Goal: Task Accomplishment & Management: Use online tool/utility

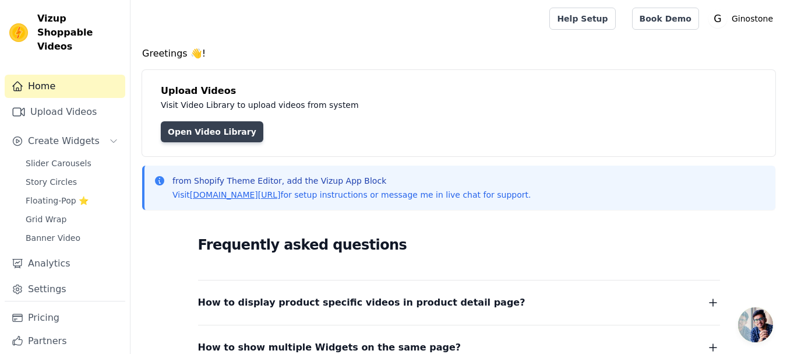
click at [165, 123] on link "Open Video Library" at bounding box center [212, 131] width 103 height 21
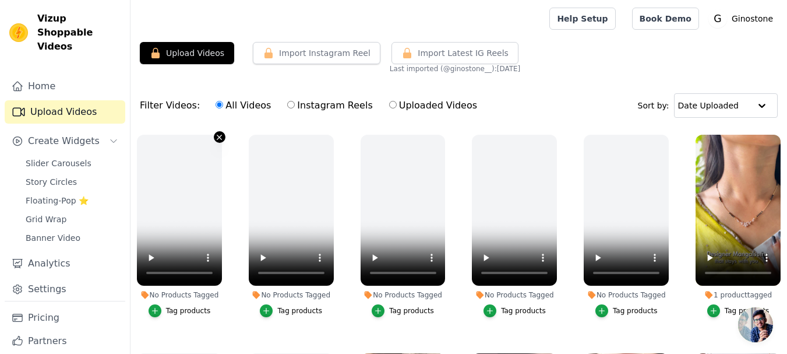
click at [219, 137] on icon "button" at bounding box center [219, 137] width 5 height 5
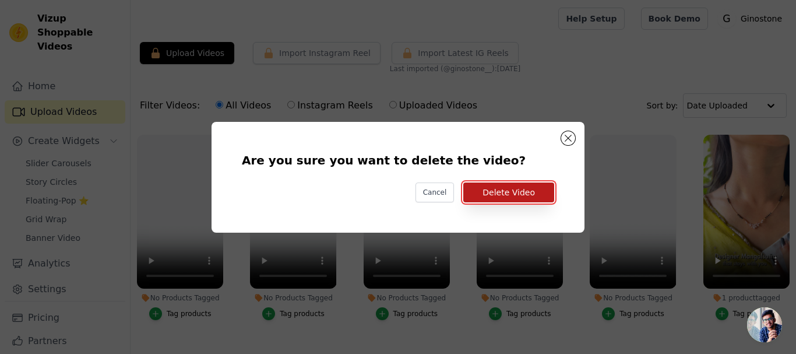
click at [532, 197] on button "Delete Video" at bounding box center [508, 192] width 91 height 20
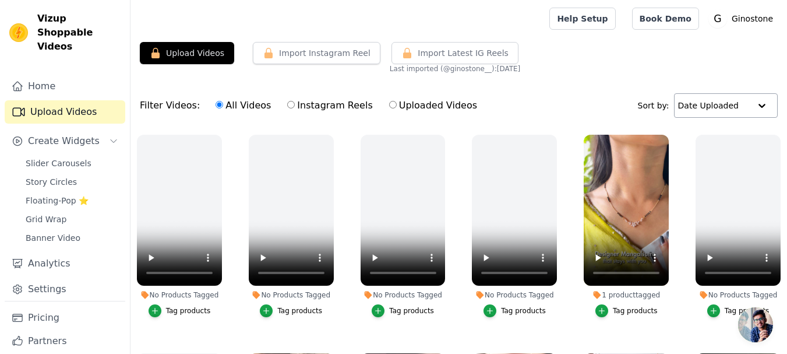
click at [724, 106] on input "text" at bounding box center [714, 105] width 72 height 23
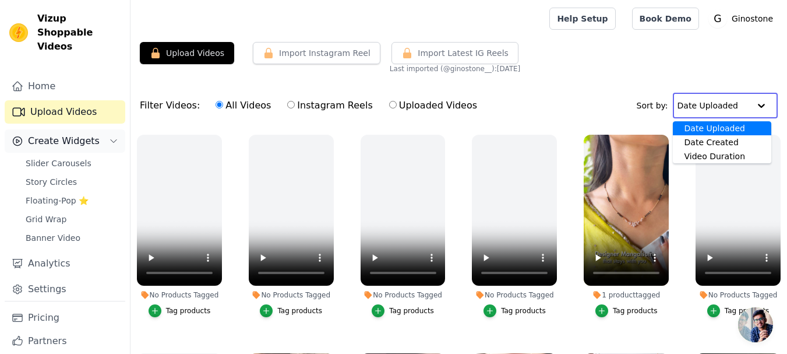
click at [85, 134] on span "Create Widgets" at bounding box center [64, 141] width 72 height 14
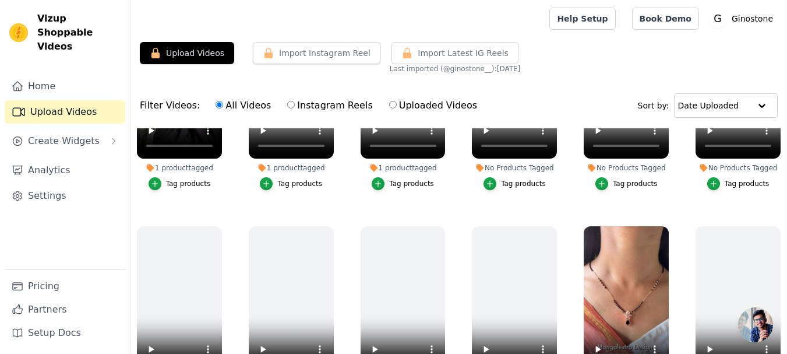
scroll to position [757, 0]
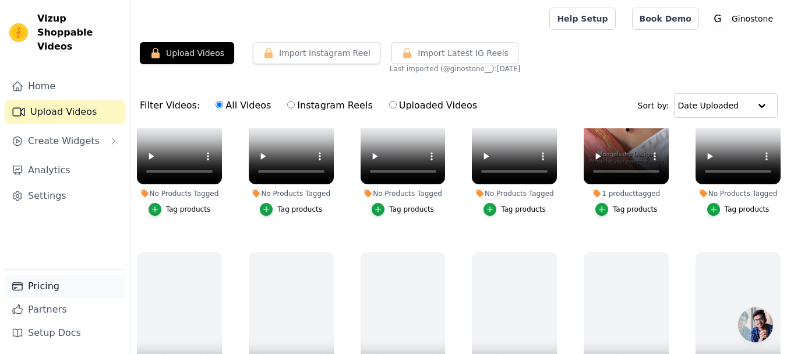
click at [44, 290] on link "Pricing" at bounding box center [65, 285] width 121 height 23
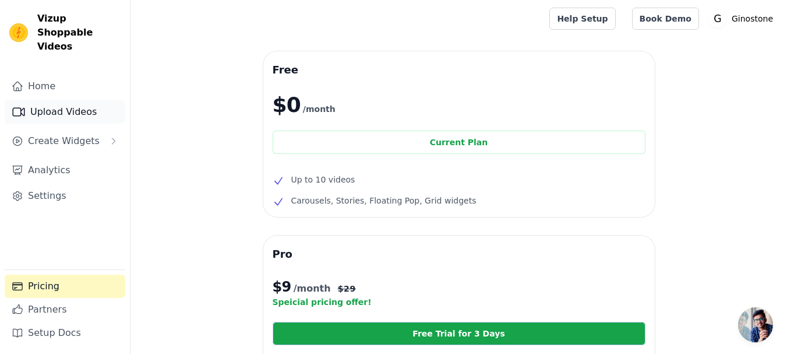
click at [59, 101] on link "Upload Videos" at bounding box center [65, 111] width 121 height 23
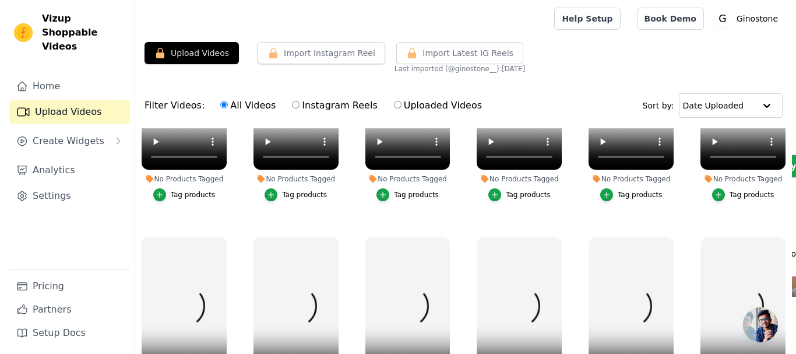
scroll to position [1226, 0]
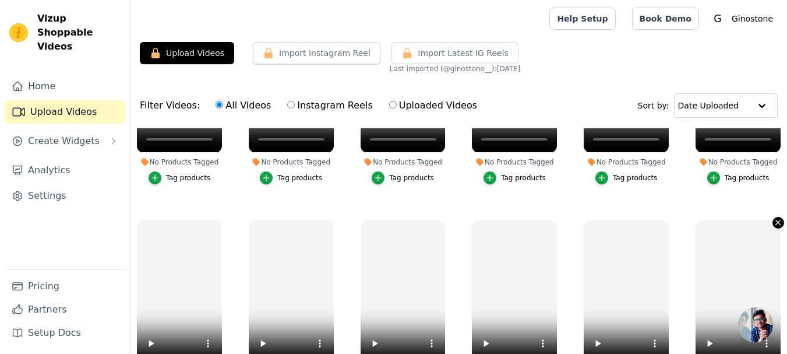
click at [774, 218] on icon "button" at bounding box center [778, 222] width 9 height 9
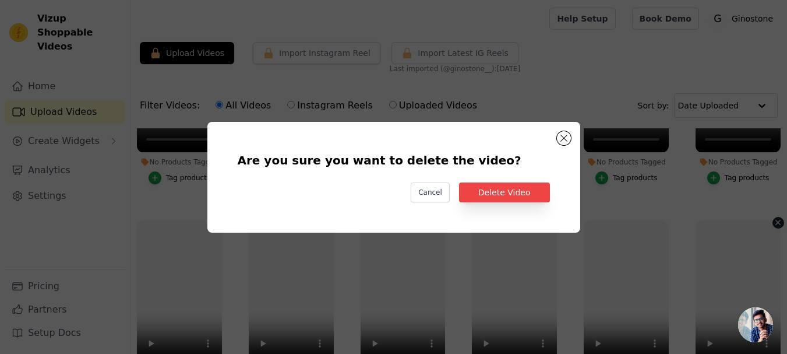
scroll to position [1240, 0]
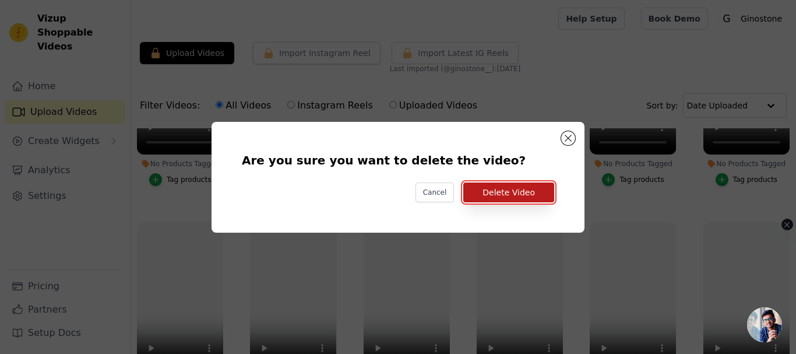
click at [492, 196] on button "Delete Video" at bounding box center [508, 192] width 91 height 20
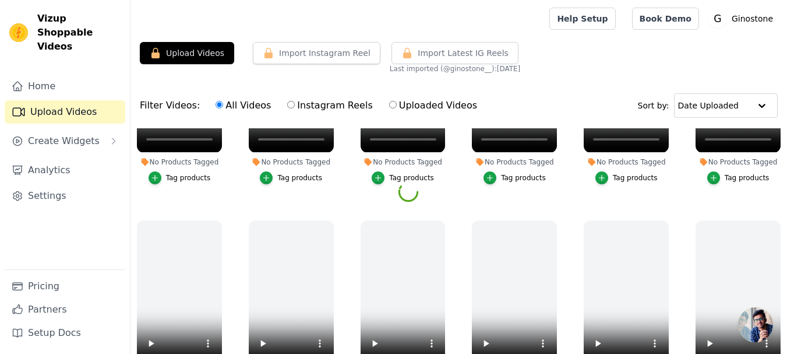
scroll to position [1208, 0]
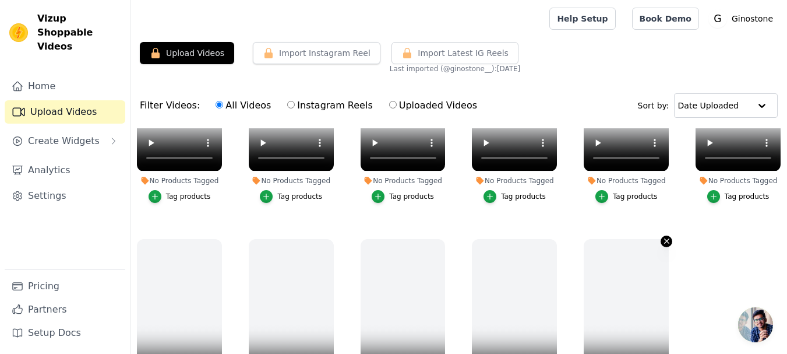
click at [663, 237] on icon "button" at bounding box center [666, 241] width 9 height 9
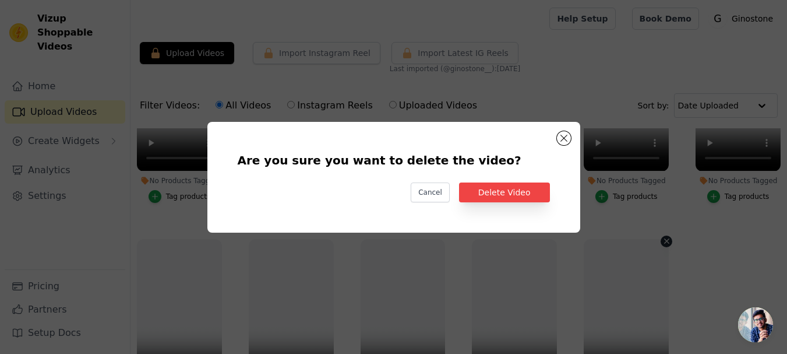
scroll to position [1221, 0]
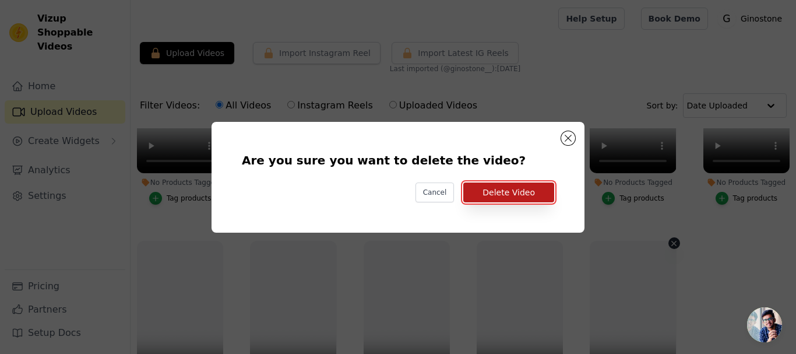
click at [481, 192] on button "Delete Video" at bounding box center [508, 192] width 91 height 20
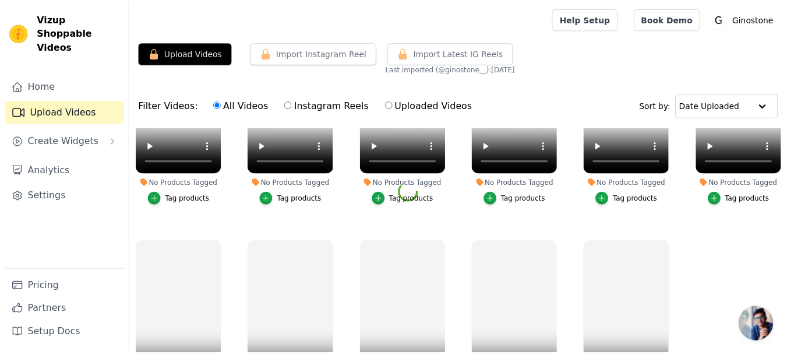
scroll to position [1208, 0]
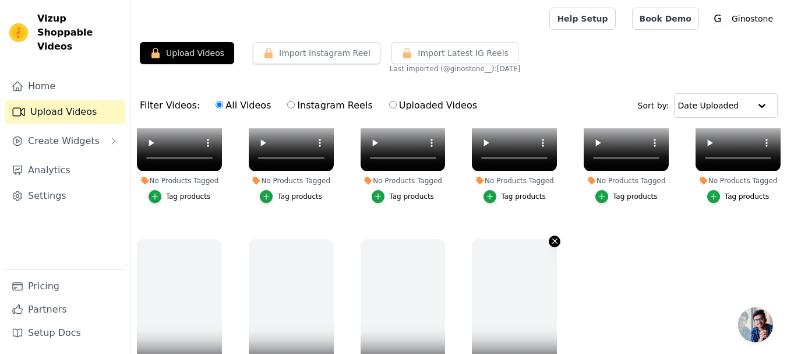
click at [551, 237] on icon "button" at bounding box center [555, 241] width 9 height 9
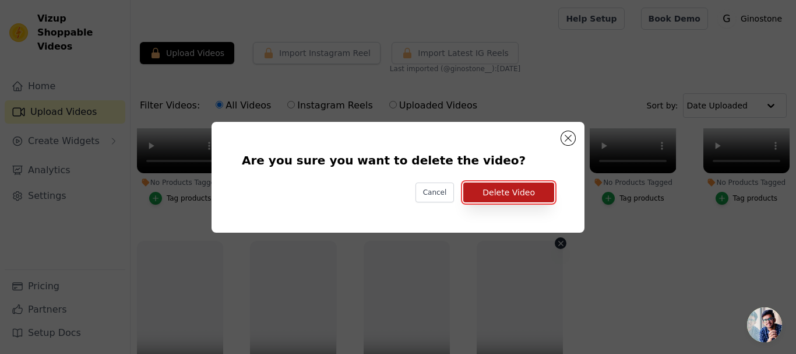
click at [501, 191] on button "Delete Video" at bounding box center [508, 192] width 91 height 20
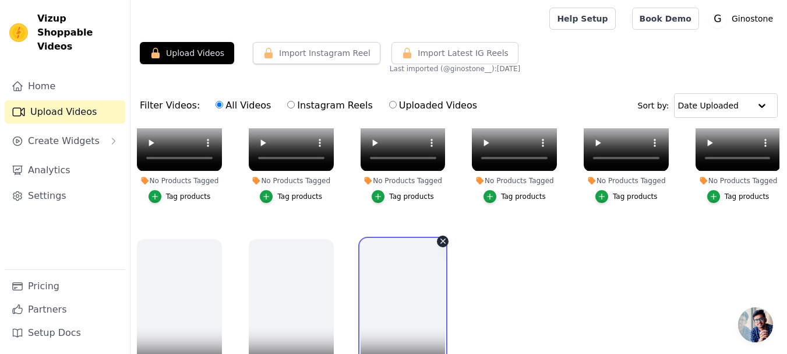
click at [434, 239] on video at bounding box center [403, 314] width 85 height 151
click at [439, 237] on icon "button" at bounding box center [443, 241] width 9 height 9
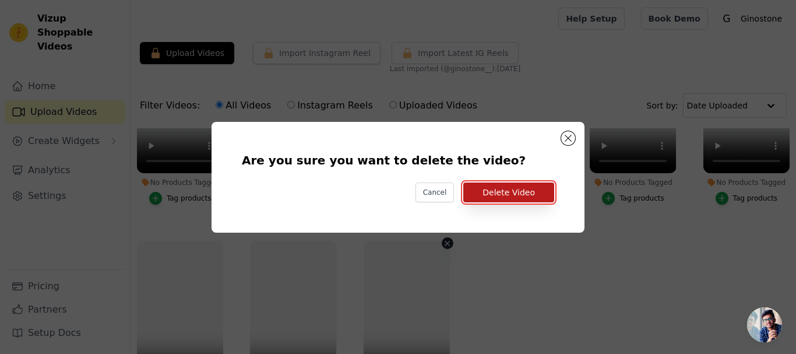
click at [527, 191] on button "Delete Video" at bounding box center [508, 192] width 91 height 20
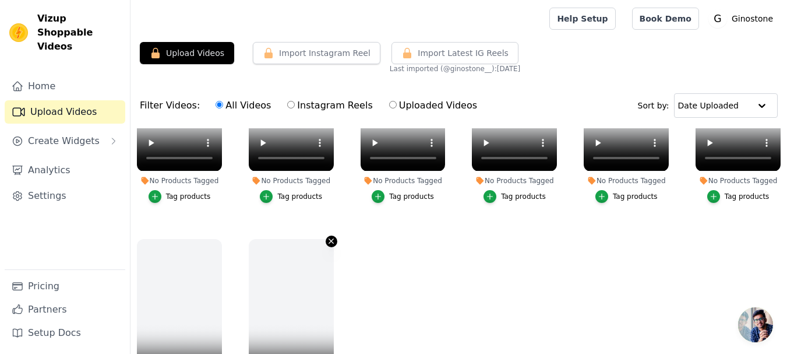
click at [327, 237] on icon "button" at bounding box center [331, 241] width 9 height 9
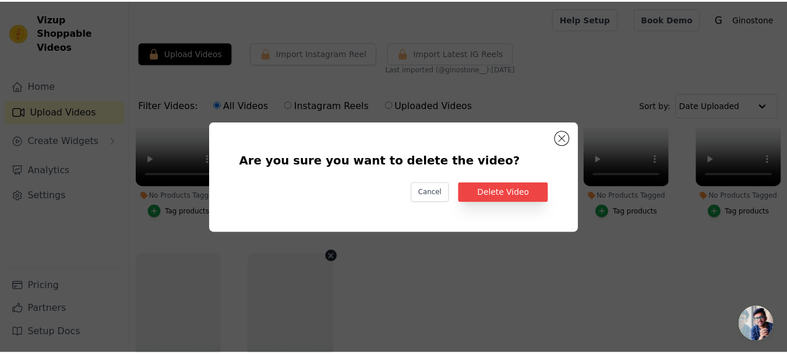
scroll to position [1221, 0]
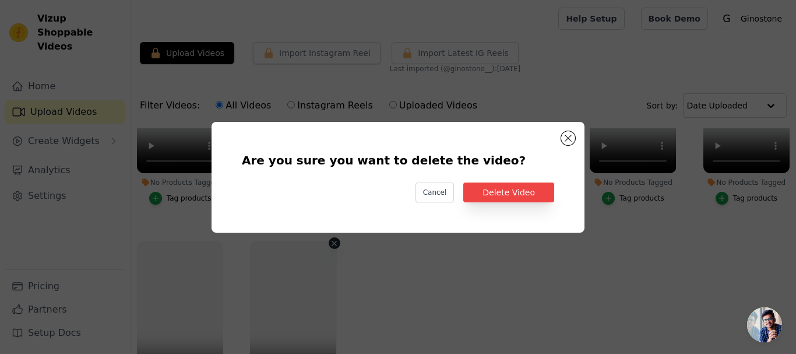
click at [560, 193] on div "Are you sure you want to delete the video? Cancel Delete Video" at bounding box center [398, 176] width 336 height 73
click at [535, 199] on button "Delete Video" at bounding box center [508, 192] width 91 height 20
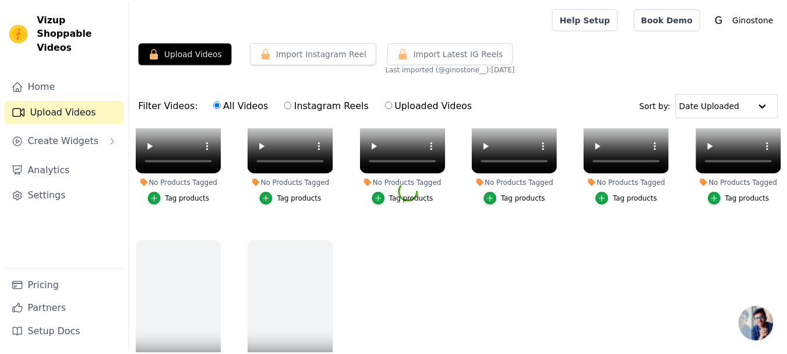
scroll to position [1208, 0]
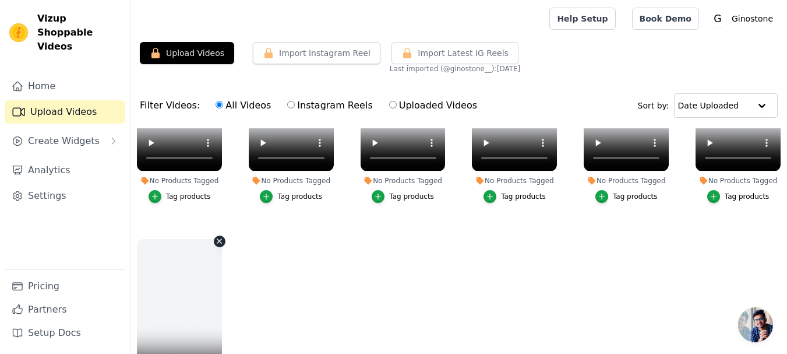
click at [216, 237] on icon "button" at bounding box center [219, 241] width 9 height 9
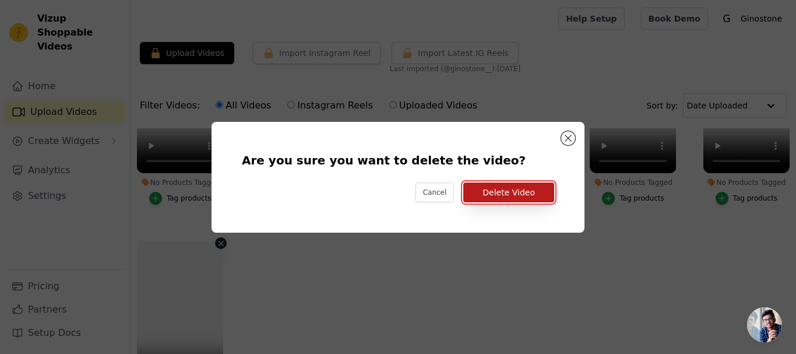
click at [509, 199] on button "Delete Video" at bounding box center [508, 192] width 91 height 20
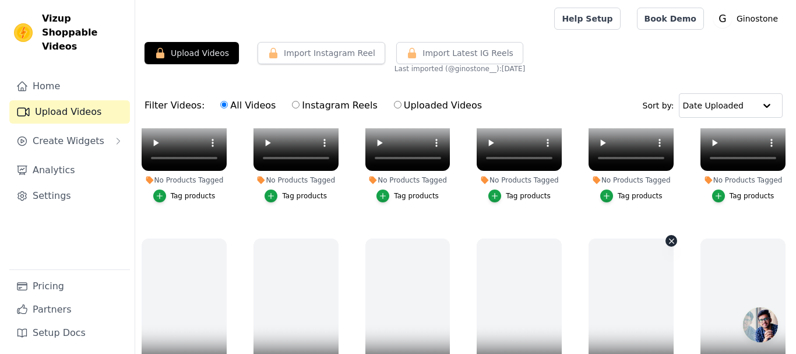
scroll to position [1010, 0]
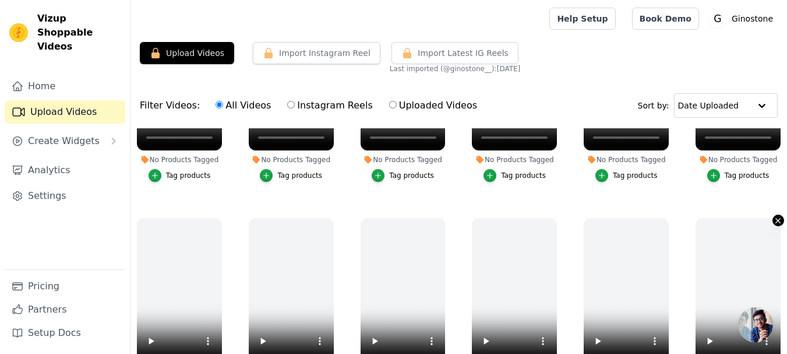
click at [774, 216] on icon "button" at bounding box center [778, 220] width 9 height 9
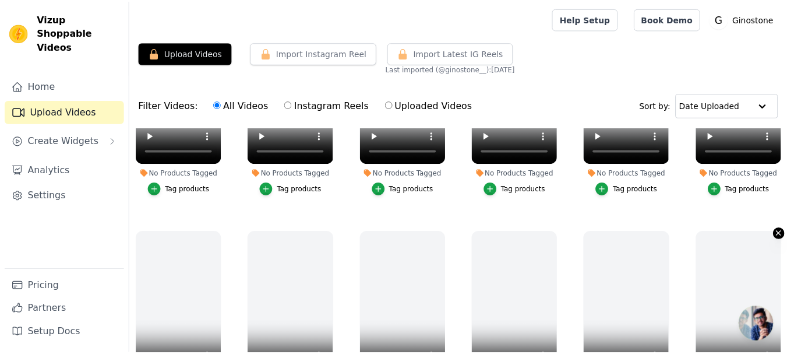
scroll to position [1020, 0]
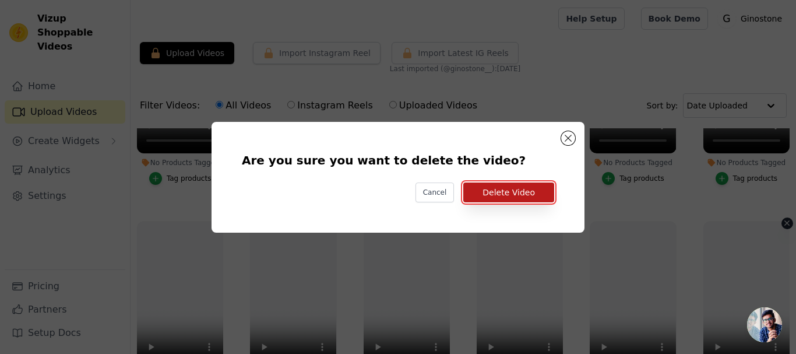
click at [494, 198] on button "Delete Video" at bounding box center [508, 192] width 91 height 20
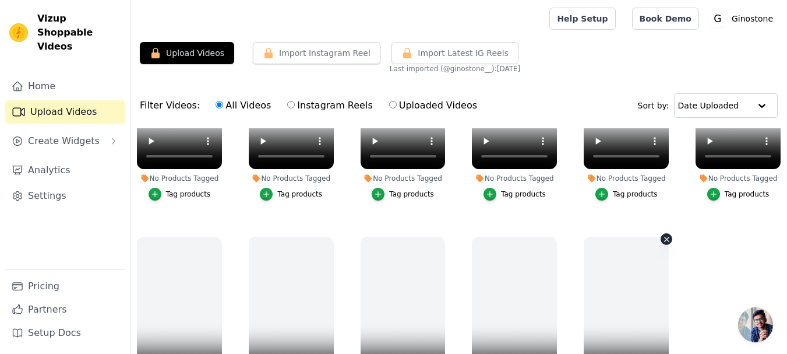
click at [662, 235] on icon "button" at bounding box center [666, 239] width 9 height 9
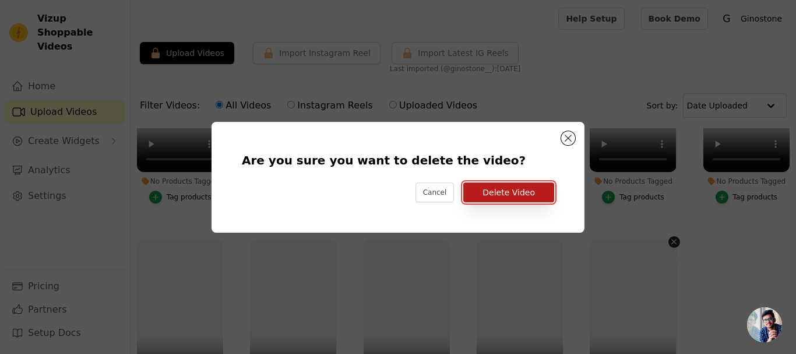
click at [502, 202] on button "Delete Video" at bounding box center [508, 192] width 91 height 20
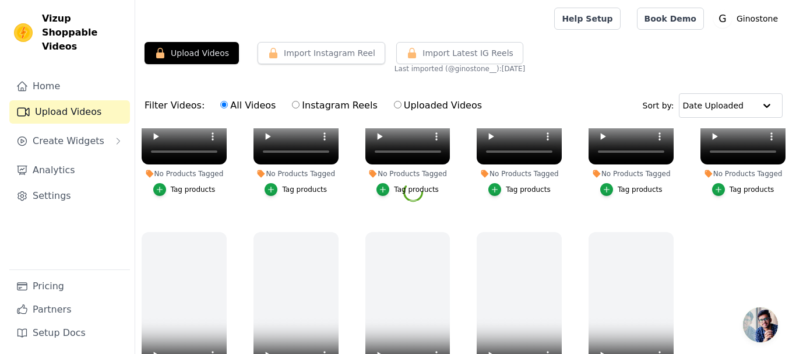
scroll to position [991, 0]
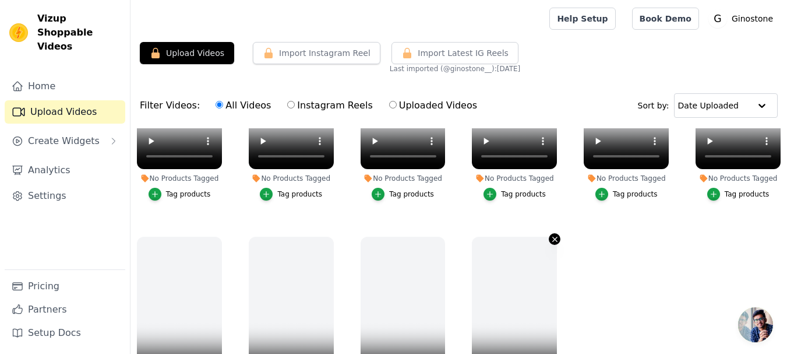
click at [551, 235] on icon "button" at bounding box center [555, 239] width 9 height 9
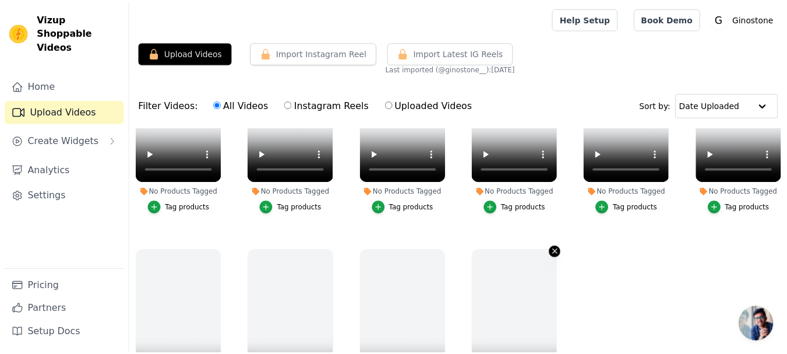
scroll to position [1001, 0]
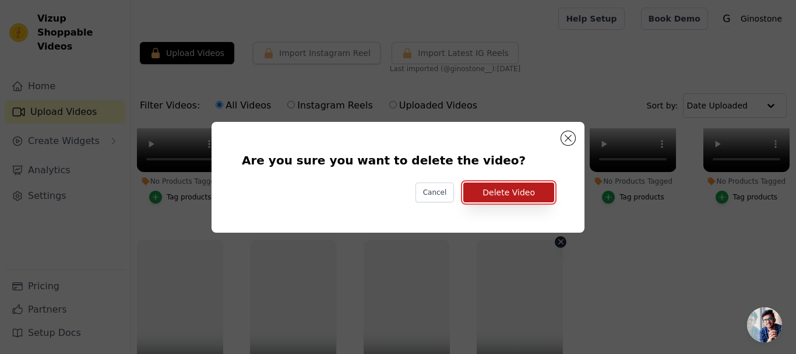
click at [492, 195] on button "Delete Video" at bounding box center [508, 192] width 91 height 20
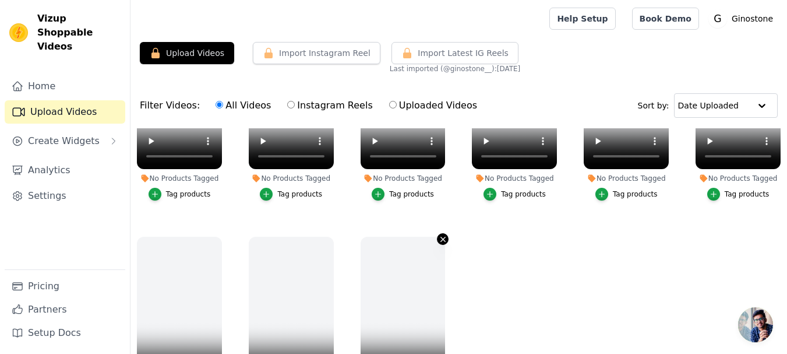
click at [439, 235] on icon "button" at bounding box center [443, 239] width 9 height 9
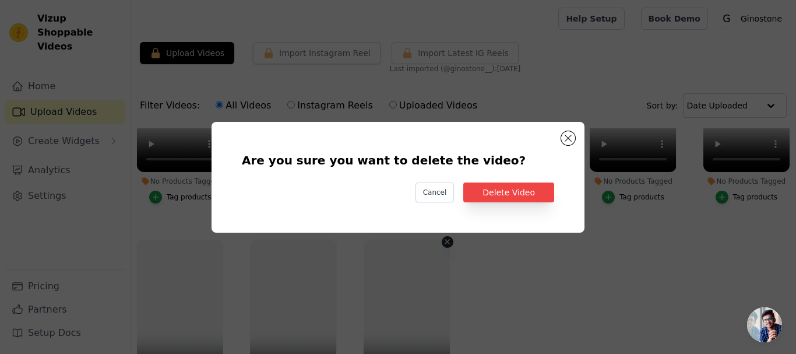
click at [484, 178] on div "Are you sure you want to delete the video? Cancel Delete Video" at bounding box center [398, 176] width 336 height 73
click at [484, 186] on button "Delete Video" at bounding box center [508, 192] width 91 height 20
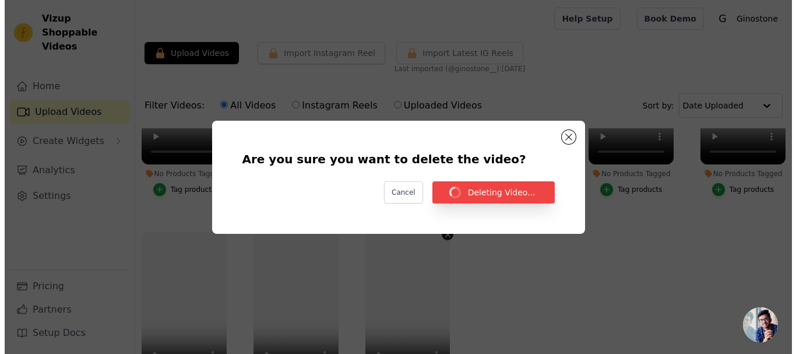
scroll to position [991, 0]
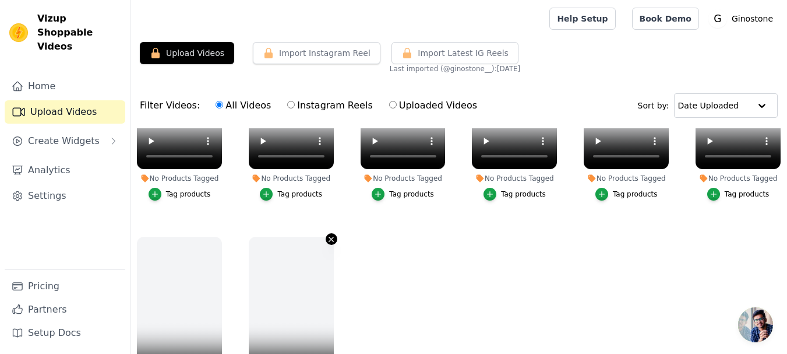
click at [327, 235] on icon "button" at bounding box center [331, 239] width 9 height 9
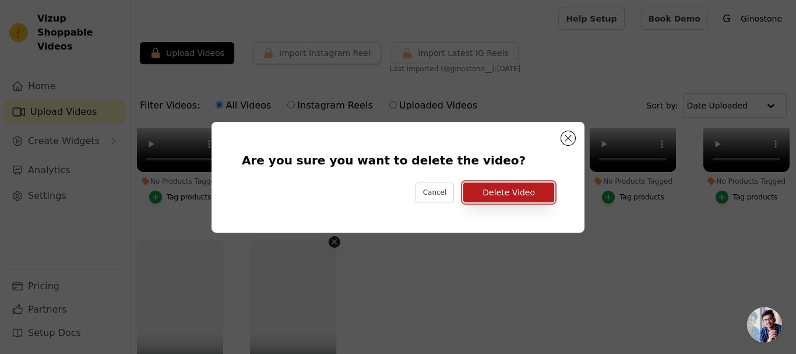
click at [492, 187] on button "Delete Video" at bounding box center [508, 192] width 91 height 20
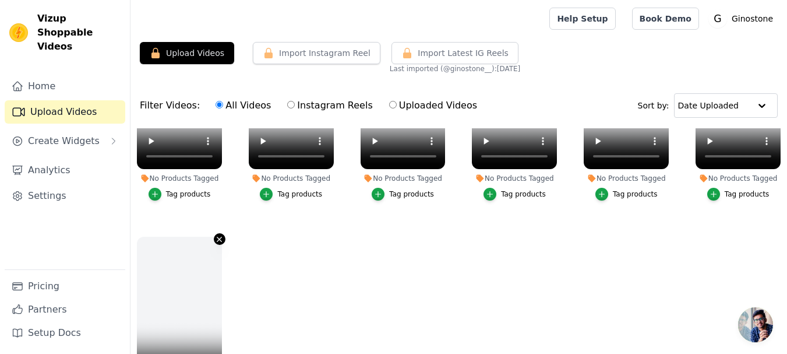
click at [217, 235] on icon "button" at bounding box center [219, 239] width 9 height 9
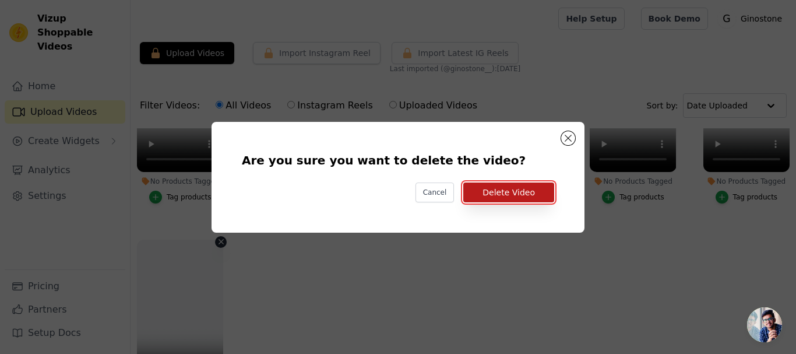
click at [471, 185] on button "Delete Video" at bounding box center [508, 192] width 91 height 20
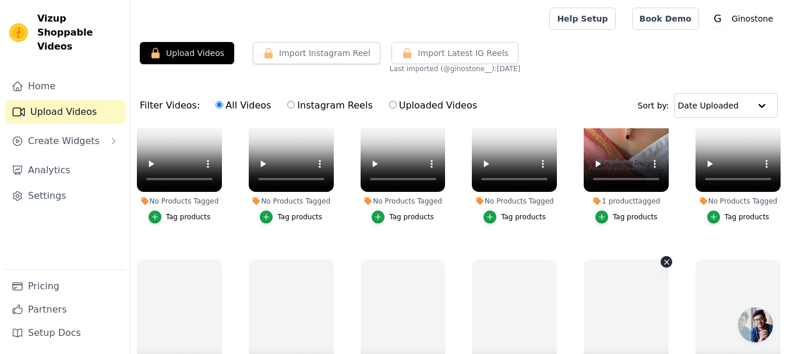
scroll to position [792, 0]
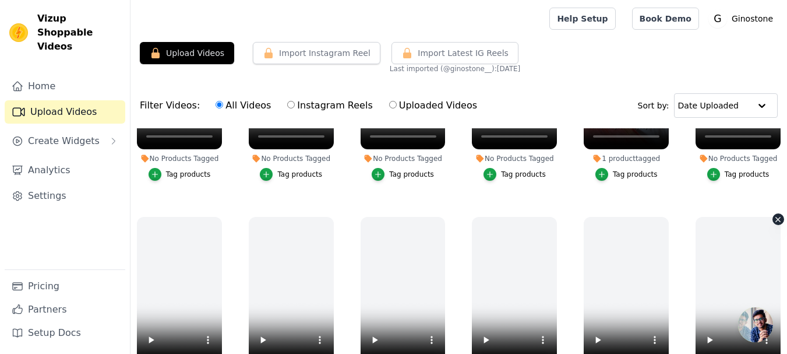
click at [774, 215] on icon "button" at bounding box center [778, 219] width 9 height 9
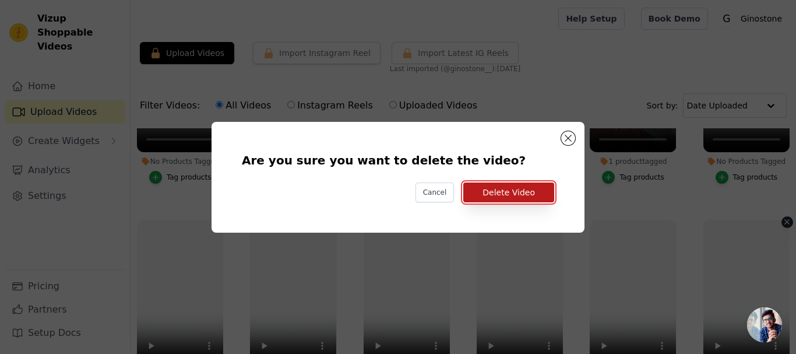
click at [530, 196] on button "Delete Video" at bounding box center [508, 192] width 91 height 20
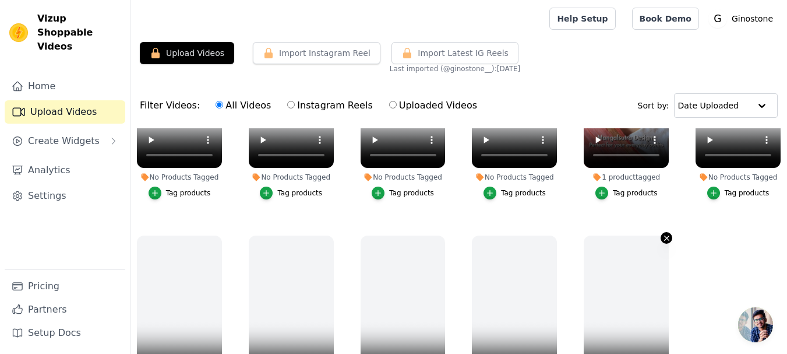
click at [662, 234] on icon "button" at bounding box center [666, 238] width 9 height 9
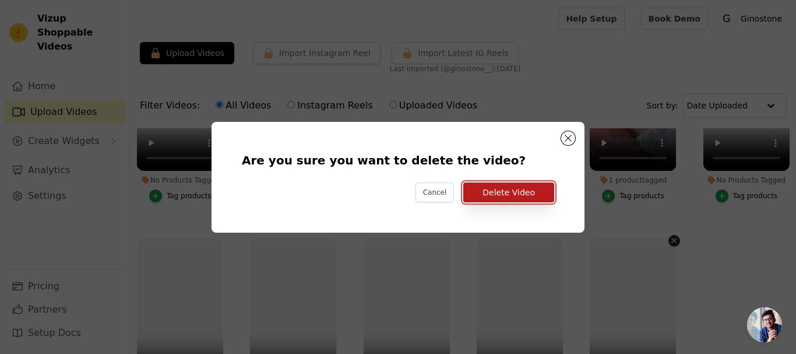
click at [479, 193] on button "Delete Video" at bounding box center [508, 192] width 91 height 20
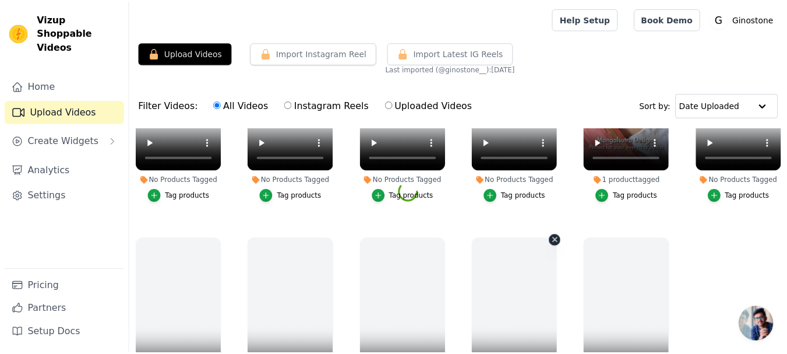
scroll to position [774, 0]
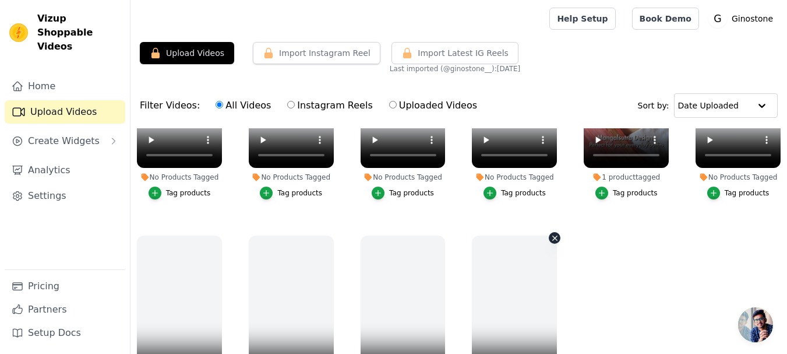
click at [553, 235] on icon "button" at bounding box center [555, 237] width 5 height 5
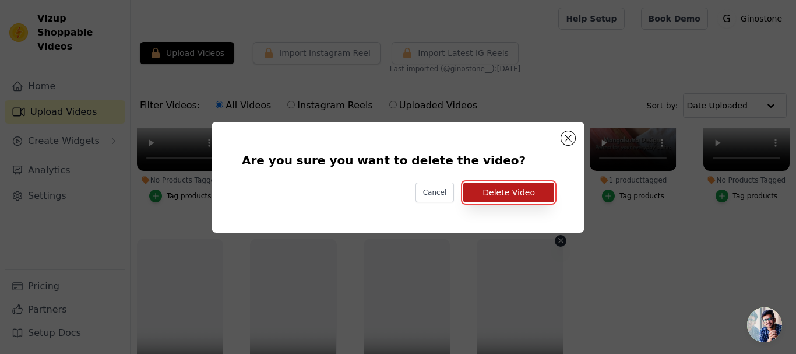
click at [507, 189] on button "Delete Video" at bounding box center [508, 192] width 91 height 20
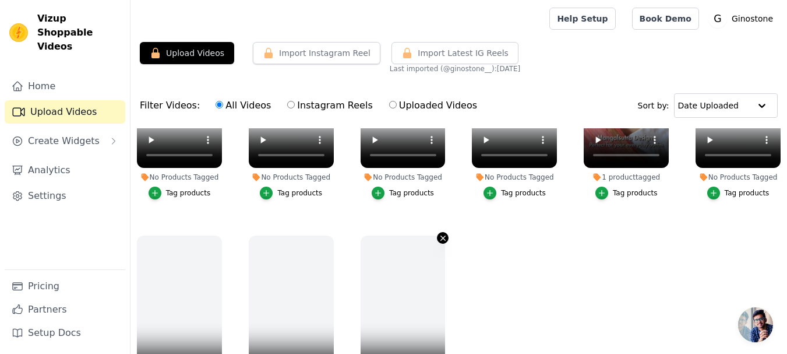
click at [439, 234] on icon "button" at bounding box center [443, 238] width 9 height 9
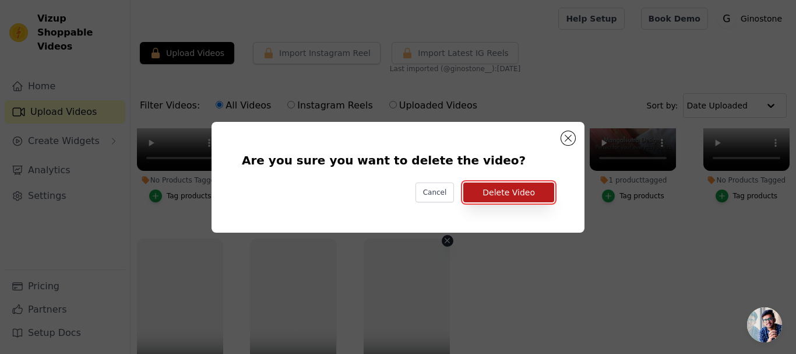
click at [504, 199] on button "Delete Video" at bounding box center [508, 192] width 91 height 20
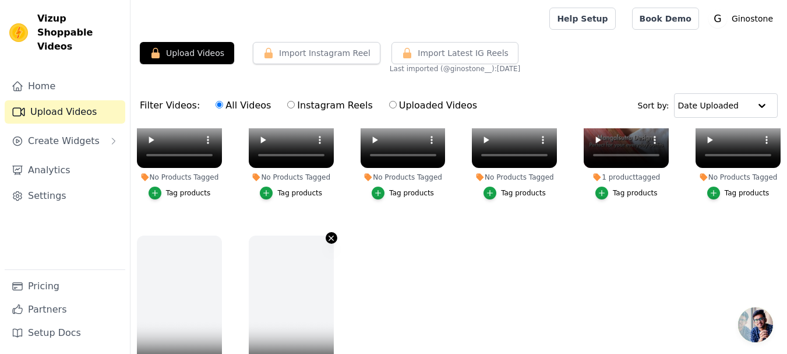
click at [329, 235] on icon "button" at bounding box center [331, 237] width 5 height 5
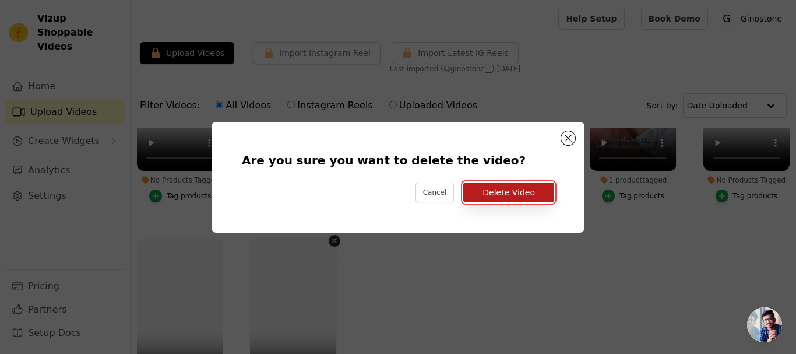
click at [493, 193] on button "Delete Video" at bounding box center [508, 192] width 91 height 20
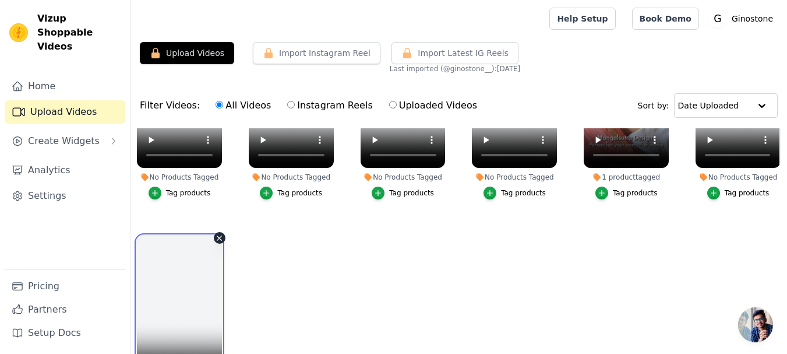
click at [216, 237] on video at bounding box center [179, 310] width 85 height 151
click at [217, 235] on icon "button" at bounding box center [219, 237] width 5 height 5
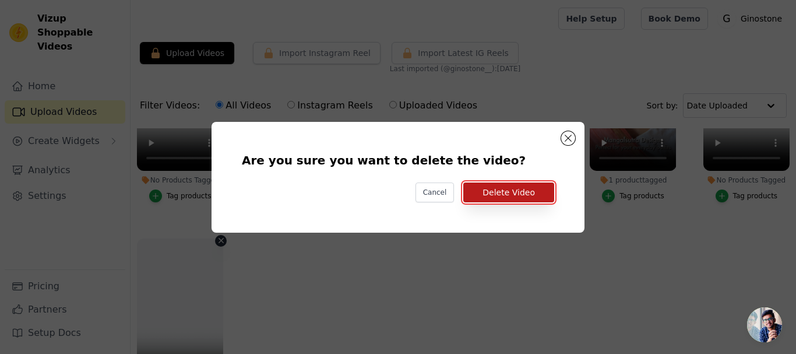
click at [525, 184] on button "Delete Video" at bounding box center [508, 192] width 91 height 20
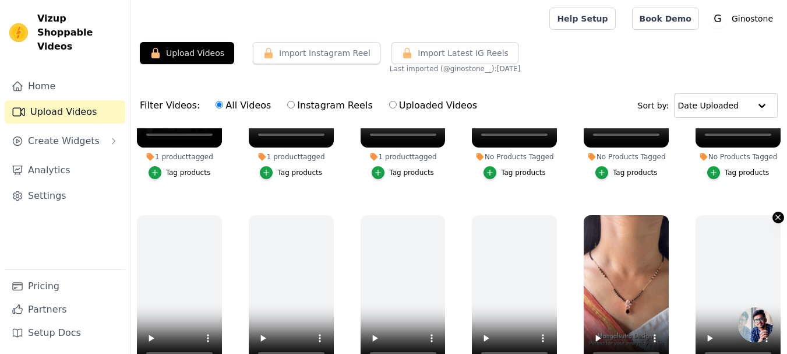
click at [774, 213] on icon "button" at bounding box center [778, 217] width 9 height 9
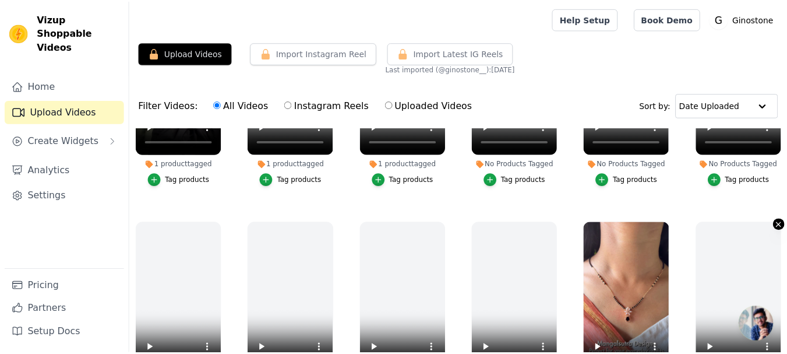
scroll to position [580, 0]
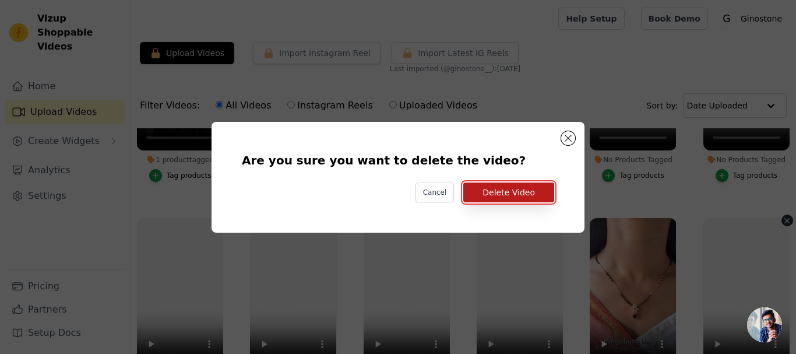
click at [524, 198] on button "Delete Video" at bounding box center [508, 192] width 91 height 20
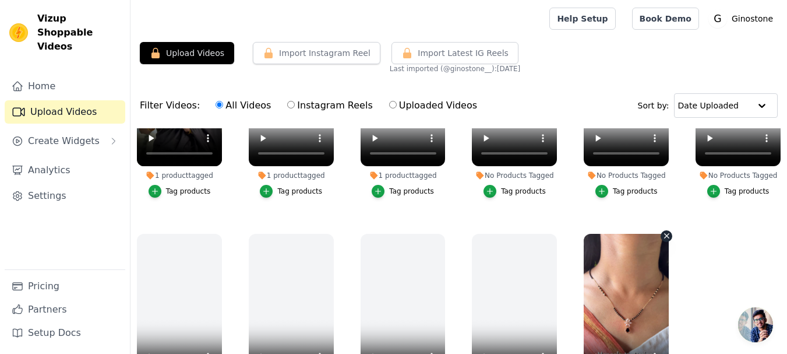
click at [662, 234] on icon "button" at bounding box center [666, 235] width 9 height 9
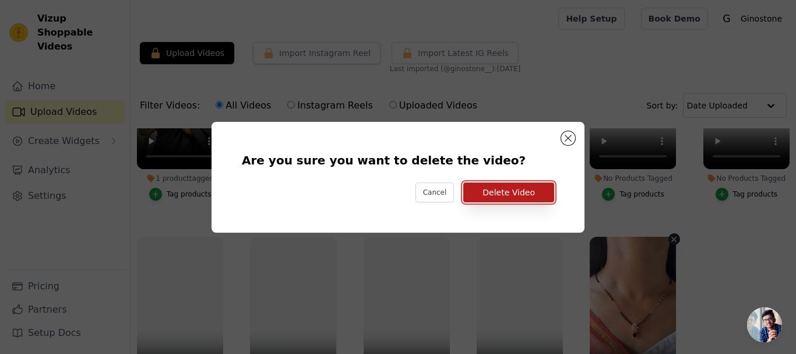
click at [499, 195] on button "Delete Video" at bounding box center [508, 192] width 91 height 20
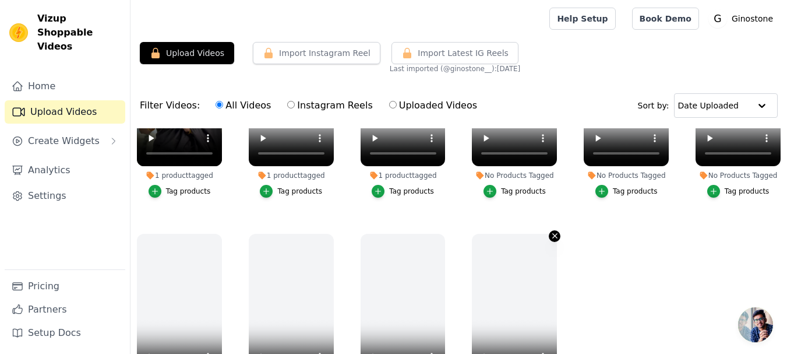
click at [552, 235] on button "No Products Tagged Tag products" at bounding box center [555, 236] width 12 height 12
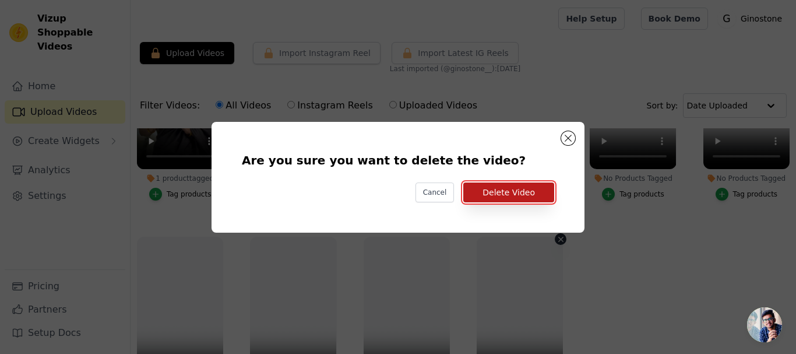
click at [502, 191] on button "Delete Video" at bounding box center [508, 192] width 91 height 20
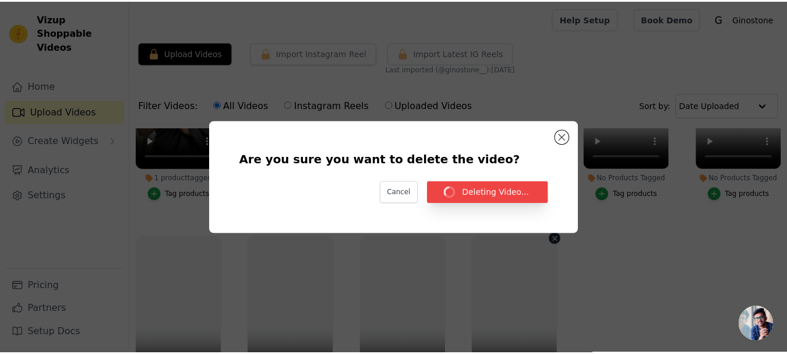
scroll to position [557, 0]
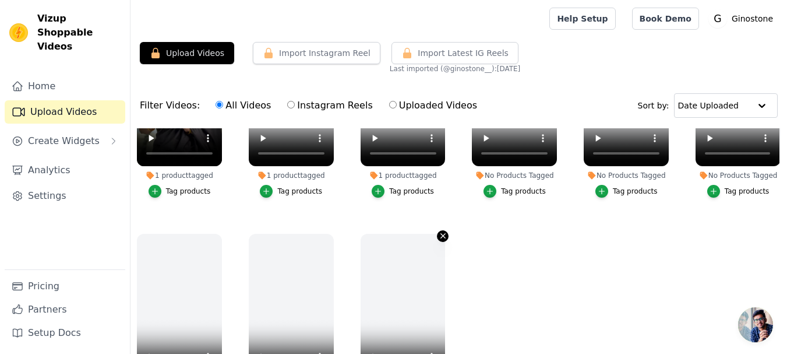
click at [439, 232] on icon "button" at bounding box center [443, 235] width 9 height 9
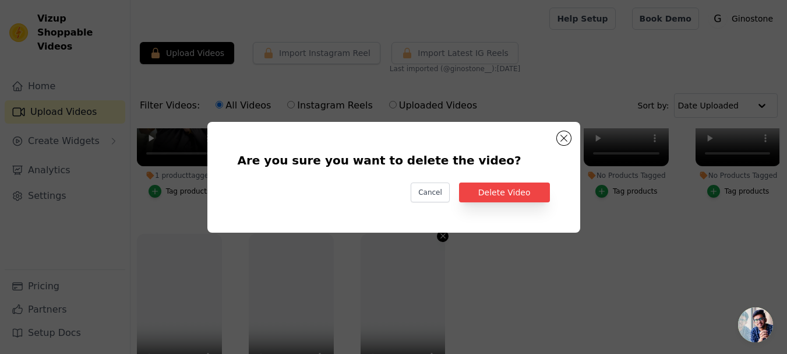
scroll to position [562, 0]
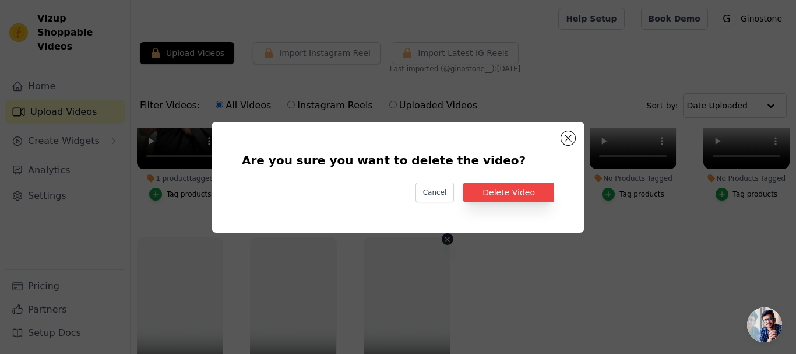
click at [498, 203] on div "Are you sure you want to delete the video? Cancel Delete Video" at bounding box center [398, 176] width 336 height 73
click at [498, 196] on button "Delete Video" at bounding box center [508, 192] width 91 height 20
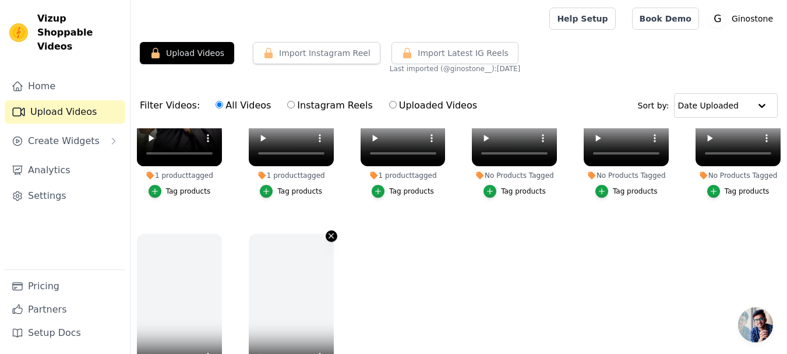
click at [329, 232] on icon "button" at bounding box center [331, 235] width 9 height 9
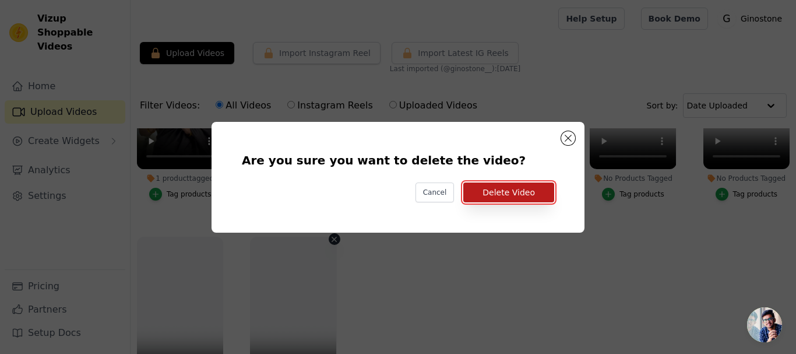
click at [483, 195] on button "Delete Video" at bounding box center [508, 192] width 91 height 20
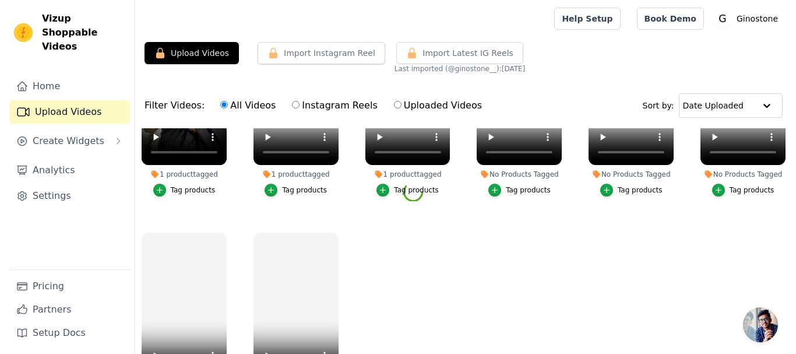
scroll to position [557, 0]
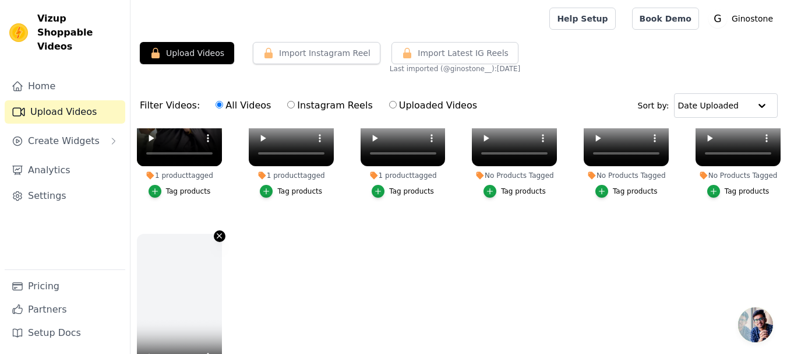
click at [216, 231] on icon "button" at bounding box center [219, 235] width 9 height 9
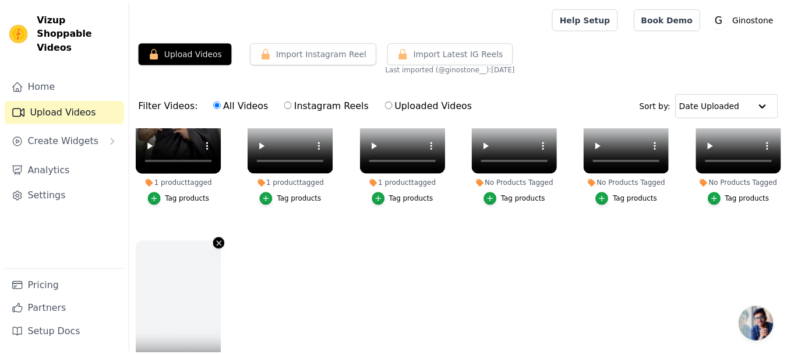
scroll to position [562, 0]
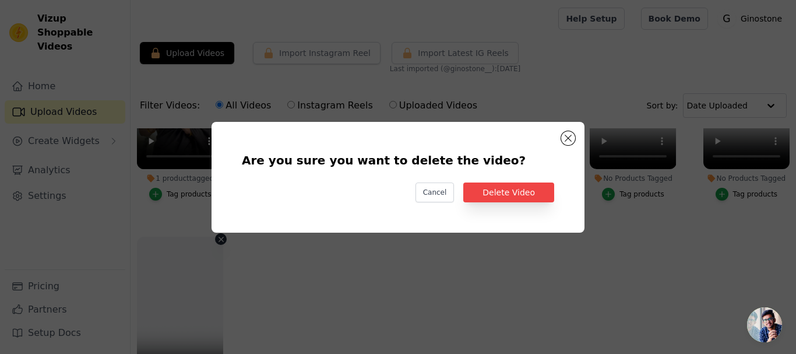
click at [512, 181] on div "Are you sure you want to delete the video? Cancel Delete Video" at bounding box center [398, 176] width 336 height 73
click at [512, 188] on button "Delete Video" at bounding box center [508, 192] width 91 height 20
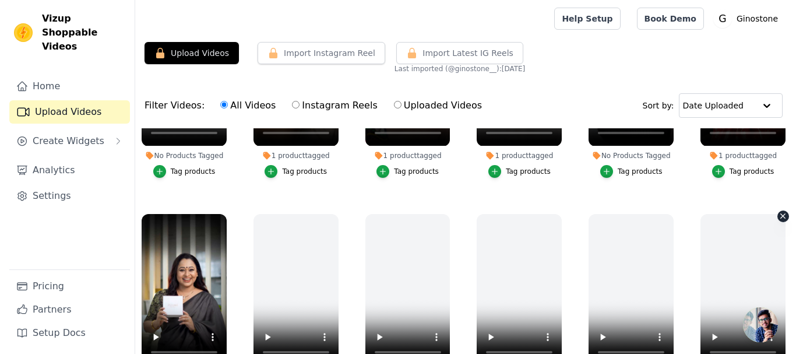
scroll to position [359, 0]
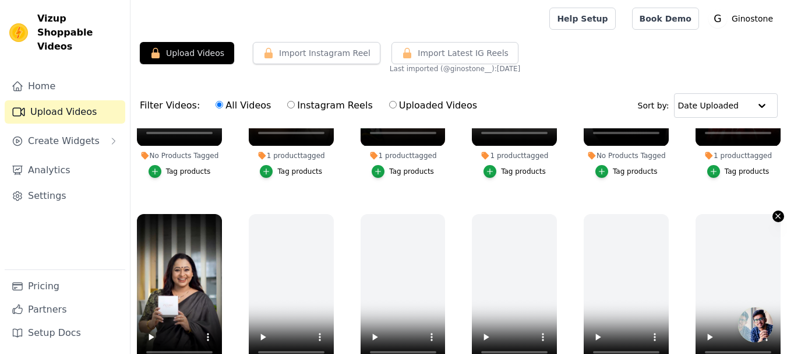
click at [774, 215] on icon "button" at bounding box center [778, 215] width 9 height 9
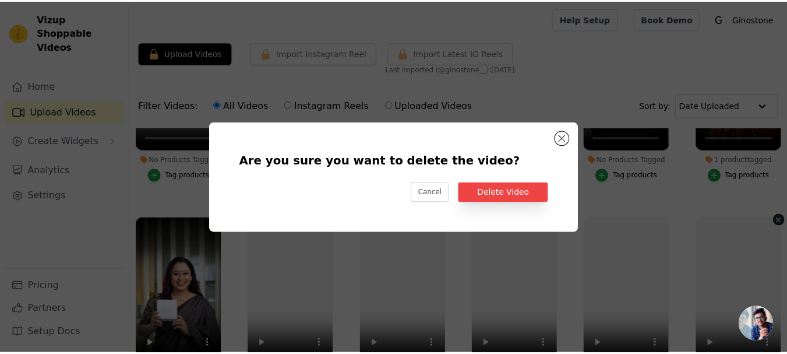
scroll to position [362, 0]
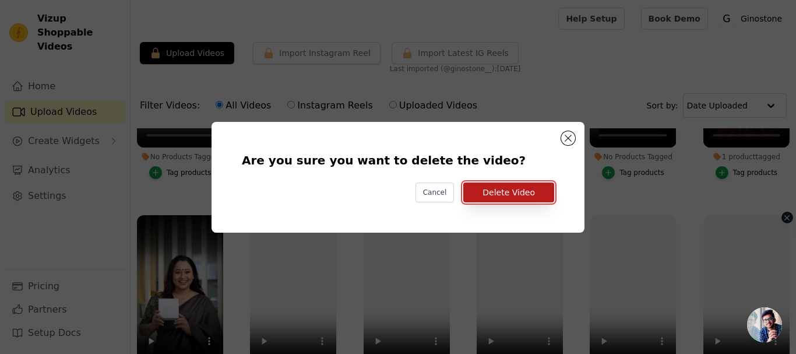
click at [506, 197] on button "Delete Video" at bounding box center [508, 192] width 91 height 20
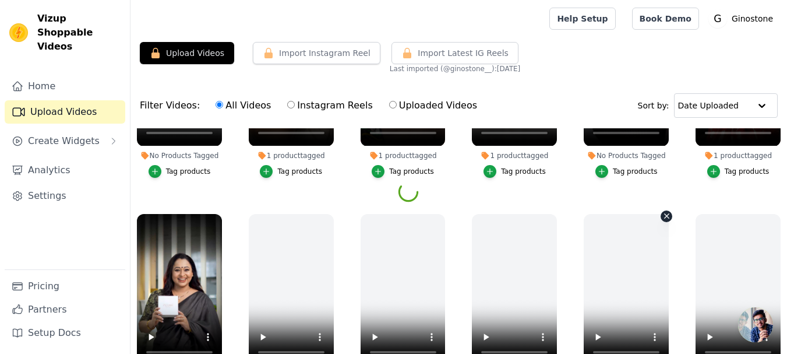
scroll to position [340, 0]
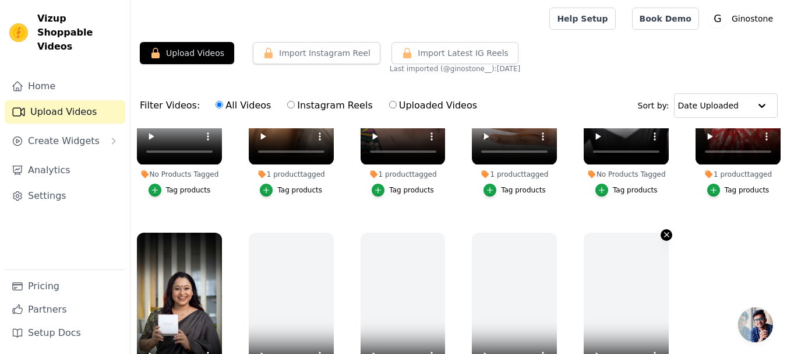
click at [662, 233] on icon "button" at bounding box center [666, 234] width 9 height 9
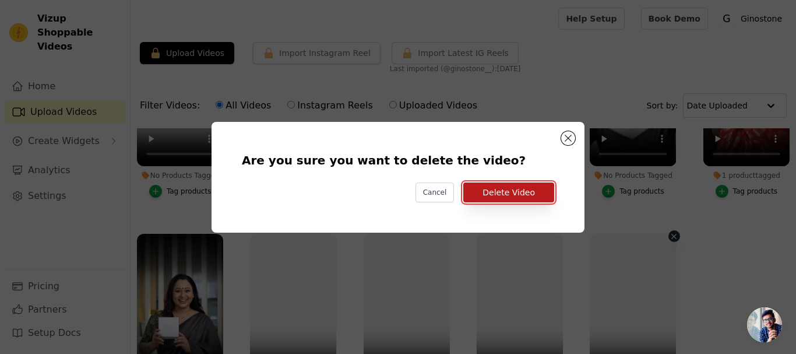
click at [504, 191] on button "Delete Video" at bounding box center [508, 192] width 91 height 20
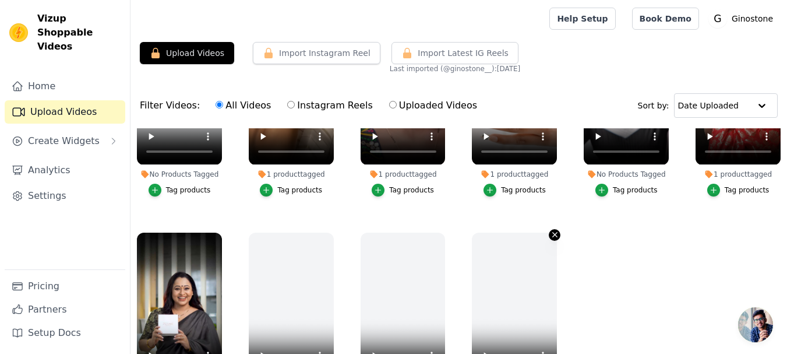
click at [553, 230] on icon "button" at bounding box center [555, 234] width 9 height 9
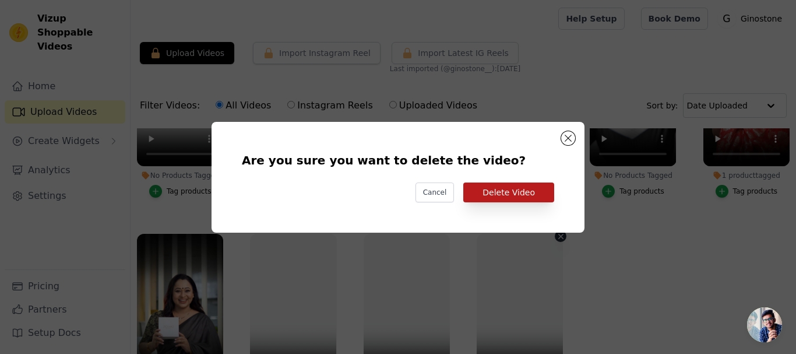
drag, startPoint x: 473, startPoint y: 177, endPoint x: 477, endPoint y: 189, distance: 12.3
click at [472, 177] on div "Are you sure you want to delete the video? Cancel Delete Video" at bounding box center [398, 176] width 336 height 73
click at [478, 191] on button "Delete Video" at bounding box center [508, 192] width 91 height 20
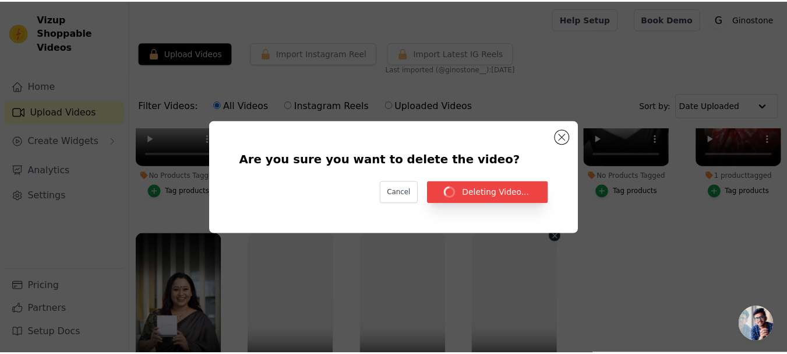
scroll to position [340, 0]
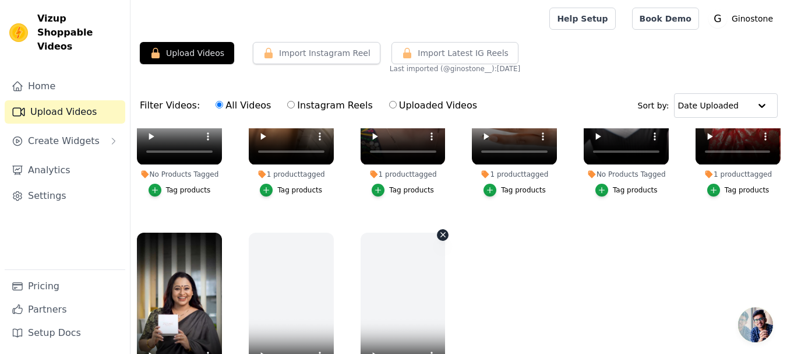
click at [442, 233] on icon "button" at bounding box center [443, 234] width 9 height 9
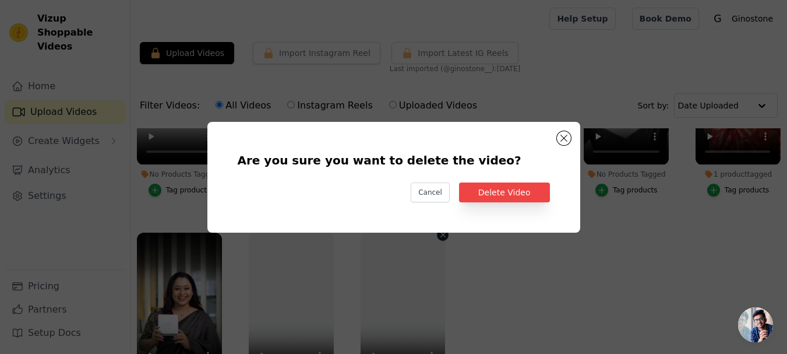
scroll to position [343, 0]
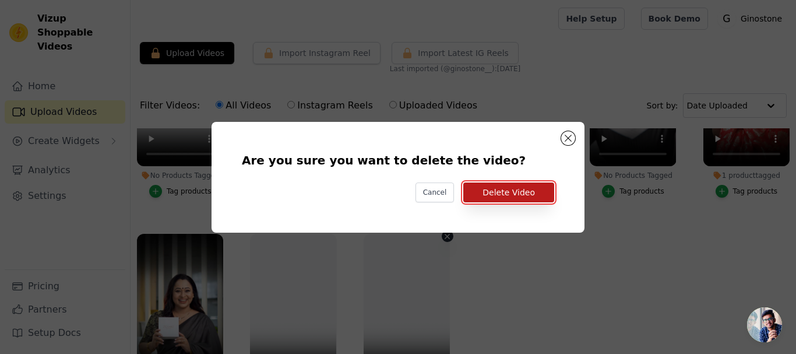
click at [541, 198] on button "Delete Video" at bounding box center [508, 192] width 91 height 20
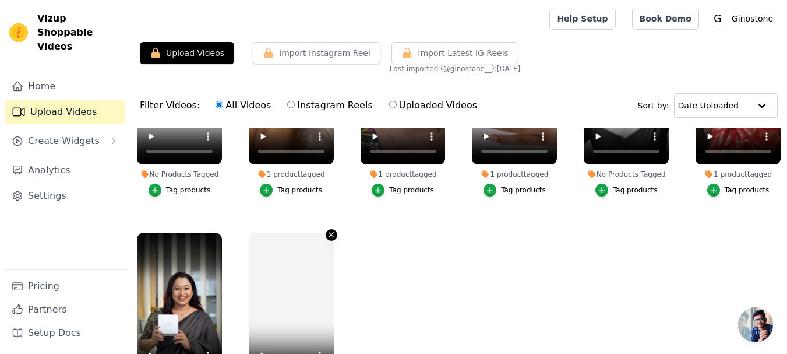
click at [334, 232] on button "1 product tagged Tag products" at bounding box center [332, 235] width 12 height 12
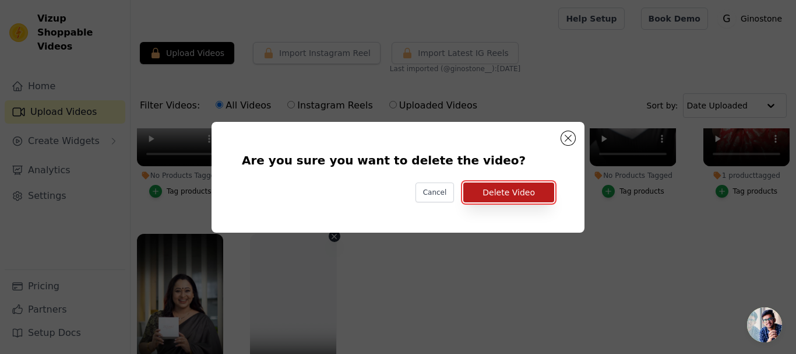
click at [482, 184] on button "Delete Video" at bounding box center [508, 192] width 91 height 20
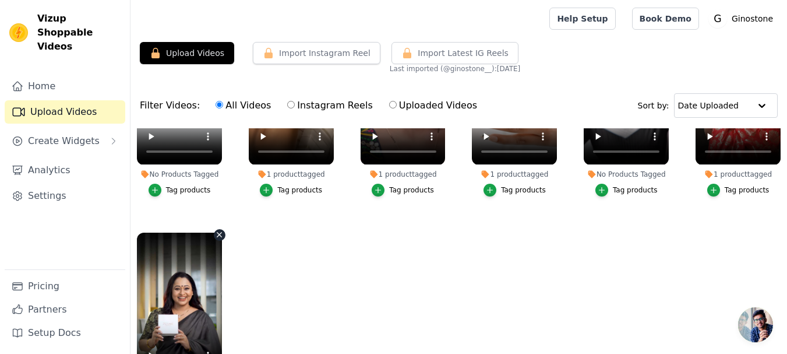
click at [216, 232] on icon "button" at bounding box center [219, 234] width 9 height 9
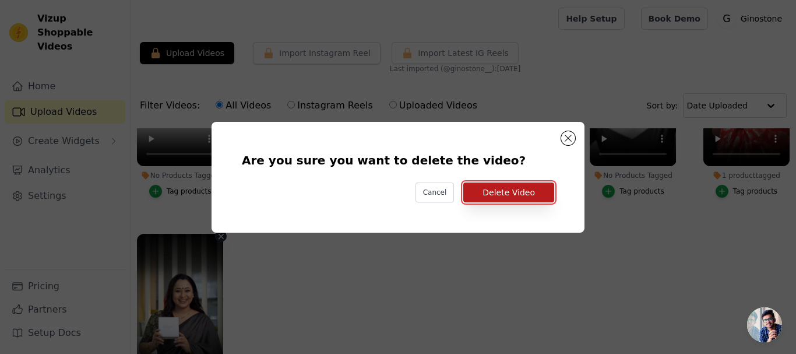
click at [482, 188] on button "Delete Video" at bounding box center [508, 192] width 91 height 20
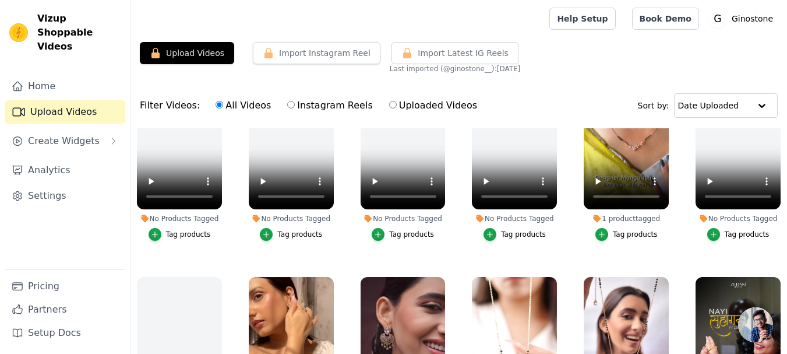
scroll to position [142, 0]
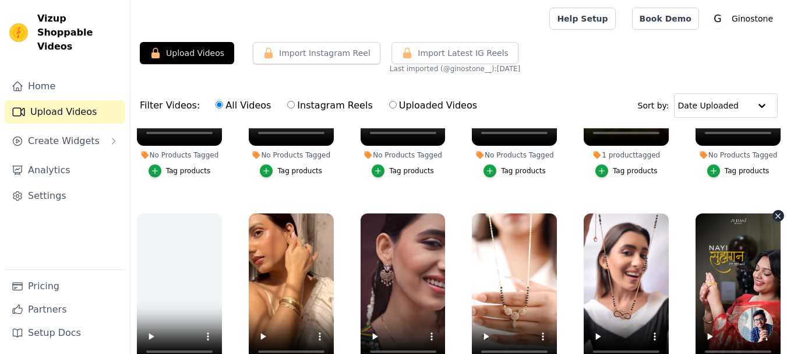
click at [774, 211] on icon "button" at bounding box center [778, 215] width 9 height 9
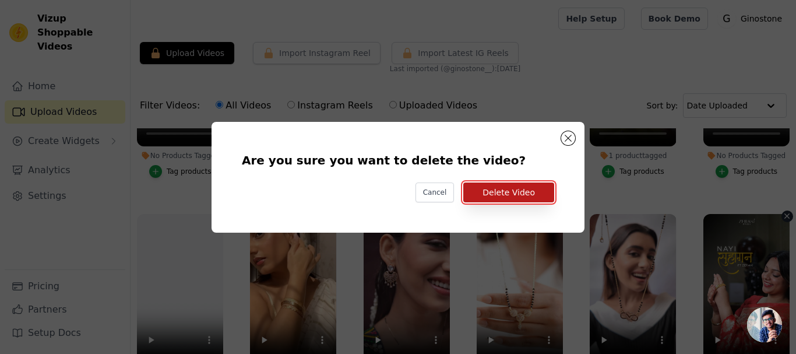
click at [508, 192] on button "Delete Video" at bounding box center [508, 192] width 91 height 20
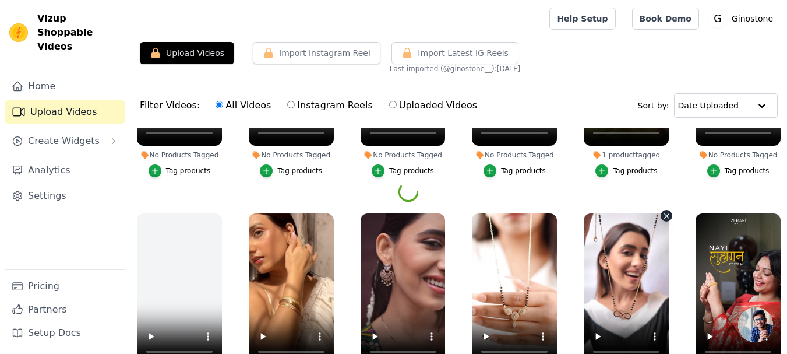
scroll to position [124, 0]
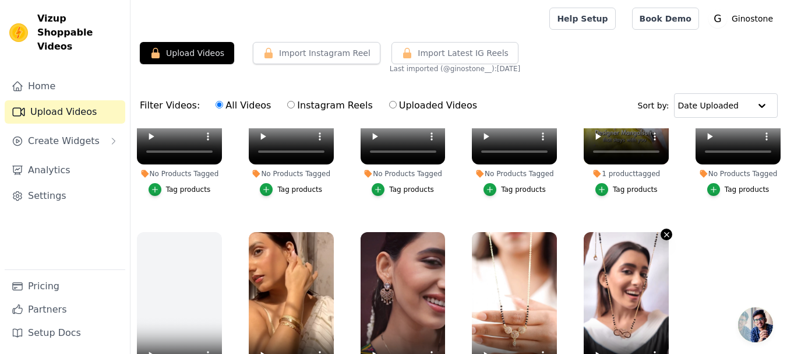
click at [662, 230] on icon "button" at bounding box center [666, 234] width 9 height 9
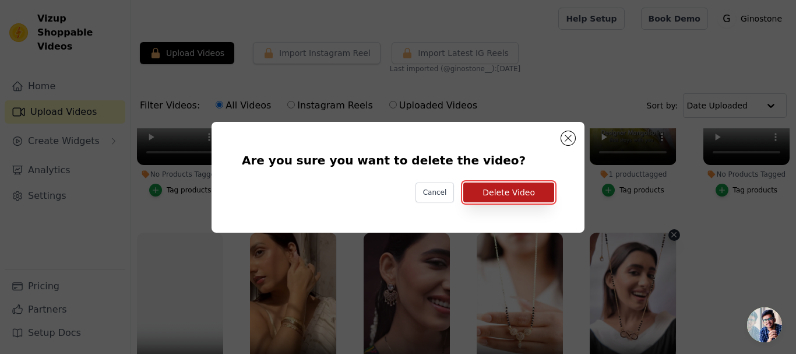
click at [486, 190] on button "Delete Video" at bounding box center [508, 192] width 91 height 20
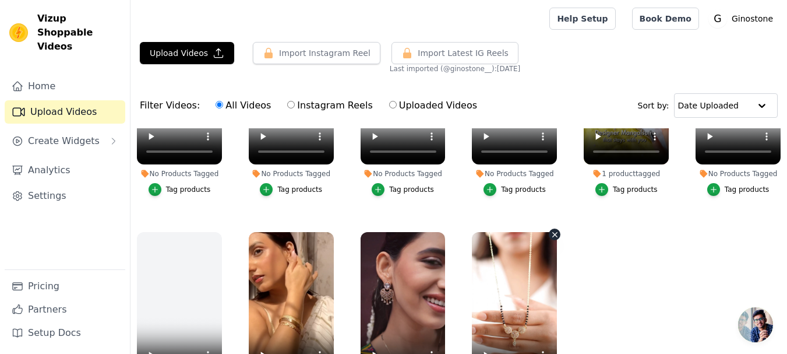
click at [551, 233] on icon "button" at bounding box center [555, 234] width 9 height 9
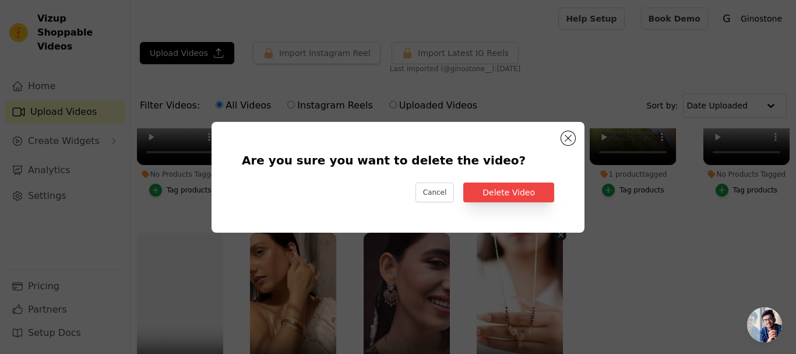
click at [467, 189] on div "Cancel Delete Video" at bounding box center [398, 192] width 312 height 20
click at [474, 192] on button "Delete Video" at bounding box center [508, 192] width 91 height 20
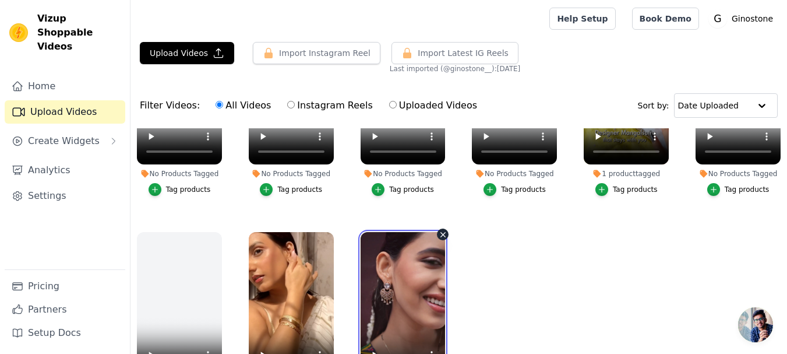
click at [434, 232] on video at bounding box center [403, 307] width 85 height 151
click at [444, 230] on icon "button" at bounding box center [443, 234] width 9 height 9
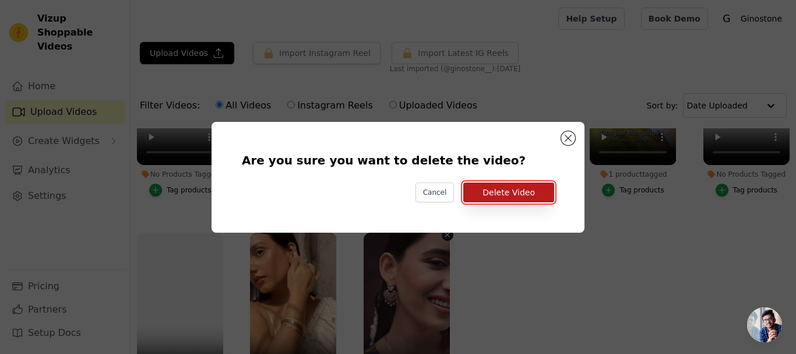
click at [523, 195] on button "Delete Video" at bounding box center [508, 192] width 91 height 20
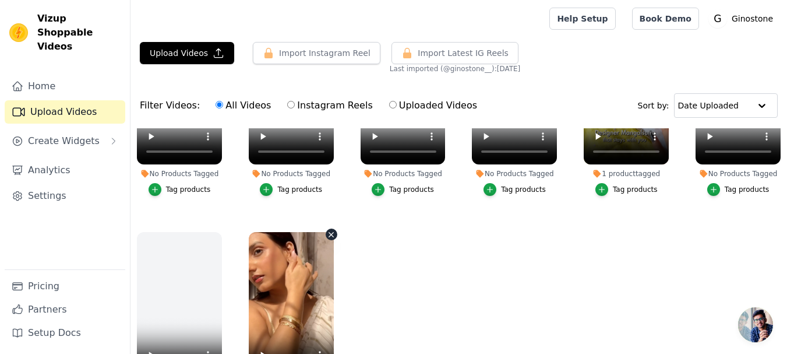
click at [327, 233] on icon "button" at bounding box center [331, 234] width 9 height 9
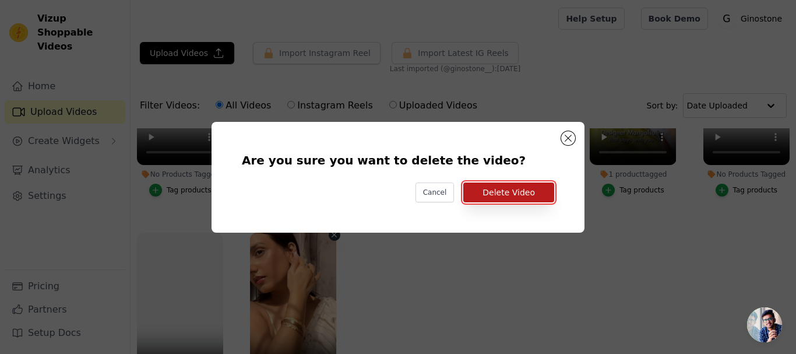
click at [478, 195] on button "Delete Video" at bounding box center [508, 192] width 91 height 20
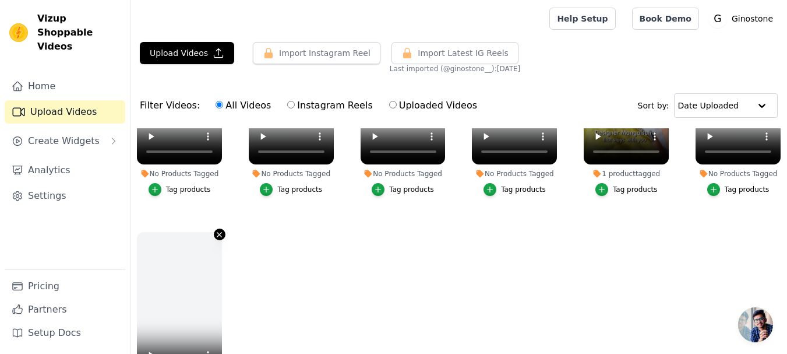
click at [215, 234] on icon "button" at bounding box center [219, 234] width 9 height 9
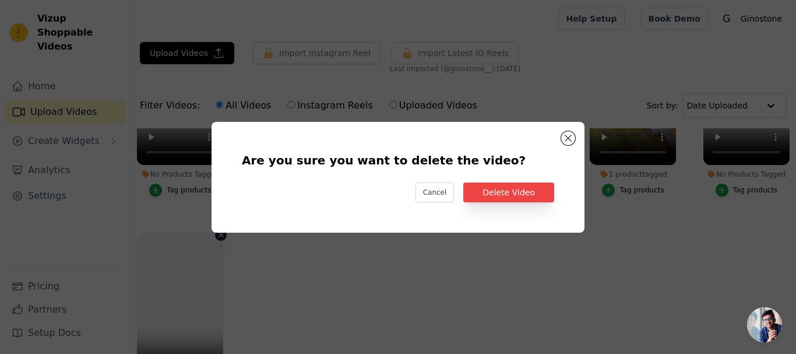
click at [556, 189] on div "Are you sure you want to delete the video? Cancel Delete Video" at bounding box center [398, 176] width 336 height 73
click at [540, 193] on button "Delete Video" at bounding box center [508, 192] width 91 height 20
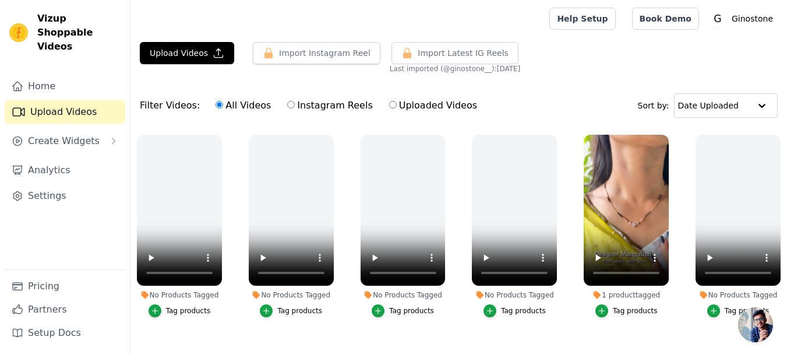
scroll to position [0, 0]
click at [777, 135] on icon "button" at bounding box center [778, 137] width 5 height 5
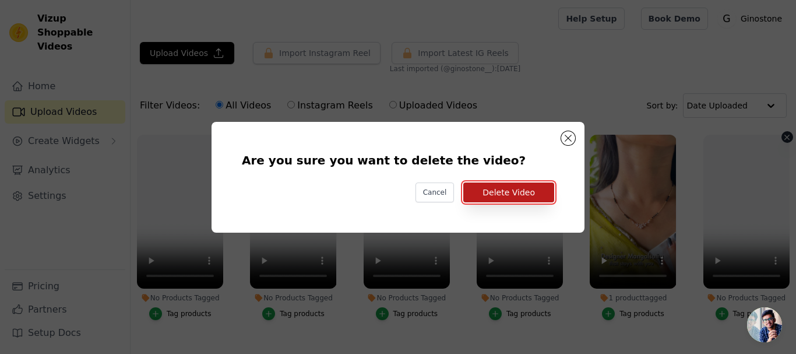
click at [528, 198] on button "Delete Video" at bounding box center [508, 192] width 91 height 20
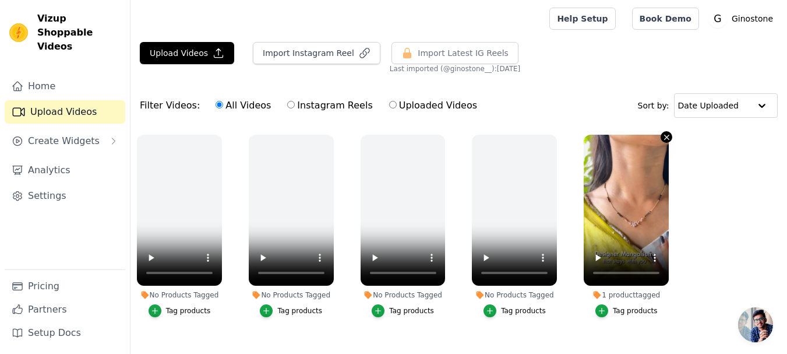
click at [663, 137] on icon "button" at bounding box center [666, 137] width 9 height 9
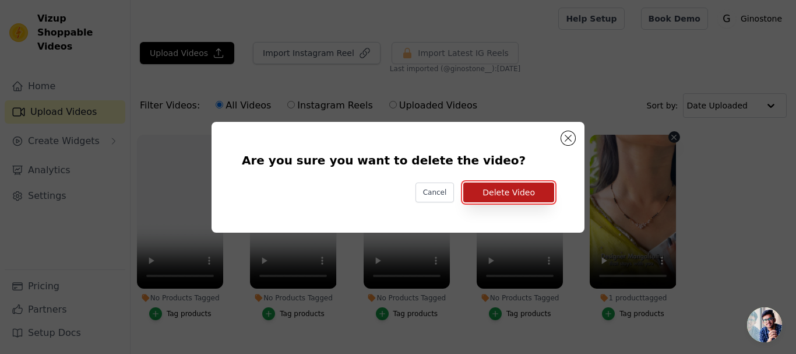
click at [493, 195] on button "Delete Video" at bounding box center [508, 192] width 91 height 20
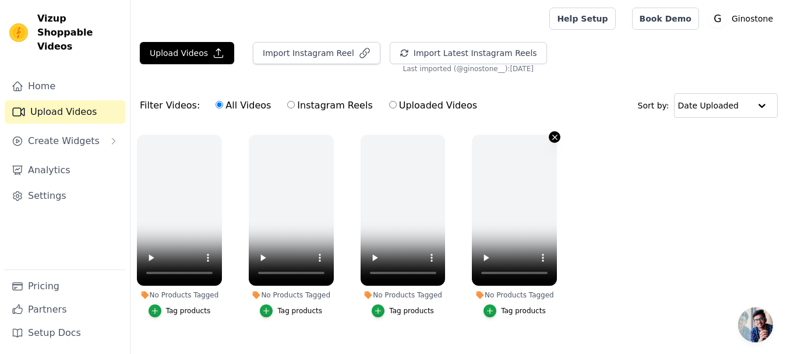
click at [552, 140] on icon "button" at bounding box center [555, 137] width 9 height 9
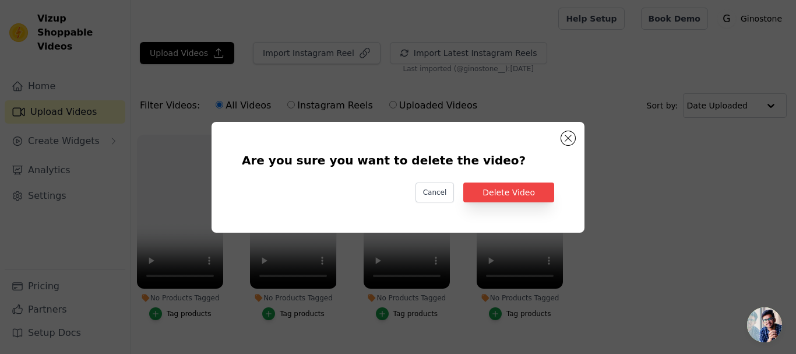
click at [495, 203] on div "Are you sure you want to delete the video? Cancel Delete Video" at bounding box center [398, 176] width 336 height 73
click at [494, 195] on button "Delete Video" at bounding box center [508, 192] width 91 height 20
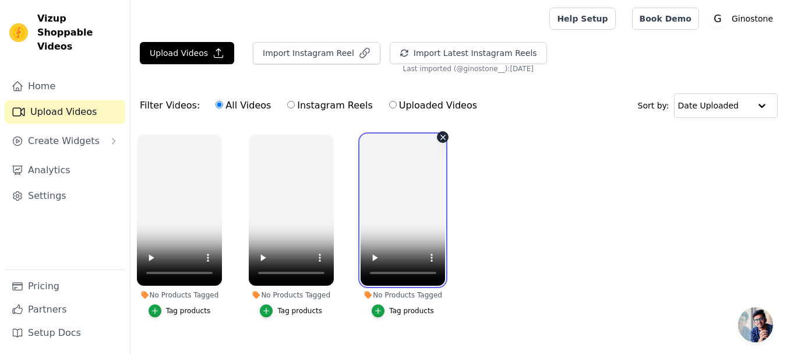
click at [443, 143] on video at bounding box center [403, 210] width 85 height 151
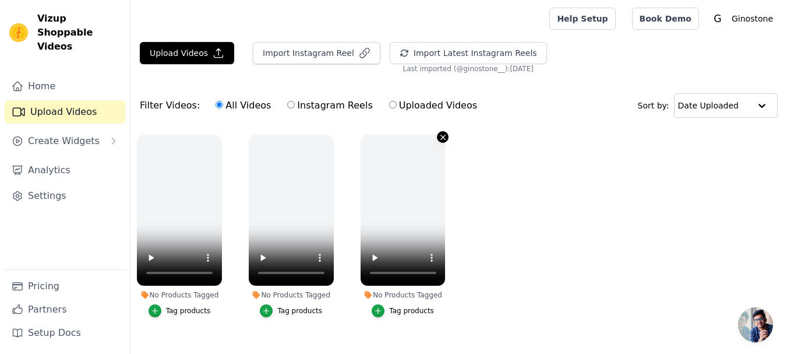
click at [443, 139] on icon "button" at bounding box center [443, 137] width 9 height 9
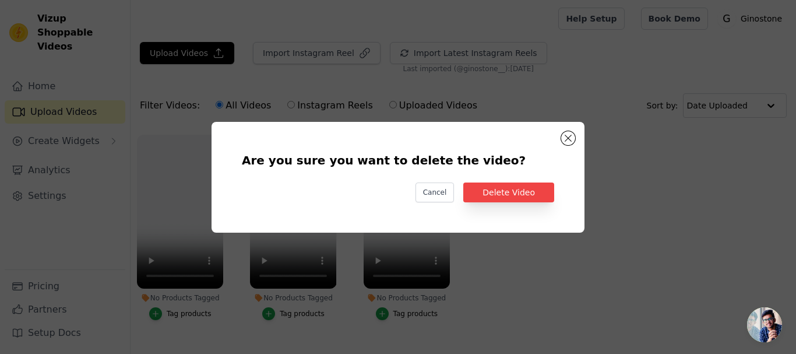
click at [493, 202] on div "Are you sure you want to delete the video? Cancel Delete Video" at bounding box center [398, 176] width 336 height 73
click at [488, 192] on button "Delete Video" at bounding box center [508, 192] width 91 height 20
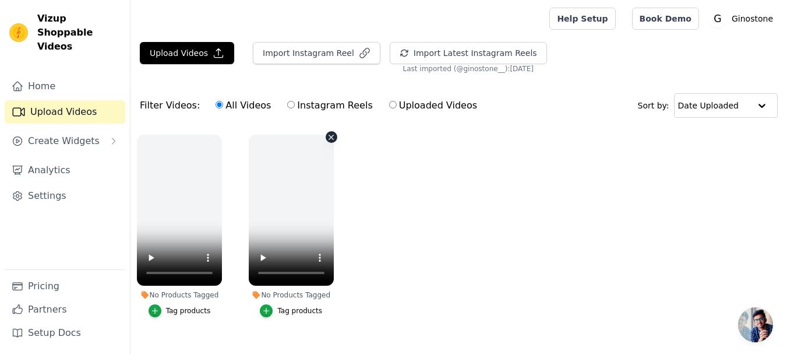
click at [332, 137] on icon "button" at bounding box center [331, 137] width 5 height 5
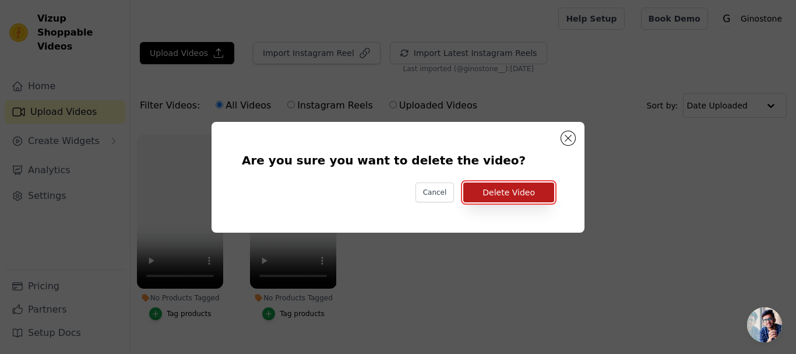
click at [511, 194] on button "Delete Video" at bounding box center [508, 192] width 91 height 20
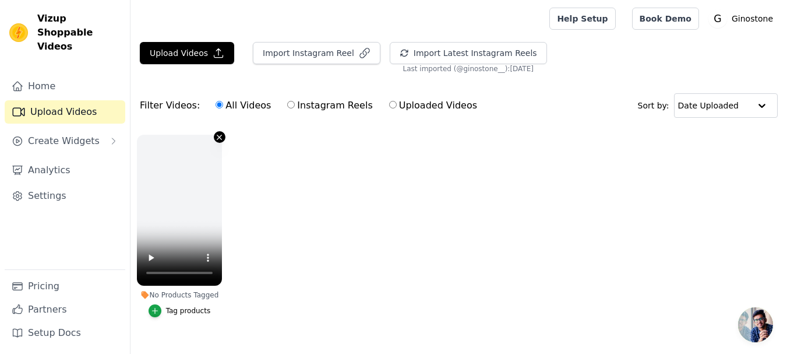
click at [218, 139] on icon "button" at bounding box center [219, 137] width 9 height 9
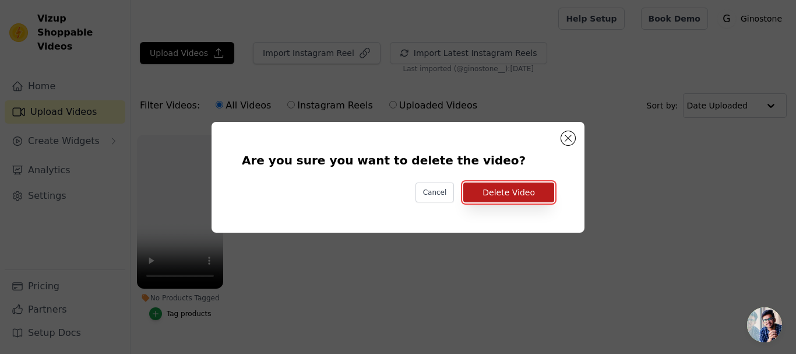
click at [477, 189] on button "Delete Video" at bounding box center [508, 192] width 91 height 20
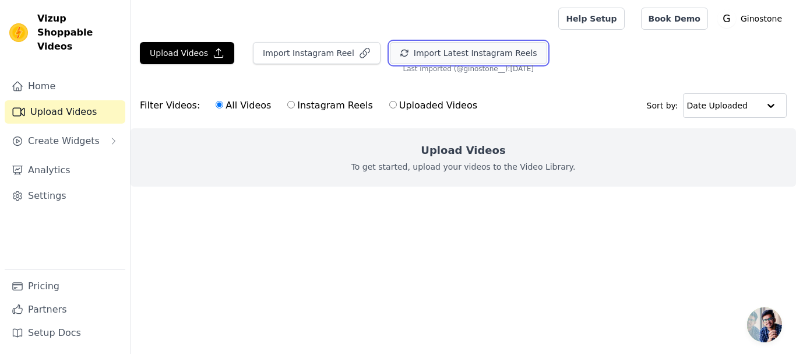
click at [429, 62] on button "Import Latest Instagram Reels" at bounding box center [468, 53] width 157 height 22
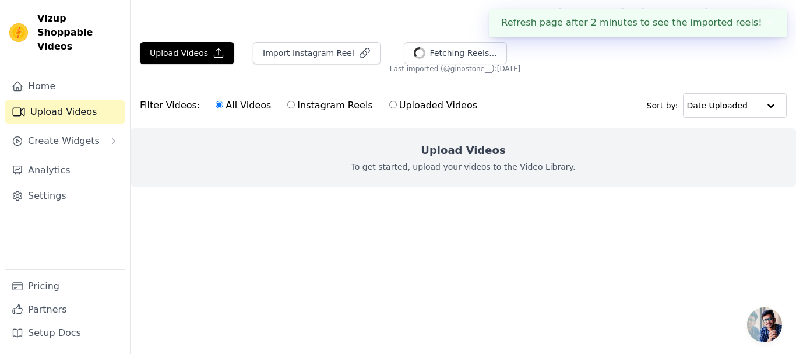
click at [764, 22] on button "✖" at bounding box center [768, 23] width 13 height 14
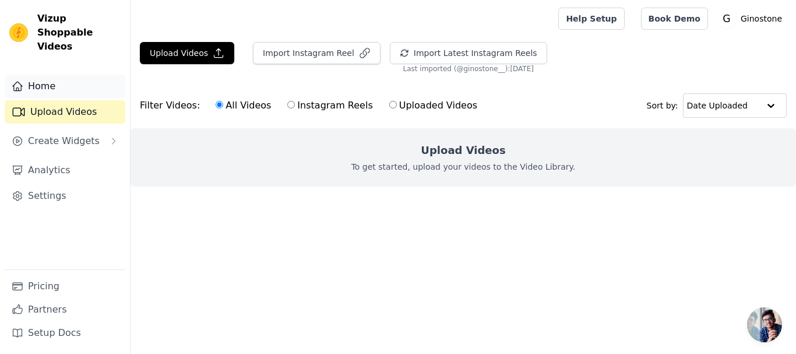
click at [51, 76] on link "Home" at bounding box center [65, 86] width 121 height 23
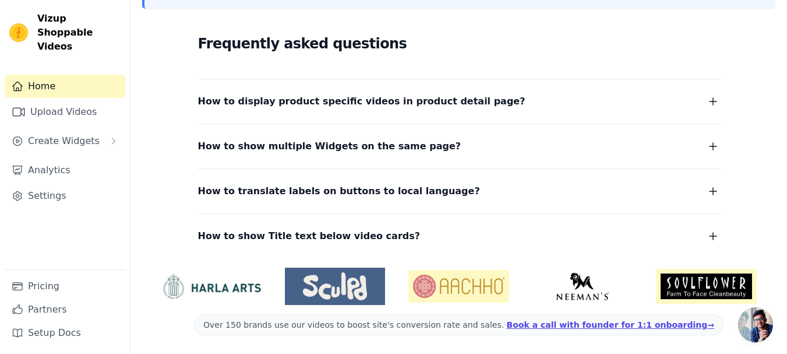
scroll to position [84, 0]
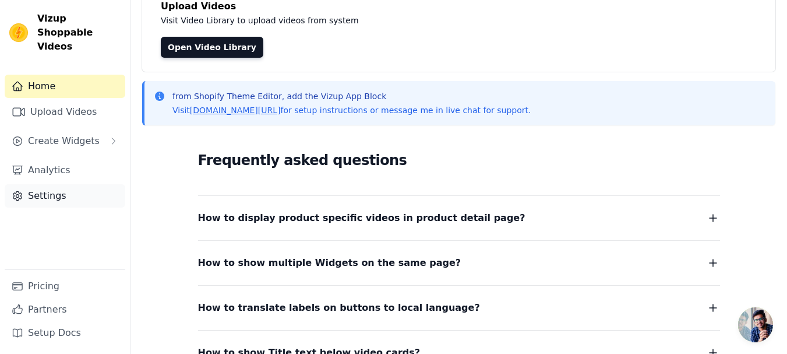
click at [38, 186] on link "Settings" at bounding box center [65, 195] width 121 height 23
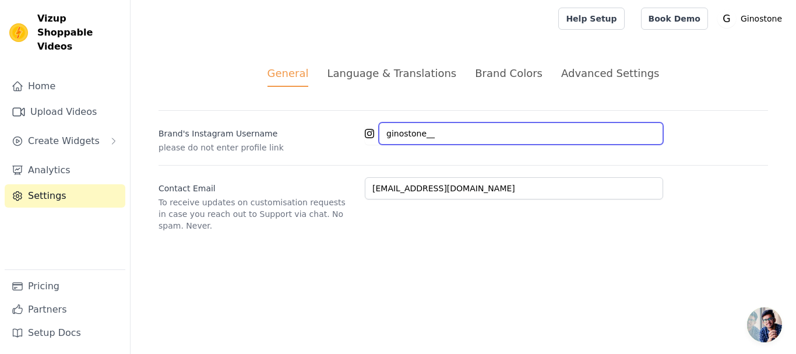
click at [417, 135] on input "ginostone__" at bounding box center [521, 133] width 284 height 22
click at [417, 134] on input "ginostone__" at bounding box center [521, 133] width 284 height 22
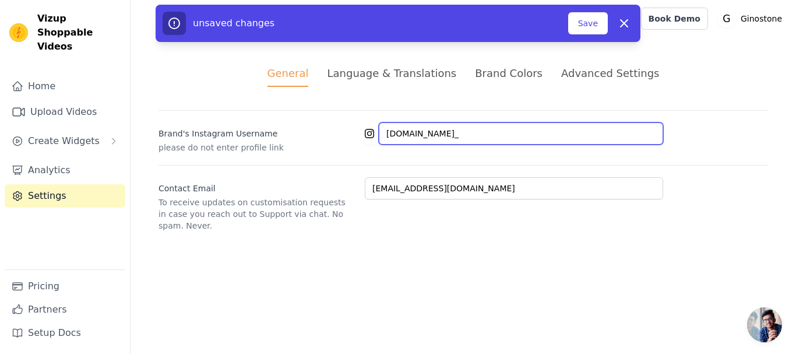
type input "[DOMAIN_NAME]_"
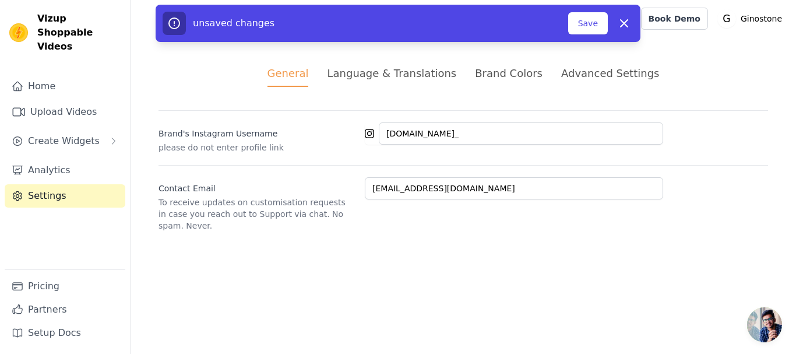
click at [555, 19] on div "unsaved changes" at bounding box center [365, 23] width 405 height 23
click at [579, 22] on button "Save" at bounding box center [588, 23] width 40 height 22
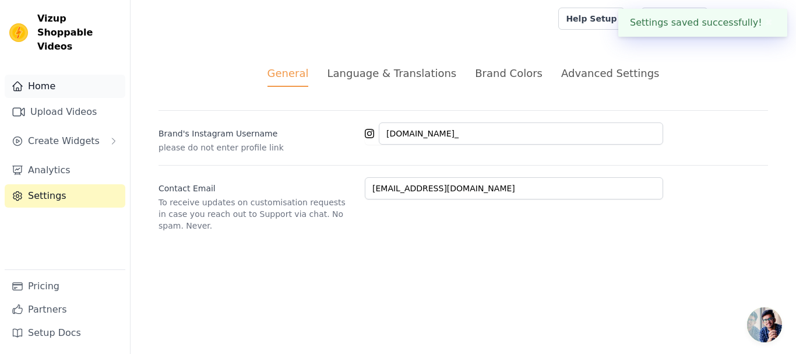
click at [47, 75] on link "Home" at bounding box center [65, 86] width 121 height 23
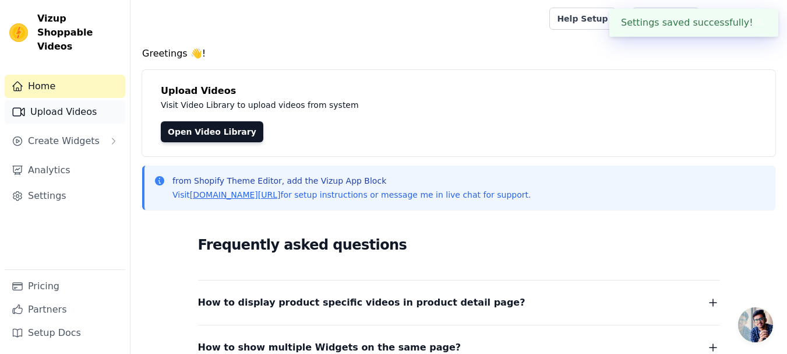
click at [50, 100] on link "Upload Videos" at bounding box center [65, 111] width 121 height 23
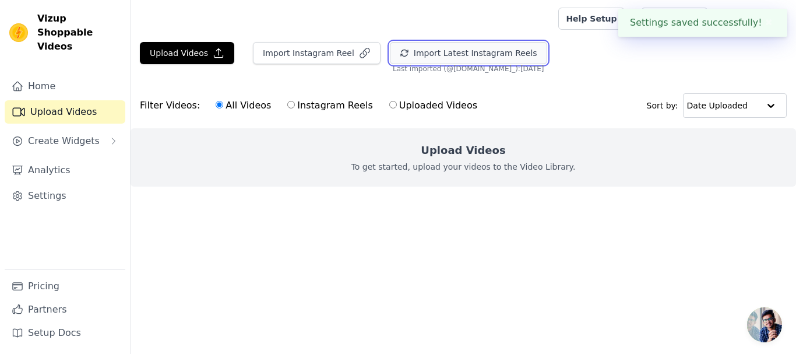
click at [449, 43] on button "Import Latest Instagram Reels" at bounding box center [468, 53] width 157 height 22
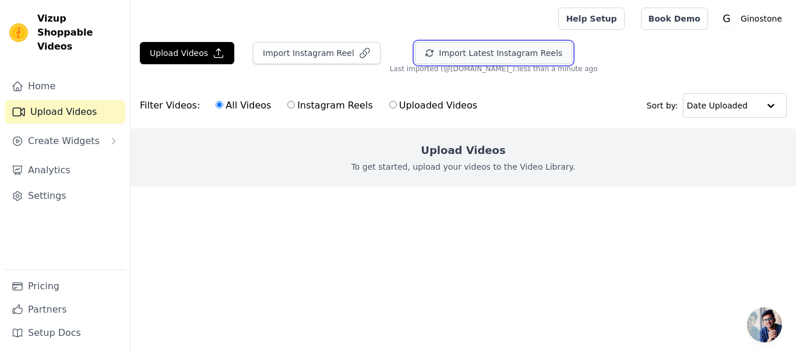
click at [431, 55] on button "Import Latest Instagram Reels" at bounding box center [493, 53] width 157 height 22
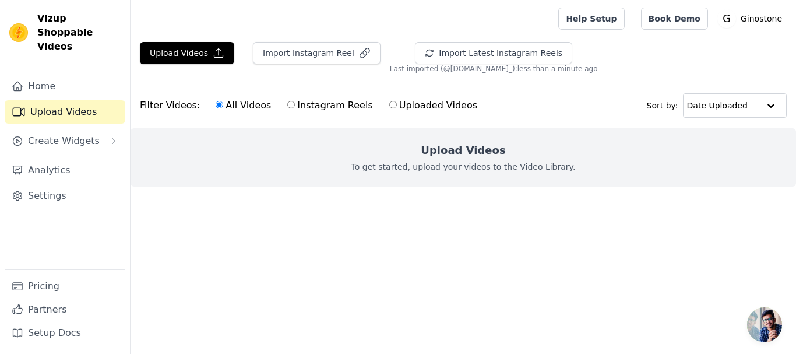
click at [389, 104] on input "Uploaded Videos" at bounding box center [393, 105] width 8 height 8
radio input "true"
click at [290, 103] on label "Instagram Reels" at bounding box center [330, 105] width 86 height 15
click at [290, 103] on input "Instagram Reels" at bounding box center [291, 105] width 8 height 8
radio input "true"
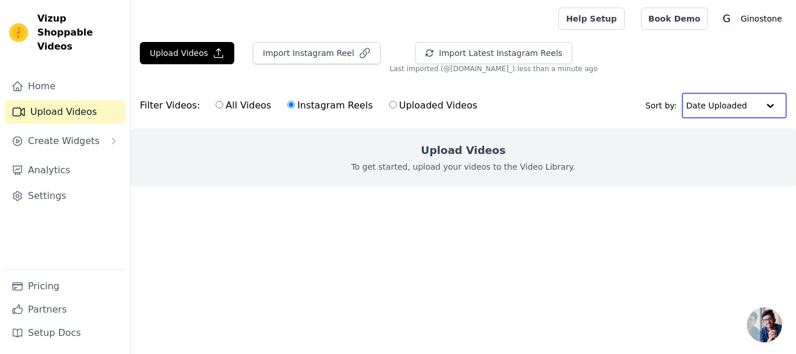
click at [725, 112] on input "text" at bounding box center [722, 105] width 72 height 23
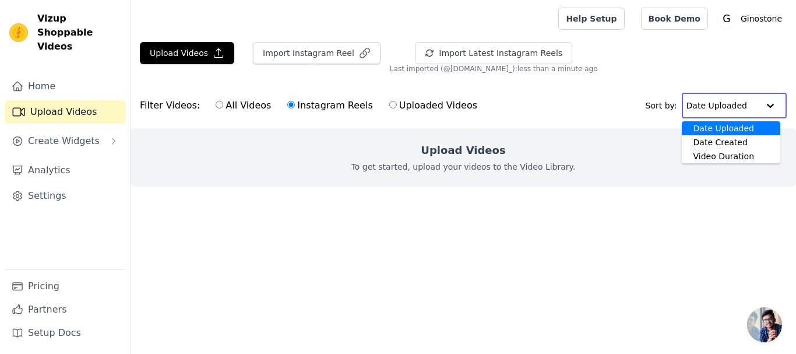
click at [725, 112] on input "text" at bounding box center [722, 105] width 72 height 23
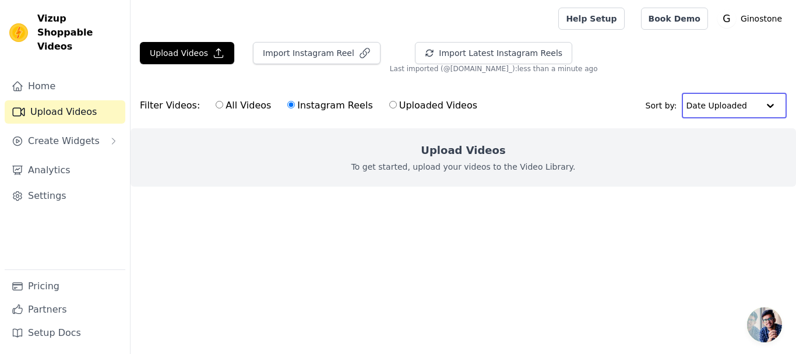
click at [713, 114] on input "text" at bounding box center [722, 105] width 72 height 23
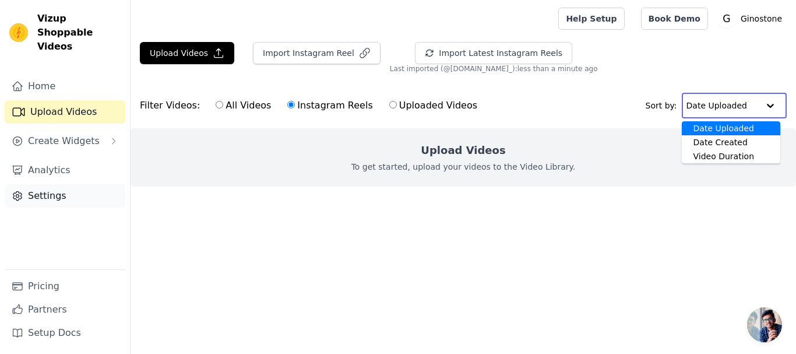
click at [65, 184] on link "Settings" at bounding box center [65, 195] width 121 height 23
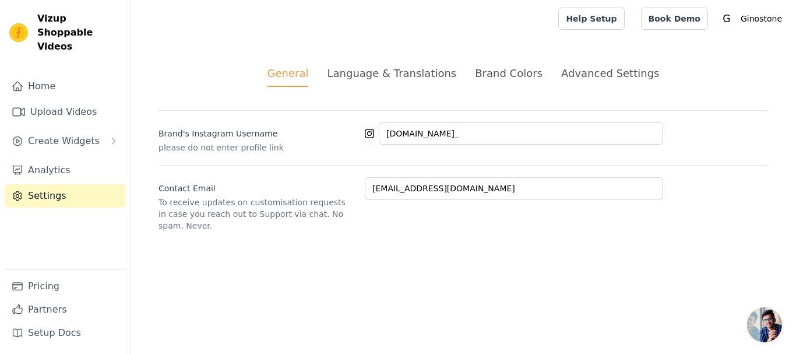
click at [375, 72] on div "Language & Translations" at bounding box center [391, 73] width 129 height 16
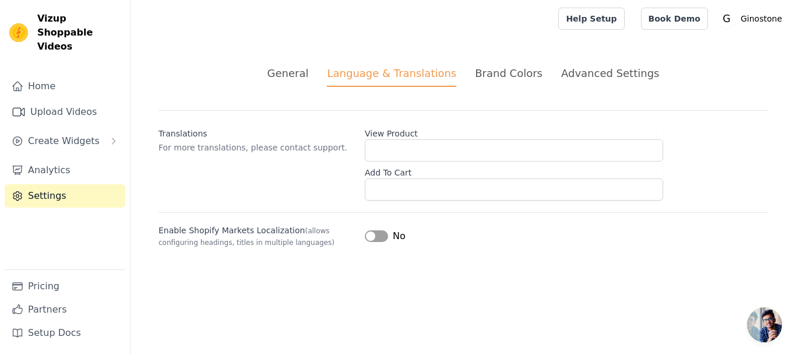
click at [329, 64] on div "General Language & Translations Brand Colors Advanced Settings unsaved changes …" at bounding box center [462, 156] width 665 height 238
click at [324, 69] on ul "General Language & Translations Brand Colors Advanced Settings" at bounding box center [462, 76] width 609 height 22
click at [309, 72] on div "General" at bounding box center [287, 73] width 41 height 16
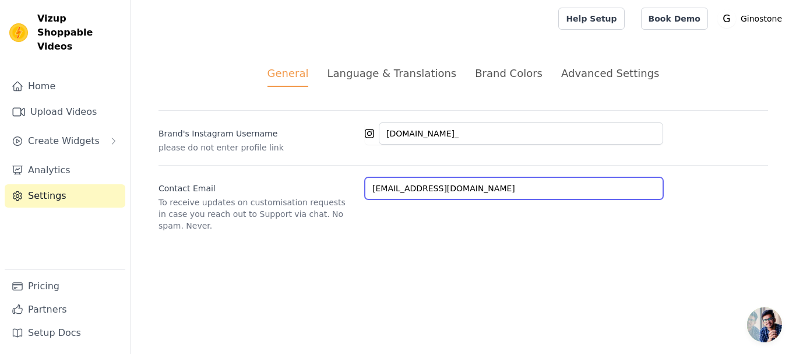
click at [480, 185] on input "[EMAIL_ADDRESS][DOMAIN_NAME]" at bounding box center [514, 188] width 298 height 22
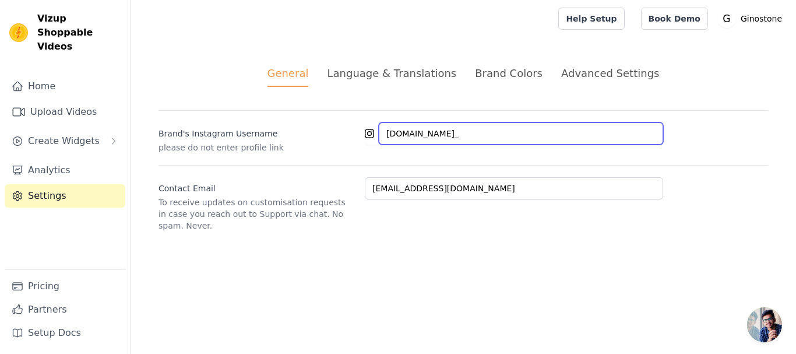
click at [503, 132] on input "[DOMAIN_NAME]_" at bounding box center [521, 133] width 284 height 22
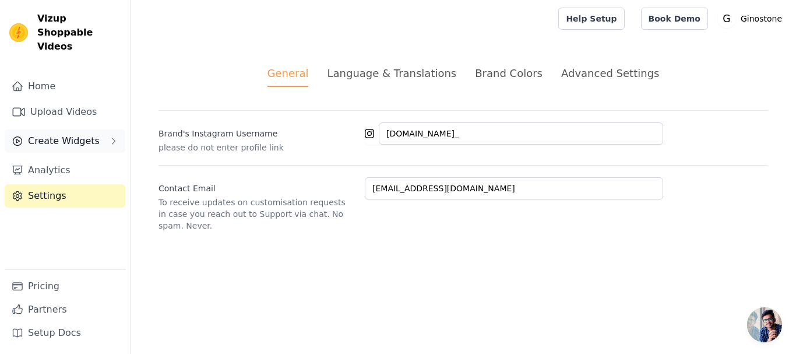
click at [61, 134] on span "Create Widgets" at bounding box center [64, 141] width 72 height 14
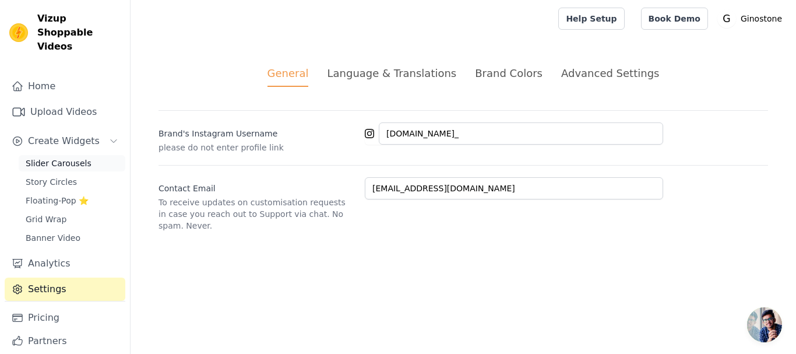
click at [63, 157] on span "Slider Carousels" at bounding box center [59, 163] width 66 height 12
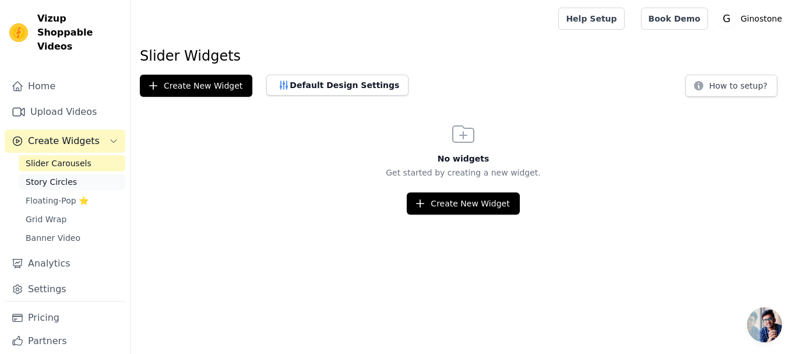
click at [77, 174] on link "Story Circles" at bounding box center [72, 182] width 107 height 16
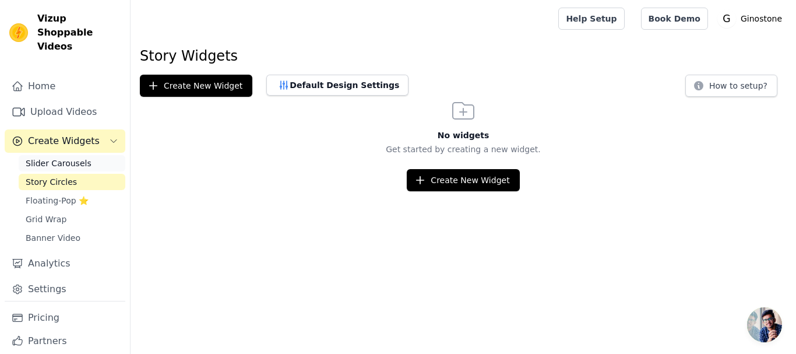
click at [76, 155] on link "Slider Carousels" at bounding box center [72, 163] width 107 height 16
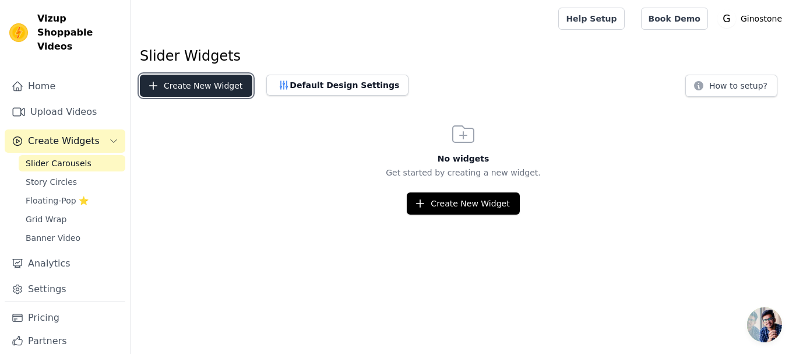
click at [180, 77] on button "Create New Widget" at bounding box center [196, 86] width 112 height 22
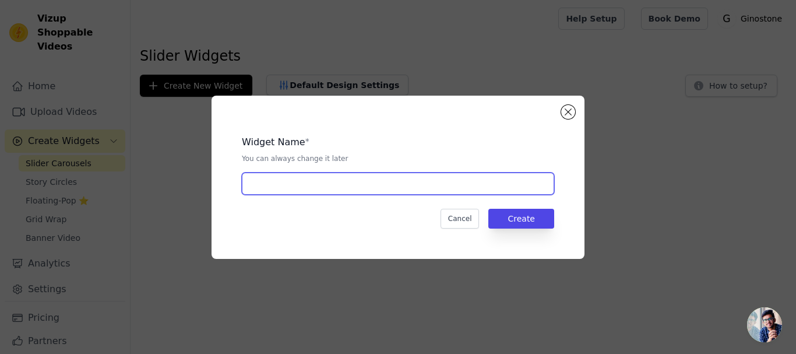
click at [362, 180] on input "text" at bounding box center [398, 183] width 312 height 22
type input "R"
type input "Ginostone"
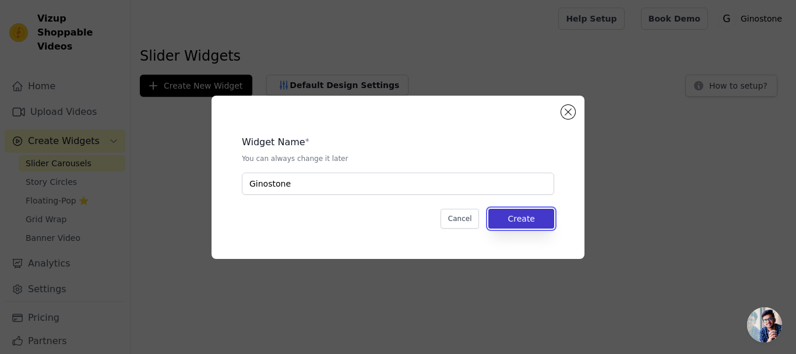
click at [517, 212] on button "Create" at bounding box center [521, 219] width 66 height 20
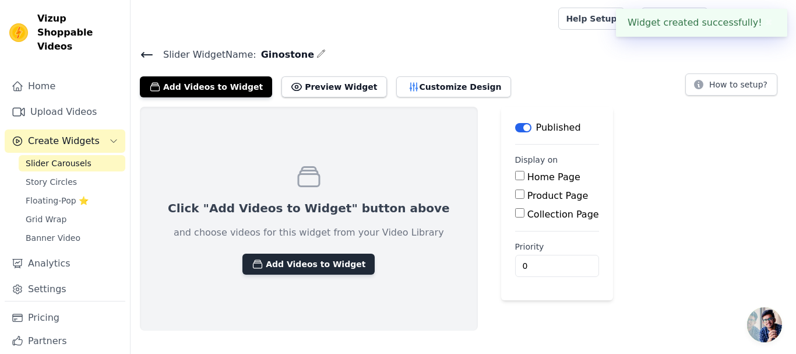
click at [334, 259] on button "Add Videos to Widget" at bounding box center [308, 263] width 132 height 21
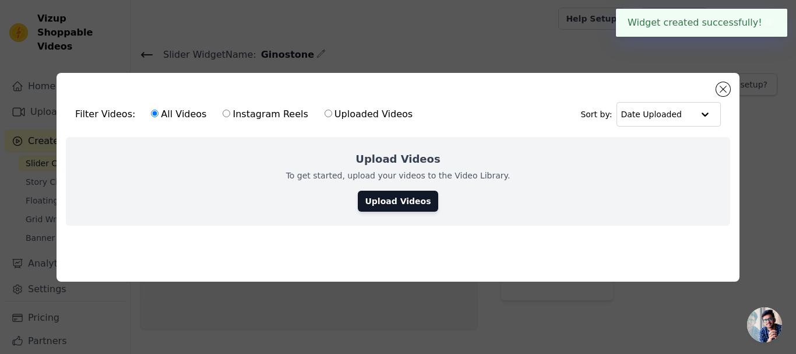
click at [223, 110] on input "Instagram Reels" at bounding box center [227, 114] width 8 height 8
radio input "true"
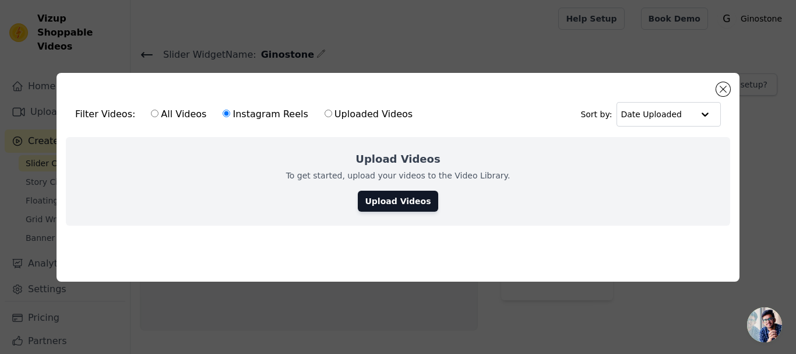
click at [720, 94] on div "Filter Videos: All Videos Instagram Reels Uploaded Videos Sort by: Date Uploaded" at bounding box center [398, 113] width 664 height 45
click at [722, 88] on button "Close modal" at bounding box center [723, 89] width 14 height 14
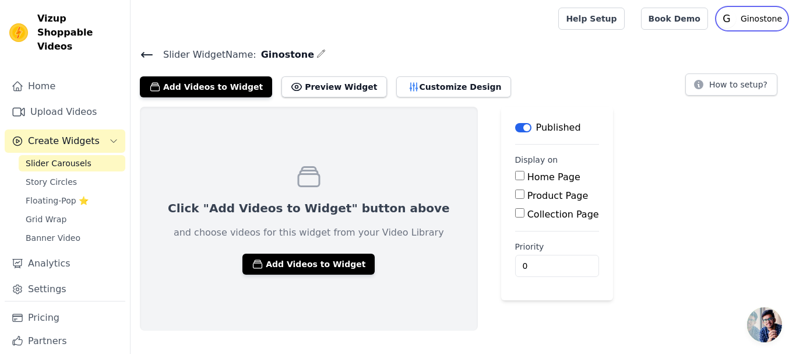
click at [780, 19] on p "Ginostone" at bounding box center [761, 18] width 51 height 21
click at [66, 101] on link "Upload Videos" at bounding box center [65, 111] width 121 height 23
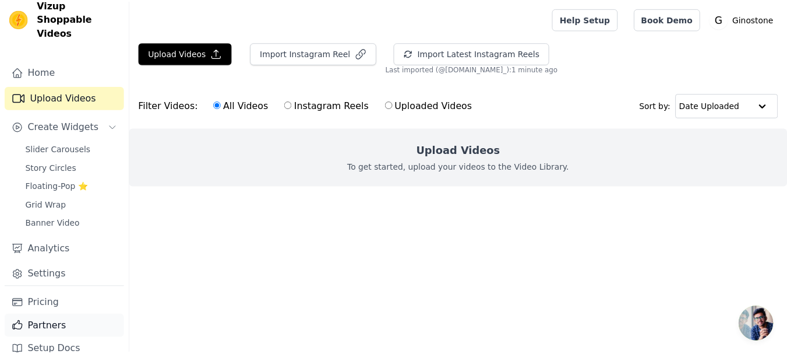
scroll to position [17, 0]
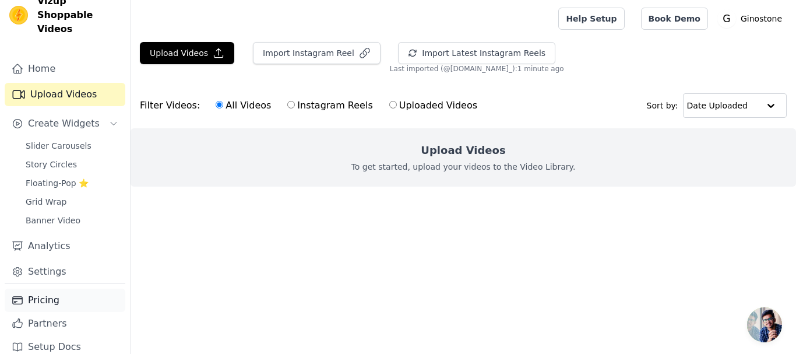
click at [62, 288] on link "Pricing" at bounding box center [65, 299] width 121 height 23
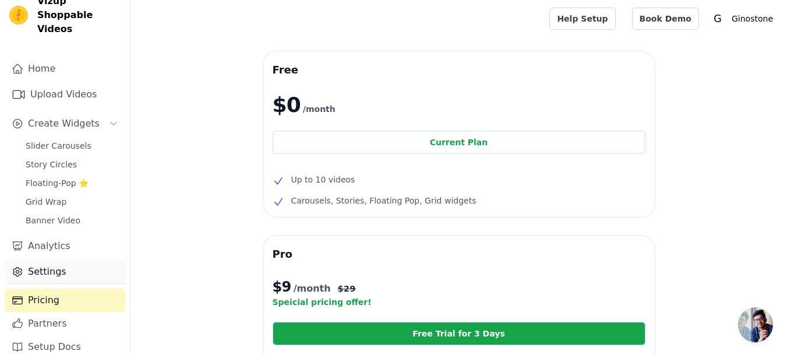
click at [38, 260] on link "Settings" at bounding box center [65, 271] width 121 height 23
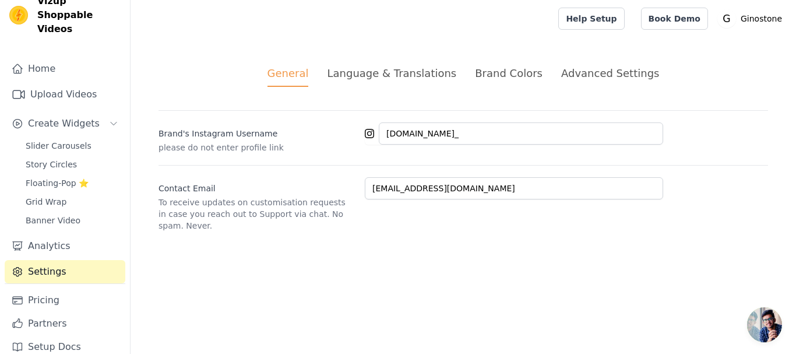
click at [393, 75] on div "Language & Translations" at bounding box center [391, 73] width 129 height 16
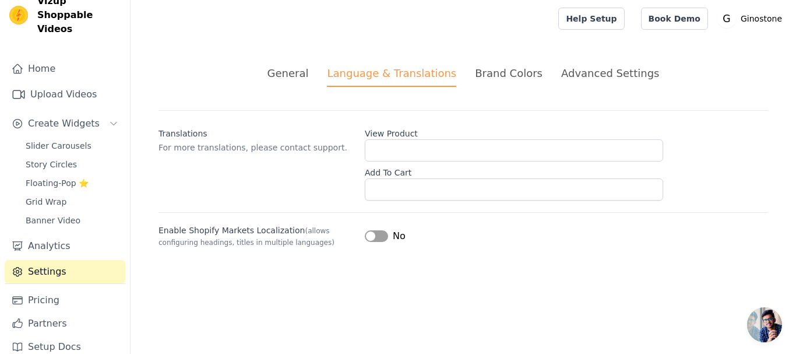
click at [506, 68] on div "Brand Colors" at bounding box center [509, 73] width 68 height 16
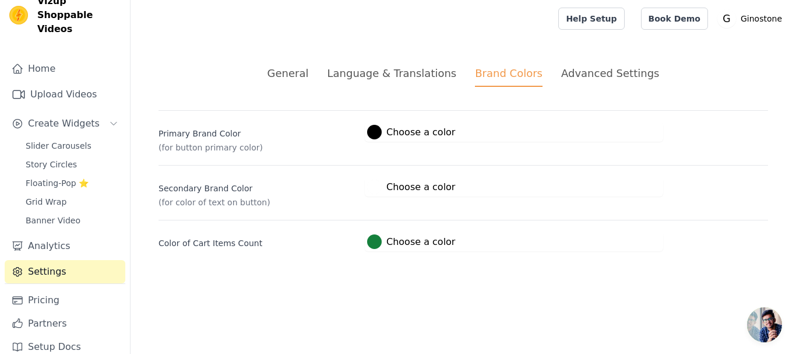
click at [374, 131] on div at bounding box center [374, 132] width 15 height 15
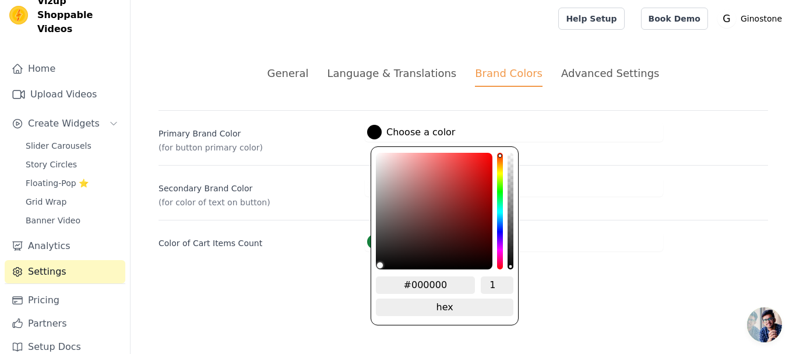
click at [253, 263] on div "General Language & Translations Brand Colors Advanced Settings unsaved changes …" at bounding box center [462, 158] width 665 height 242
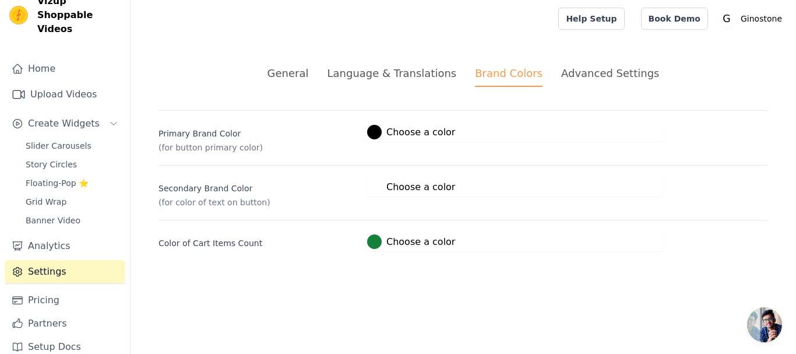
click at [595, 73] on div "Advanced Settings" at bounding box center [610, 73] width 98 height 16
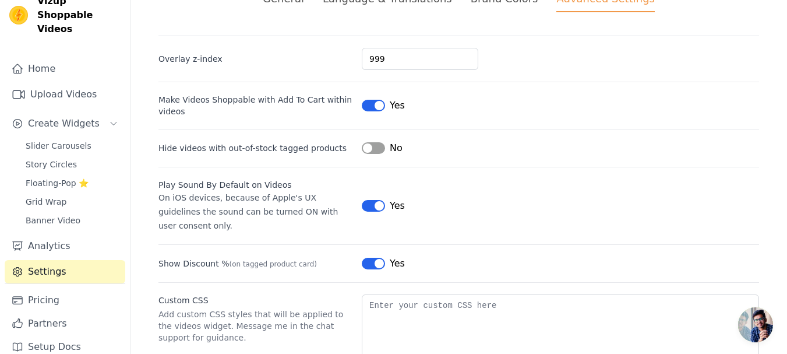
scroll to position [133, 0]
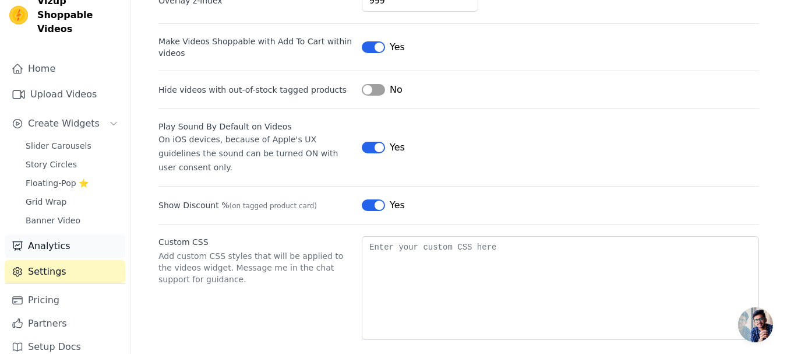
click at [62, 234] on link "Analytics" at bounding box center [65, 245] width 121 height 23
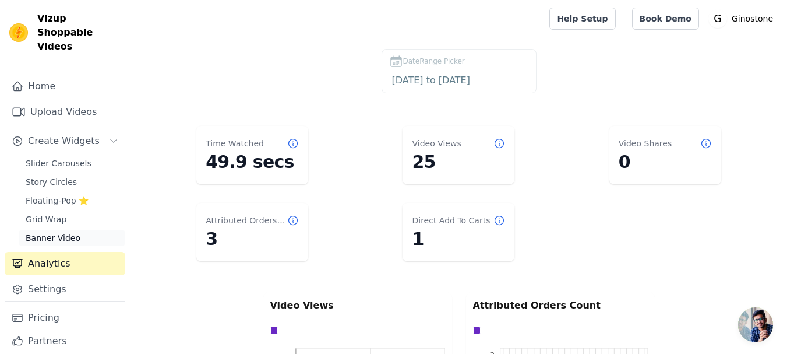
click at [76, 230] on link "Banner Video" at bounding box center [72, 238] width 107 height 16
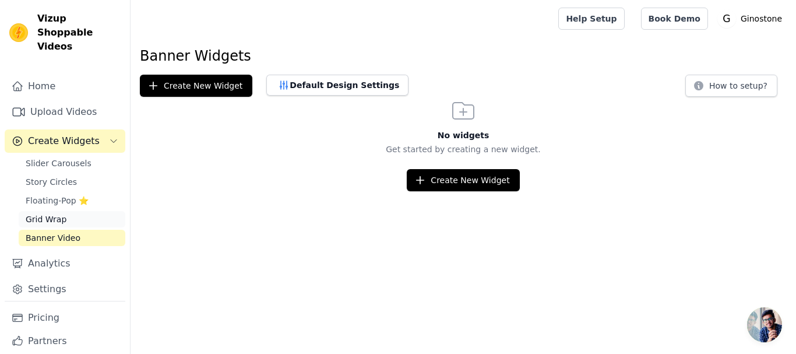
click at [66, 211] on link "Grid Wrap" at bounding box center [72, 219] width 107 height 16
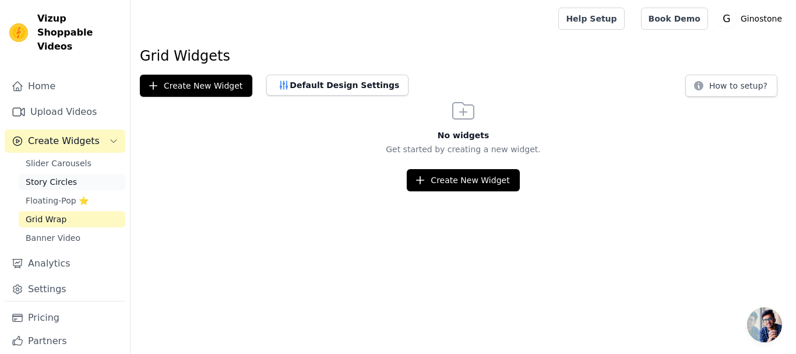
click at [65, 174] on link "Story Circles" at bounding box center [72, 182] width 107 height 16
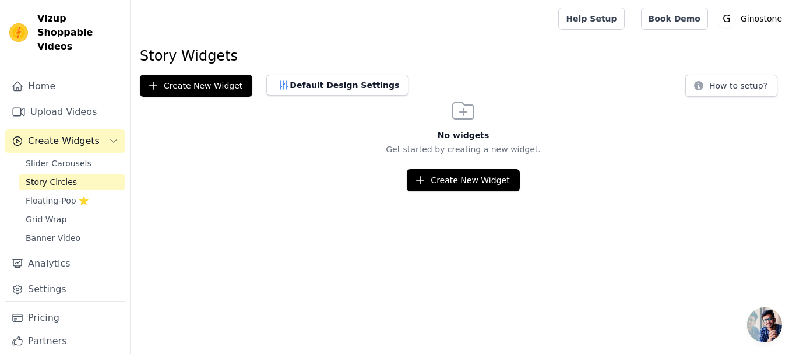
click at [65, 136] on button "Create Widgets" at bounding box center [65, 140] width 121 height 23
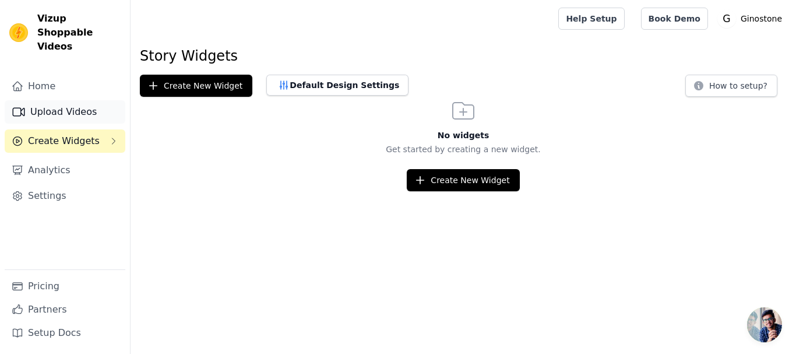
click at [62, 100] on link "Upload Videos" at bounding box center [65, 111] width 121 height 23
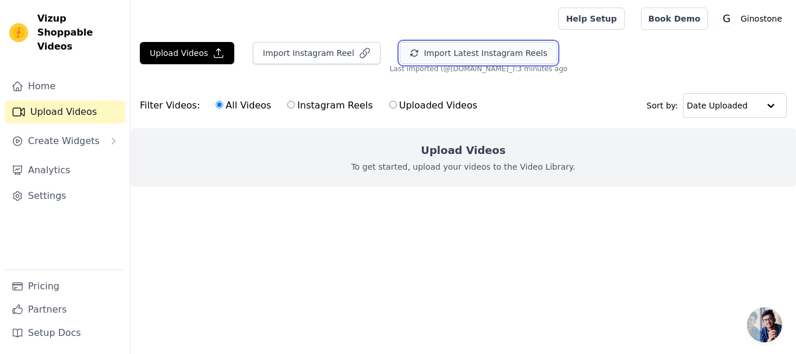
click at [410, 50] on icon "button" at bounding box center [414, 52] width 9 height 9
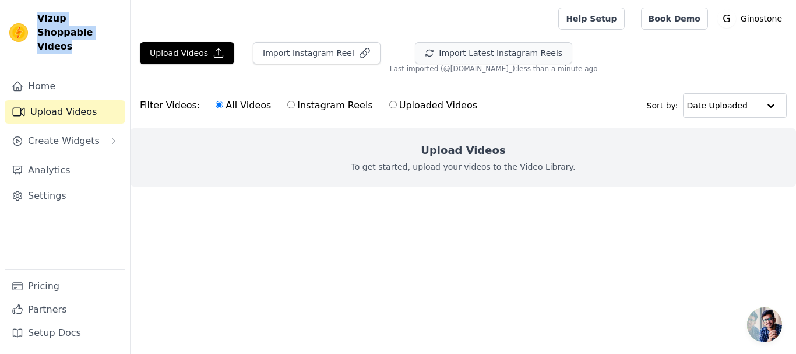
drag, startPoint x: 37, startPoint y: 18, endPoint x: 69, endPoint y: 32, distance: 35.0
click at [69, 32] on span "Vizup Shoppable Videos" at bounding box center [78, 33] width 83 height 42
copy span "Vizup Shoppable Videos"
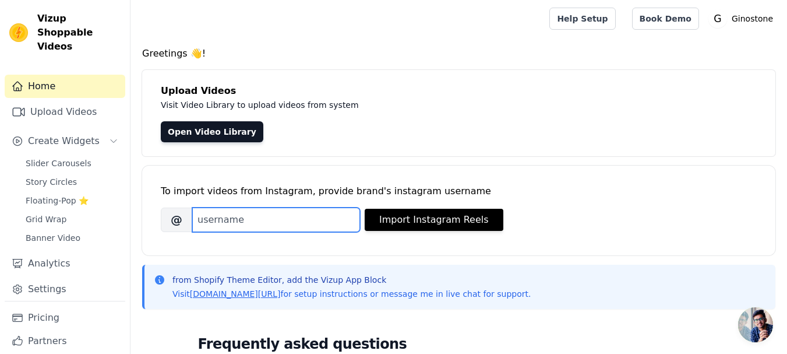
click at [241, 223] on input "Brand's Instagram Username" at bounding box center [276, 219] width 168 height 24
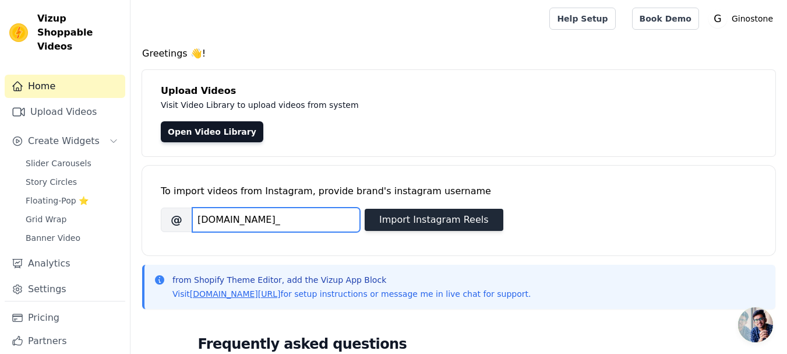
type input "[DOMAIN_NAME]_"
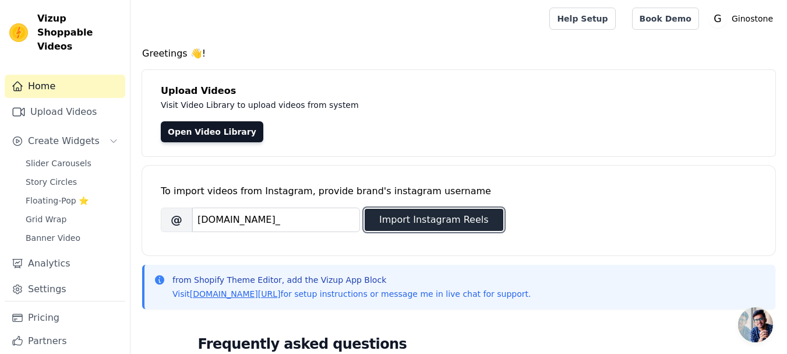
click at [423, 223] on button "Import Instagram Reels" at bounding box center [434, 220] width 139 height 22
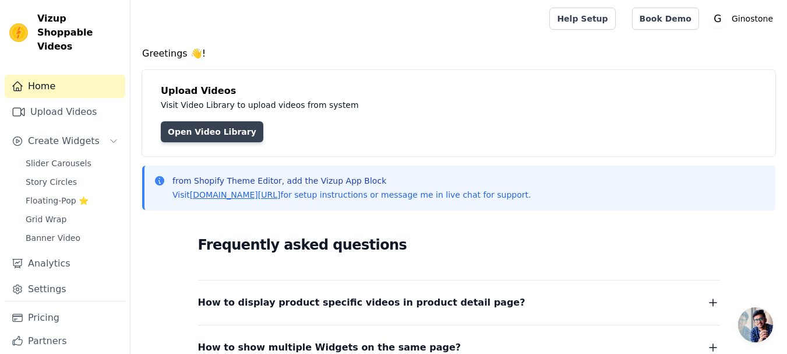
click at [185, 129] on link "Open Video Library" at bounding box center [212, 131] width 103 height 21
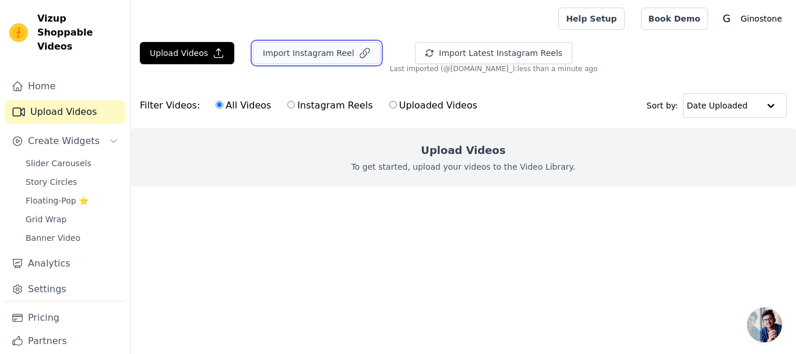
click at [321, 59] on button "Import Instagram Reel" at bounding box center [317, 53] width 128 height 22
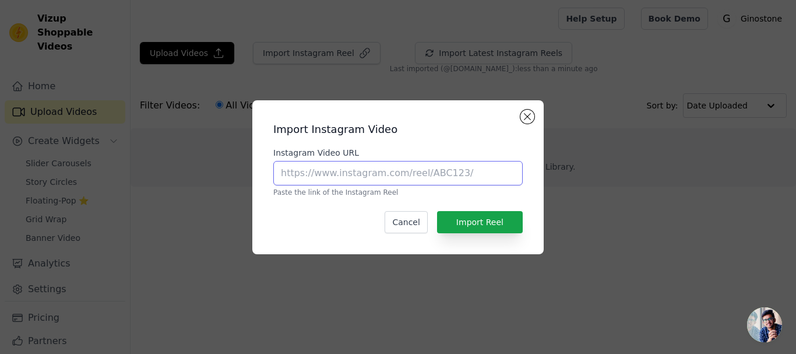
click at [340, 177] on input "Instagram Video URL" at bounding box center [397, 173] width 249 height 24
click at [532, 115] on button "Close modal" at bounding box center [527, 117] width 14 height 14
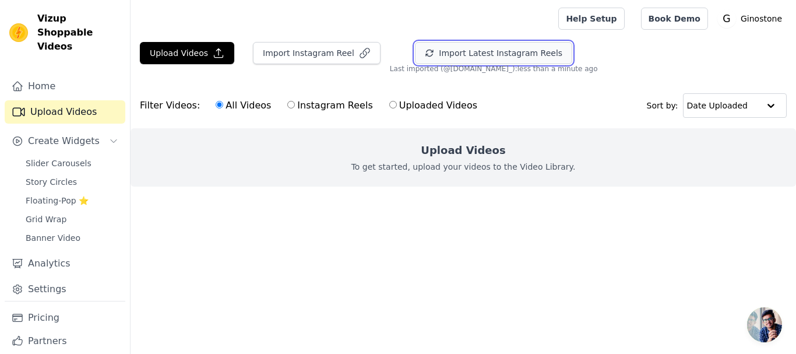
click at [477, 58] on button "Import Latest Instagram Reels" at bounding box center [493, 53] width 157 height 22
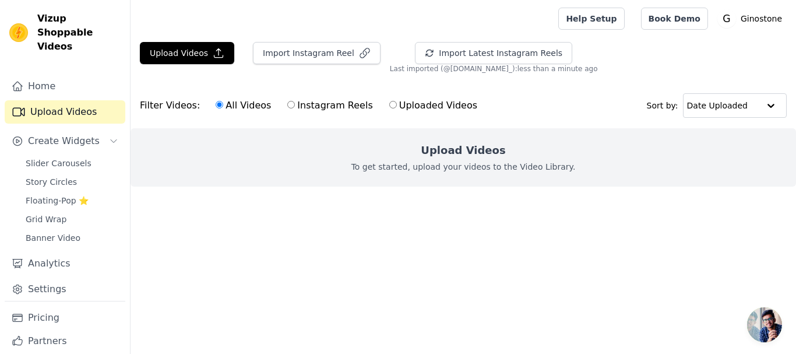
click at [309, 106] on label "Instagram Reels" at bounding box center [330, 105] width 86 height 15
click at [295, 106] on input "Instagram Reels" at bounding box center [291, 105] width 8 height 8
radio input "true"
click at [244, 110] on label "All Videos" at bounding box center [243, 105] width 57 height 15
click at [223, 108] on input "All Videos" at bounding box center [220, 105] width 8 height 8
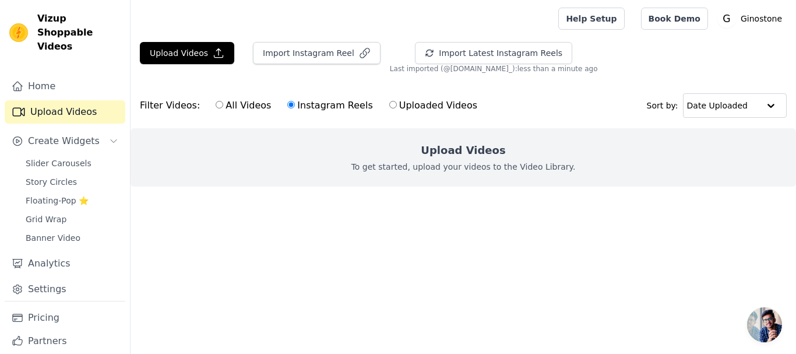
radio input "true"
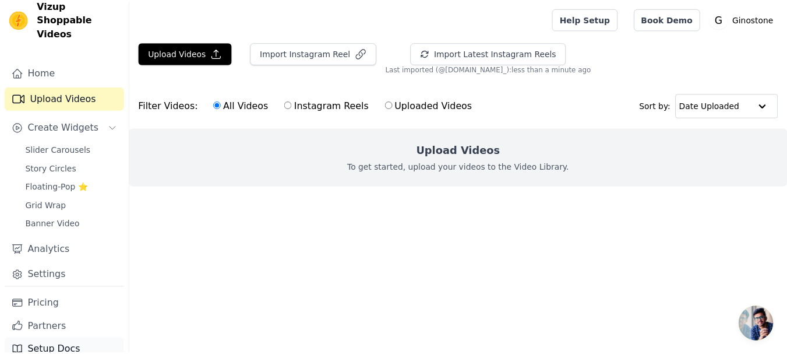
scroll to position [17, 0]
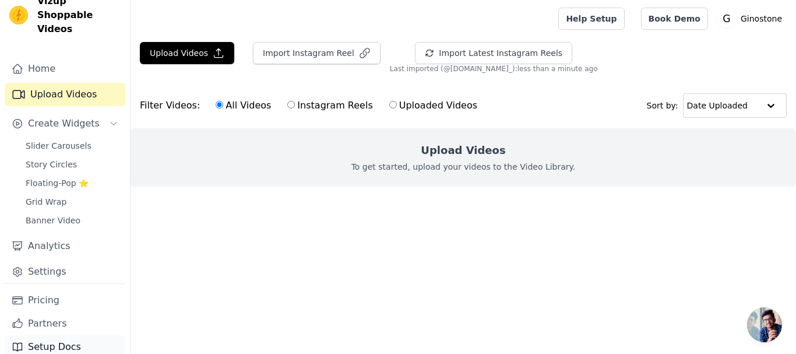
click at [52, 335] on link "Setup Docs" at bounding box center [65, 346] width 121 height 23
click at [54, 312] on link "Partners" at bounding box center [65, 323] width 121 height 23
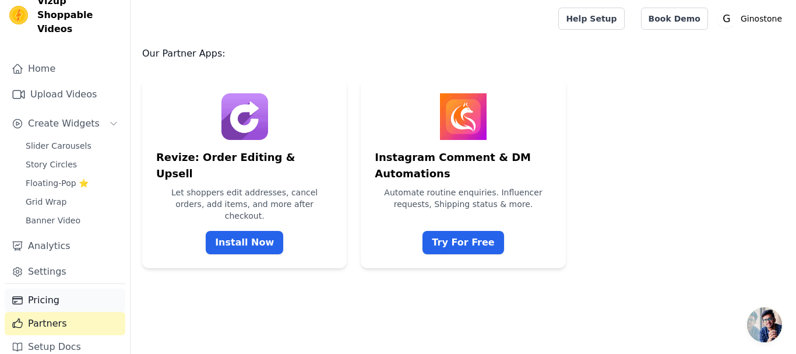
click at [62, 288] on link "Pricing" at bounding box center [65, 299] width 121 height 23
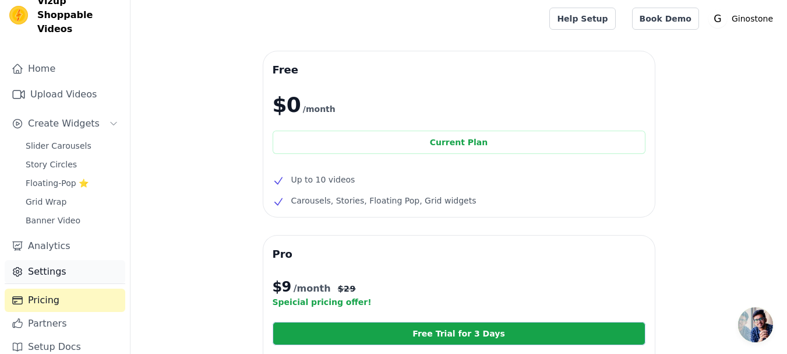
click at [67, 260] on link "Settings" at bounding box center [65, 271] width 121 height 23
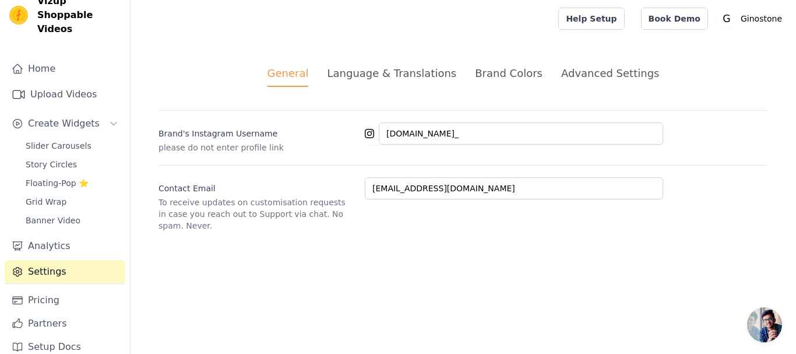
click at [407, 95] on div "General Language & Translations Brand Colors Advanced Settings unsaved changes …" at bounding box center [462, 148] width 665 height 222
click at [412, 83] on li "Language & Translations" at bounding box center [391, 76] width 129 height 22
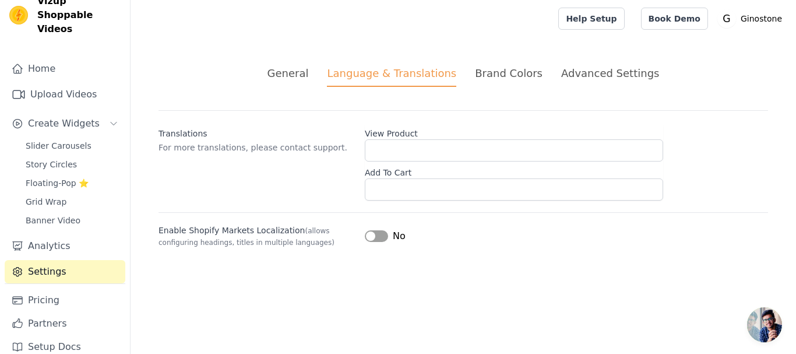
click at [309, 72] on div "General" at bounding box center [287, 73] width 41 height 16
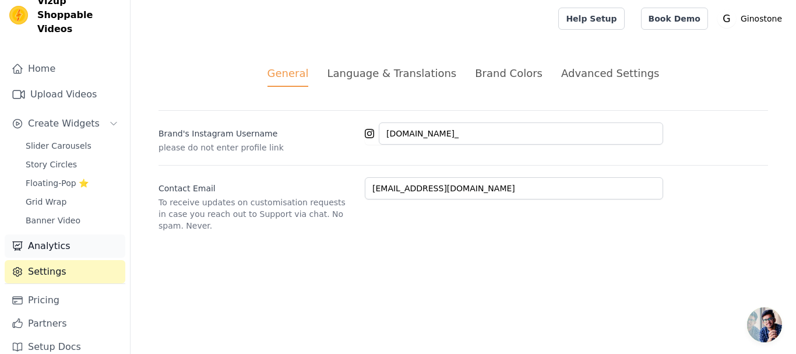
click at [70, 237] on link "Analytics" at bounding box center [65, 245] width 121 height 23
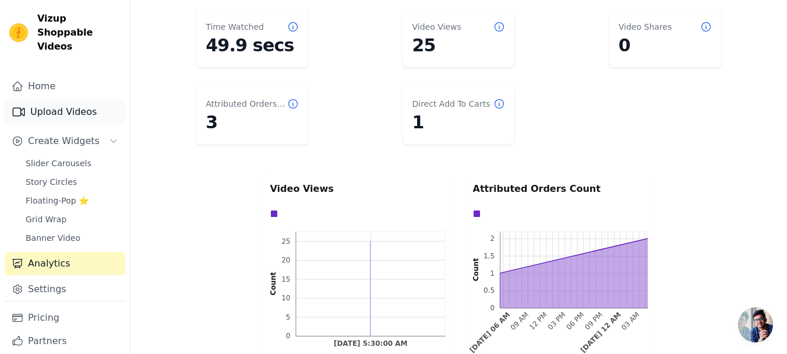
click at [79, 107] on link "Upload Videos" at bounding box center [65, 111] width 121 height 23
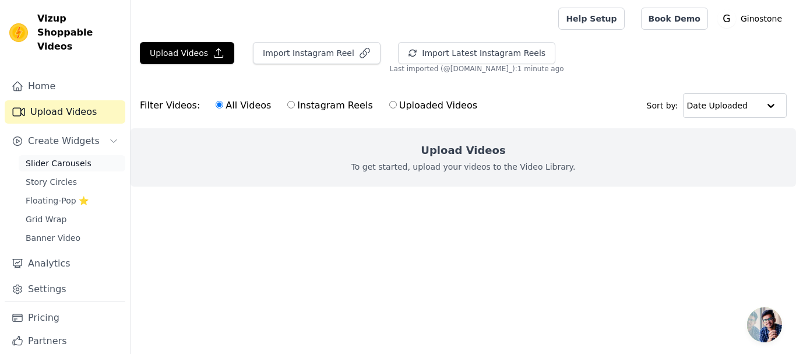
click at [79, 157] on span "Slider Carousels" at bounding box center [59, 163] width 66 height 12
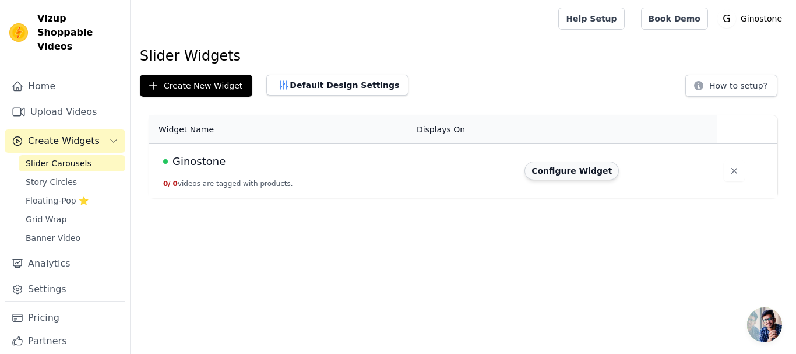
click at [543, 172] on button "Configure Widget" at bounding box center [571, 170] width 94 height 19
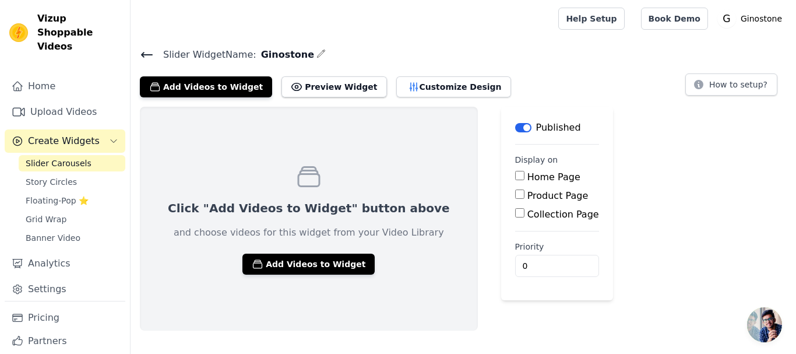
click at [515, 172] on input "Home Page" at bounding box center [519, 175] width 9 height 9
checkbox input "true"
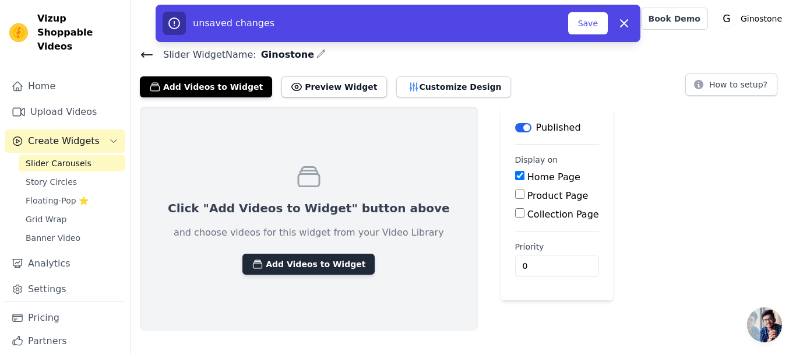
click at [306, 263] on button "Add Videos to Widget" at bounding box center [308, 263] width 132 height 21
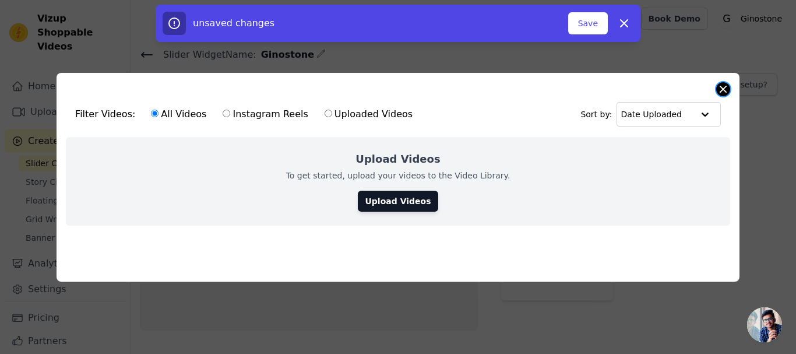
click at [719, 83] on button "Close modal" at bounding box center [723, 89] width 14 height 14
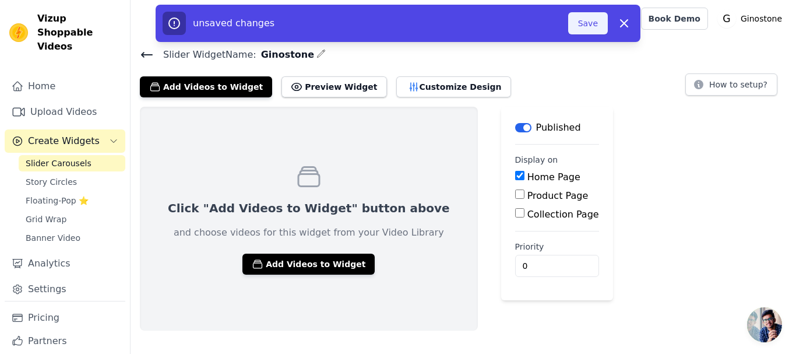
click at [584, 31] on button "Save" at bounding box center [588, 23] width 40 height 22
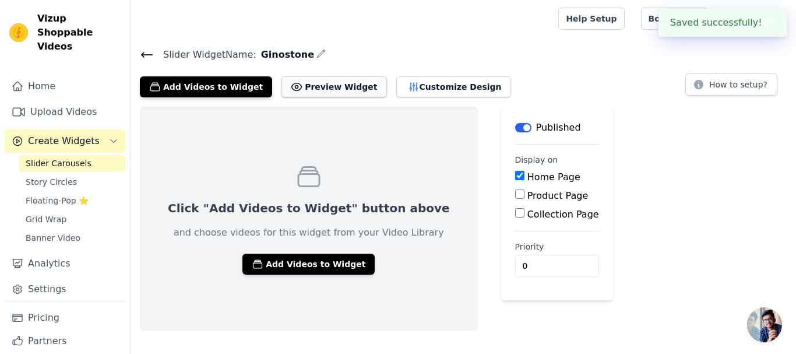
click at [314, 93] on button "Preview Widget" at bounding box center [333, 86] width 105 height 21
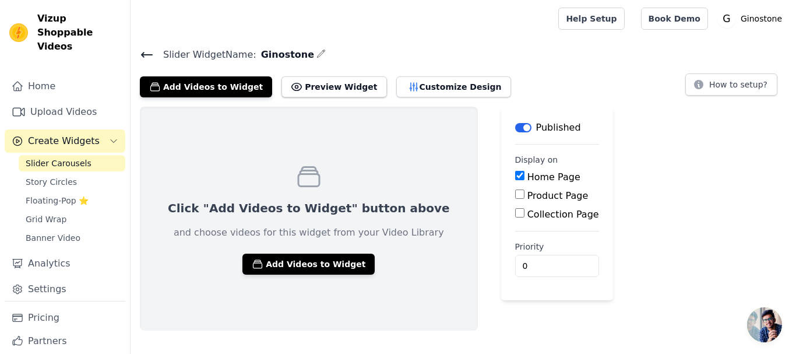
click at [149, 57] on icon at bounding box center [147, 55] width 14 height 14
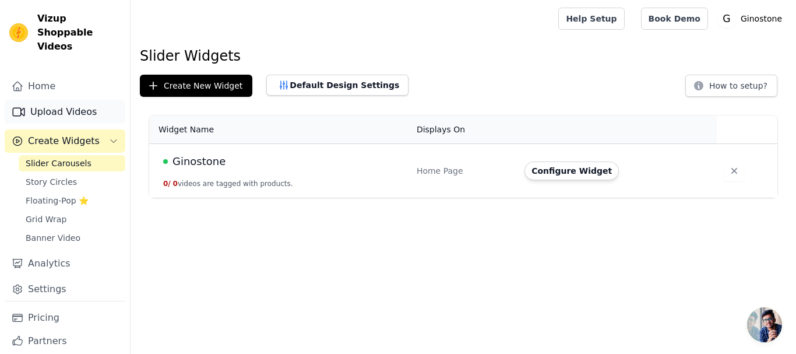
click at [68, 101] on link "Upload Videos" at bounding box center [65, 111] width 121 height 23
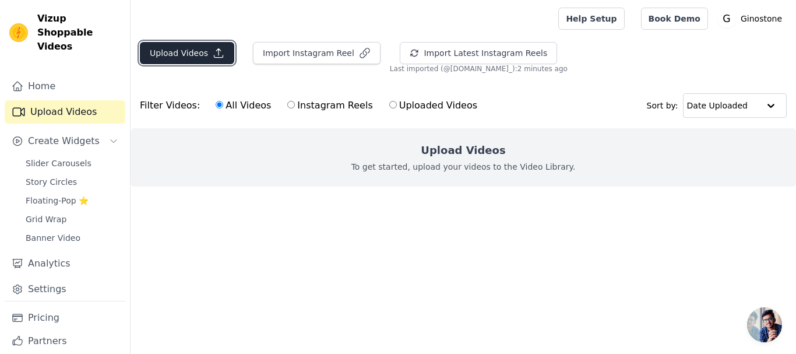
click at [213, 58] on icon "button" at bounding box center [219, 53] width 12 height 12
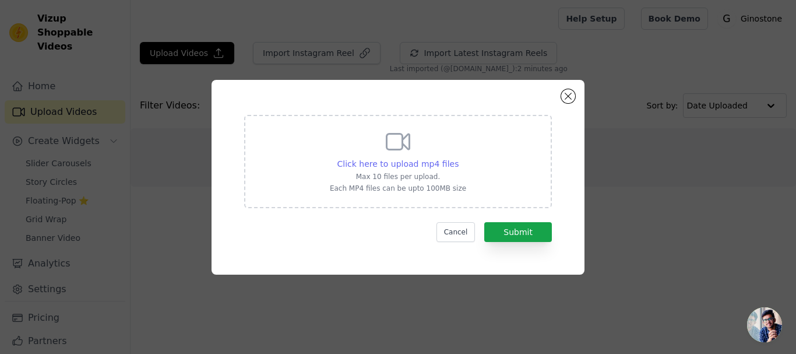
click at [393, 164] on span "Click here to upload mp4 files" at bounding box center [398, 163] width 122 height 9
click at [458, 158] on input "Click here to upload mp4 files Max 10 files per upload. Each MP4 files can be u…" at bounding box center [458, 157] width 1 height 1
type input "C:\fakepath\1 (10).mp4"
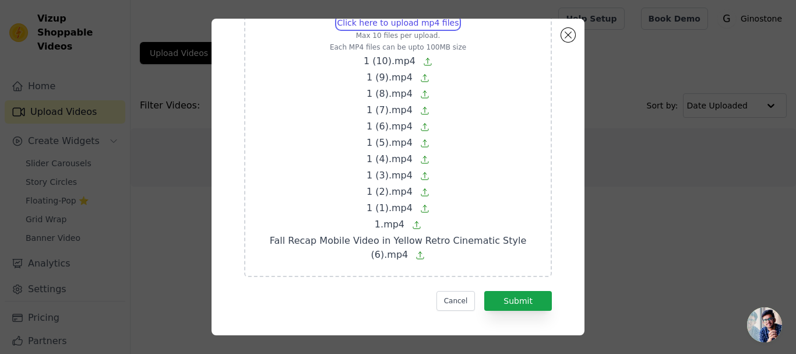
scroll to position [88, 0]
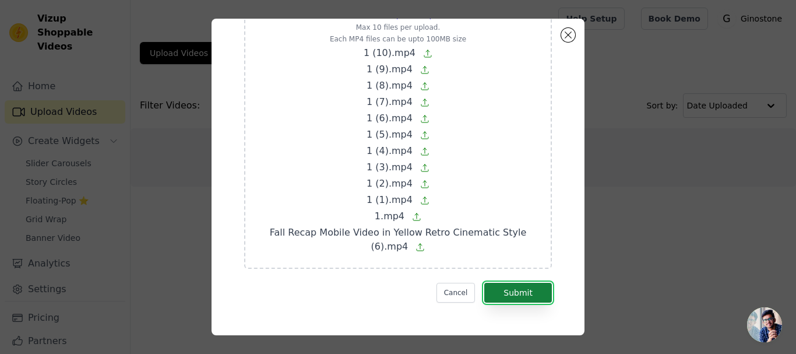
click at [509, 289] on button "Submit" at bounding box center [518, 293] width 68 height 20
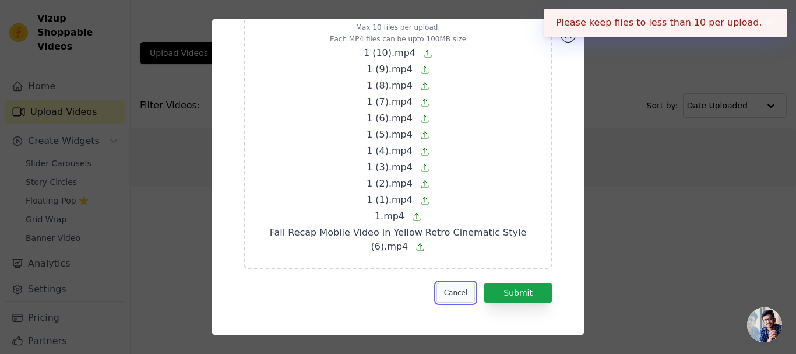
click at [458, 285] on button "Cancel" at bounding box center [455, 293] width 39 height 20
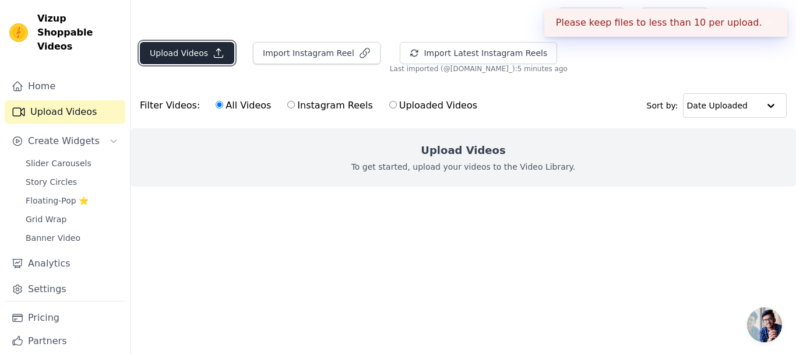
click at [222, 52] on button "Upload Videos" at bounding box center [187, 53] width 94 height 22
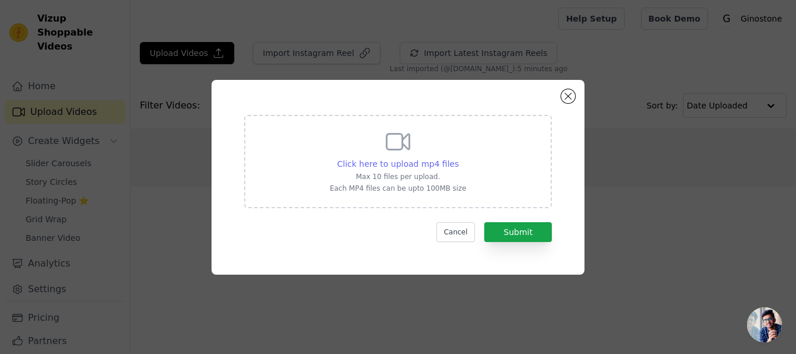
click at [401, 168] on span "Click here to upload mp4 files" at bounding box center [398, 163] width 122 height 9
click at [458, 158] on input "Click here to upload mp4 files Max 10 files per upload. Each MP4 files can be u…" at bounding box center [458, 157] width 1 height 1
type input "C:\fakepath\1 (10).mp4"
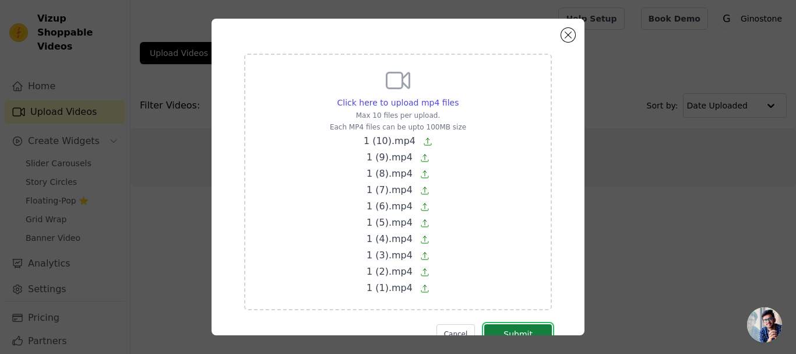
click at [512, 331] on button "Submit" at bounding box center [518, 334] width 68 height 20
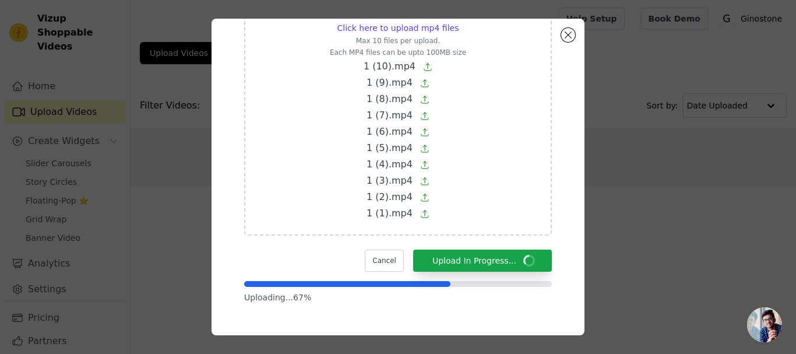
scroll to position [75, 0]
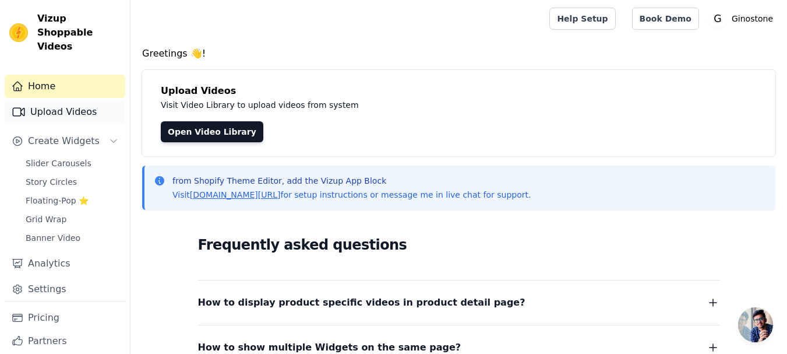
click at [43, 109] on link "Upload Videos" at bounding box center [65, 111] width 121 height 23
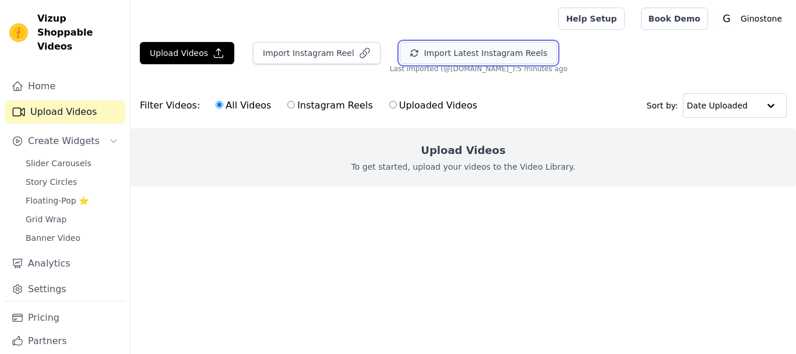
click at [412, 55] on button "Import Latest Instagram Reels" at bounding box center [478, 53] width 157 height 22
click at [461, 58] on button "Import Latest Instagram Reels" at bounding box center [493, 53] width 157 height 22
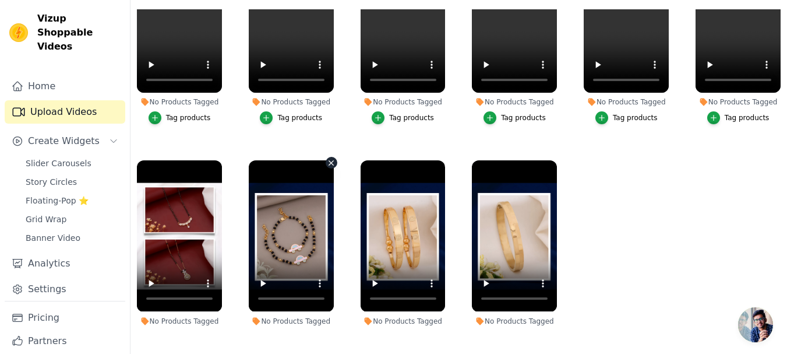
scroll to position [117, 0]
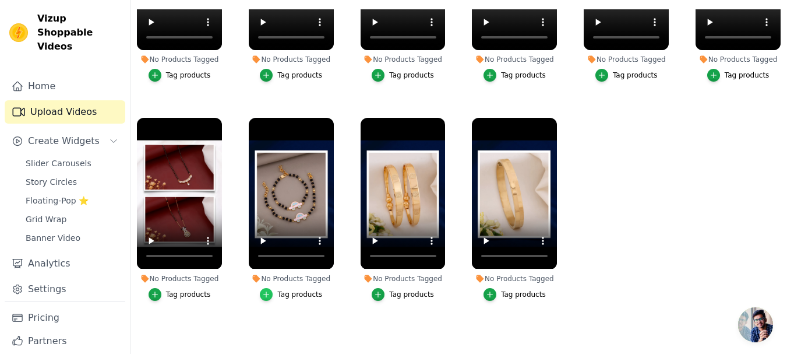
click at [265, 288] on div "button" at bounding box center [266, 294] width 13 height 13
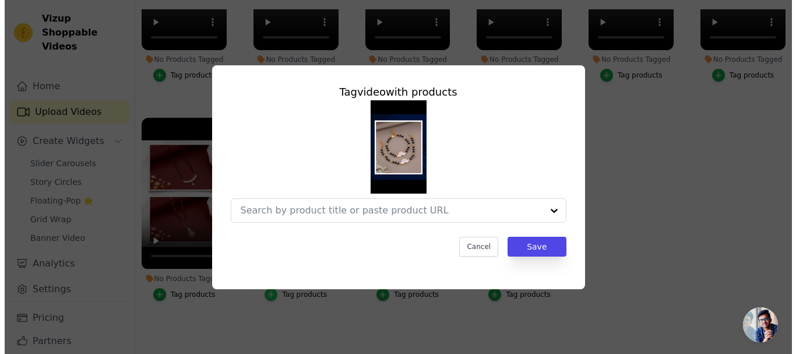
scroll to position [0, 0]
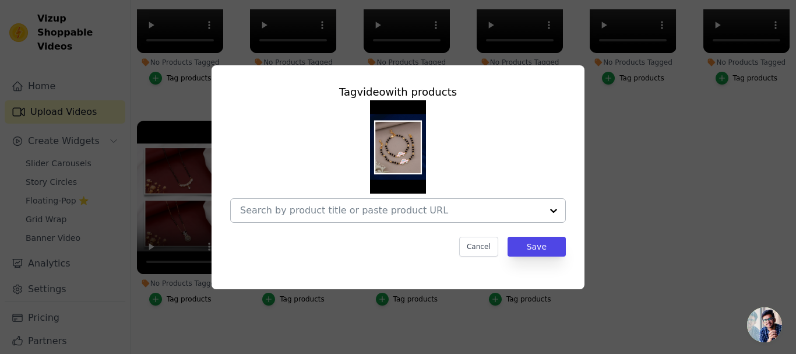
click at [376, 211] on input "No Products Tagged Tag video with products Cancel Save Tag products" at bounding box center [391, 209] width 302 height 11
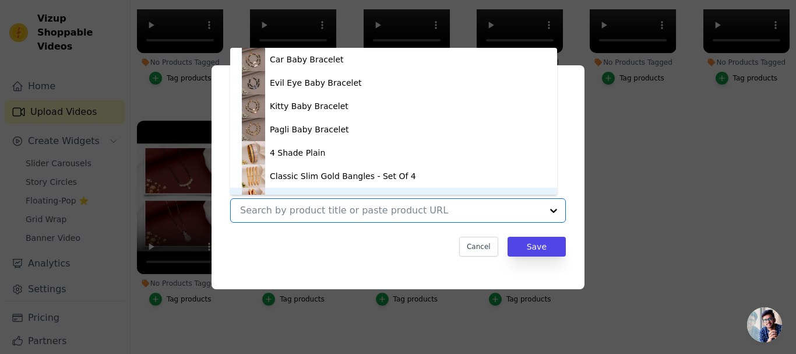
scroll to position [16, 0]
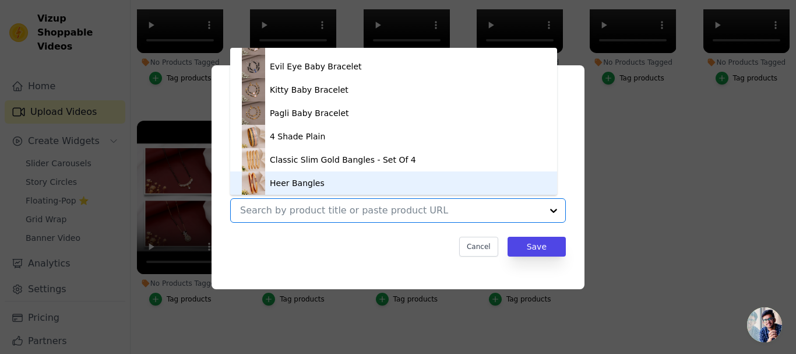
click at [375, 232] on div "Tag video with products Car Baby Bracelet Evil Eye Baby Bracelet Kitty Baby Bra…" at bounding box center [398, 170] width 354 height 191
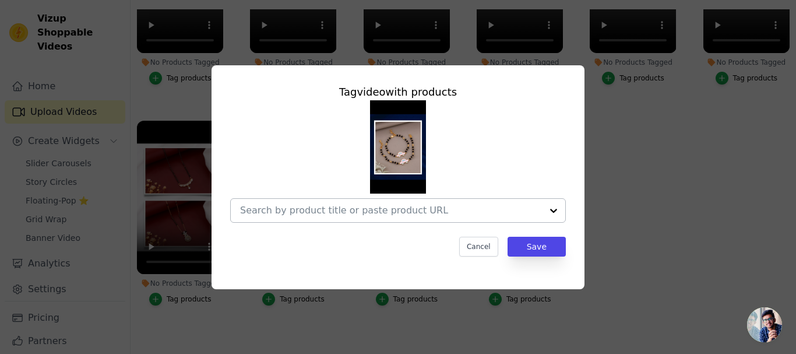
click at [339, 208] on input "No Products Tagged Tag video with products Cancel Save Tag products" at bounding box center [391, 209] width 302 height 11
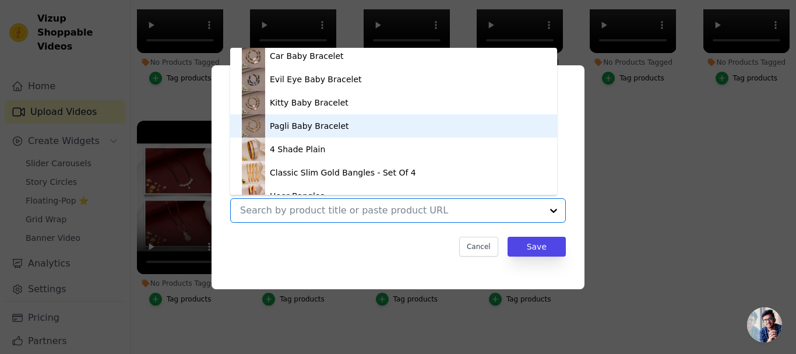
scroll to position [0, 0]
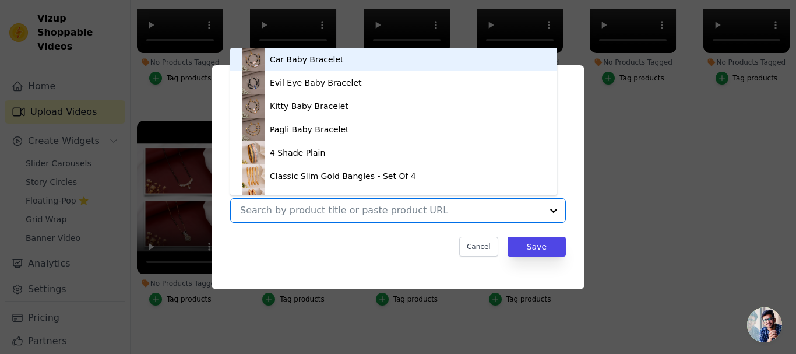
click at [310, 55] on div "Car Baby Bracelet" at bounding box center [307, 60] width 74 height 12
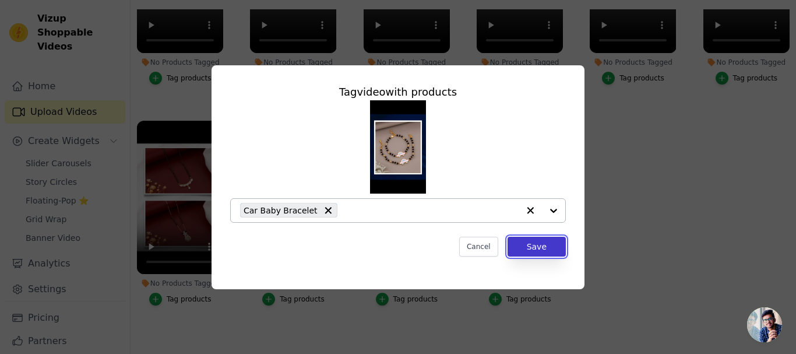
click at [530, 251] on button "Save" at bounding box center [536, 247] width 58 height 20
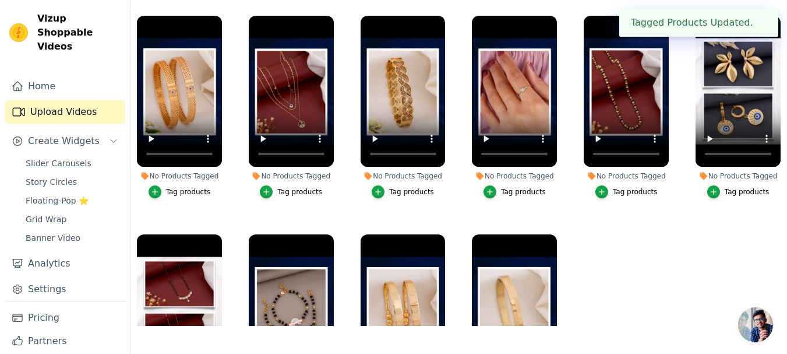
click at [170, 191] on div "Tag products" at bounding box center [188, 191] width 45 height 9
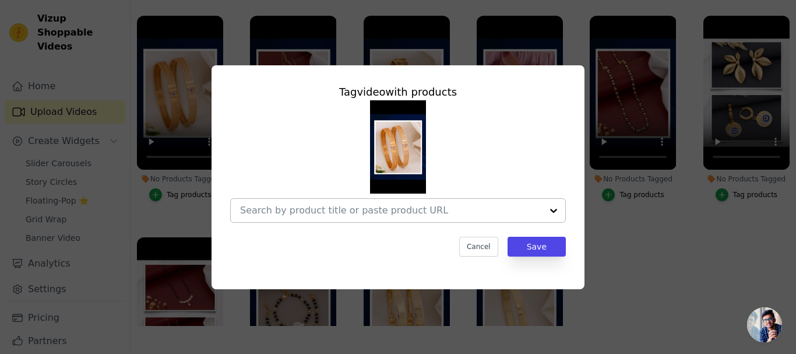
click at [396, 211] on input "No Products Tagged Tag video with products Cancel Save Tag products" at bounding box center [391, 209] width 302 height 11
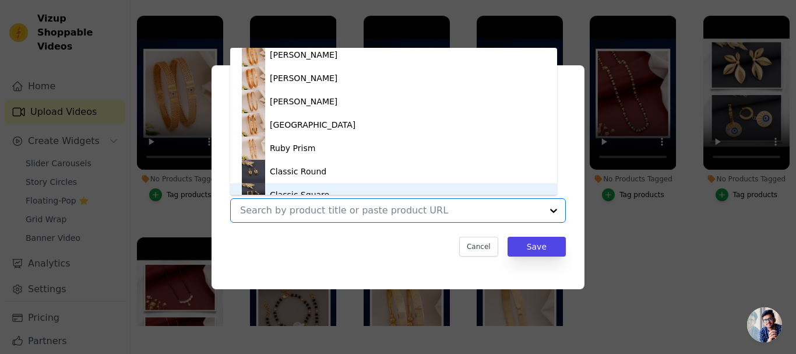
scroll to position [203, 0]
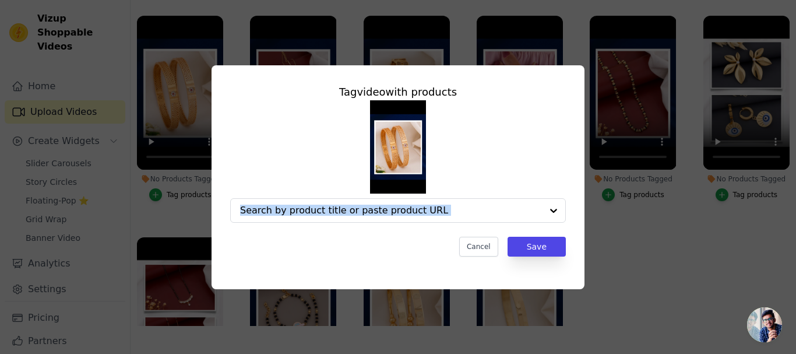
click at [285, 223] on div "Tag video with products Cancel Save" at bounding box center [398, 170] width 354 height 191
click at [285, 216] on input "No Products Tagged Tag video with products Option undefined, selected. Select i…" at bounding box center [391, 209] width 302 height 11
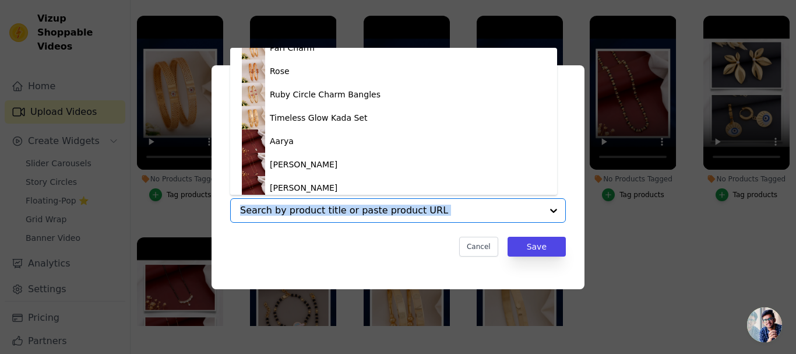
scroll to position [816, 0]
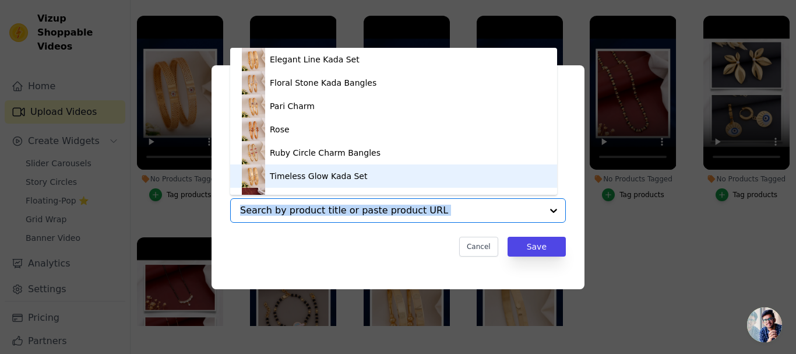
click at [287, 181] on div "Timeless Glow Kada Set" at bounding box center [318, 176] width 97 height 12
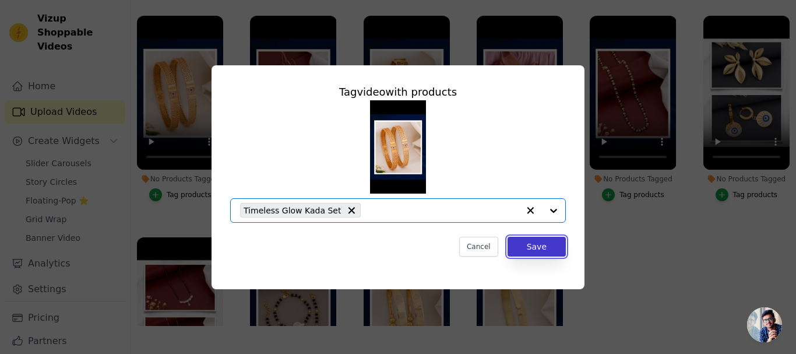
click at [546, 248] on button "Save" at bounding box center [536, 247] width 58 height 20
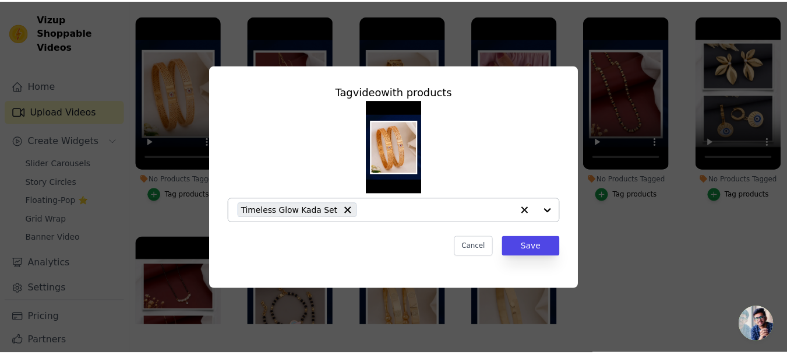
scroll to position [119, 0]
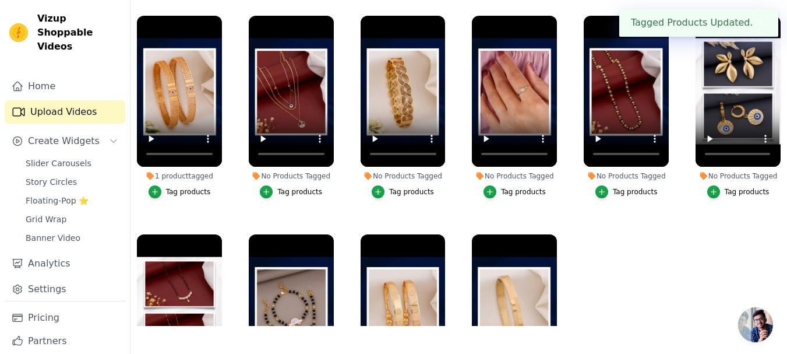
click at [291, 188] on div "Tag products" at bounding box center [299, 191] width 45 height 9
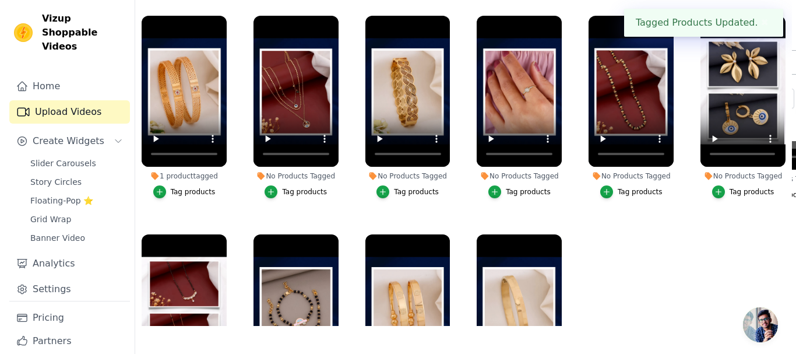
scroll to position [0, 0]
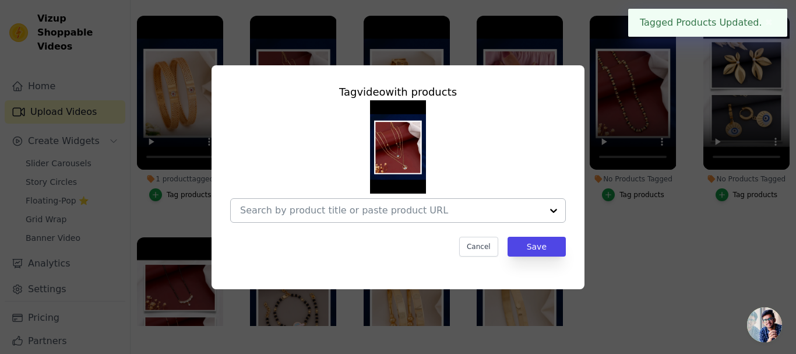
click at [324, 218] on div at bounding box center [391, 210] width 302 height 23
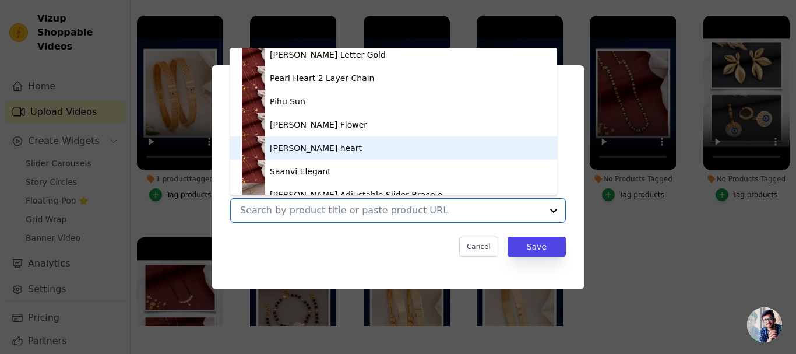
scroll to position [1648, 0]
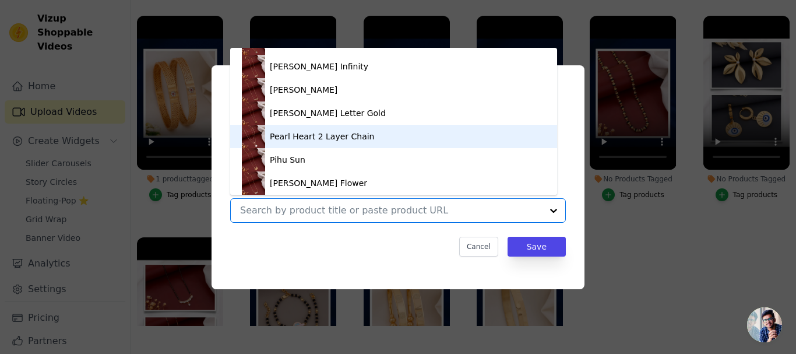
click at [287, 144] on div "Pearl Heart 2 Layer Chain" at bounding box center [394, 136] width 304 height 23
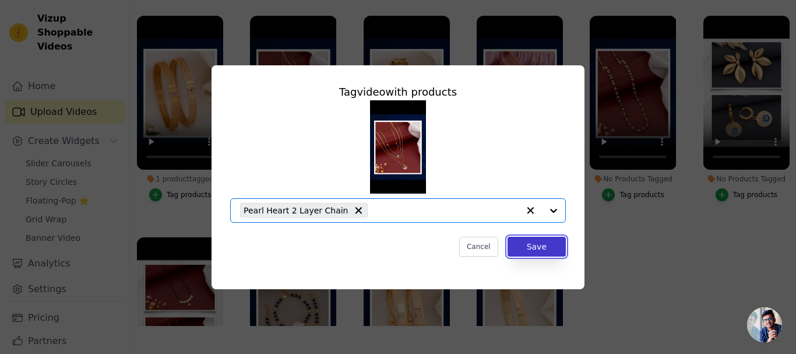
click at [519, 242] on button "Save" at bounding box center [536, 247] width 58 height 20
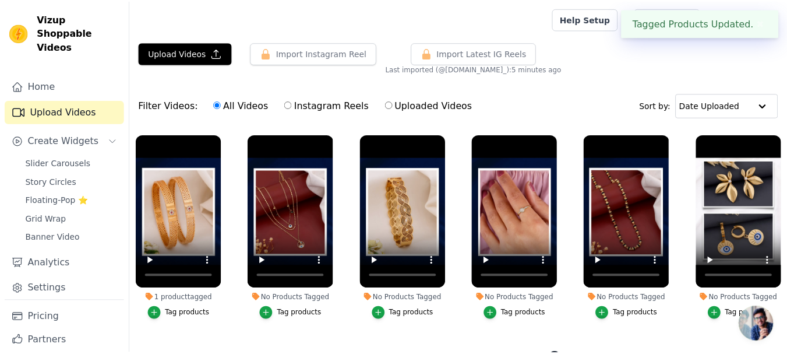
scroll to position [119, 0]
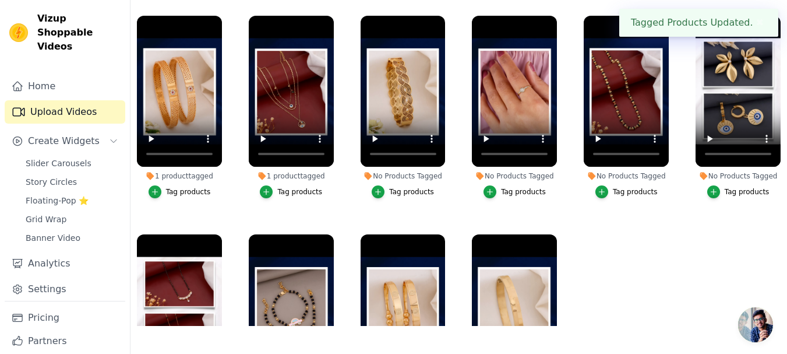
click at [396, 189] on div "Tag products" at bounding box center [411, 191] width 45 height 9
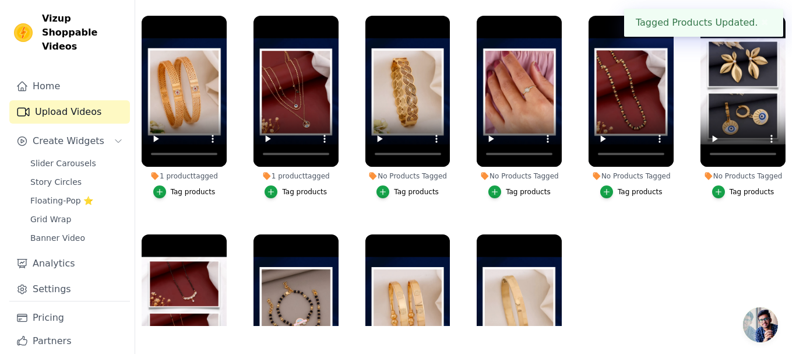
scroll to position [0, 0]
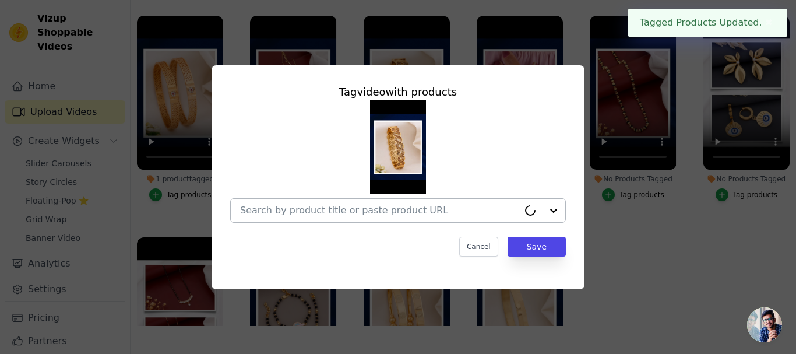
click at [372, 209] on input "No Products Tagged Tag video with products Cancel Save Tag products" at bounding box center [379, 209] width 278 height 11
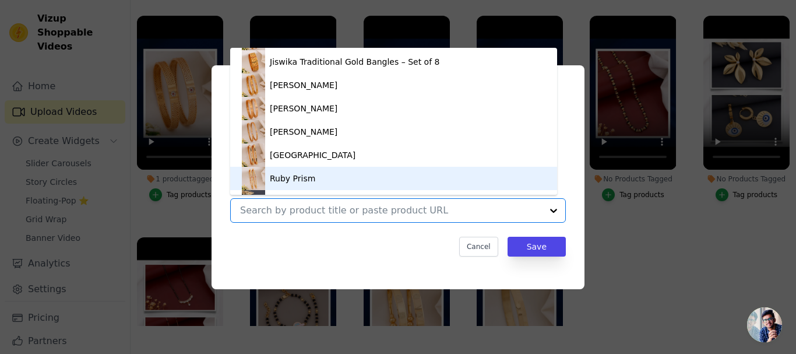
scroll to position [133, 0]
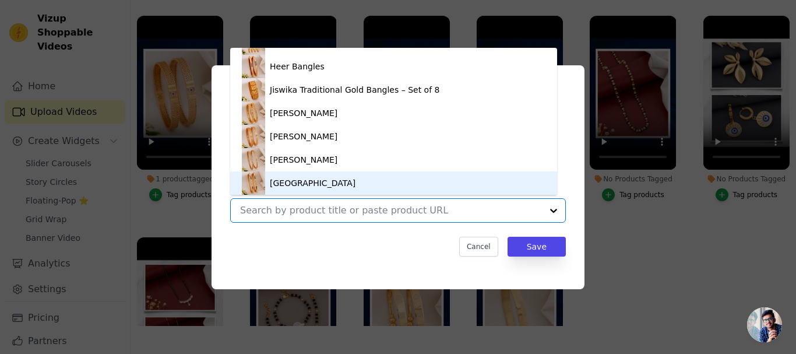
click at [334, 215] on input "No Products Tagged Tag video with products Car Baby Bracelet Evil Eye Baby Brac…" at bounding box center [391, 209] width 302 height 11
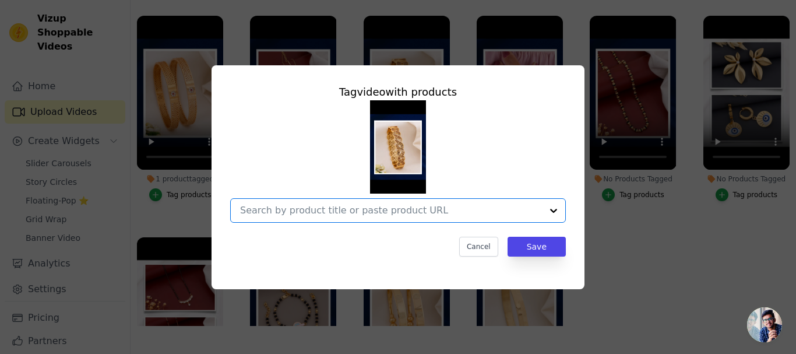
click at [330, 205] on input "No Products Tagged Tag video with products Option undefined, selected. Select i…" at bounding box center [391, 209] width 302 height 11
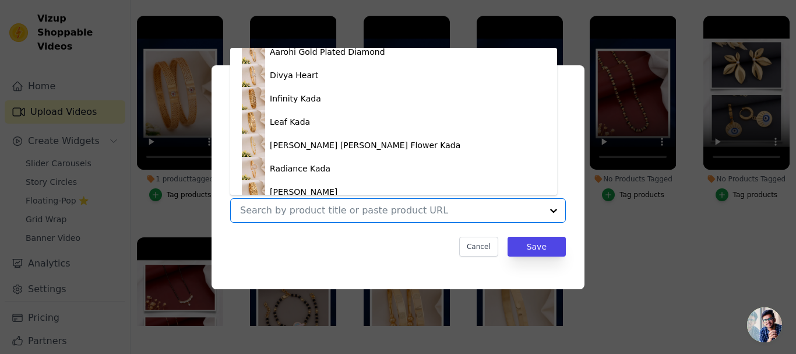
scroll to position [2184, 0]
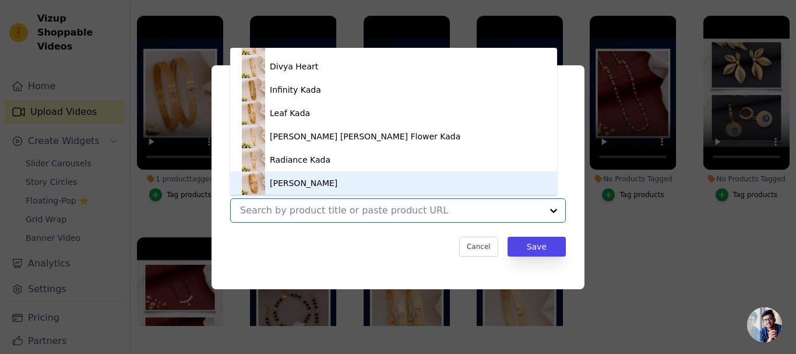
click at [302, 175] on div "[PERSON_NAME]" at bounding box center [394, 182] width 304 height 23
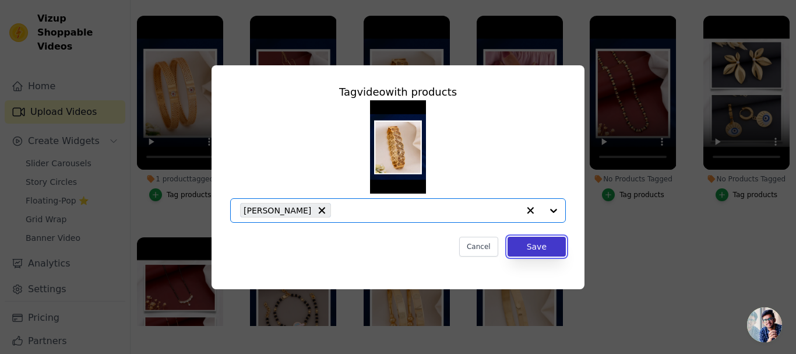
click at [548, 245] on button "Save" at bounding box center [536, 247] width 58 height 20
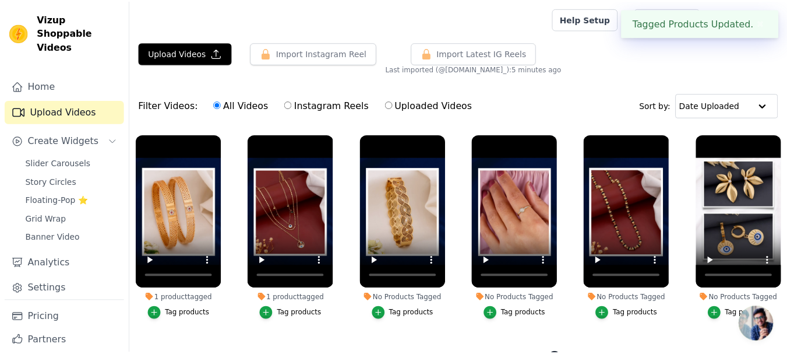
scroll to position [119, 0]
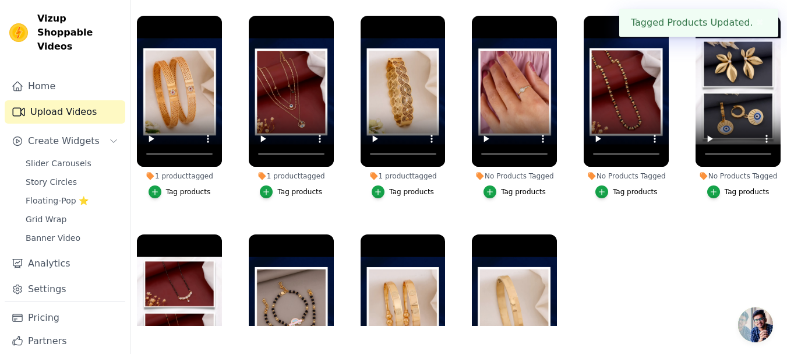
click at [497, 191] on button "Tag products" at bounding box center [515, 191] width 62 height 13
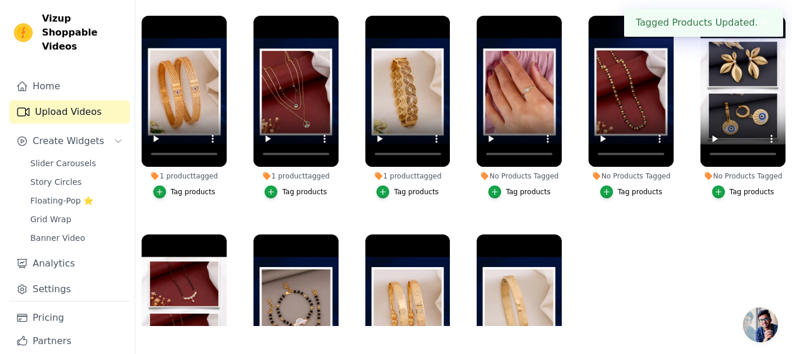
scroll to position [0, 0]
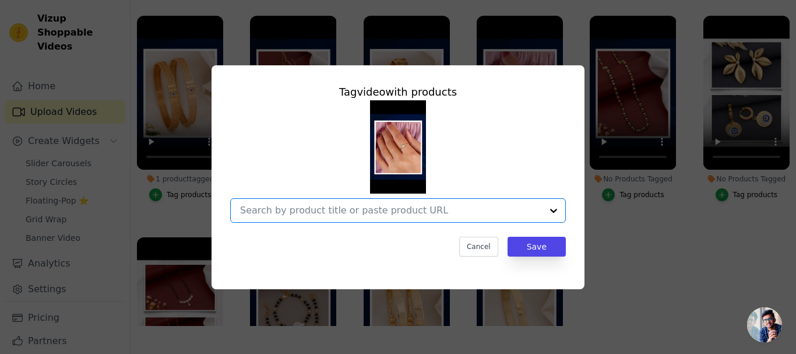
click at [294, 213] on input "No Products Tagged Tag video with products Option undefined, selected. Select i…" at bounding box center [391, 209] width 302 height 11
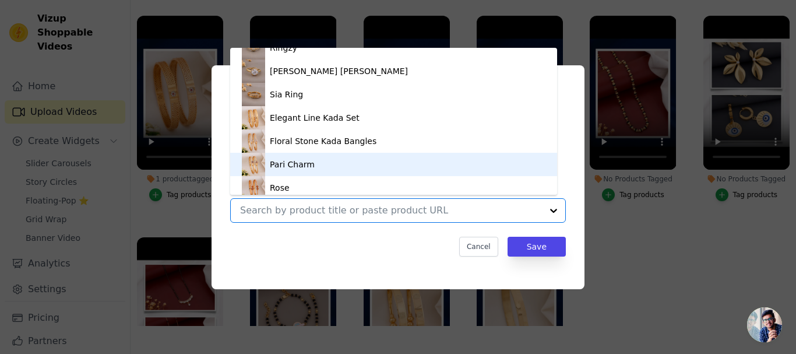
scroll to position [762, 0]
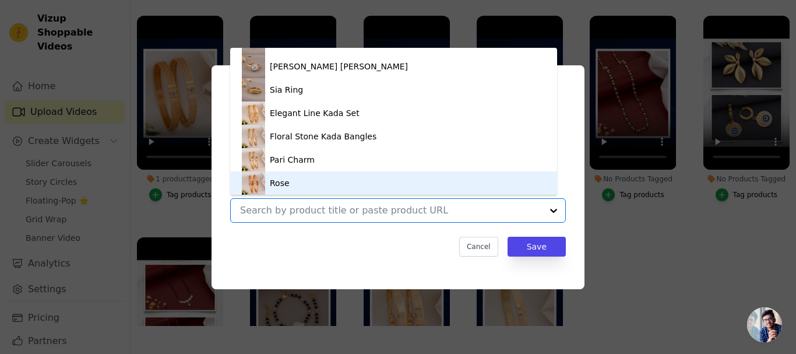
click at [278, 216] on input "No Products Tagged Tag video with products Car Baby Bracelet Evil Eye Baby Brac…" at bounding box center [391, 209] width 302 height 11
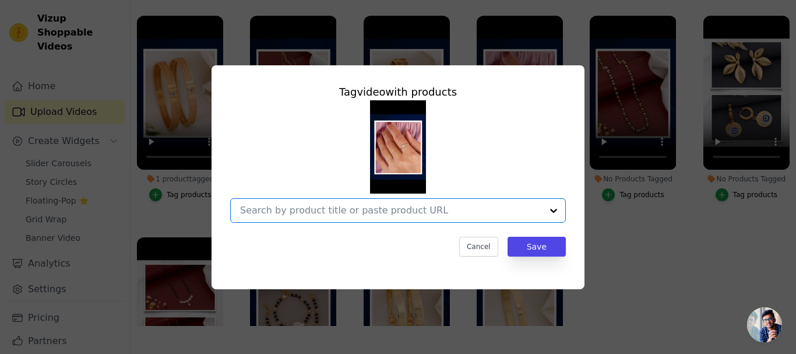
click at [278, 211] on input "No Products Tagged Tag video with products Option undefined, selected. Select i…" at bounding box center [391, 209] width 302 height 11
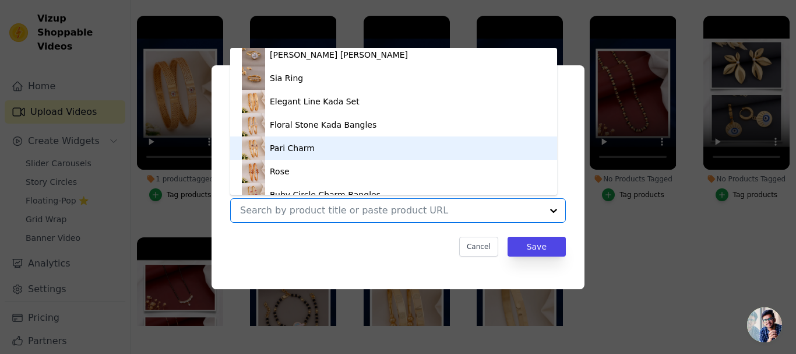
scroll to position [715, 0]
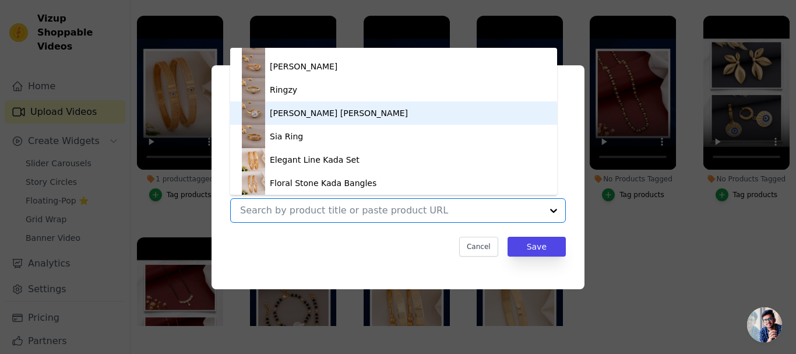
click at [303, 115] on div "[PERSON_NAME] [PERSON_NAME]" at bounding box center [339, 113] width 138 height 12
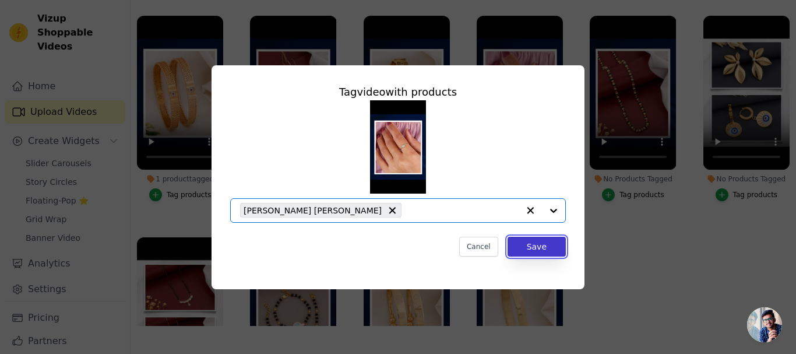
click at [560, 253] on button "Save" at bounding box center [536, 247] width 58 height 20
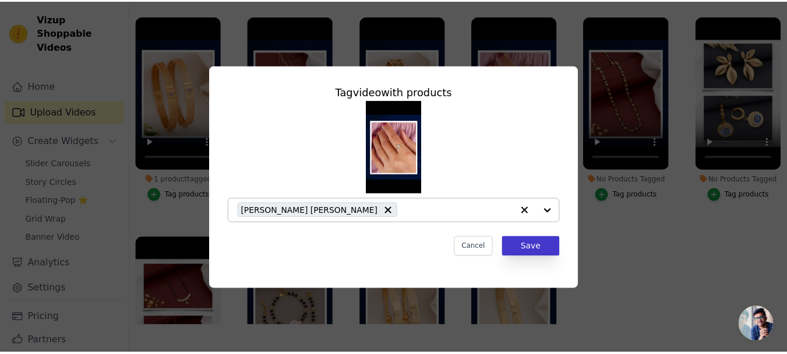
scroll to position [119, 0]
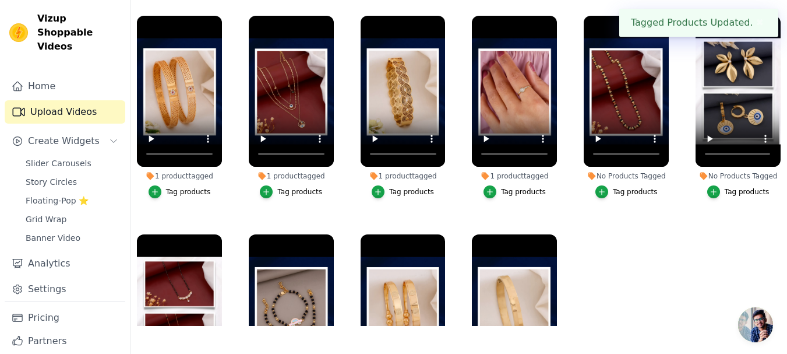
click at [632, 197] on label "No Products Tagged Tag products" at bounding box center [626, 109] width 86 height 188
click at [626, 189] on div "Tag products" at bounding box center [635, 191] width 45 height 9
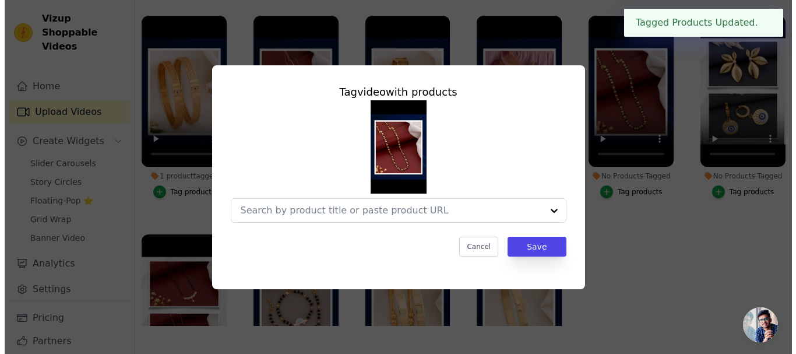
scroll to position [0, 0]
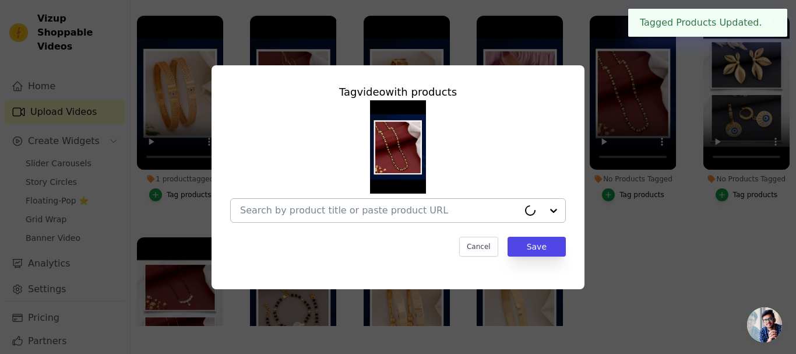
click at [313, 204] on div at bounding box center [379, 210] width 278 height 23
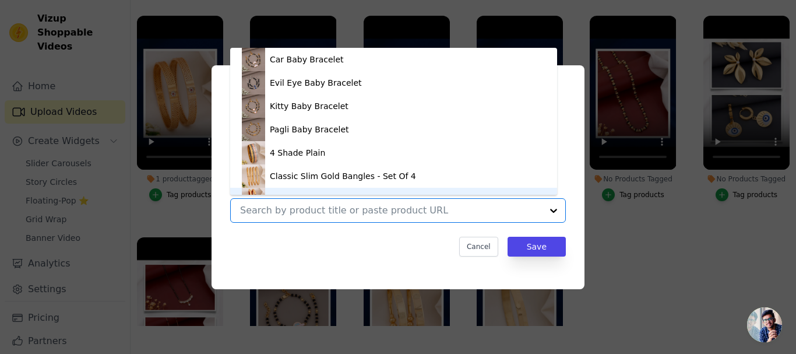
scroll to position [16, 0]
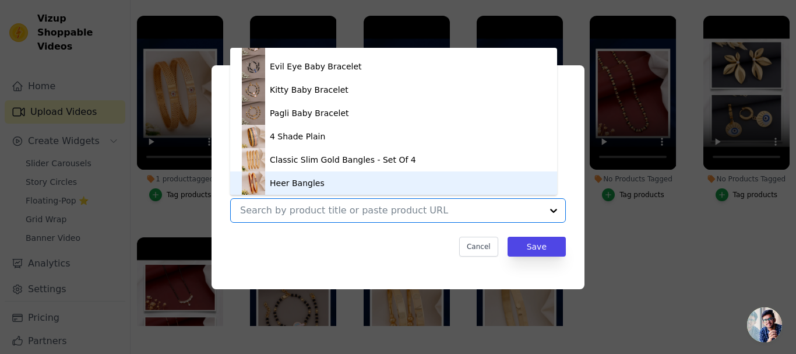
click at [305, 223] on div "Tag video with products Car Baby Bracelet Evil Eye Baby Bracelet Kitty Baby Bra…" at bounding box center [398, 170] width 354 height 191
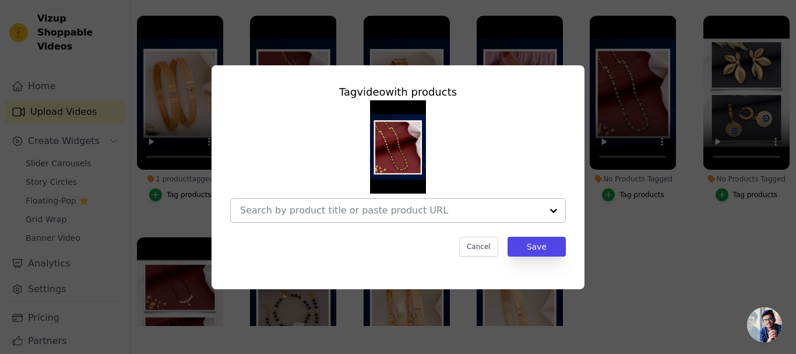
drag, startPoint x: 335, startPoint y: 219, endPoint x: 329, endPoint y: 208, distance: 12.8
click at [333, 218] on div at bounding box center [391, 210] width 302 height 23
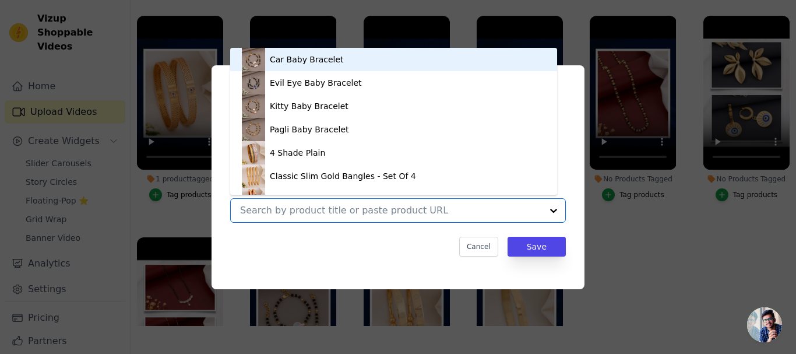
click at [329, 208] on input "No Products Tagged Tag video with products Car Baby Bracelet Evil Eye Baby Brac…" at bounding box center [391, 209] width 302 height 11
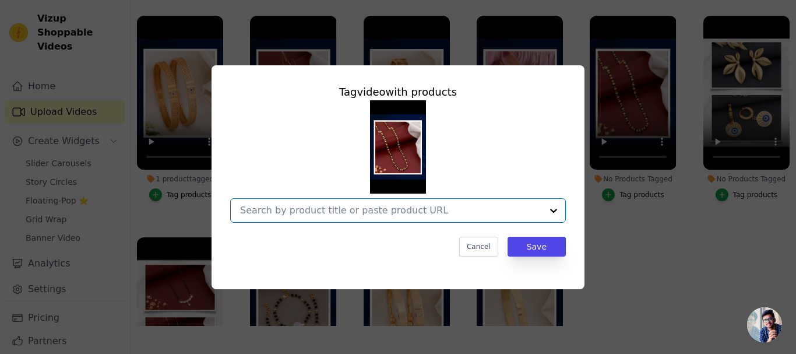
paste input "https://ginostone.com/collections/mens-chain/products/rudraksh-mala"
type input "https://ginostone.com/collections/mens-chain/products/rudraksh-mala"
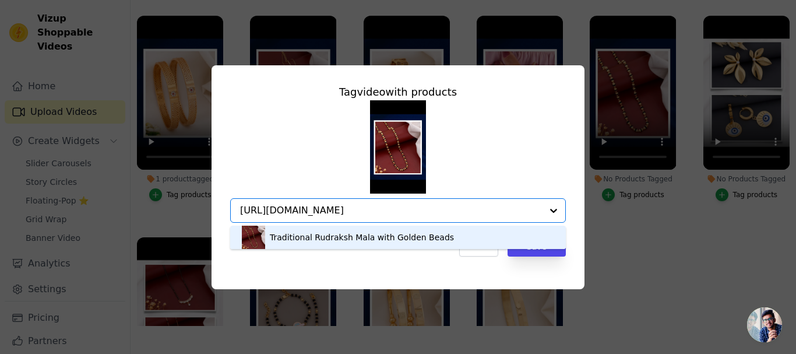
click at [420, 237] on div "Traditional Rudraksh Mala with Golden Beads" at bounding box center [362, 237] width 184 height 12
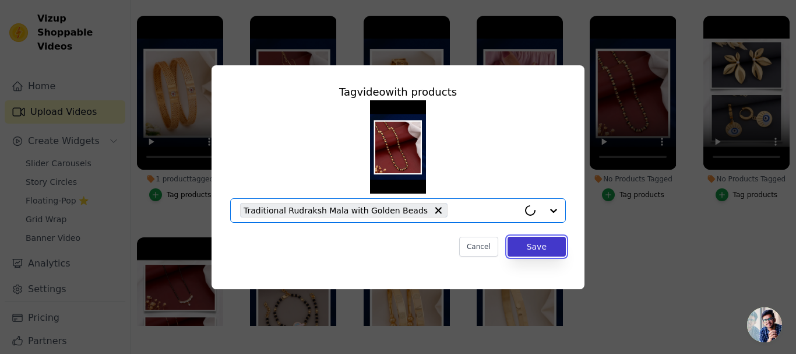
click at [530, 245] on button "Save" at bounding box center [536, 247] width 58 height 20
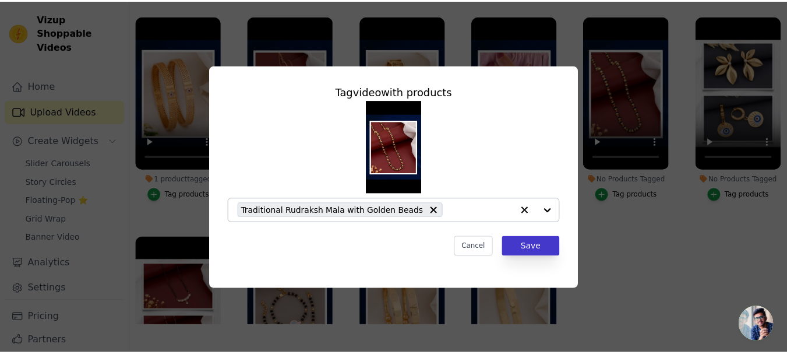
scroll to position [119, 0]
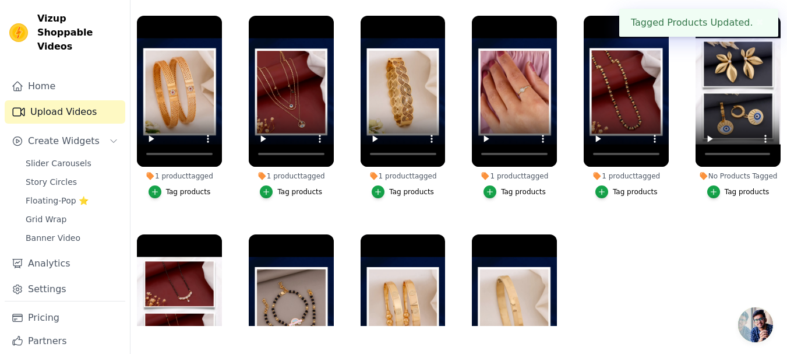
click at [718, 193] on button "Tag products" at bounding box center [738, 191] width 62 height 13
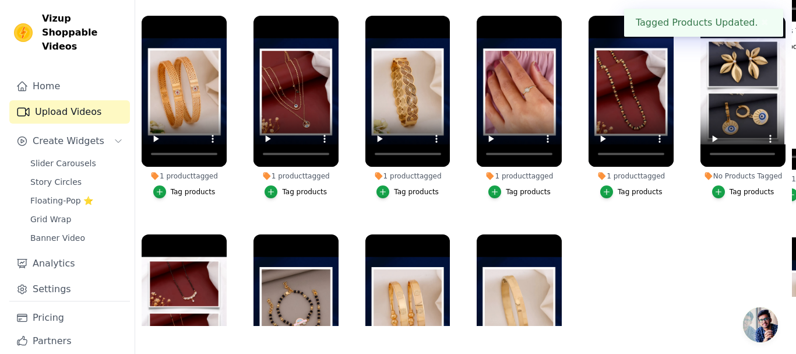
scroll to position [0, 0]
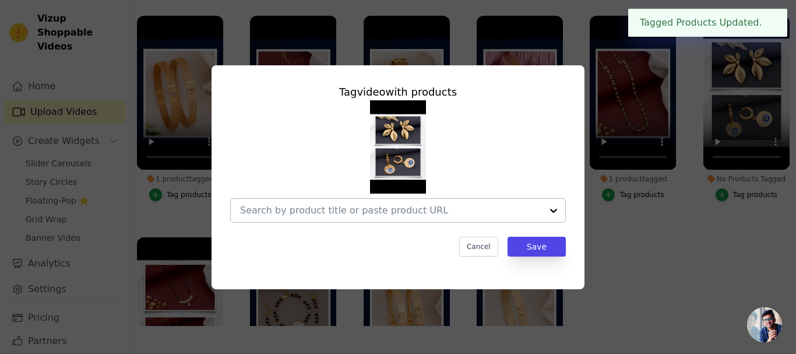
click at [372, 206] on input "No Products Tagged Tag video with products Cancel Save Tag products" at bounding box center [391, 209] width 302 height 11
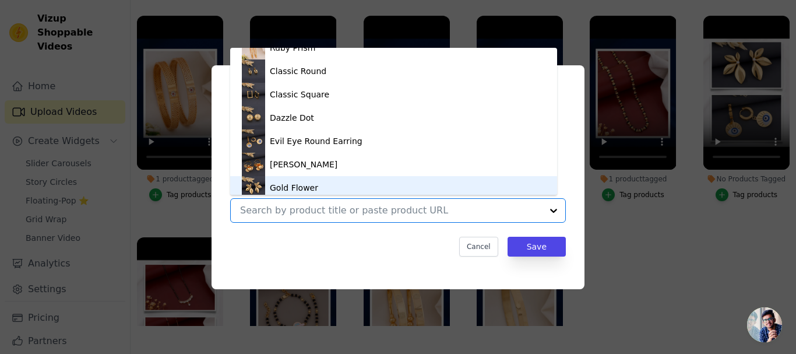
scroll to position [296, 0]
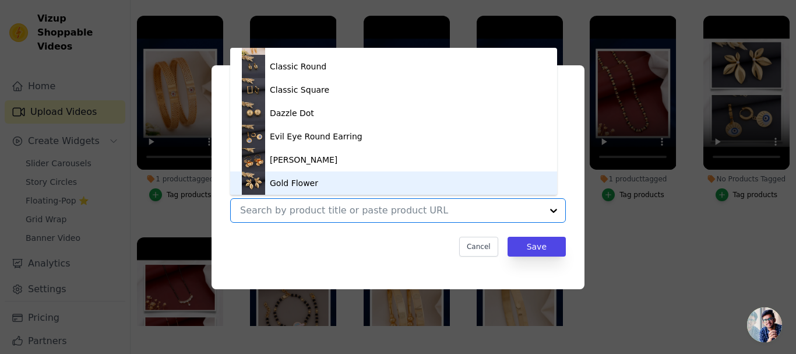
click at [295, 182] on div "Gold Flower" at bounding box center [294, 183] width 48 height 12
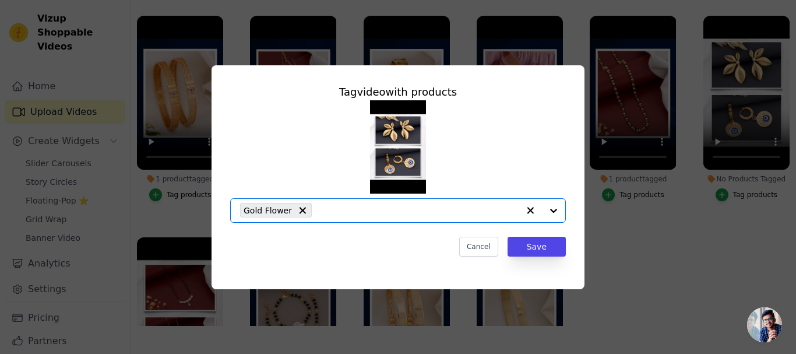
click at [361, 208] on input "No Products Tagged Tag video with products Option Gold Flower, selected. Select…" at bounding box center [418, 209] width 201 height 11
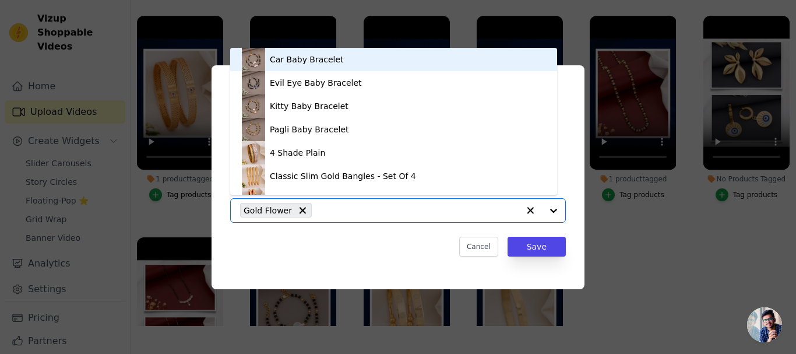
scroll to position [16, 0]
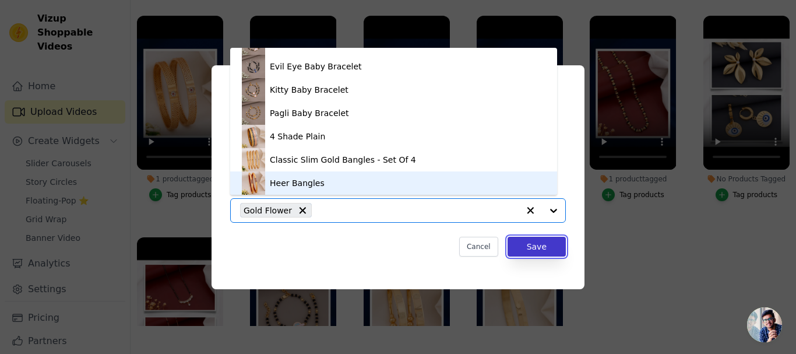
click at [528, 245] on button "Save" at bounding box center [536, 247] width 58 height 20
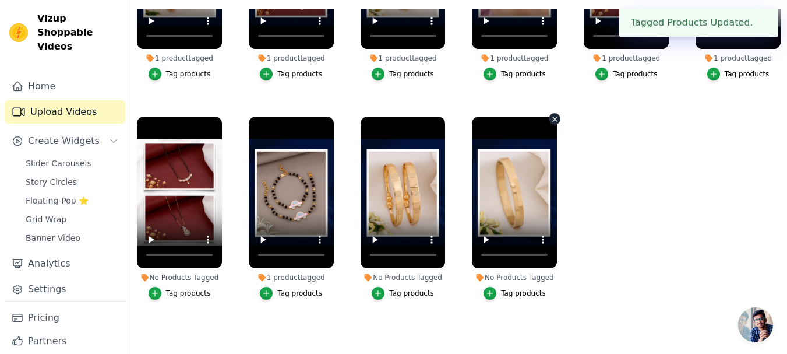
scroll to position [124, 0]
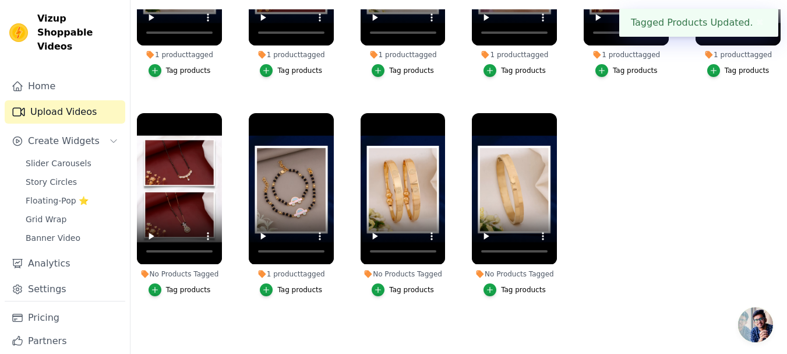
click at [177, 274] on li "No Products Tagged Tag products" at bounding box center [179, 204] width 85 height 182
click at [178, 285] on div "Tag products" at bounding box center [188, 289] width 45 height 9
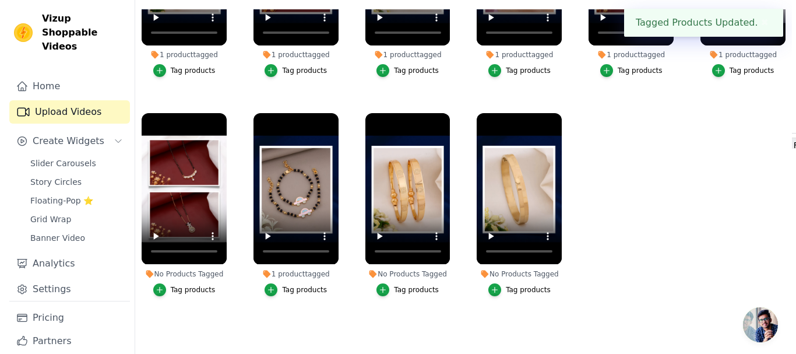
scroll to position [0, 0]
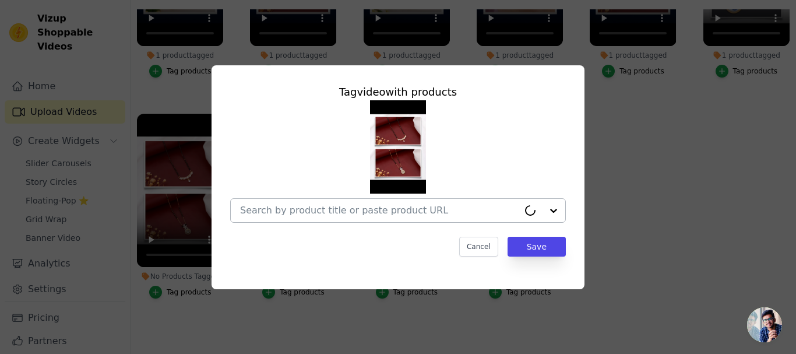
click at [354, 202] on div at bounding box center [379, 210] width 278 height 23
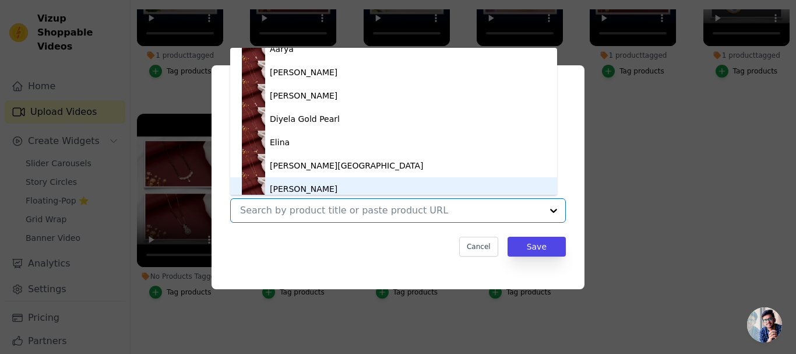
scroll to position [948, 0]
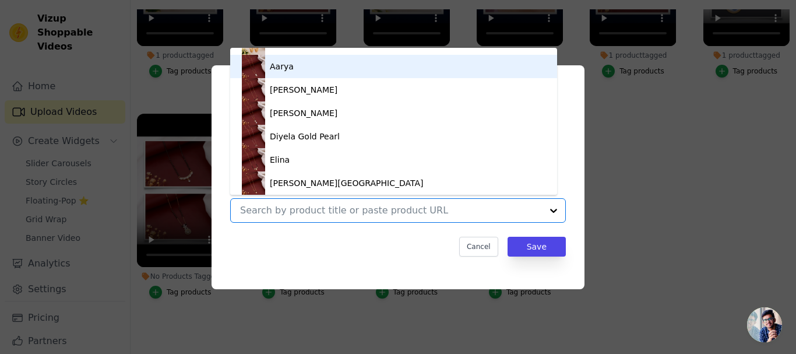
click at [288, 69] on div "Aarya" at bounding box center [282, 67] width 24 height 12
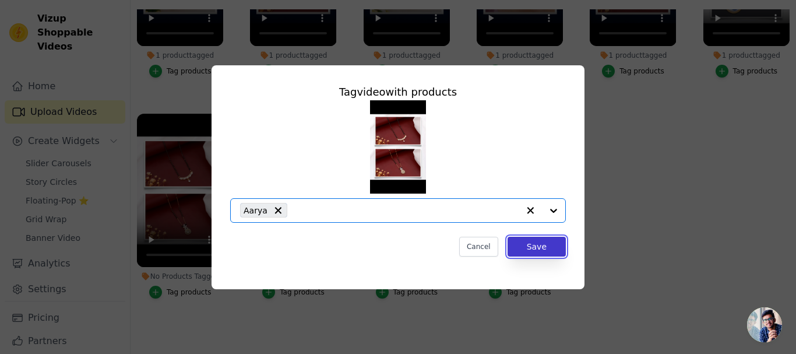
click at [522, 241] on button "Save" at bounding box center [536, 247] width 58 height 20
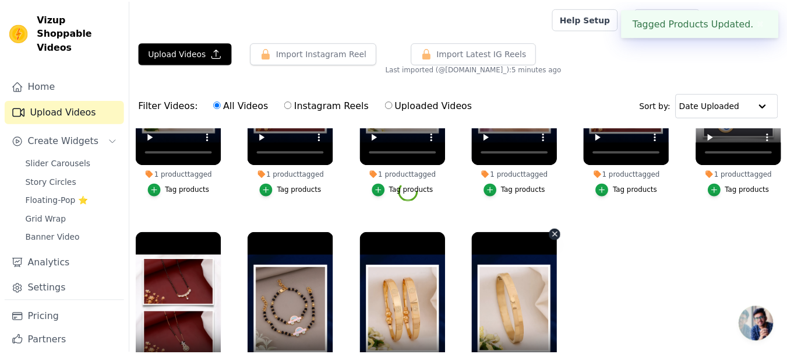
scroll to position [119, 0]
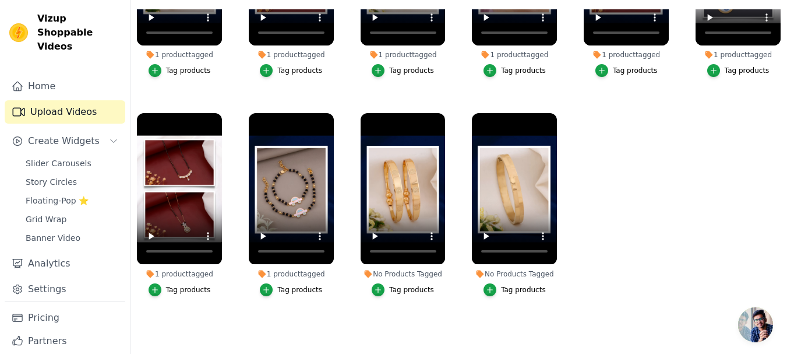
click at [402, 270] on div "No Products Tagged" at bounding box center [403, 273] width 85 height 9
click at [394, 285] on div "Tag products" at bounding box center [411, 289] width 45 height 9
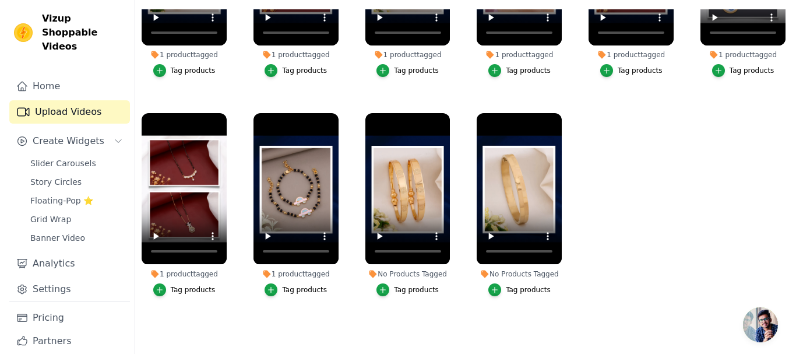
scroll to position [0, 0]
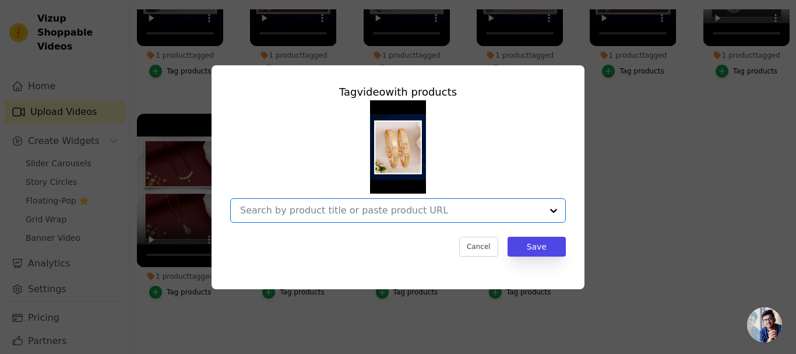
click at [373, 210] on input "No Products Tagged Tag video with products Option undefined, selected. Select i…" at bounding box center [391, 209] width 302 height 11
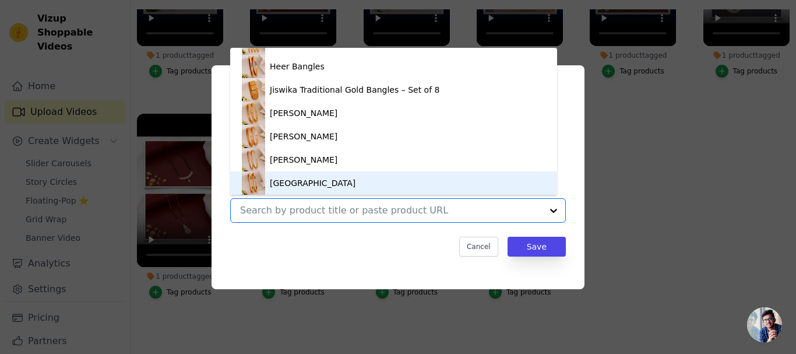
scroll to position [191, 0]
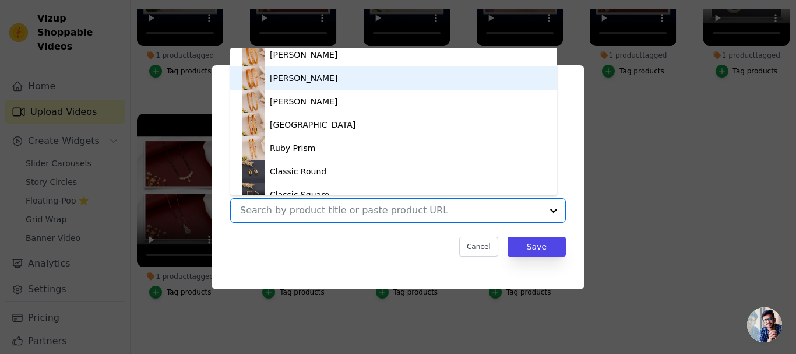
click at [300, 82] on div "[PERSON_NAME]" at bounding box center [304, 78] width 68 height 12
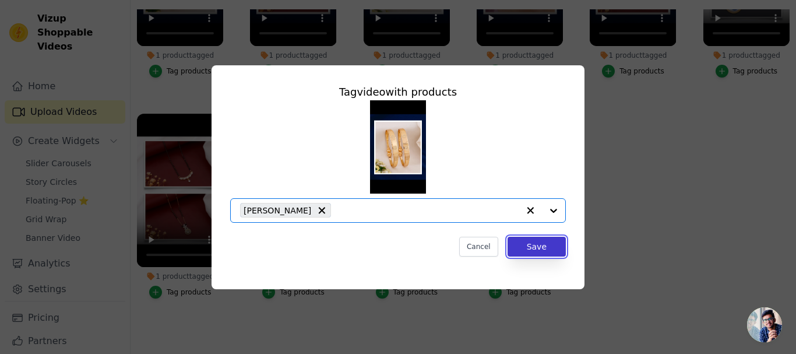
click at [532, 249] on button "Save" at bounding box center [536, 247] width 58 height 20
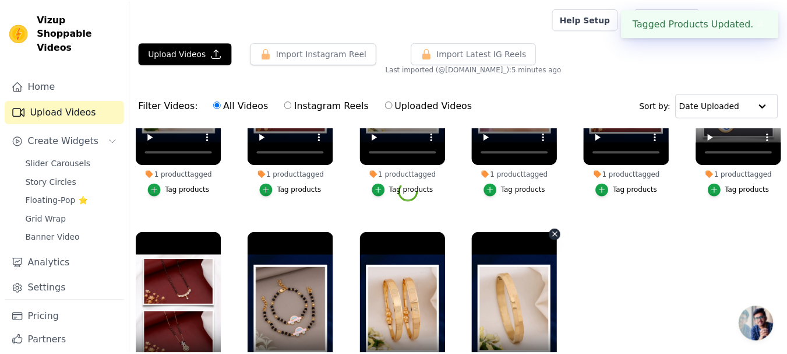
scroll to position [119, 0]
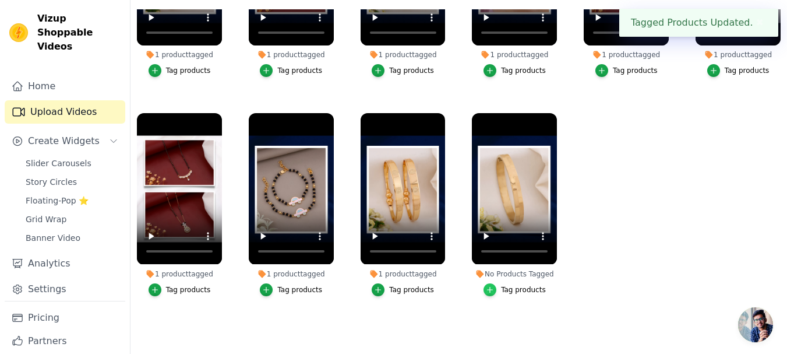
click at [495, 283] on div "button" at bounding box center [490, 289] width 13 height 13
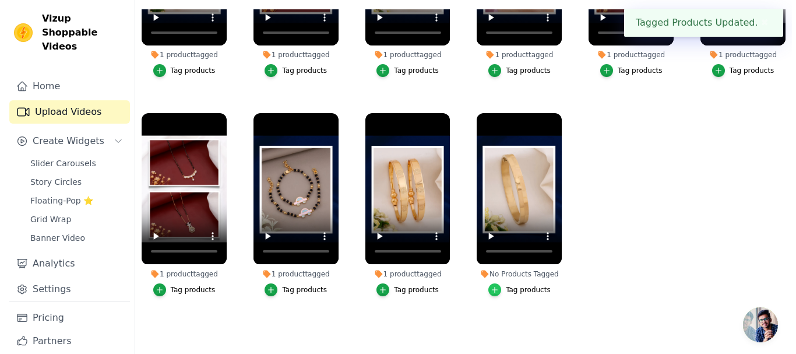
scroll to position [0, 0]
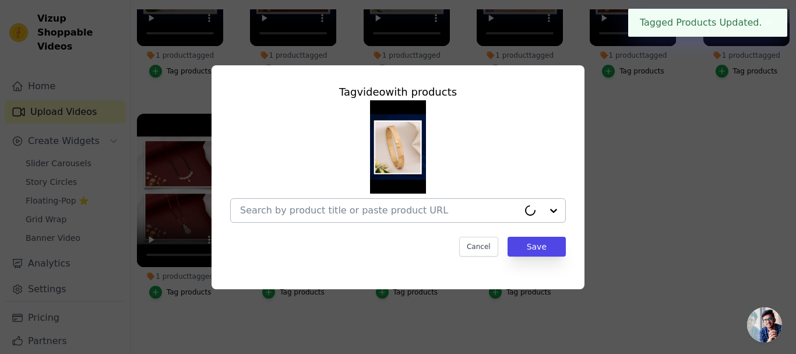
click at [305, 221] on div at bounding box center [379, 210] width 278 height 23
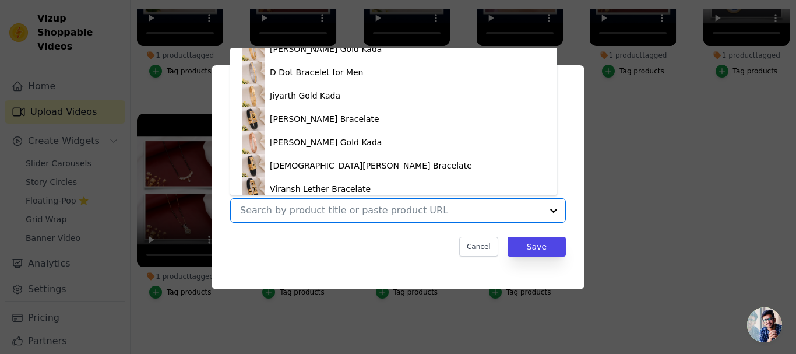
scroll to position [1356, 0]
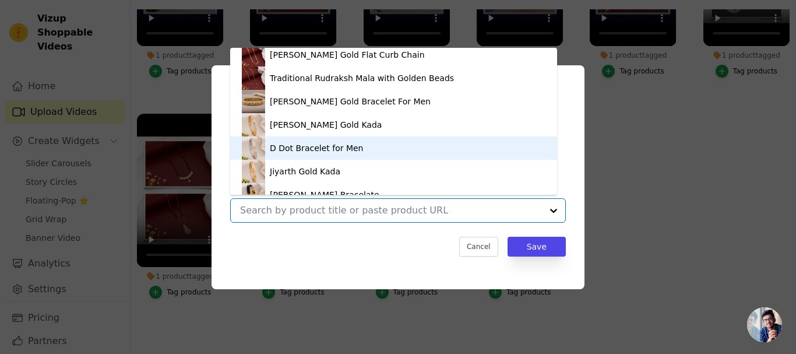
click at [315, 139] on div "D Dot Bracelet for Men" at bounding box center [394, 147] width 304 height 23
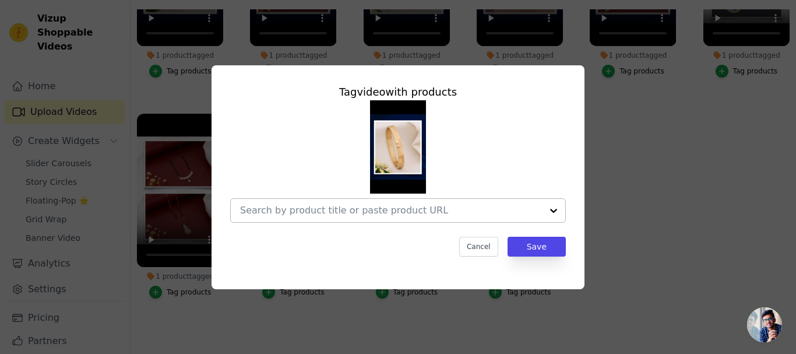
click at [338, 209] on input "No Products Tagged Tag video with products Cancel Save Tag products" at bounding box center [391, 209] width 302 height 11
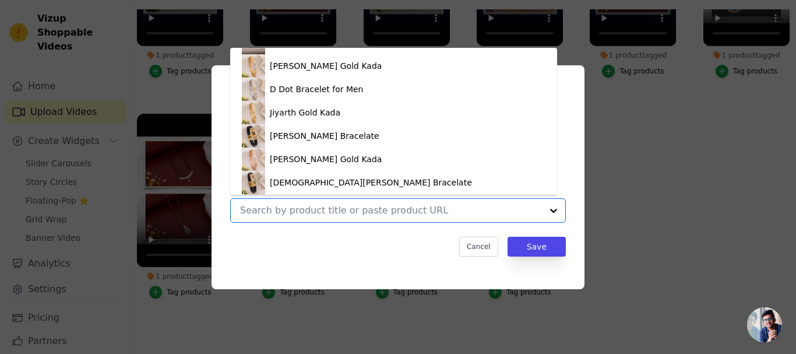
scroll to position [1415, 0]
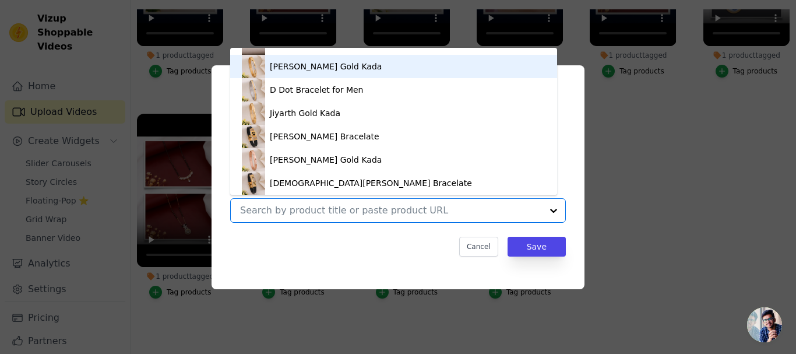
click at [325, 65] on div "[PERSON_NAME] Gold Kada" at bounding box center [326, 67] width 112 height 12
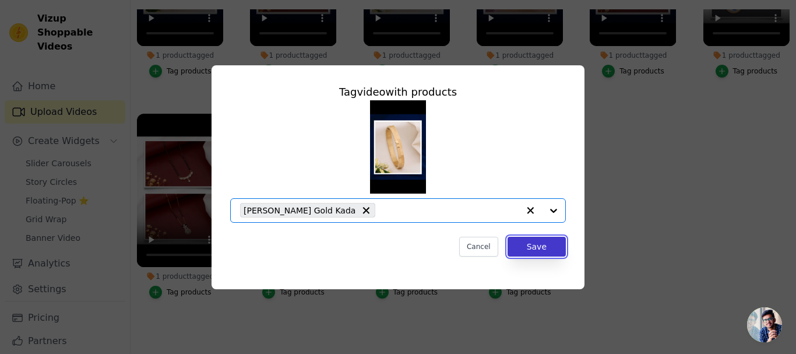
click at [536, 246] on button "Save" at bounding box center [536, 247] width 58 height 20
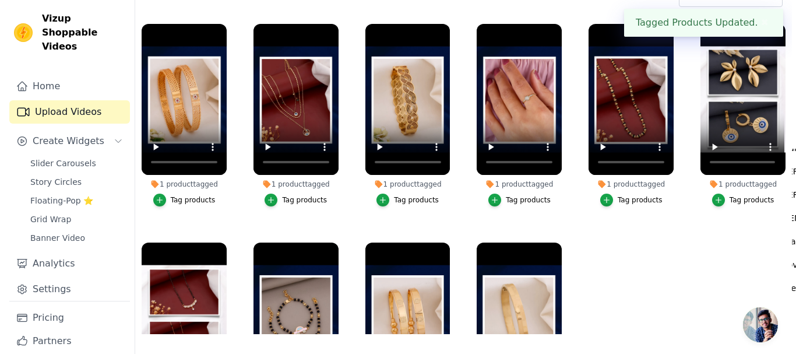
scroll to position [0, 0]
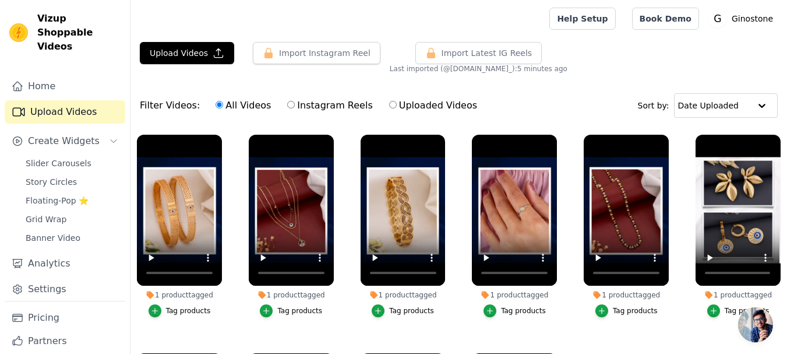
click at [63, 159] on div "Slider Carousels Story Circles Floating-Pop ⭐ Grid Wrap Banner Video" at bounding box center [72, 200] width 107 height 91
click at [69, 157] on span "Slider Carousels" at bounding box center [59, 163] width 66 height 12
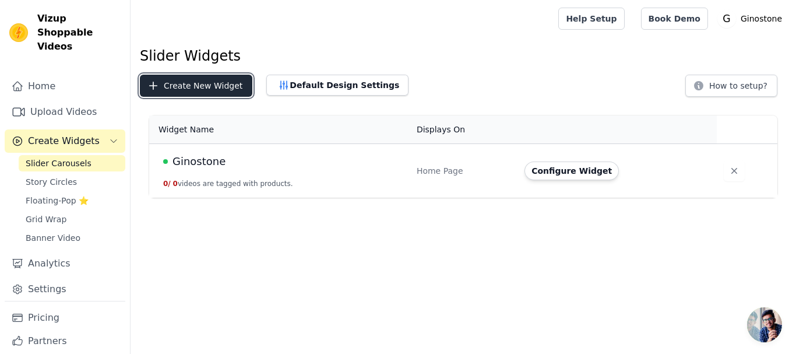
click at [185, 90] on button "Create New Widget" at bounding box center [196, 86] width 112 height 22
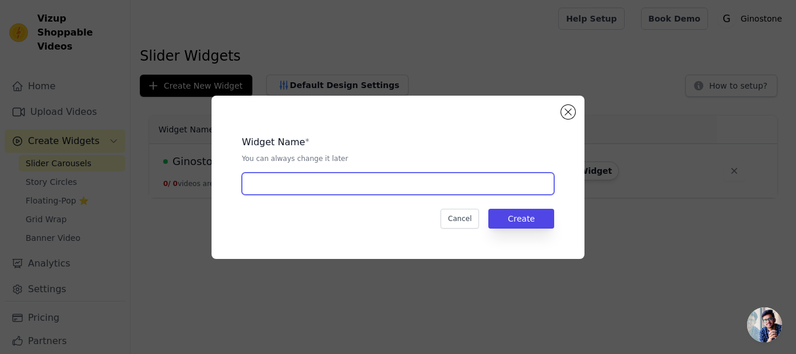
click at [296, 178] on input "text" at bounding box center [398, 183] width 312 height 22
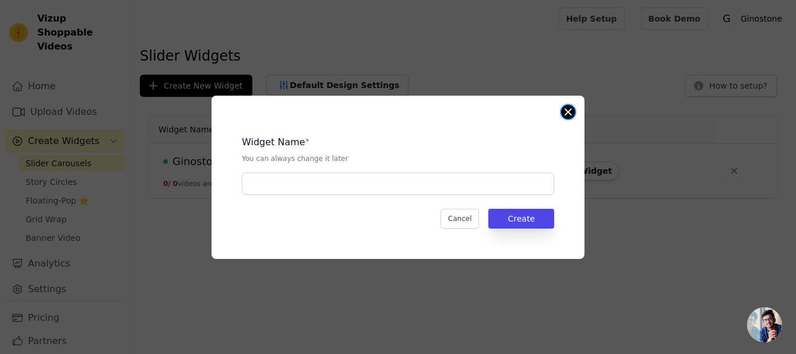
click at [569, 116] on button "Close modal" at bounding box center [568, 112] width 14 height 14
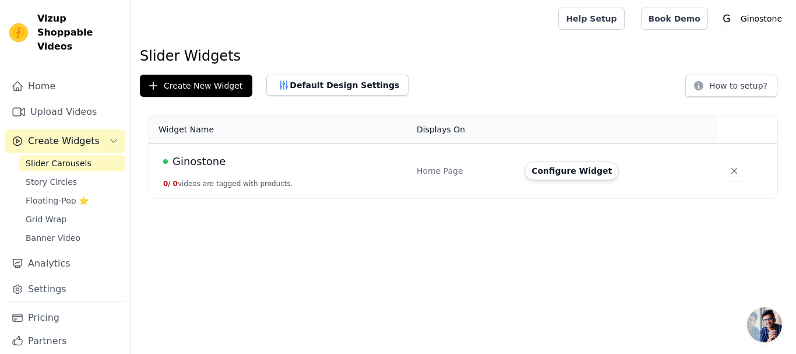
click at [545, 182] on td "Configure Widget" at bounding box center [616, 171] width 199 height 54
click at [545, 171] on button "Configure Widget" at bounding box center [571, 170] width 94 height 19
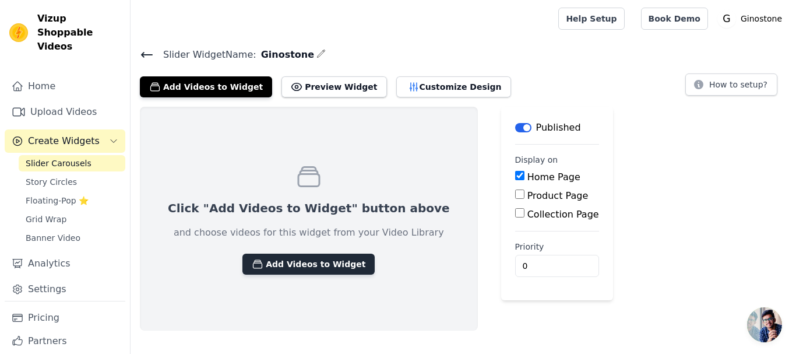
click at [308, 255] on button "Add Videos to Widget" at bounding box center [308, 263] width 132 height 21
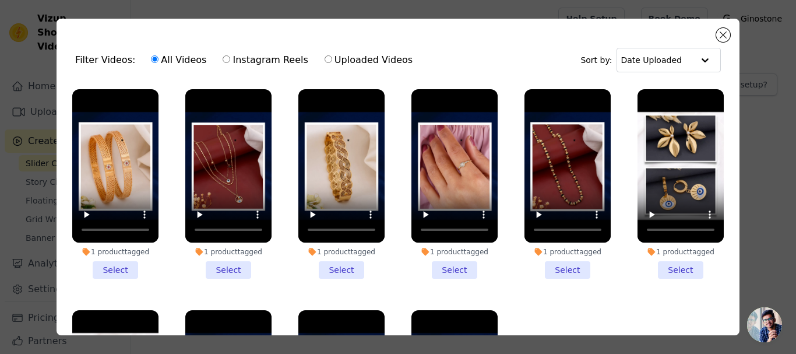
click at [110, 267] on li "1 product tagged Select" at bounding box center [115, 183] width 86 height 189
click at [0, 0] on input "1 product tagged Select" at bounding box center [0, 0] width 0 height 0
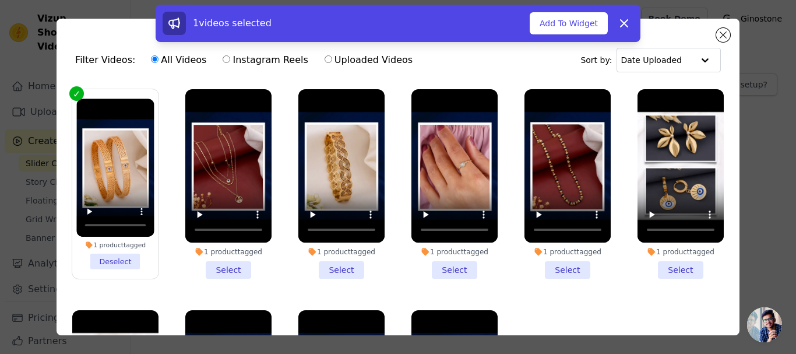
click at [222, 258] on li "1 product tagged Select" at bounding box center [228, 183] width 86 height 189
click at [0, 0] on input "1 product tagged Select" at bounding box center [0, 0] width 0 height 0
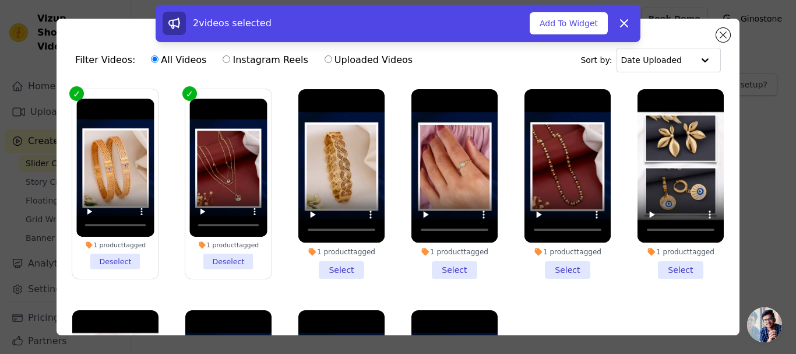
click at [311, 267] on li "1 product tagged Select" at bounding box center [341, 183] width 86 height 189
click at [0, 0] on input "1 product tagged Select" at bounding box center [0, 0] width 0 height 0
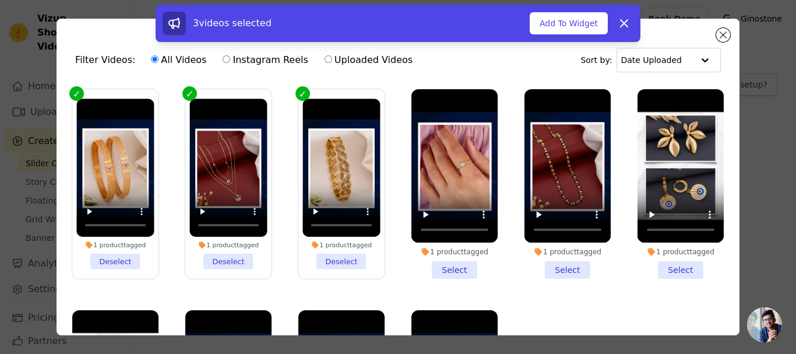
click at [442, 269] on li "1 product tagged Select" at bounding box center [454, 183] width 86 height 189
click at [0, 0] on input "1 product tagged Select" at bounding box center [0, 0] width 0 height 0
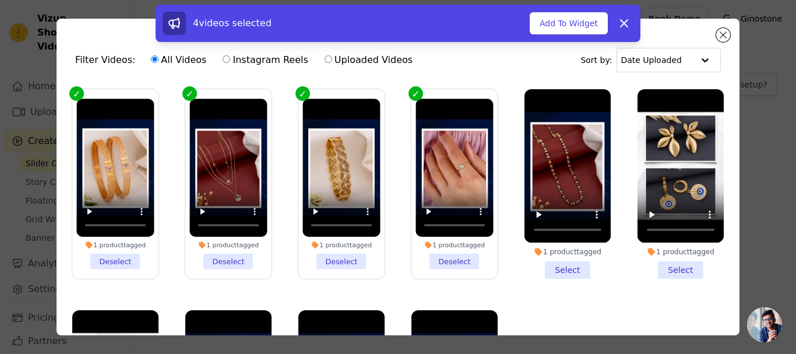
click at [549, 259] on li "1 product tagged Select" at bounding box center [567, 183] width 86 height 189
click at [0, 0] on input "1 product tagged Select" at bounding box center [0, 0] width 0 height 0
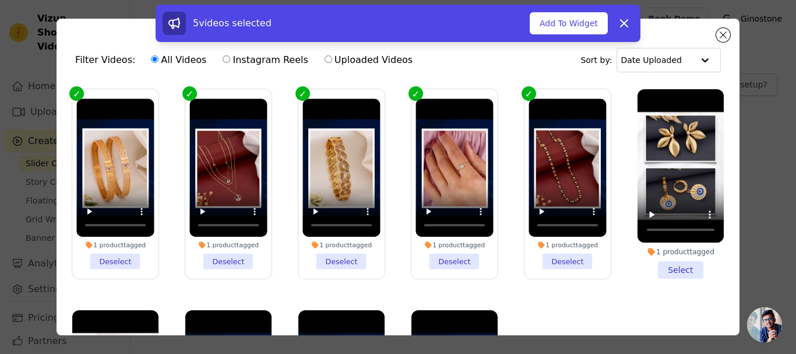
click at [656, 265] on li "1 product tagged Select" at bounding box center [680, 183] width 86 height 189
click at [0, 0] on input "1 product tagged Select" at bounding box center [0, 0] width 0 height 0
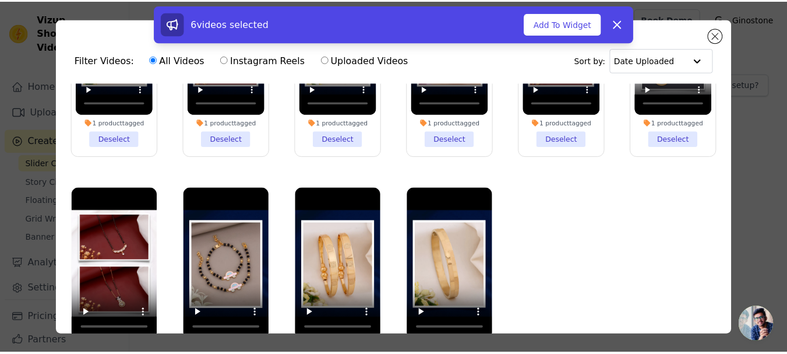
scroll to position [101, 0]
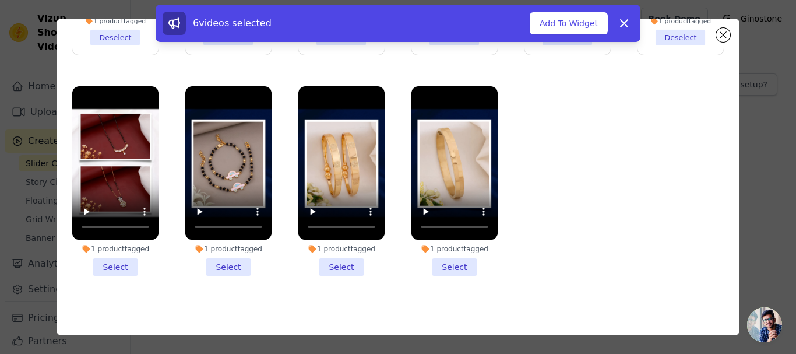
click at [115, 262] on li "1 product tagged Select" at bounding box center [115, 180] width 86 height 189
click at [0, 0] on input "1 product tagged Select" at bounding box center [0, 0] width 0 height 0
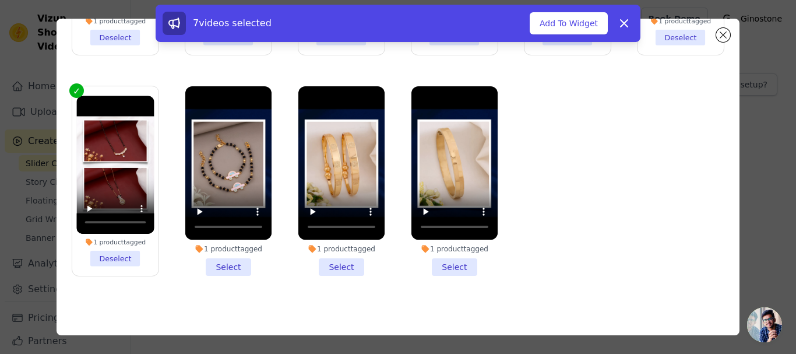
click at [220, 255] on li "1 product tagged Select" at bounding box center [228, 180] width 86 height 189
click at [0, 0] on input "1 product tagged Select" at bounding box center [0, 0] width 0 height 0
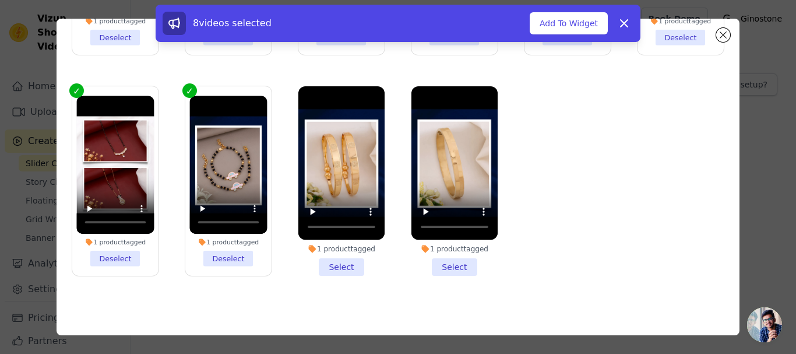
click at [335, 255] on li "1 product tagged Select" at bounding box center [341, 180] width 86 height 189
click at [0, 0] on input "1 product tagged Select" at bounding box center [0, 0] width 0 height 0
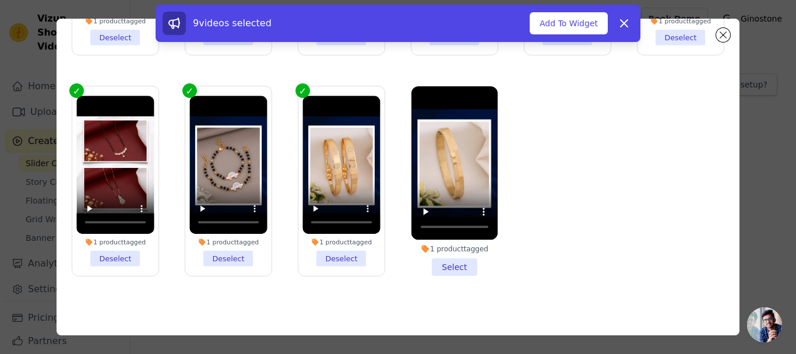
click at [447, 253] on li "1 product tagged Select" at bounding box center [454, 180] width 86 height 189
click at [0, 0] on input "1 product tagged Select" at bounding box center [0, 0] width 0 height 0
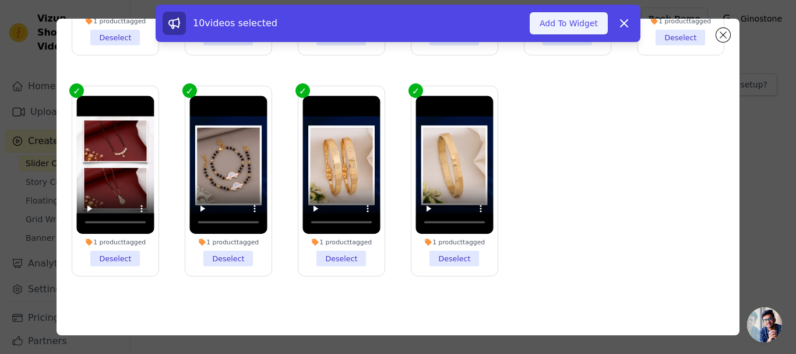
click at [583, 17] on button "Add To Widget" at bounding box center [569, 23] width 78 height 22
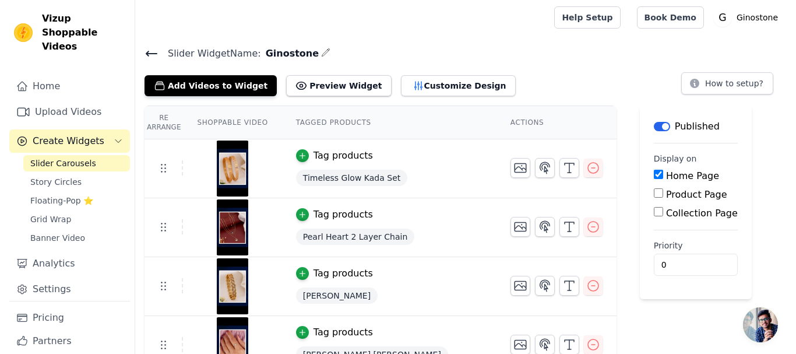
scroll to position [0, 0]
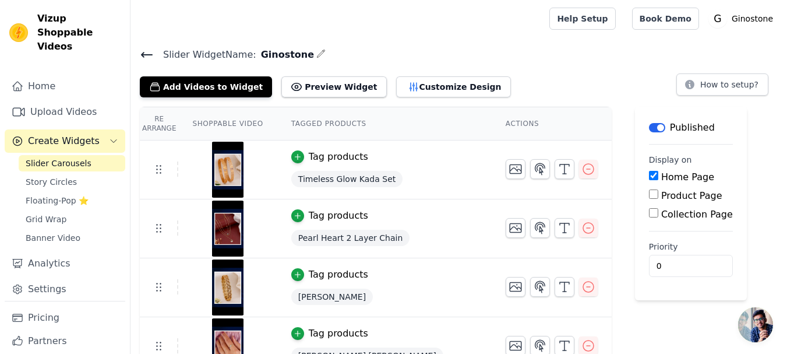
click at [297, 157] on button "Tag products" at bounding box center [329, 157] width 77 height 14
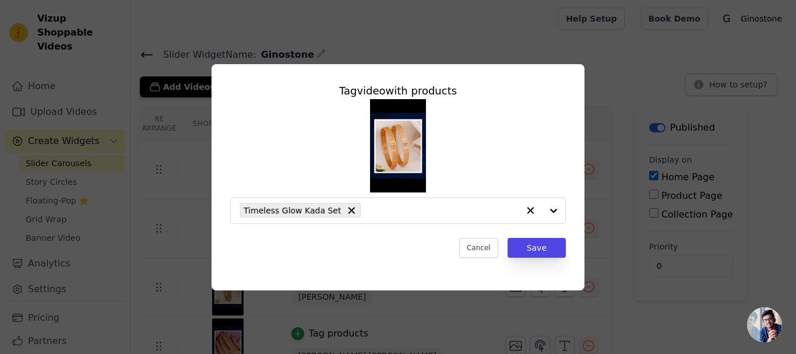
click at [461, 242] on div "Cancel Save" at bounding box center [398, 248] width 336 height 20
click at [473, 248] on button "Cancel" at bounding box center [478, 248] width 39 height 20
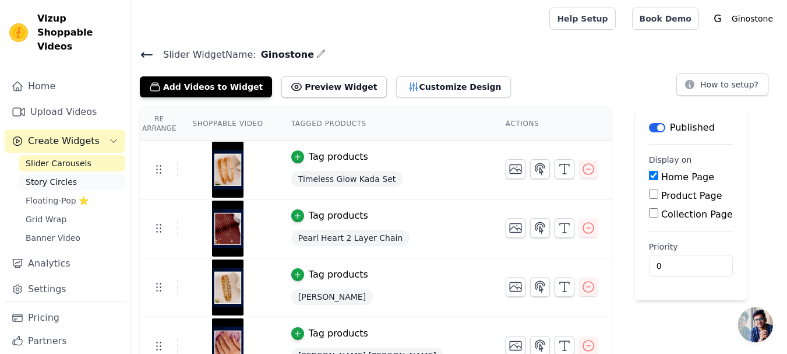
click at [37, 176] on span "Story Circles" at bounding box center [51, 182] width 51 height 12
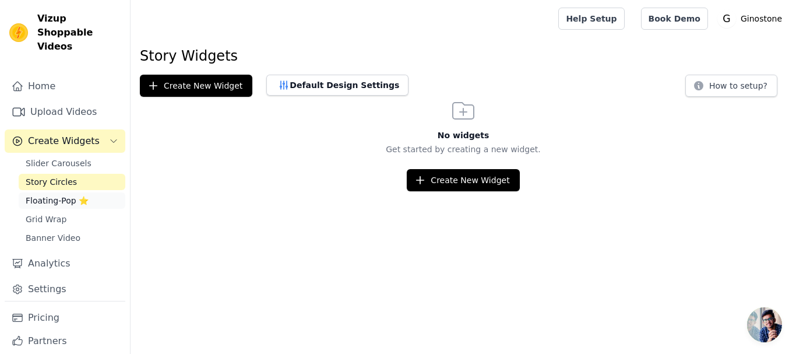
click at [64, 195] on span "Floating-Pop ⭐" at bounding box center [57, 201] width 63 height 12
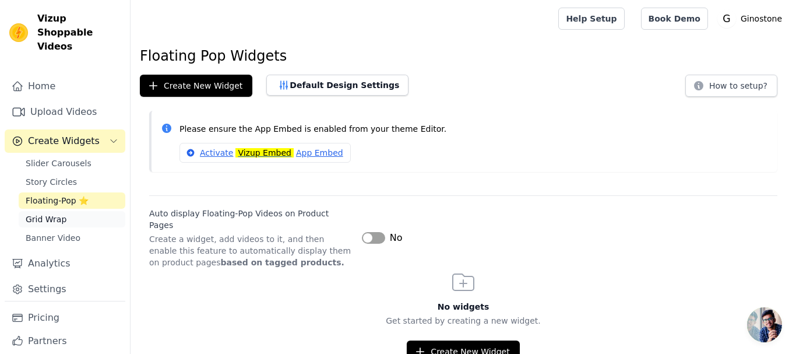
click at [40, 213] on span "Grid Wrap" at bounding box center [46, 219] width 41 height 12
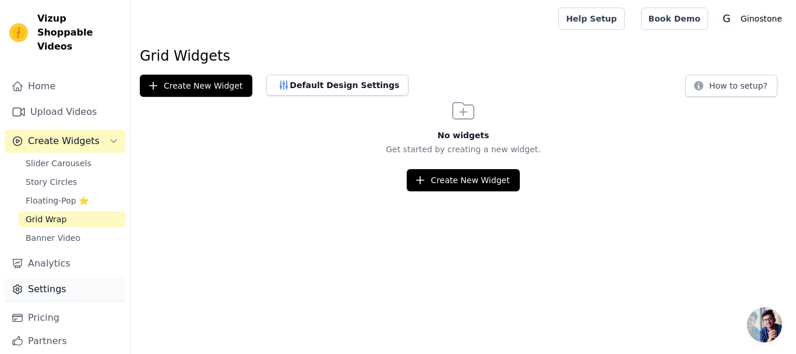
click at [45, 277] on link "Settings" at bounding box center [65, 288] width 121 height 23
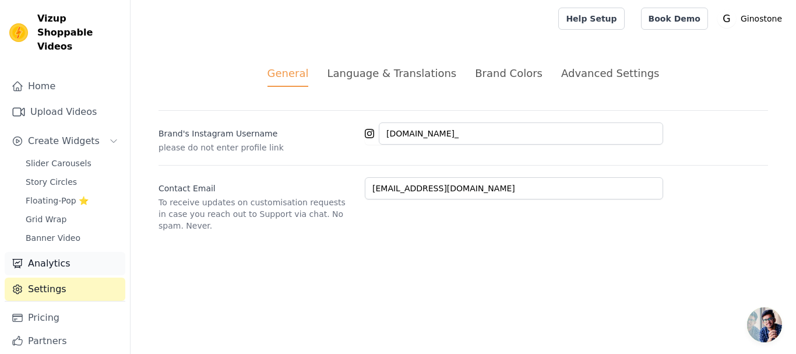
click at [51, 252] on link "Analytics" at bounding box center [65, 263] width 121 height 23
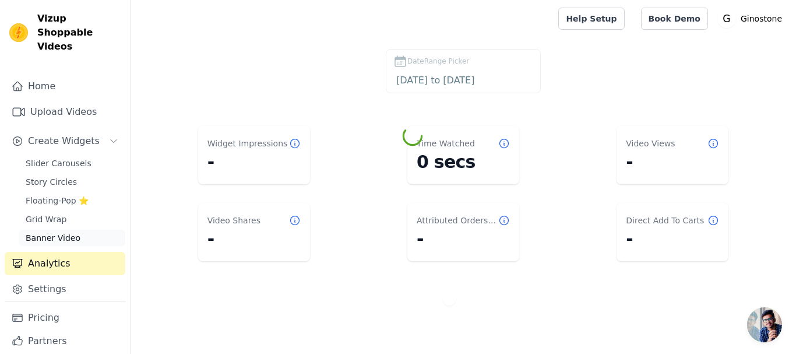
click at [57, 232] on div "Home Upload Videos Create Widgets Slider Carousels Story Circles Floating-Pop ⭐…" at bounding box center [65, 188] width 121 height 226
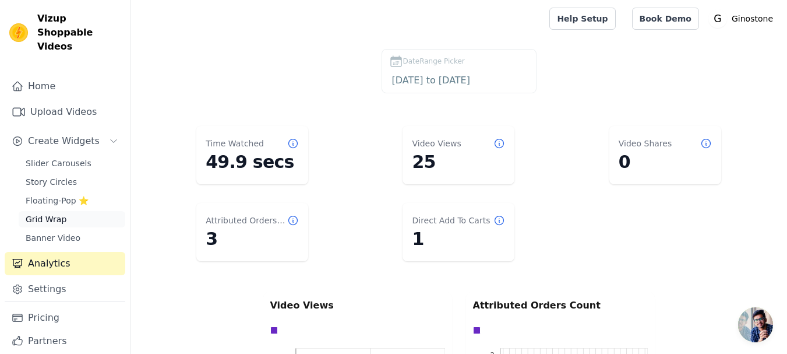
click at [68, 211] on link "Grid Wrap" at bounding box center [72, 219] width 107 height 16
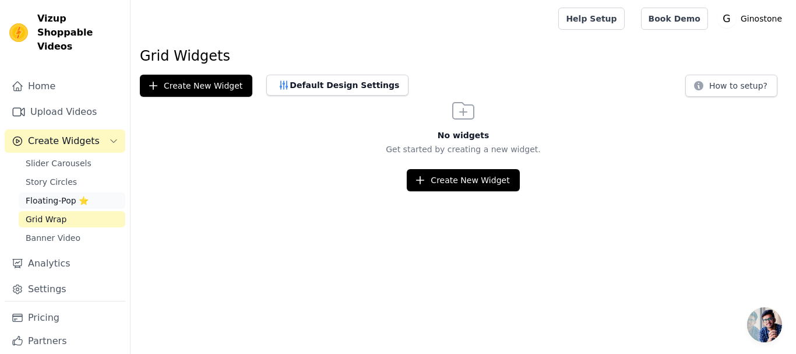
click at [59, 195] on span "Floating-Pop ⭐" at bounding box center [57, 201] width 63 height 12
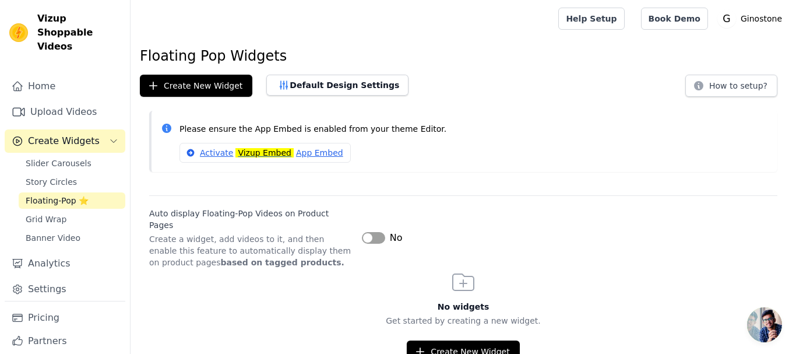
click at [371, 232] on button "Label" at bounding box center [373, 238] width 23 height 12
click at [370, 236] on button "Label" at bounding box center [373, 238] width 23 height 12
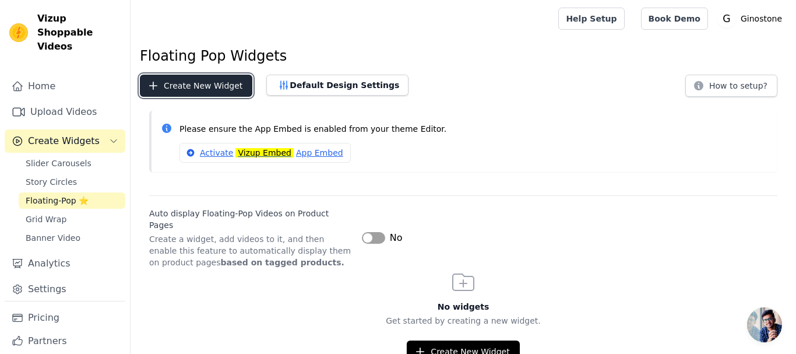
click at [185, 91] on button "Create New Widget" at bounding box center [196, 86] width 112 height 22
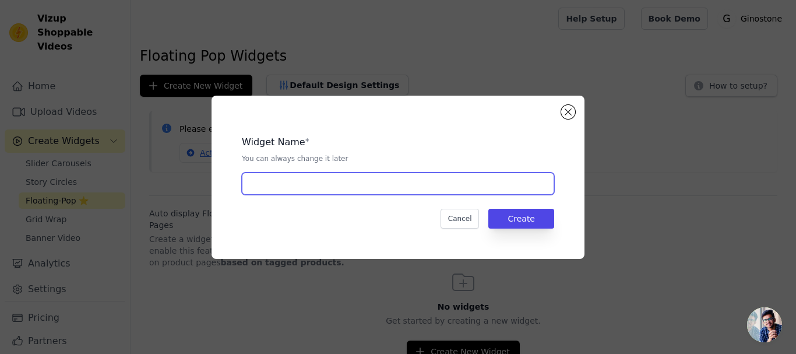
click at [327, 185] on input "text" at bounding box center [398, 183] width 312 height 22
type input "side"
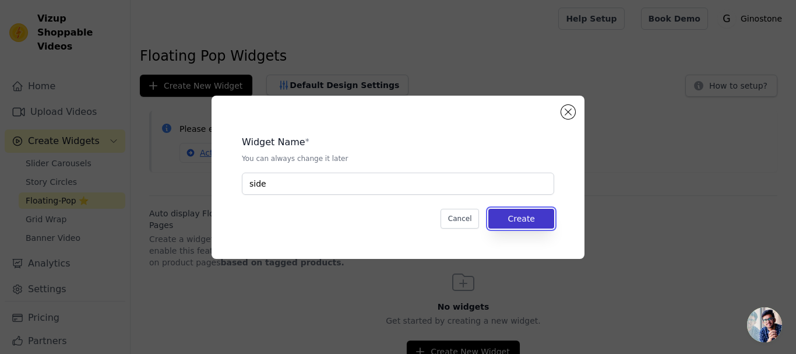
click at [536, 211] on button "Create" at bounding box center [521, 219] width 66 height 20
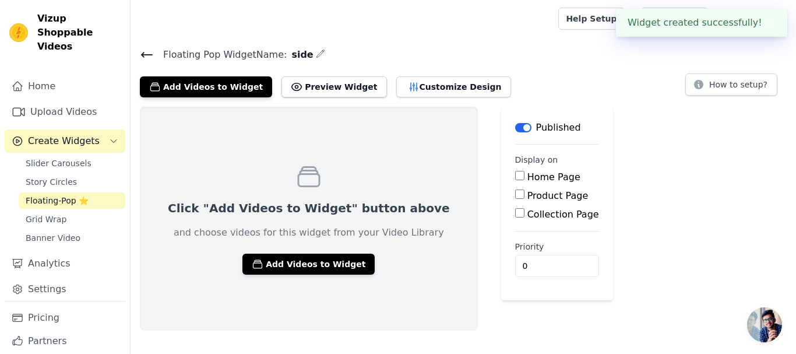
click at [364, 251] on div "Click "Add Videos to Widget" button above and choose videos for this widget fro…" at bounding box center [309, 219] width 338 height 224
click at [349, 251] on div "Click "Add Videos to Widget" button above and choose videos for this widget fro…" at bounding box center [309, 219] width 338 height 224
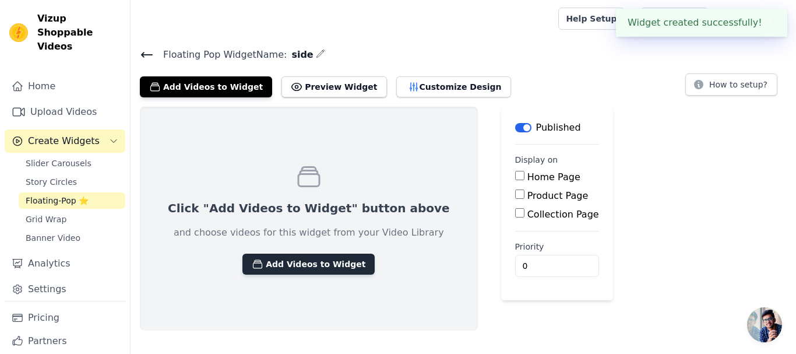
click at [329, 259] on button "Add Videos to Widget" at bounding box center [308, 263] width 132 height 21
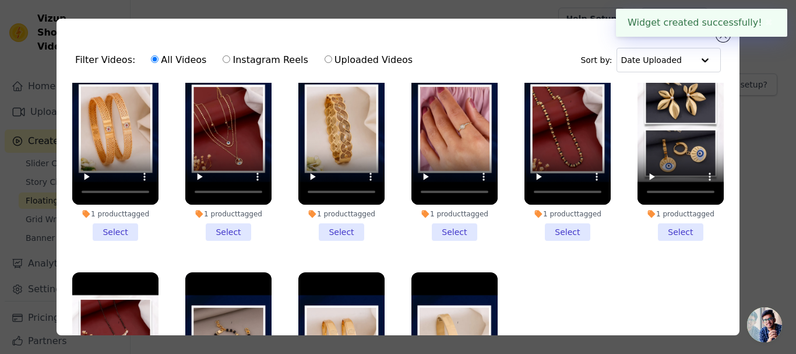
scroll to position [58, 0]
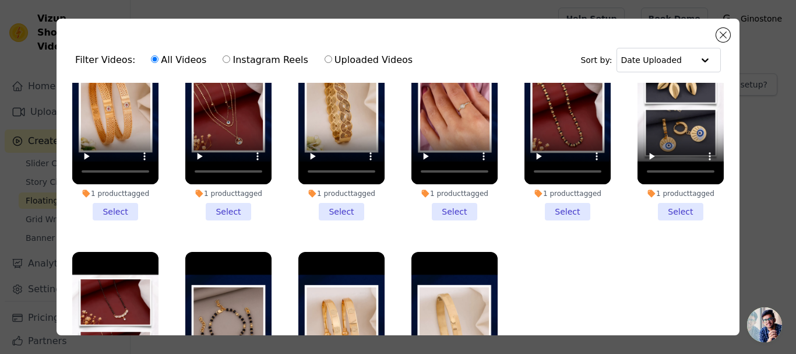
click at [662, 206] on li "1 product tagged Select" at bounding box center [680, 125] width 86 height 189
click at [0, 0] on input "1 product tagged Select" at bounding box center [0, 0] width 0 height 0
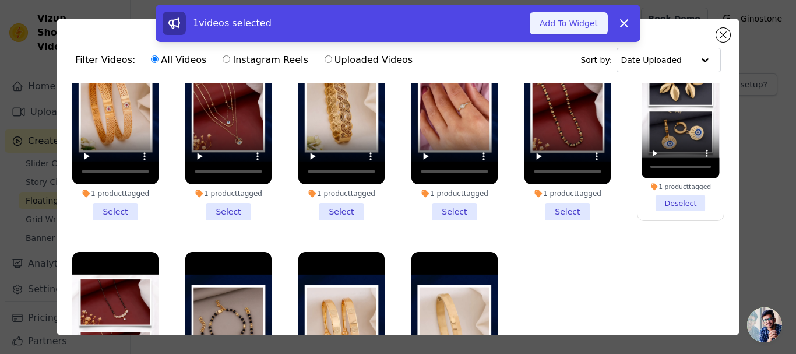
click at [576, 32] on button "Add To Widget" at bounding box center [569, 23] width 78 height 22
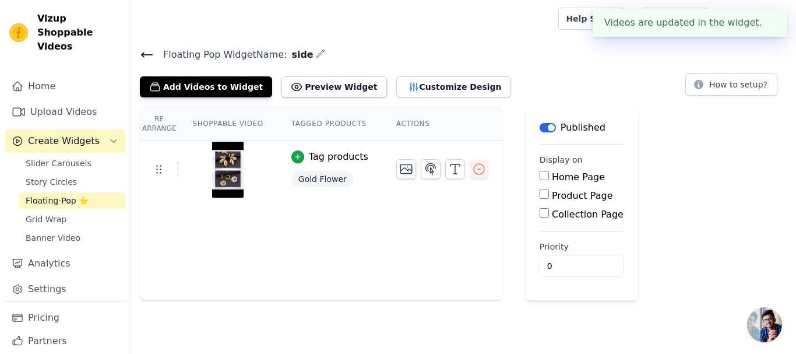
click at [539, 176] on input "Home Page" at bounding box center [543, 175] width 9 height 9
checkbox input "true"
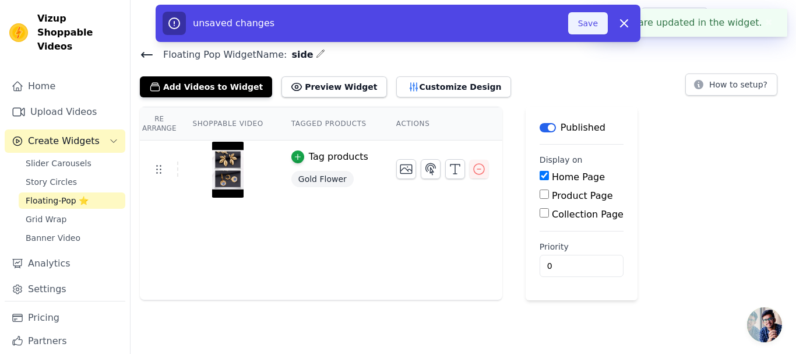
click at [596, 18] on button "Save" at bounding box center [588, 23] width 40 height 22
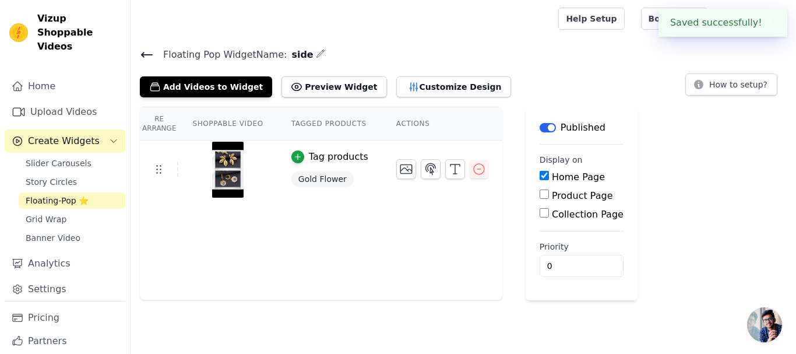
click at [242, 118] on th "Shoppable Video" at bounding box center [227, 123] width 98 height 33
click at [322, 129] on th "Tagged Products" at bounding box center [329, 123] width 105 height 33
click at [393, 125] on th "Actions" at bounding box center [442, 123] width 120 height 33
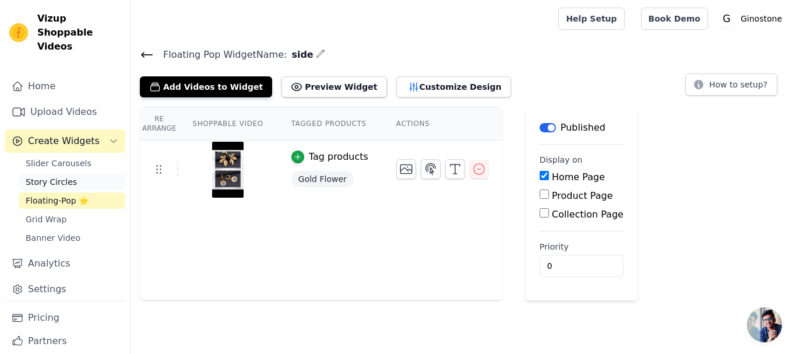
click at [56, 176] on span "Story Circles" at bounding box center [51, 182] width 51 height 12
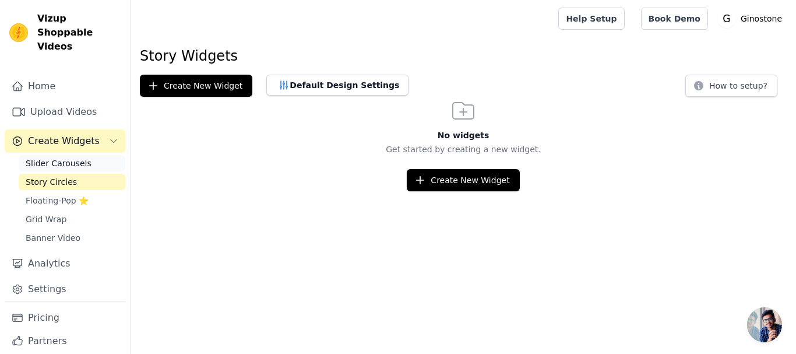
click at [80, 157] on span "Slider Carousels" at bounding box center [59, 163] width 66 height 12
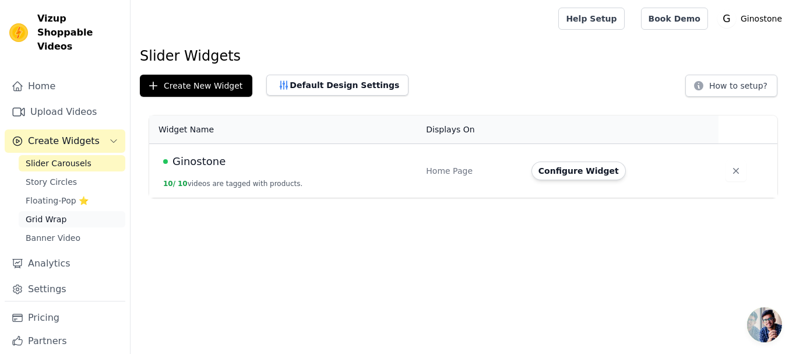
click at [77, 211] on link "Grid Wrap" at bounding box center [72, 219] width 107 height 16
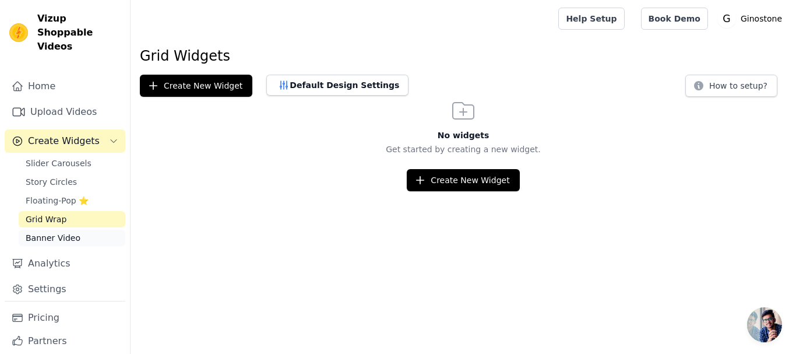
click at [76, 230] on link "Banner Video" at bounding box center [72, 238] width 107 height 16
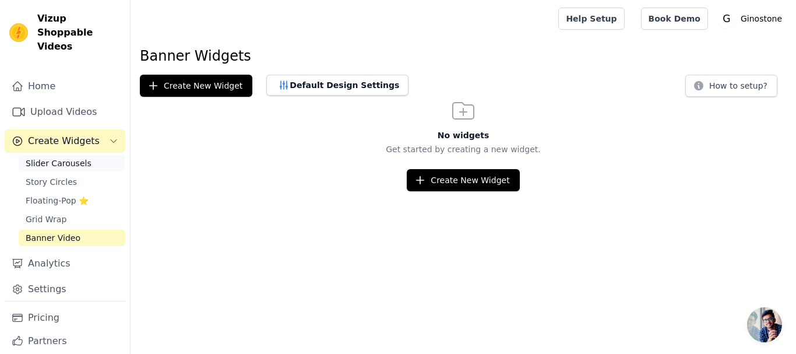
click at [70, 157] on span "Slider Carousels" at bounding box center [59, 163] width 66 height 12
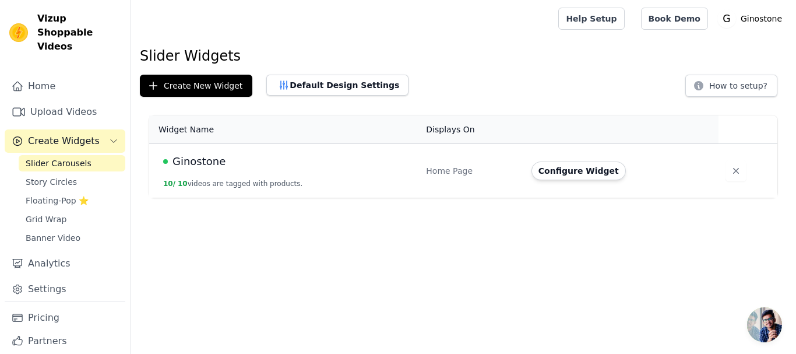
click at [355, 168] on div "Ginostone" at bounding box center [287, 161] width 249 height 16
click at [590, 167] on button "Configure Widget" at bounding box center [578, 170] width 94 height 19
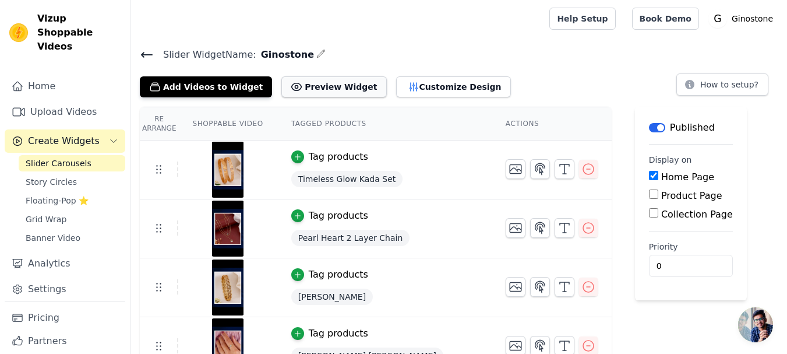
click at [302, 91] on button "Preview Widget" at bounding box center [333, 86] width 105 height 21
click at [396, 79] on button "Customize Design" at bounding box center [453, 86] width 115 height 21
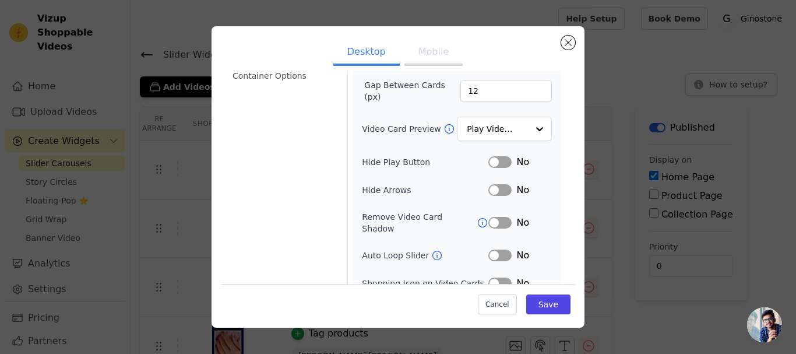
scroll to position [58, 0]
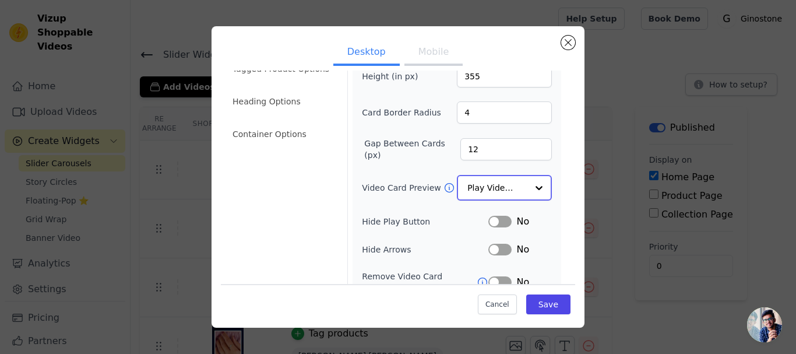
click at [485, 194] on input "Video Card Preview" at bounding box center [497, 187] width 60 height 23
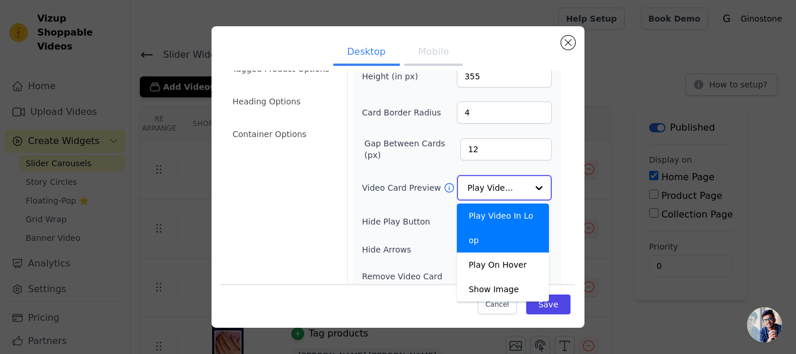
click at [485, 194] on input "Video Card Preview" at bounding box center [497, 187] width 60 height 23
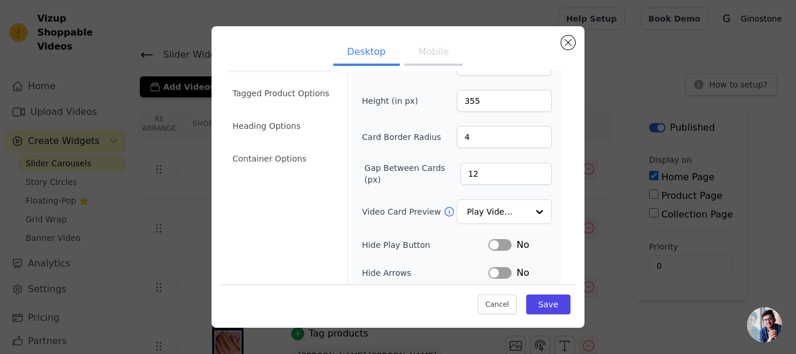
scroll to position [0, 0]
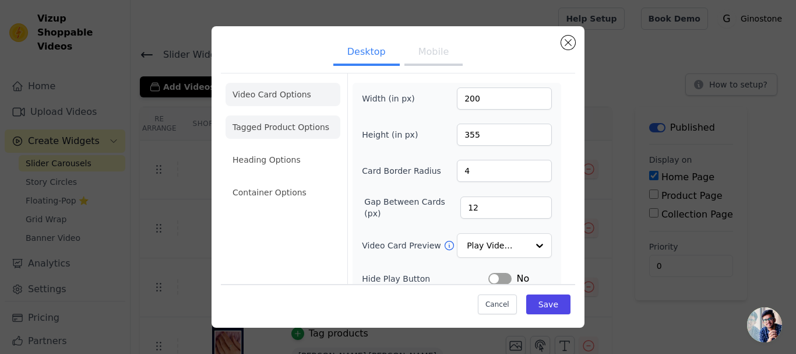
click at [263, 122] on li "Tagged Product Options" at bounding box center [282, 126] width 115 height 23
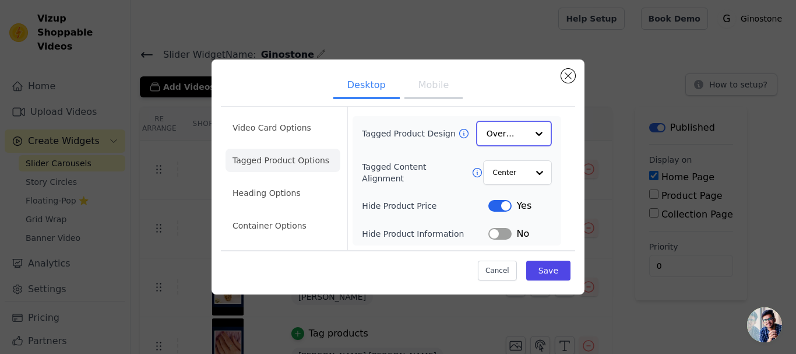
click at [506, 130] on input "Tagged Product Design" at bounding box center [506, 133] width 41 height 23
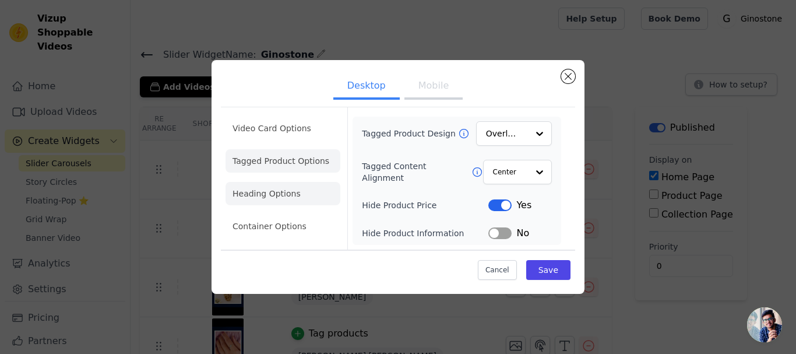
click at [301, 194] on li "Heading Options" at bounding box center [282, 193] width 115 height 23
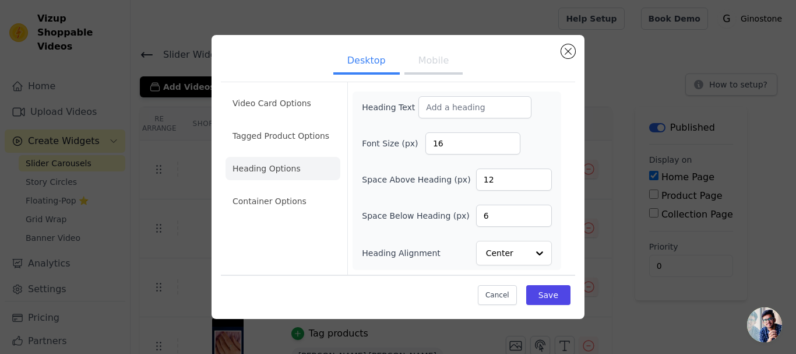
click at [294, 215] on ul "Video Card Options Tagged Product Options Heading Options Container Options" at bounding box center [282, 152] width 115 height 130
click at [295, 199] on li "Container Options" at bounding box center [282, 200] width 115 height 23
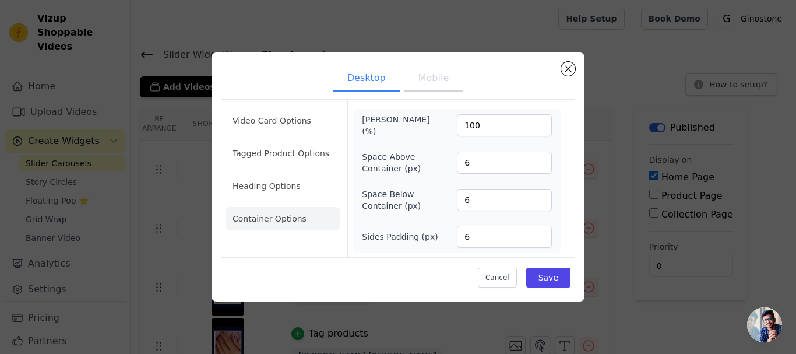
click at [428, 77] on button "Mobile" at bounding box center [433, 79] width 58 height 26
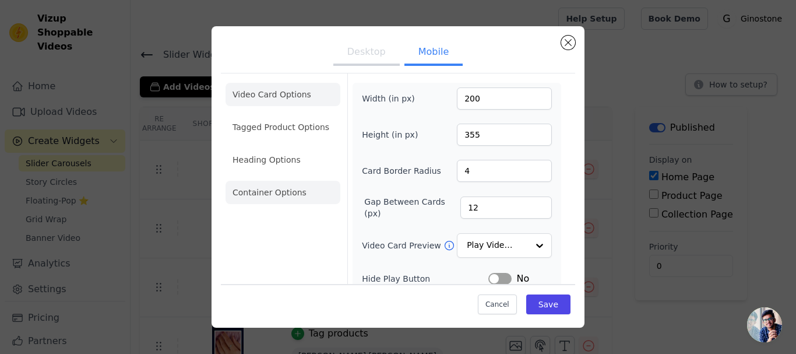
click at [287, 183] on li "Container Options" at bounding box center [282, 192] width 115 height 23
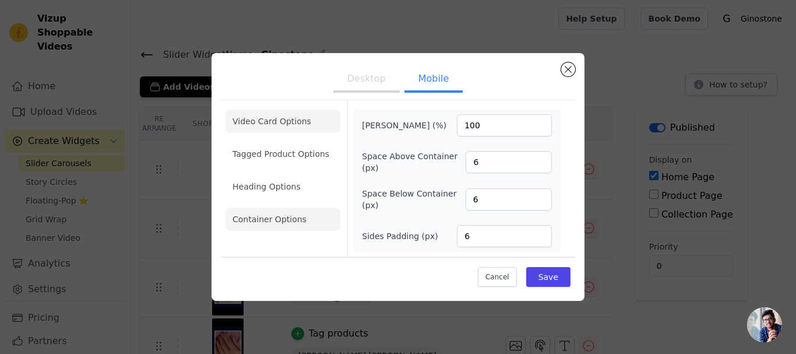
click at [264, 119] on li "Video Card Options" at bounding box center [282, 121] width 115 height 23
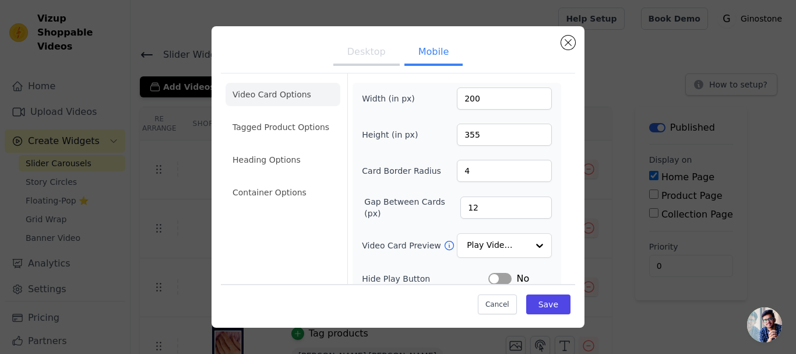
click at [382, 54] on button "Desktop" at bounding box center [366, 53] width 66 height 26
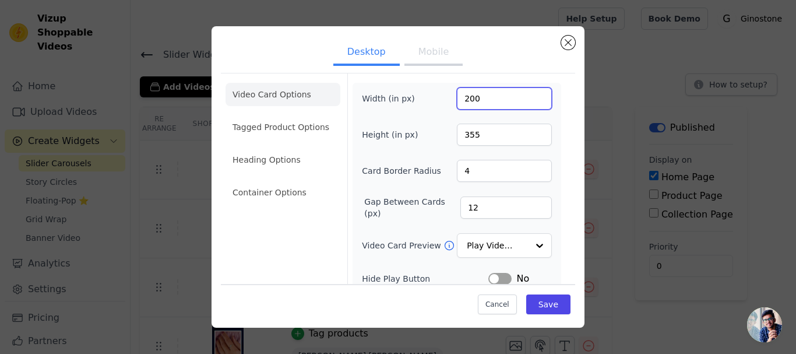
drag, startPoint x: 471, startPoint y: 96, endPoint x: 413, endPoint y: 96, distance: 58.3
click at [413, 96] on div "Width (in px) 200" at bounding box center [457, 98] width 190 height 22
type input "300"
click at [558, 309] on button "Save" at bounding box center [548, 304] width 44 height 20
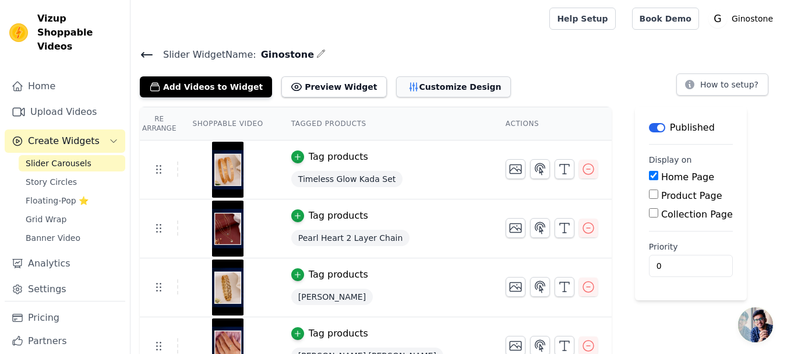
click at [396, 90] on button "Customize Design" at bounding box center [453, 86] width 115 height 21
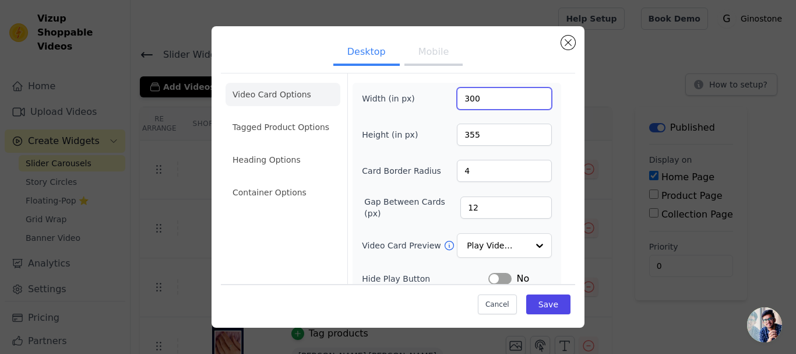
click at [486, 105] on input "300" at bounding box center [504, 98] width 95 height 22
type input "250"
click at [528, 301] on button "Save" at bounding box center [548, 304] width 44 height 20
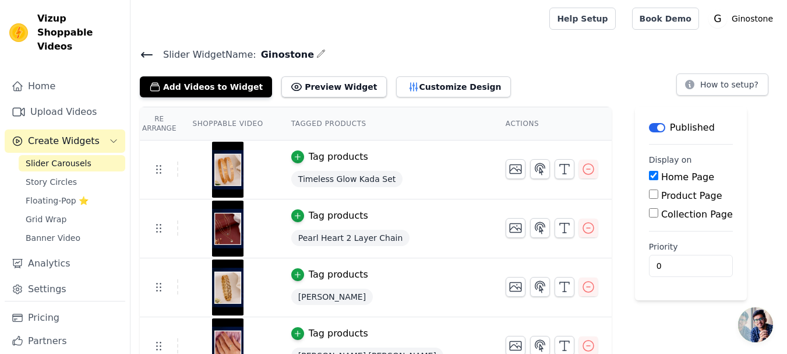
click at [149, 54] on icon at bounding box center [147, 54] width 10 height 5
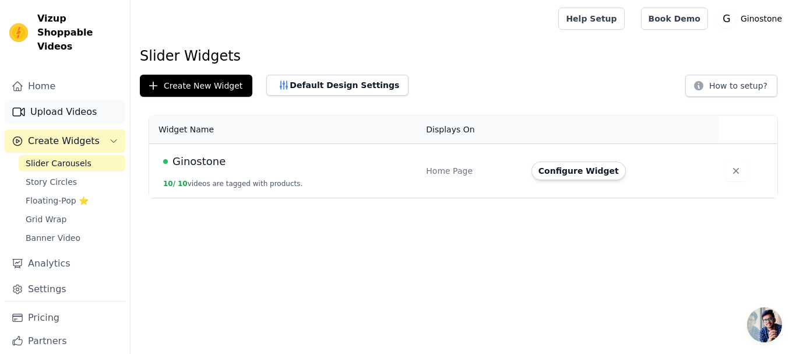
click at [58, 100] on link "Upload Videos" at bounding box center [65, 111] width 121 height 23
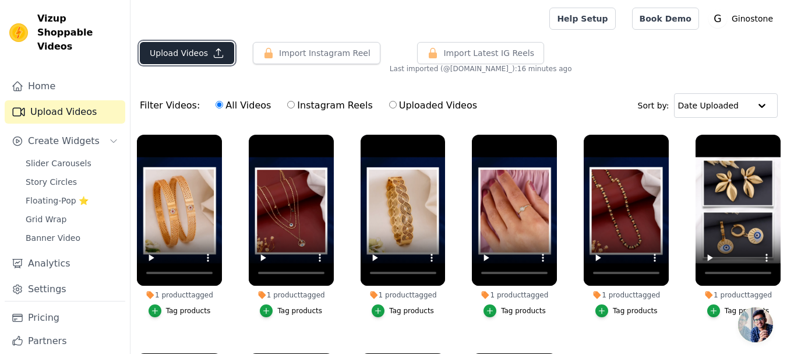
click at [193, 58] on button "Upload Videos" at bounding box center [187, 53] width 94 height 22
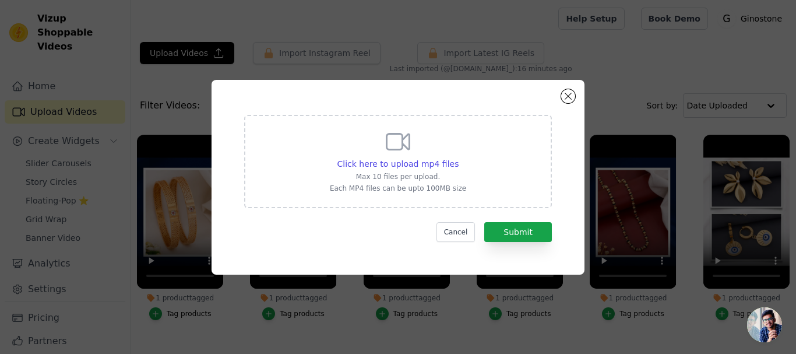
click at [394, 142] on icon at bounding box center [398, 142] width 28 height 28
click at [458, 157] on input "Click here to upload mp4 files Max 10 files per upload. Each MP4 files can be u…" at bounding box center [458, 157] width 1 height 1
type input "C:\fakepath\Fall Recap Mobile Video in Yellow Retro Cinematic Style (6).mp4"
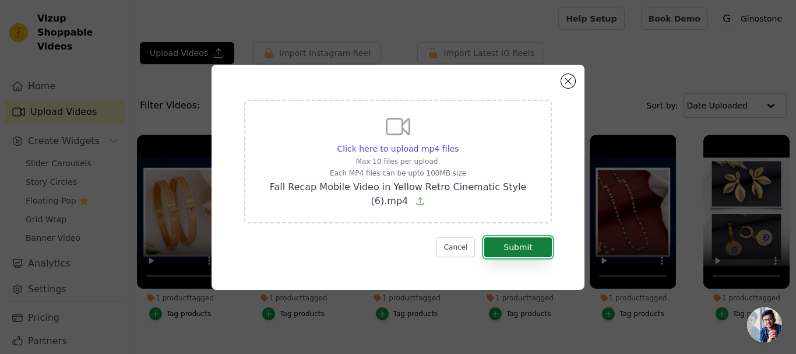
click at [516, 242] on button "Submit" at bounding box center [518, 247] width 68 height 20
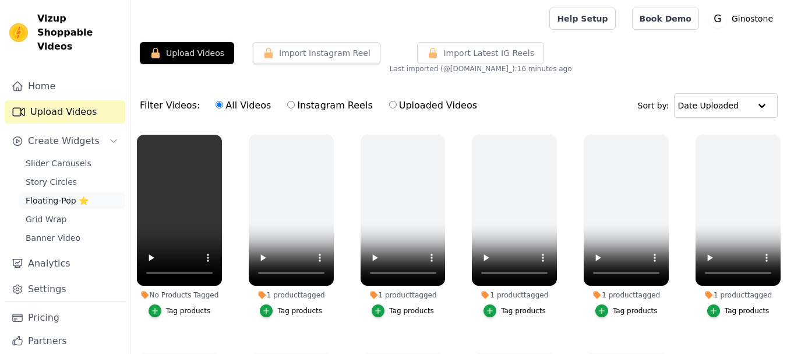
click at [55, 195] on span "Floating-Pop ⭐" at bounding box center [57, 201] width 63 height 12
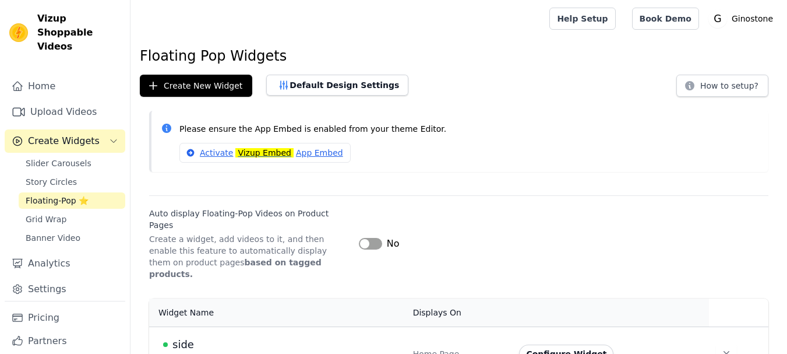
scroll to position [8, 0]
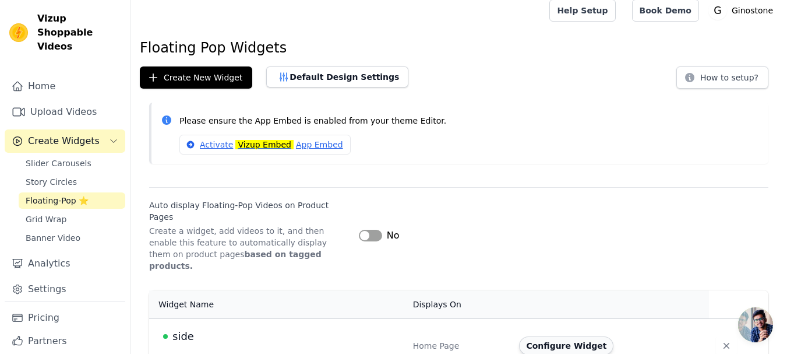
click at [553, 336] on button "Configure Widget" at bounding box center [566, 345] width 94 height 19
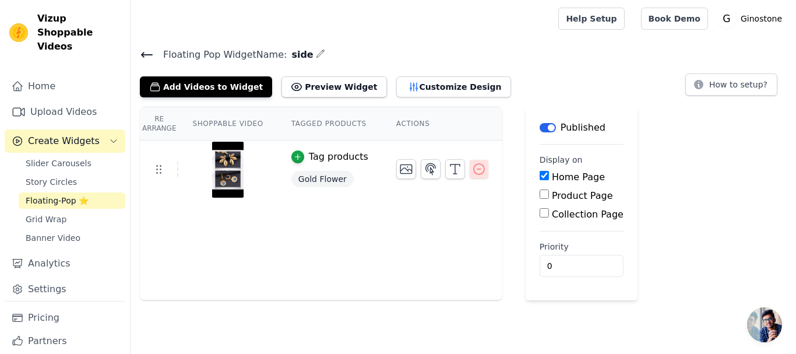
click at [472, 171] on icon "button" at bounding box center [479, 169] width 14 height 14
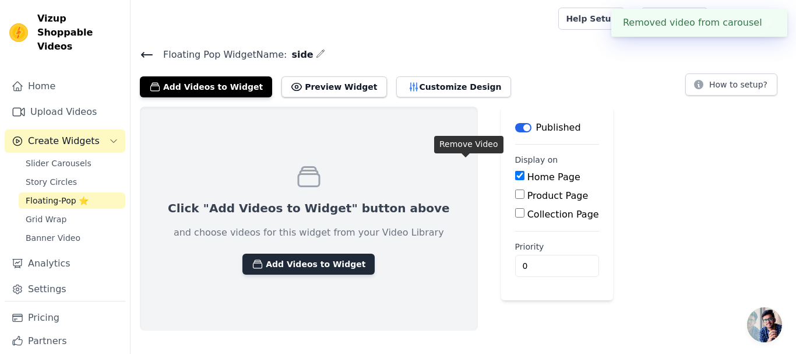
click at [293, 271] on button "Add Videos to Widget" at bounding box center [308, 263] width 132 height 21
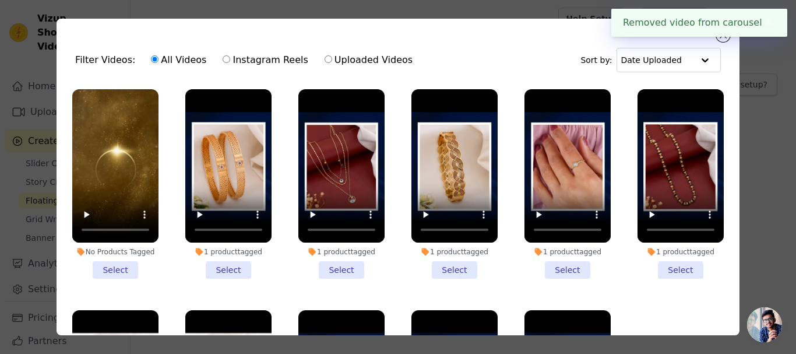
click at [124, 266] on li "No Products Tagged Select" at bounding box center [115, 183] width 86 height 189
click at [0, 0] on input "No Products Tagged Select" at bounding box center [0, 0] width 0 height 0
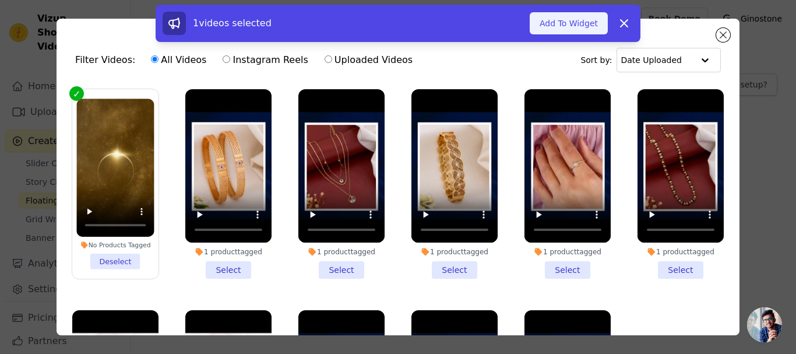
click at [549, 17] on button "Add To Widget" at bounding box center [569, 23] width 78 height 22
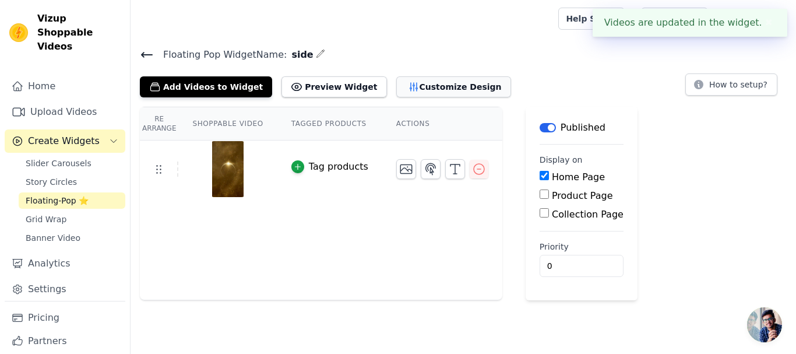
click at [396, 87] on button "Customize Design" at bounding box center [453, 86] width 115 height 21
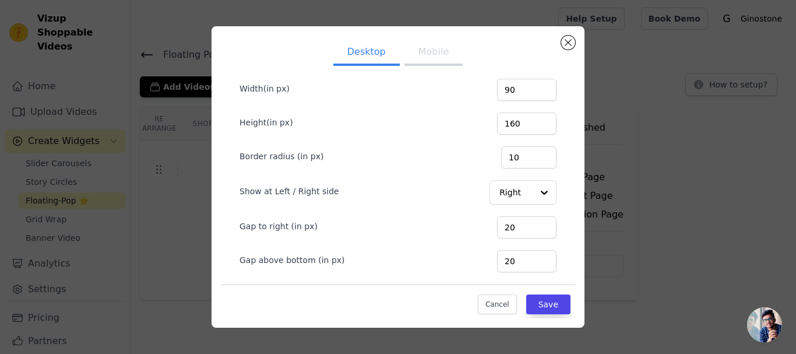
scroll to position [96, 0]
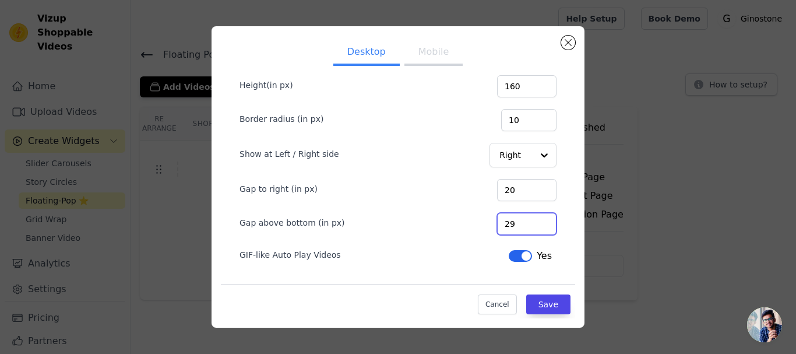
click at [526, 221] on input "29" at bounding box center [526, 224] width 59 height 22
click at [526, 221] on input "30" at bounding box center [526, 224] width 59 height 22
click at [526, 221] on input "31" at bounding box center [526, 224] width 59 height 22
click at [526, 221] on input "32" at bounding box center [526, 224] width 59 height 22
click at [526, 221] on input "33" at bounding box center [526, 224] width 59 height 22
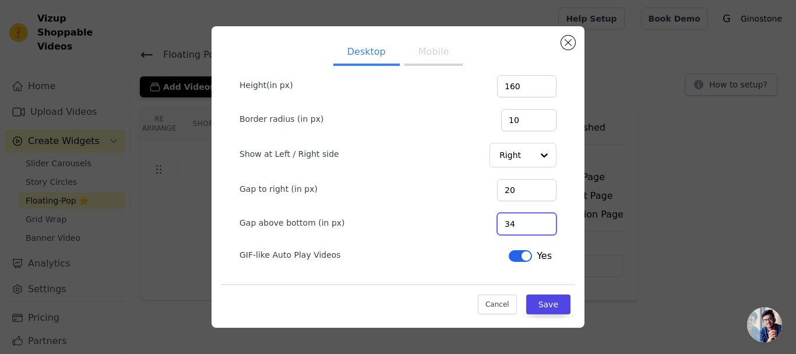
click at [526, 221] on input "34" at bounding box center [526, 224] width 59 height 22
type input "35"
click at [525, 219] on input "35" at bounding box center [526, 224] width 59 height 22
click at [535, 299] on button "Save" at bounding box center [548, 304] width 44 height 20
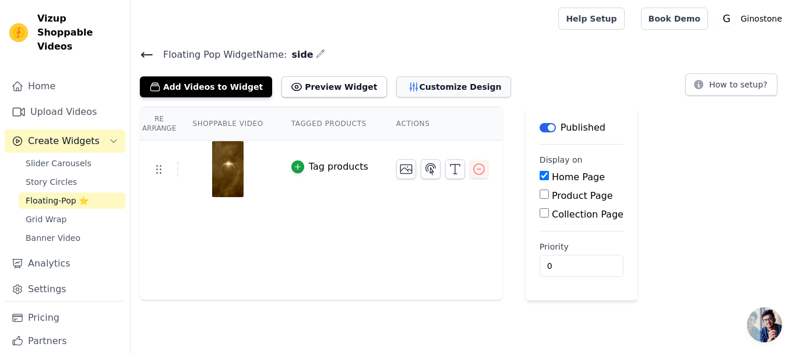
click at [401, 91] on button "Customize Design" at bounding box center [453, 86] width 115 height 21
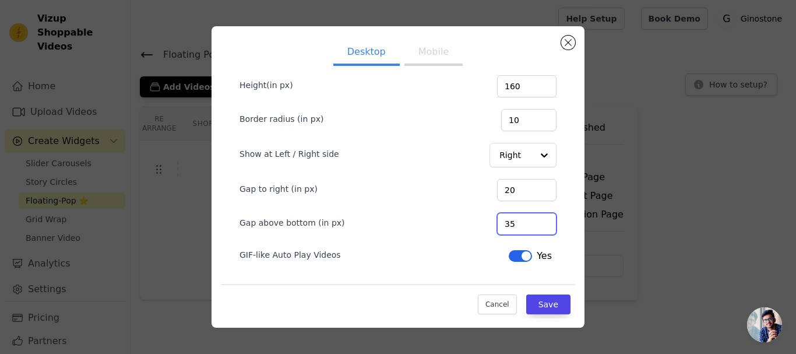
drag, startPoint x: 508, startPoint y: 221, endPoint x: 475, endPoint y: 223, distance: 32.7
click at [475, 223] on div "Gap above bottom (in px) 35" at bounding box center [397, 222] width 317 height 24
type input "0"
click at [526, 302] on button "Save" at bounding box center [548, 304] width 44 height 20
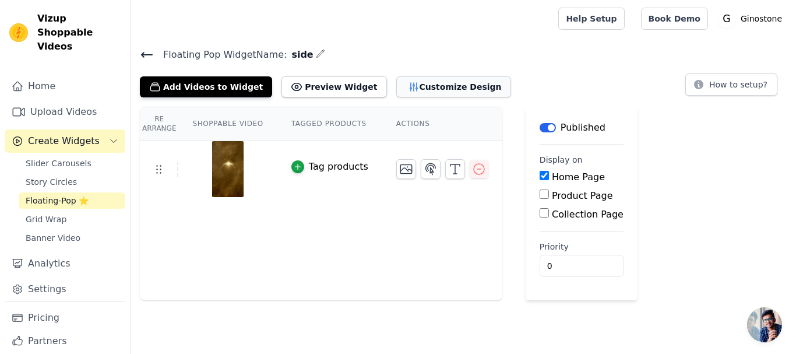
click at [422, 91] on button "Customize Design" at bounding box center [453, 86] width 115 height 21
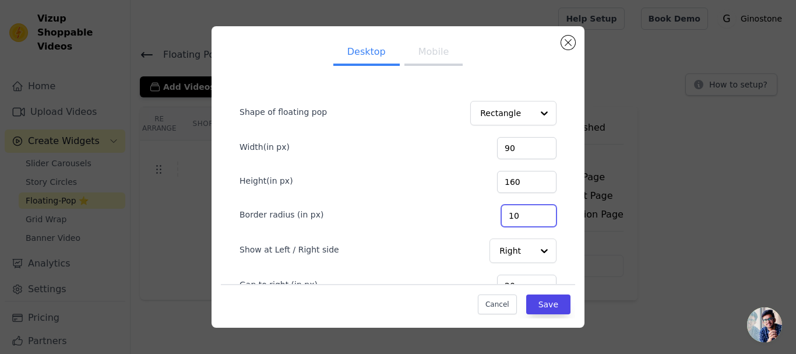
drag, startPoint x: 509, startPoint y: 214, endPoint x: 446, endPoint y: 220, distance: 62.7
click at [464, 219] on div "Border radius (in px) 10" at bounding box center [397, 214] width 317 height 24
type input "10"
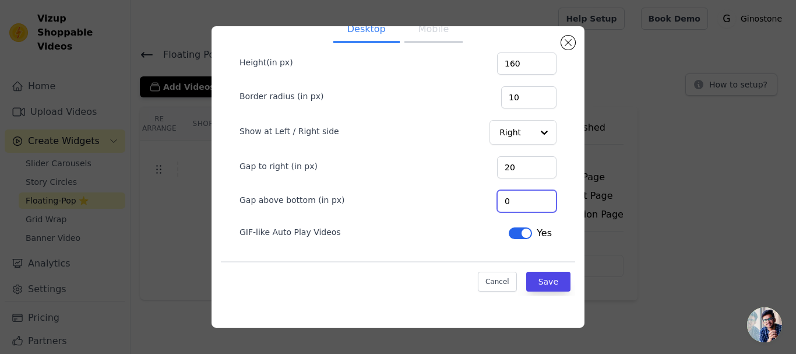
drag, startPoint x: 506, startPoint y: 192, endPoint x: 427, endPoint y: 195, distance: 78.7
click at [433, 195] on div "Gap above bottom (in px) 0" at bounding box center [397, 200] width 317 height 24
type input "60"
click at [526, 279] on button "Save" at bounding box center [548, 281] width 44 height 20
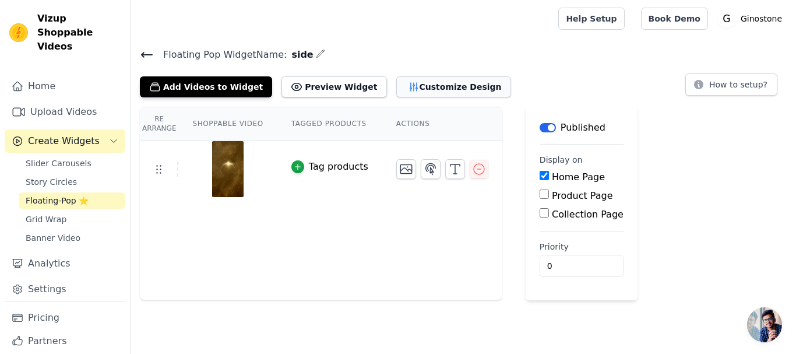
click at [419, 87] on button "Customize Design" at bounding box center [453, 86] width 115 height 21
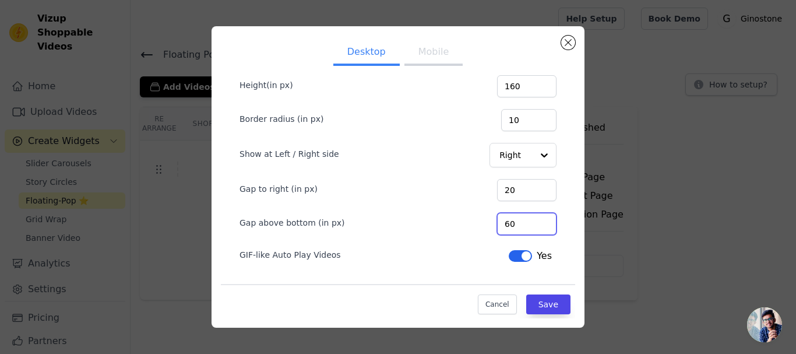
drag, startPoint x: 501, startPoint y: 223, endPoint x: 452, endPoint y: 227, distance: 49.1
click at [456, 227] on div "Gap above bottom (in px) 60" at bounding box center [397, 222] width 317 height 24
type input "90"
click at [526, 295] on button "Save" at bounding box center [548, 304] width 44 height 20
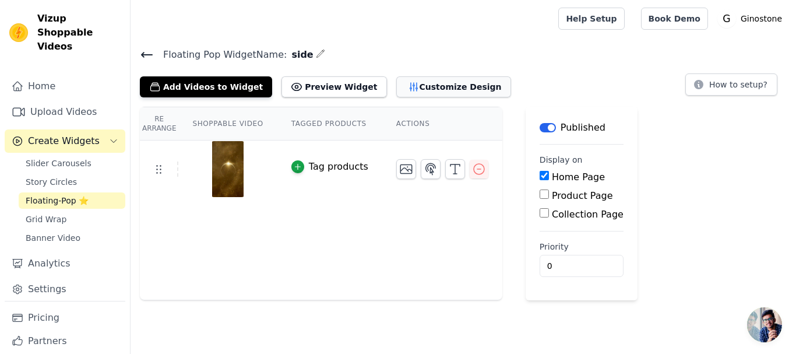
click at [410, 80] on button "Customize Design" at bounding box center [453, 86] width 115 height 21
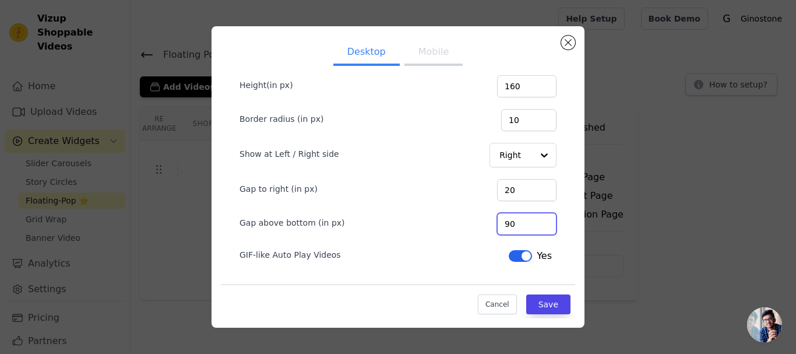
drag, startPoint x: 503, startPoint y: 221, endPoint x: 422, endPoint y: 228, distance: 81.3
click at [447, 231] on div "Gap above bottom (in px) 90" at bounding box center [397, 222] width 317 height 24
type input "120"
click at [542, 299] on button "Save" at bounding box center [548, 304] width 44 height 20
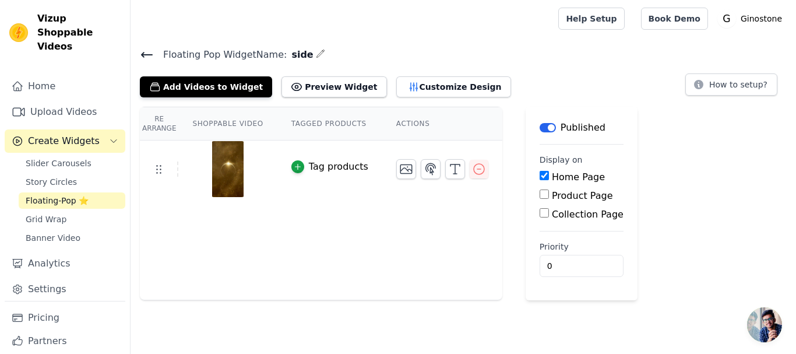
click at [360, 79] on div "Add Videos to Widget Preview Widget Customize Design" at bounding box center [330, 85] width 380 height 26
click at [408, 91] on icon "button" at bounding box center [414, 87] width 12 height 12
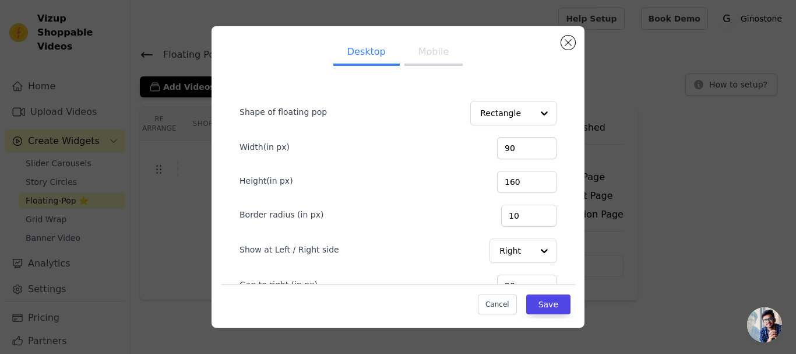
click at [431, 51] on button "Mobile" at bounding box center [433, 53] width 58 height 26
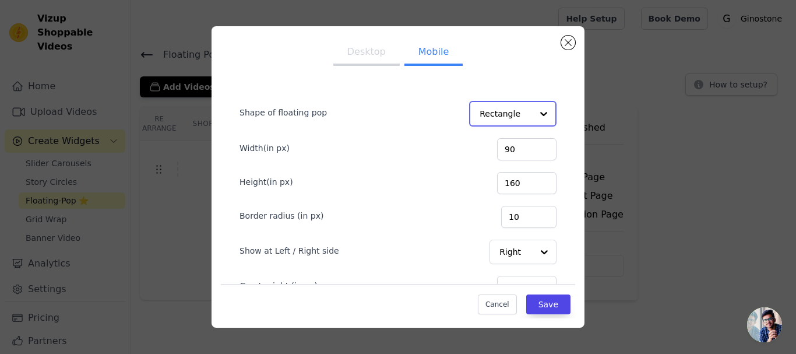
click at [479, 112] on input "Shape of floating pop" at bounding box center [505, 113] width 52 height 23
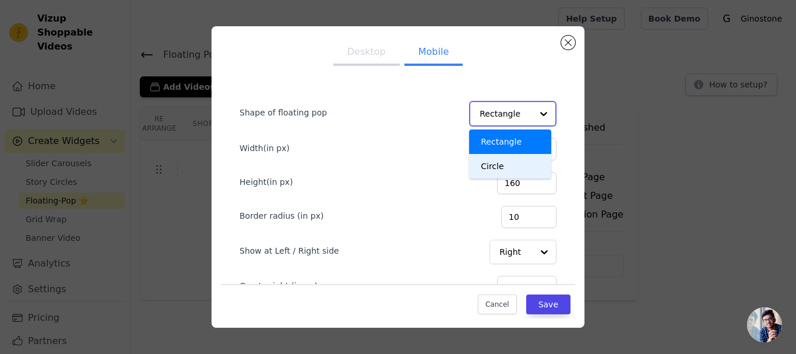
click at [475, 168] on div "Circle" at bounding box center [510, 166] width 82 height 24
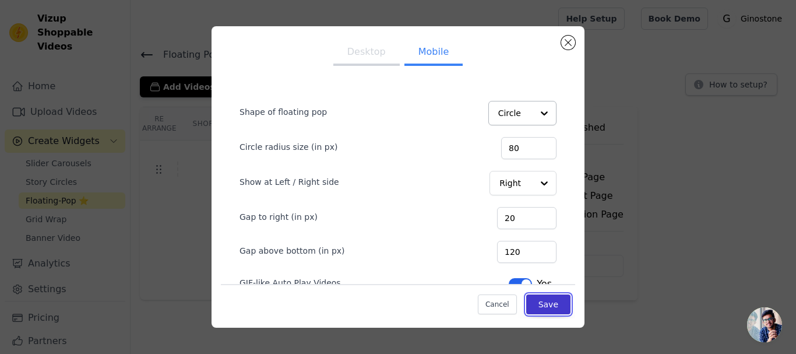
click at [545, 304] on button "Save" at bounding box center [548, 304] width 44 height 20
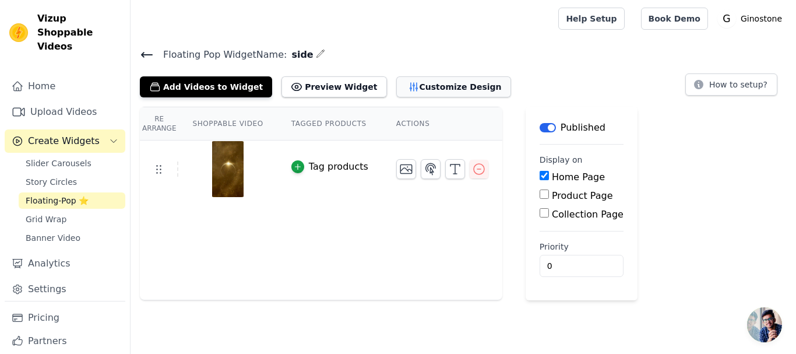
click at [418, 83] on button "Customize Design" at bounding box center [453, 86] width 115 height 21
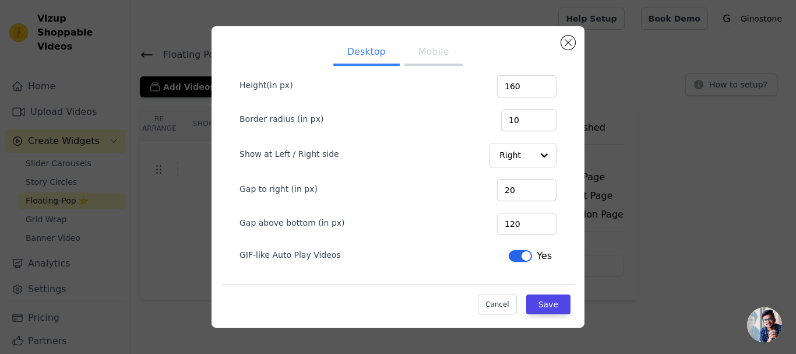
scroll to position [0, 0]
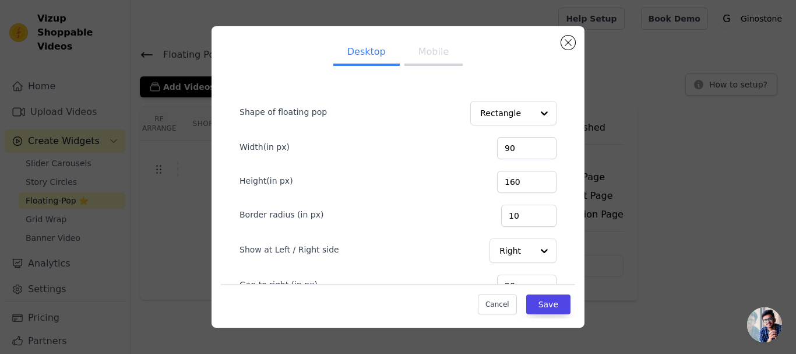
click at [426, 58] on button "Mobile" at bounding box center [433, 53] width 58 height 26
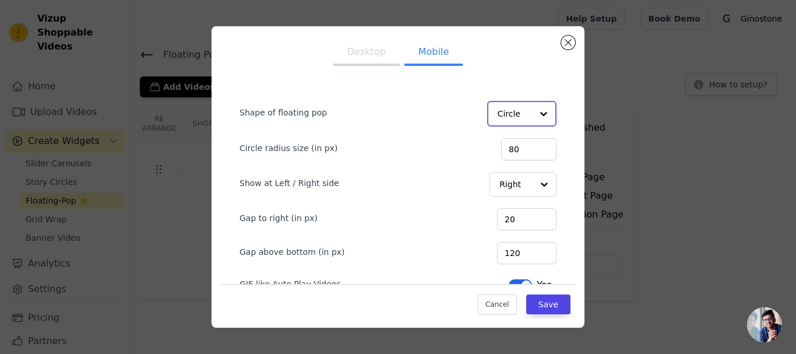
click at [532, 109] on div at bounding box center [543, 113] width 23 height 23
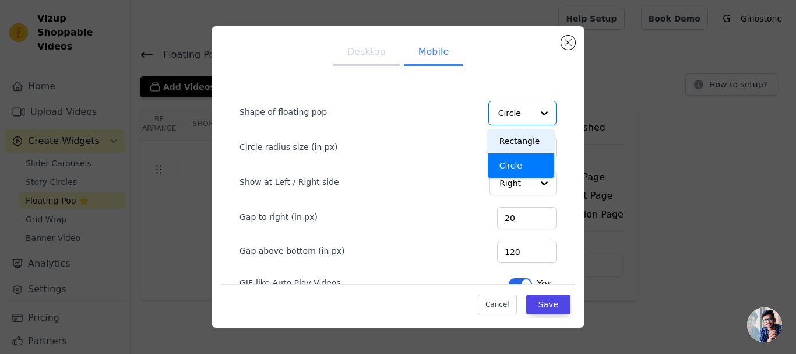
click at [403, 165] on form "Shape of floating pop Rectangle Circle Option Circle, selected. You are current…" at bounding box center [398, 191] width 336 height 223
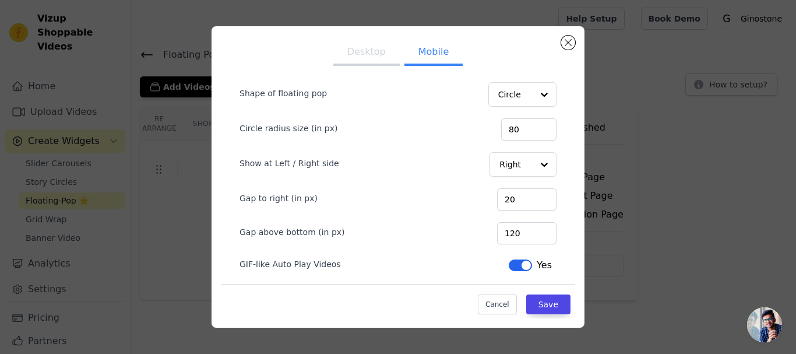
scroll to position [28, 0]
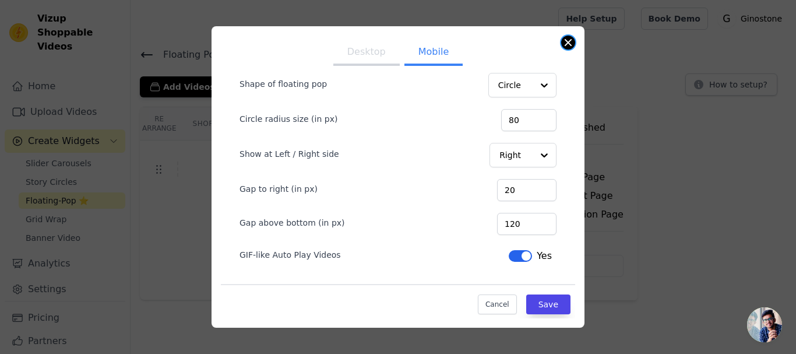
click at [570, 47] on button "Close modal" at bounding box center [568, 43] width 14 height 14
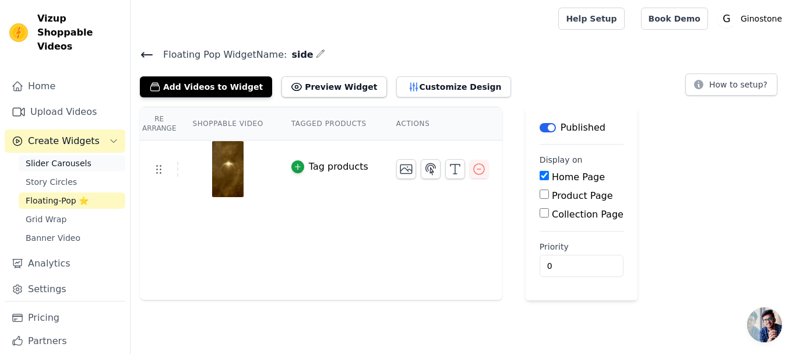
click at [42, 157] on span "Slider Carousels" at bounding box center [59, 163] width 66 height 12
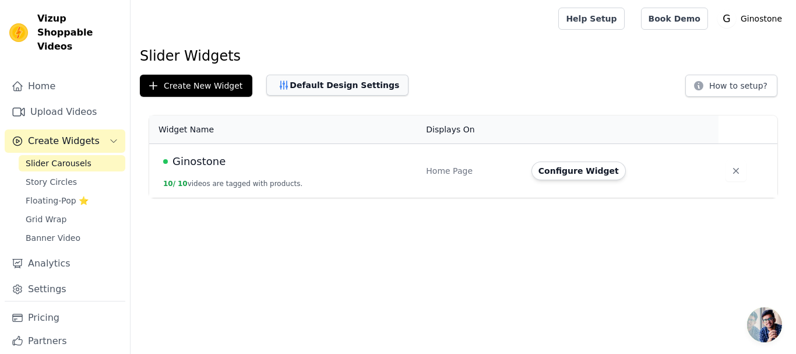
click at [285, 83] on button "Default Design Settings" at bounding box center [337, 85] width 142 height 21
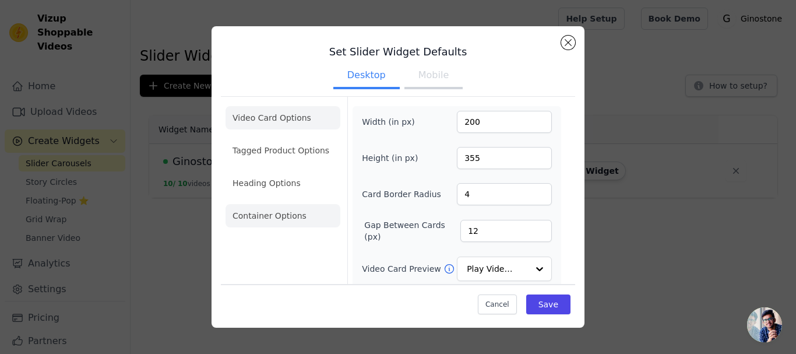
click at [283, 207] on li "Container Options" at bounding box center [282, 215] width 115 height 23
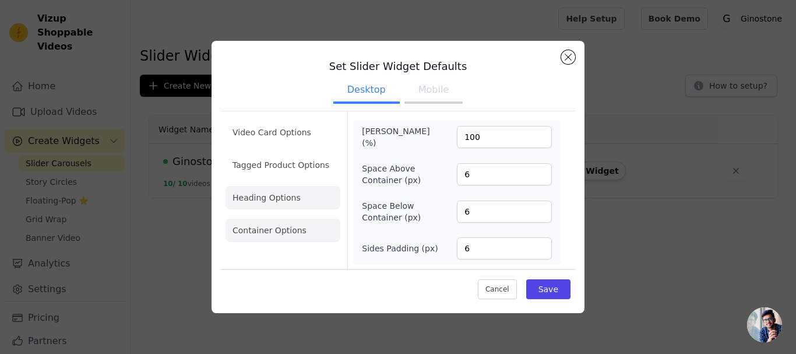
click at [288, 194] on li "Heading Options" at bounding box center [282, 197] width 115 height 23
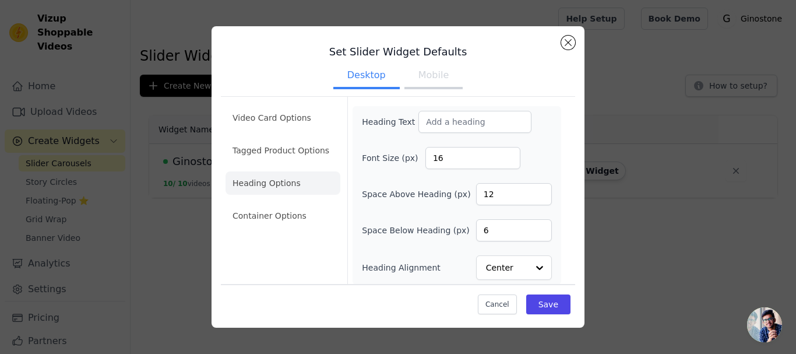
scroll to position [5, 0]
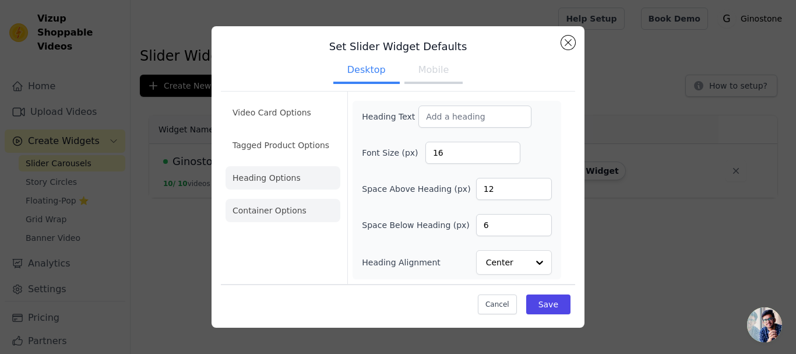
click at [262, 202] on li "Container Options" at bounding box center [282, 210] width 115 height 23
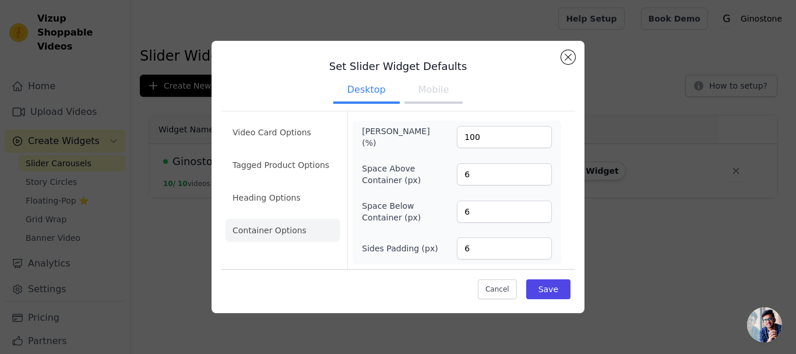
click at [305, 184] on ul "Video Card Options Tagged Product Options Heading Options Container Options" at bounding box center [282, 181] width 115 height 130
click at [302, 165] on li "Tagged Product Options" at bounding box center [282, 164] width 115 height 23
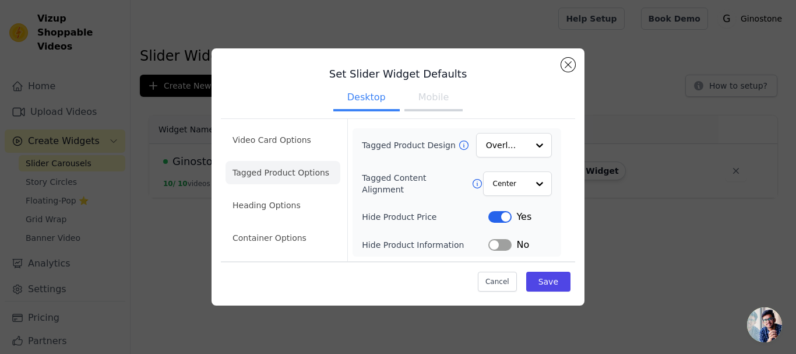
click at [286, 128] on ul "Video Card Options Tagged Product Options Heading Options Container Options" at bounding box center [282, 189] width 115 height 130
click at [290, 143] on li "Video Card Options" at bounding box center [282, 139] width 115 height 23
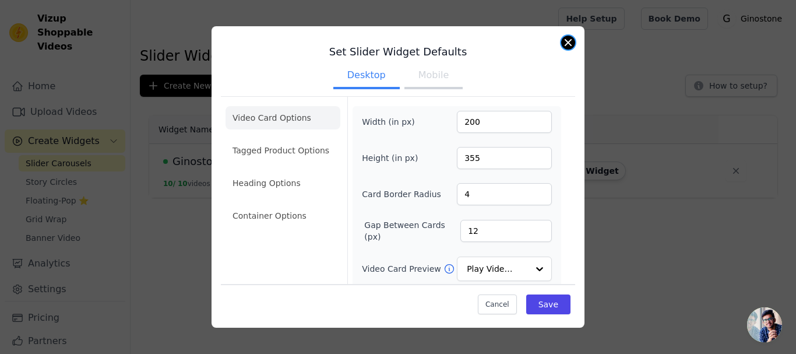
click at [565, 42] on button "Close modal" at bounding box center [568, 43] width 14 height 14
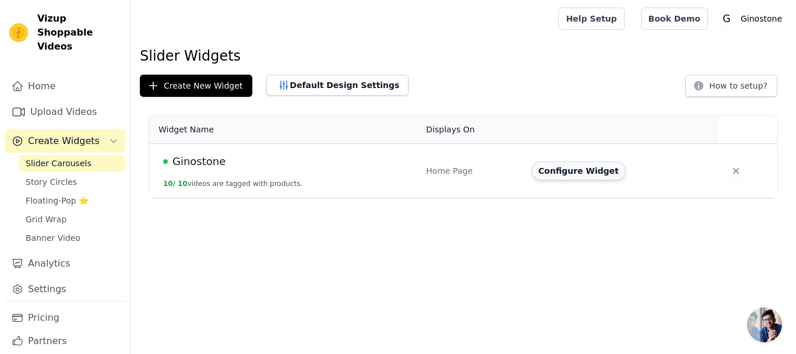
click at [561, 170] on button "Configure Widget" at bounding box center [578, 170] width 94 height 19
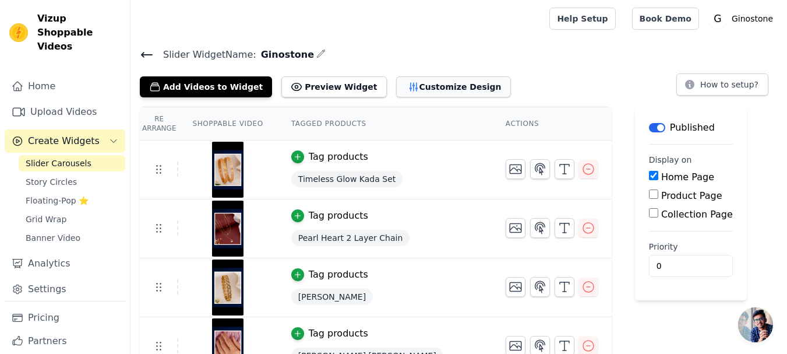
click at [419, 92] on button "Customize Design" at bounding box center [453, 86] width 115 height 21
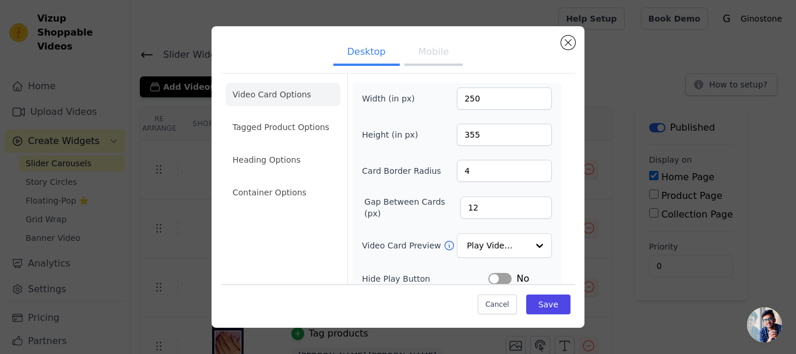
click at [411, 55] on button "Mobile" at bounding box center [433, 53] width 58 height 26
click at [354, 54] on button "Desktop" at bounding box center [366, 53] width 66 height 26
click at [242, 164] on li "Heading Options" at bounding box center [282, 159] width 115 height 23
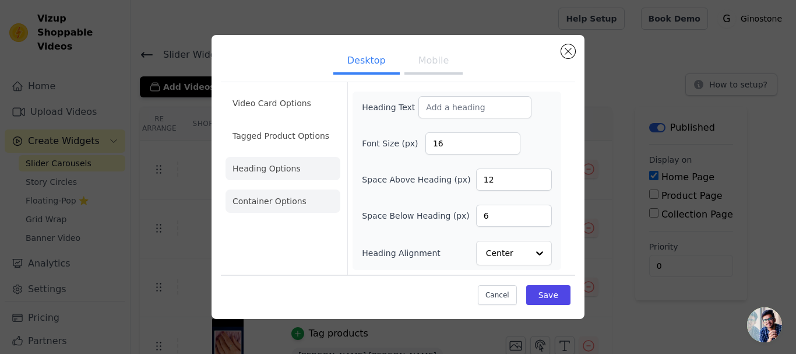
click at [262, 189] on li "Container Options" at bounding box center [282, 200] width 115 height 23
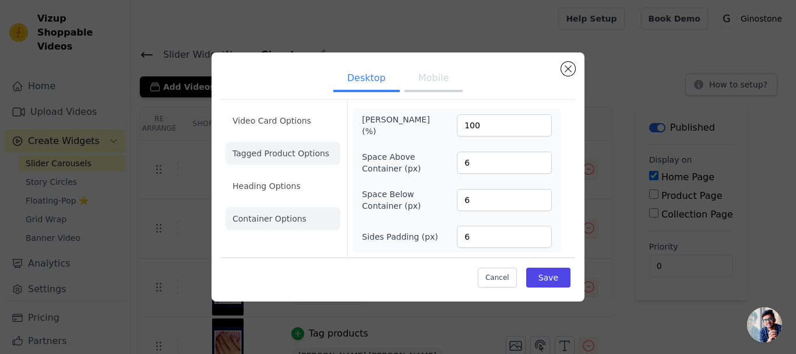
click at [281, 144] on li "Tagged Product Options" at bounding box center [282, 153] width 115 height 23
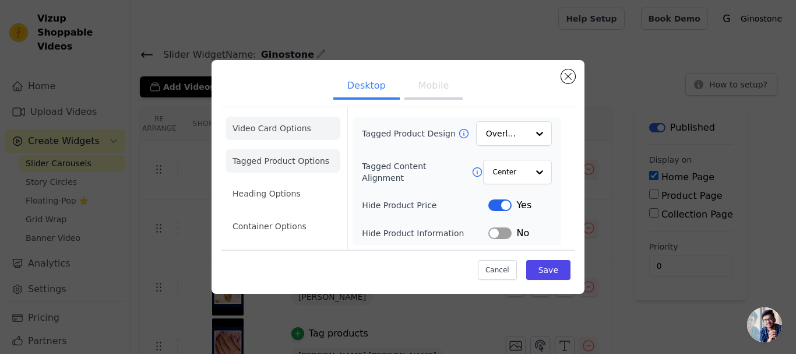
click at [292, 130] on li "Video Card Options" at bounding box center [282, 128] width 115 height 23
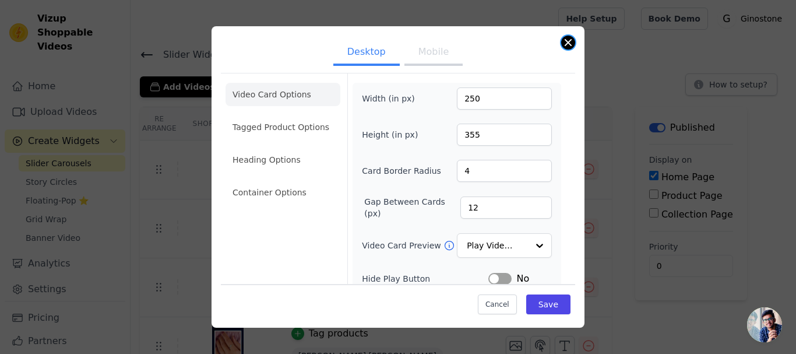
click at [570, 46] on button "Close modal" at bounding box center [568, 43] width 14 height 14
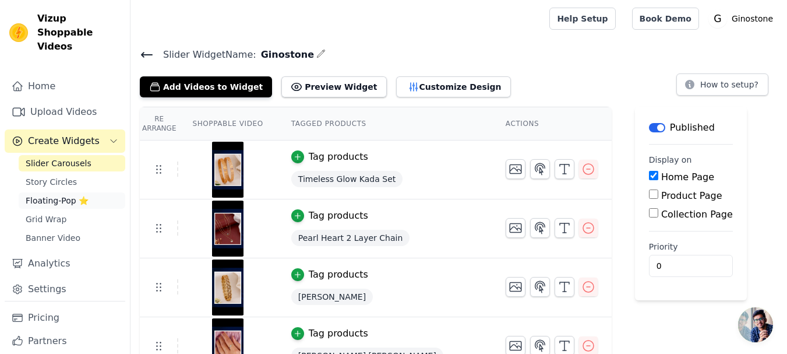
click at [75, 195] on span "Floating-Pop ⭐" at bounding box center [57, 201] width 63 height 12
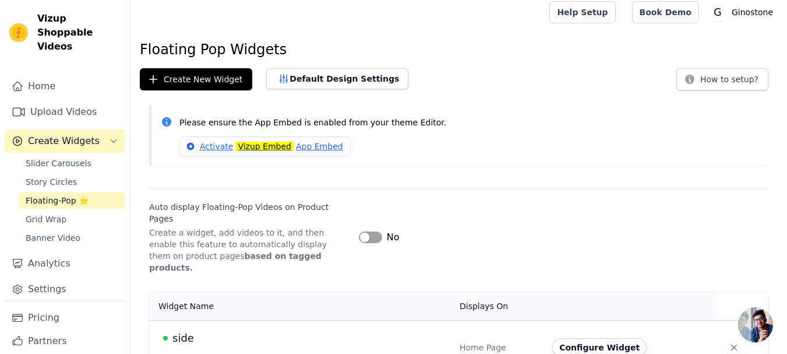
scroll to position [8, 0]
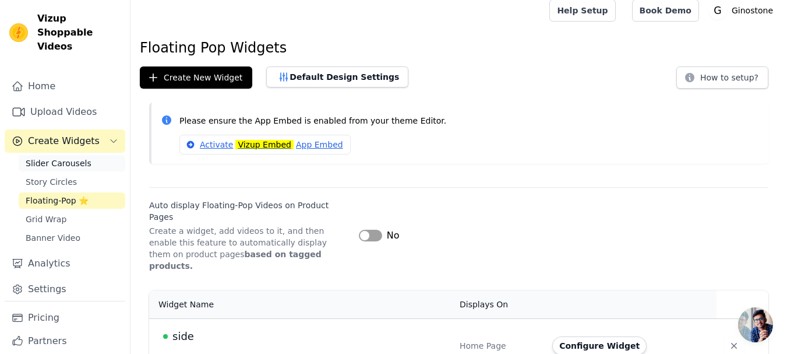
click at [79, 157] on span "Slider Carousels" at bounding box center [59, 163] width 66 height 12
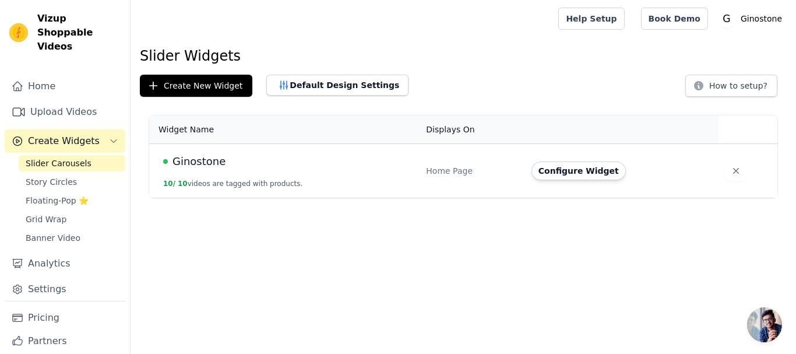
drag, startPoint x: 512, startPoint y: 175, endPoint x: 520, endPoint y: 175, distance: 8.2
click at [513, 176] on div "Home Page" at bounding box center [471, 171] width 91 height 12
click at [543, 172] on button "Configure Widget" at bounding box center [578, 170] width 94 height 19
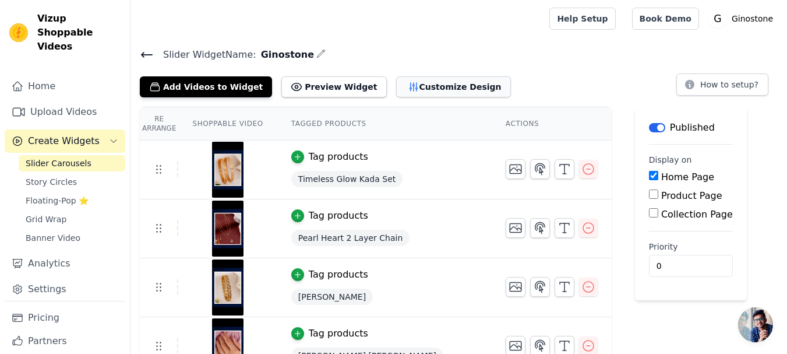
click at [435, 89] on button "Customize Design" at bounding box center [453, 86] width 115 height 21
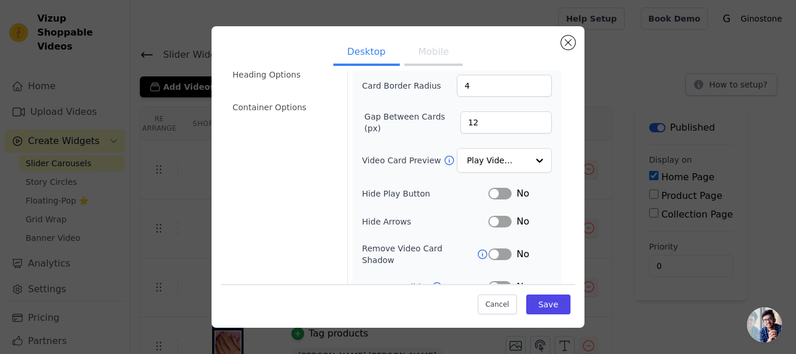
scroll to position [34, 0]
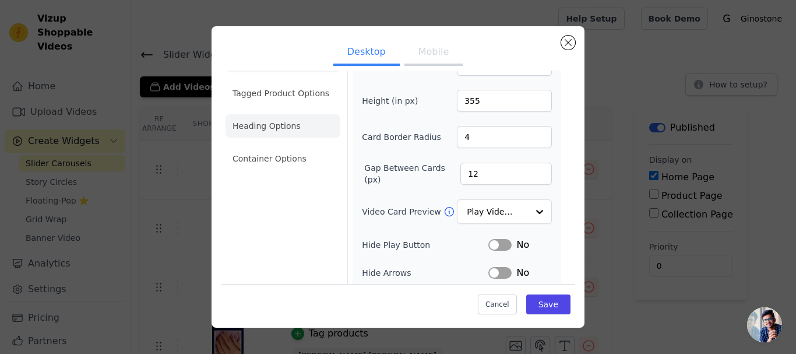
click at [306, 126] on li "Heading Options" at bounding box center [282, 125] width 115 height 23
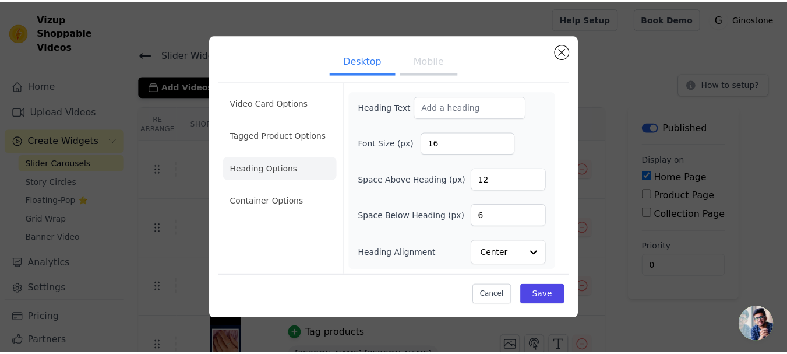
scroll to position [0, 0]
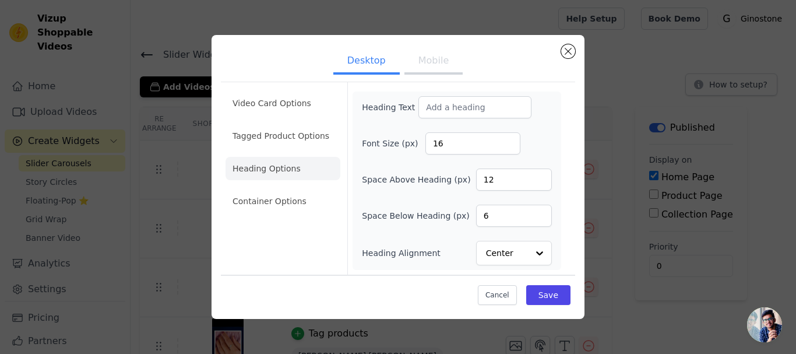
click at [277, 213] on ul "Video Card Options Tagged Product Options Heading Options Container Options" at bounding box center [282, 152] width 115 height 130
click at [280, 198] on li "Container Options" at bounding box center [282, 200] width 115 height 23
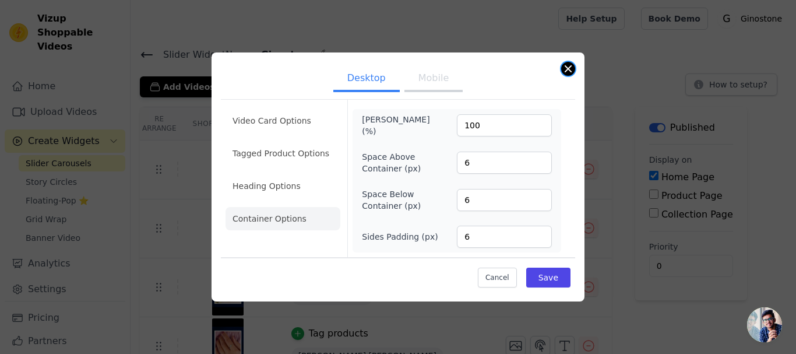
click at [570, 73] on button "Close modal" at bounding box center [568, 69] width 14 height 14
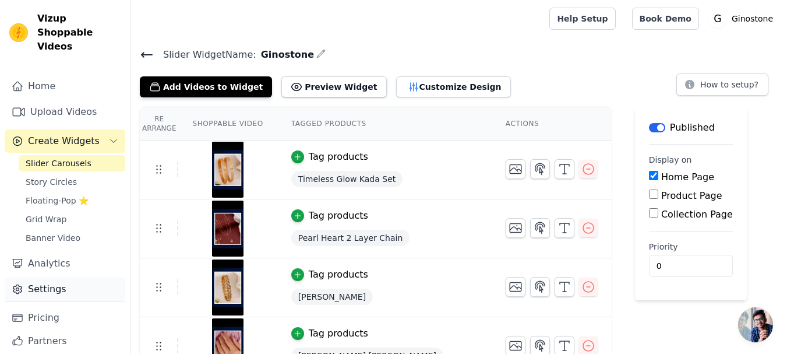
click at [33, 279] on link "Settings" at bounding box center [65, 288] width 121 height 23
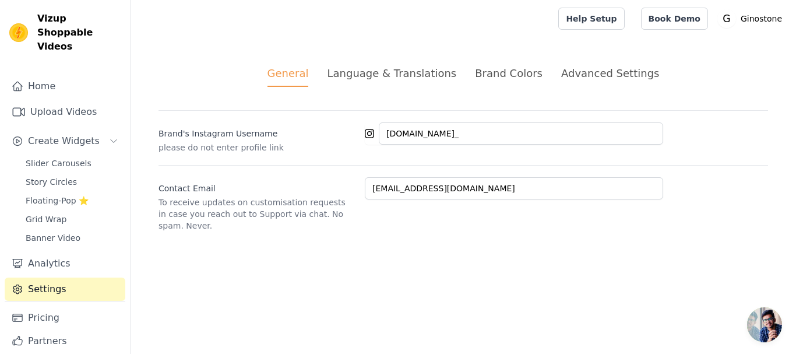
click at [491, 80] on div "Brand Colors" at bounding box center [509, 73] width 68 height 16
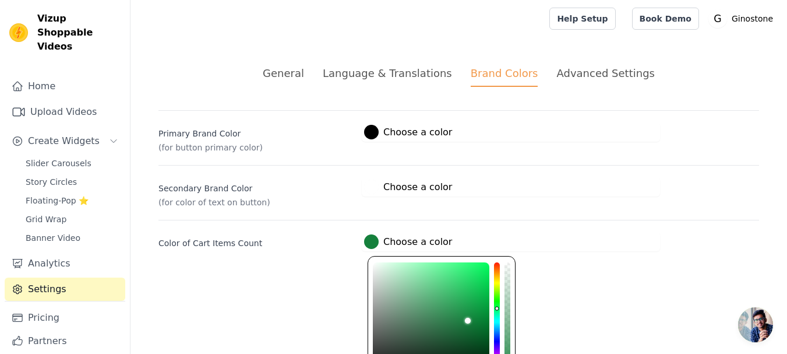
click at [390, 245] on label "#15803c Choose a color" at bounding box center [408, 241] width 88 height 15
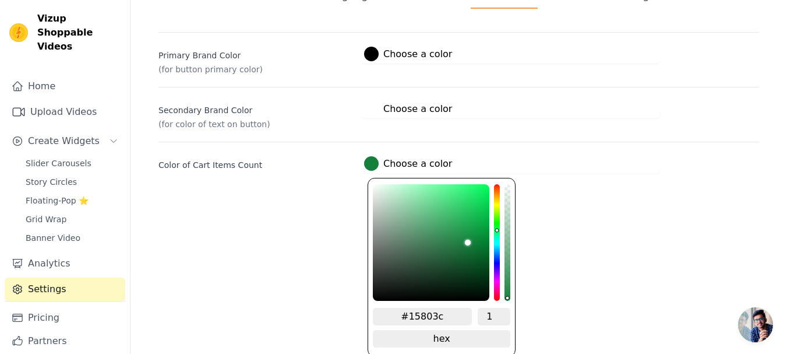
scroll to position [79, 0]
click at [425, 307] on input "#15803c" at bounding box center [422, 315] width 99 height 17
paste input "7233C"
type input "#17233c"
type input "#17233C"
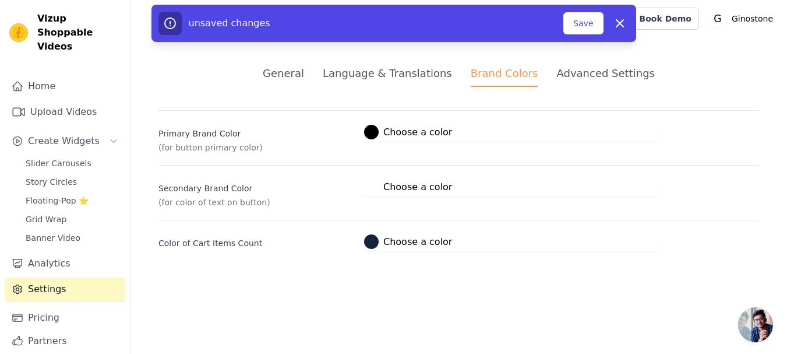
scroll to position [0, 0]
click at [572, 239] on html "Vizup Shoppable Videos Home Upload Videos Create Widgets Slider Carousels Story…" at bounding box center [398, 139] width 796 height 279
click at [588, 22] on button "Save" at bounding box center [588, 23] width 40 height 22
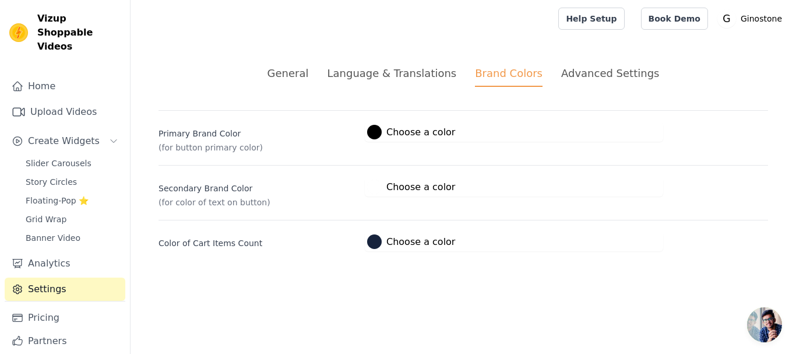
click at [405, 186] on label "#ffffff Choose a color" at bounding box center [411, 186] width 88 height 15
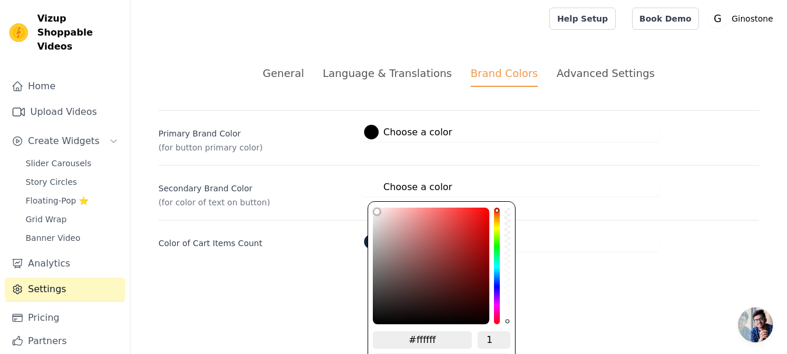
click at [341, 197] on p "(for color of text on button)" at bounding box center [255, 202] width 194 height 12
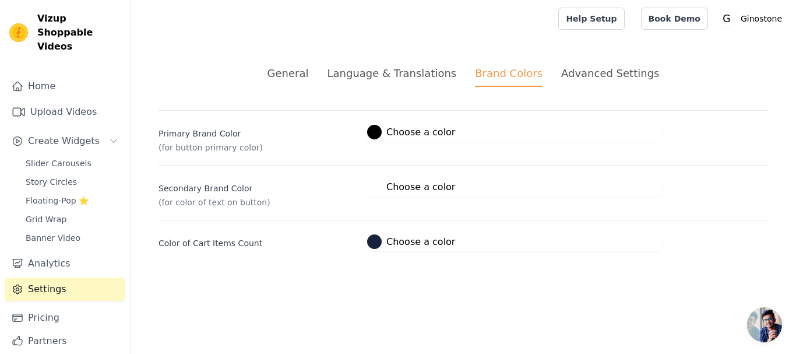
click at [580, 79] on div "Advanced Settings" at bounding box center [610, 73] width 98 height 16
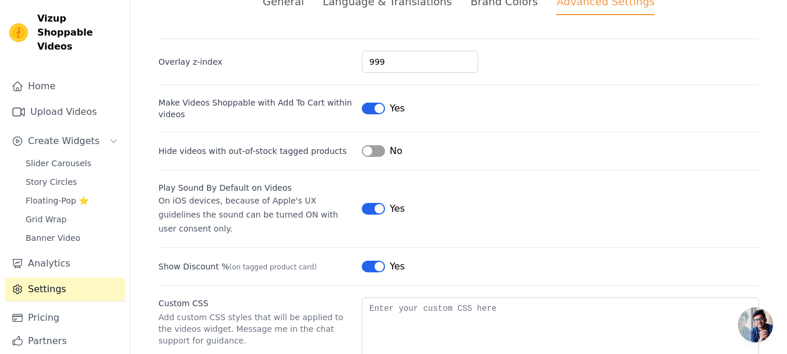
scroll to position [16, 0]
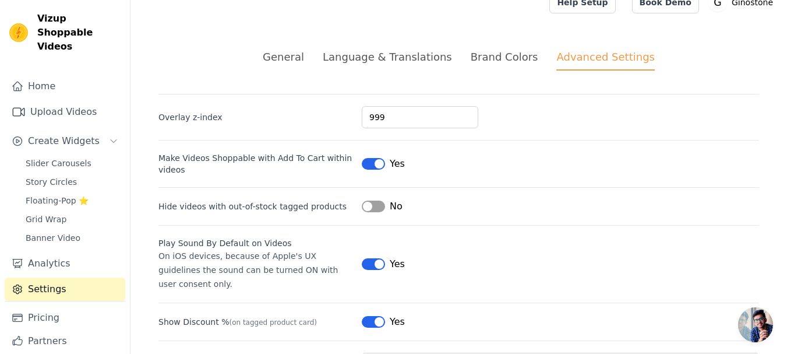
click at [507, 54] on div "Brand Colors" at bounding box center [505, 57] width 68 height 16
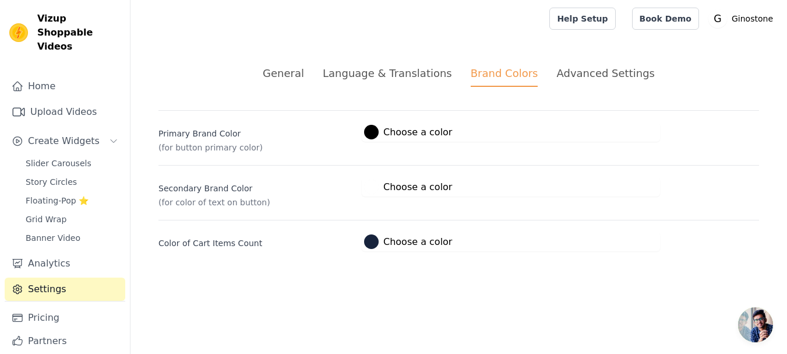
scroll to position [0, 0]
drag, startPoint x: 433, startPoint y: 57, endPoint x: 426, endPoint y: 72, distance: 16.7
click at [433, 59] on div "General Language & Translations Brand Colors Advanced Settings unsaved changes …" at bounding box center [462, 158] width 665 height 242
click at [426, 73] on div "Language & Translations" at bounding box center [391, 73] width 129 height 16
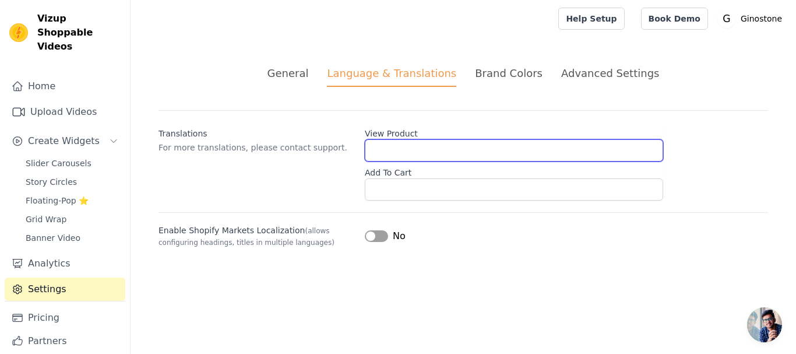
click at [389, 155] on input "View Product" at bounding box center [514, 150] width 298 height 22
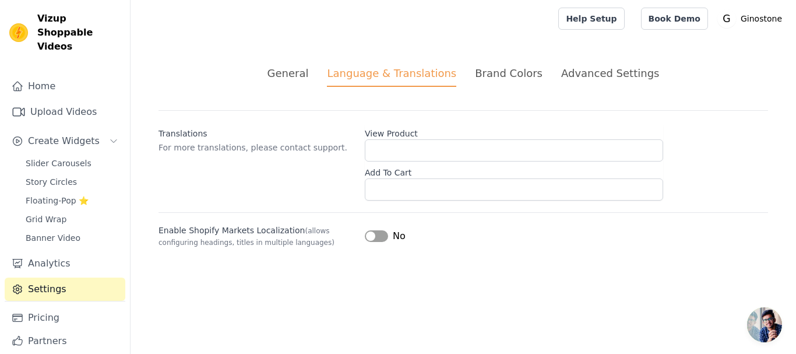
click at [309, 83] on li "General" at bounding box center [287, 76] width 41 height 22
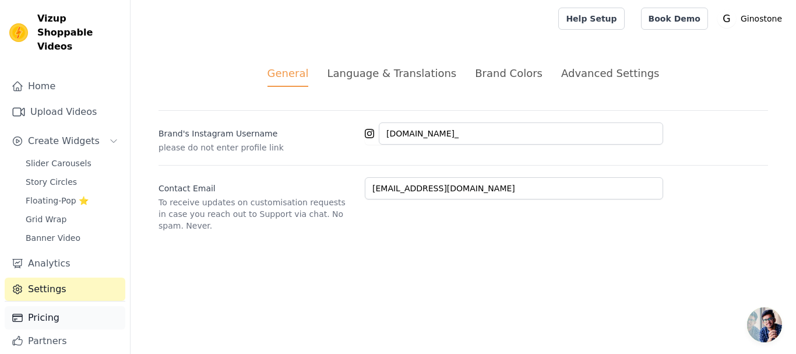
click at [50, 306] on link "Pricing" at bounding box center [65, 317] width 121 height 23
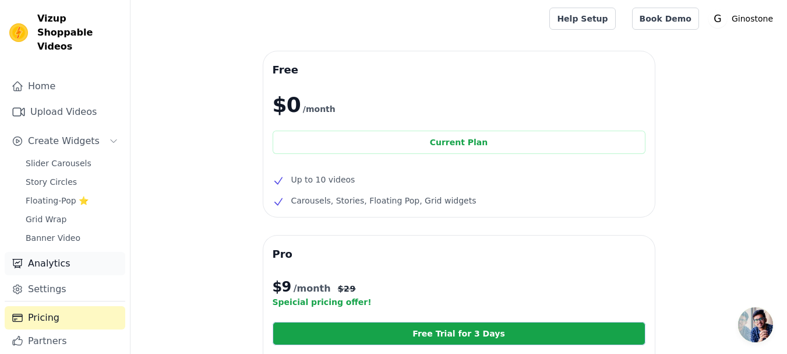
click at [61, 252] on link "Analytics" at bounding box center [65, 263] width 121 height 23
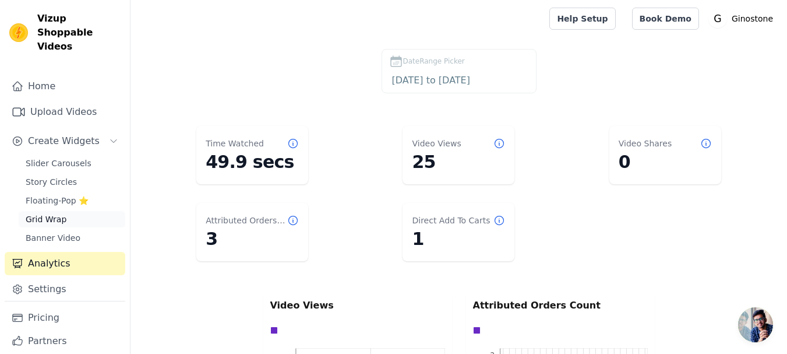
click at [78, 211] on link "Grid Wrap" at bounding box center [72, 219] width 107 height 16
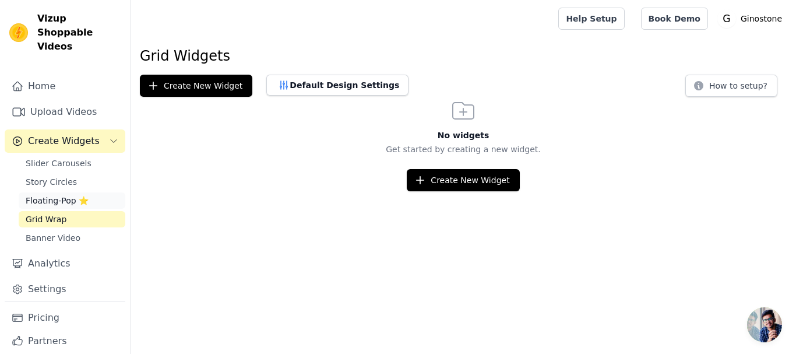
click at [80, 192] on link "Floating-Pop ⭐" at bounding box center [72, 200] width 107 height 16
